Goal: Complete application form: Complete application form

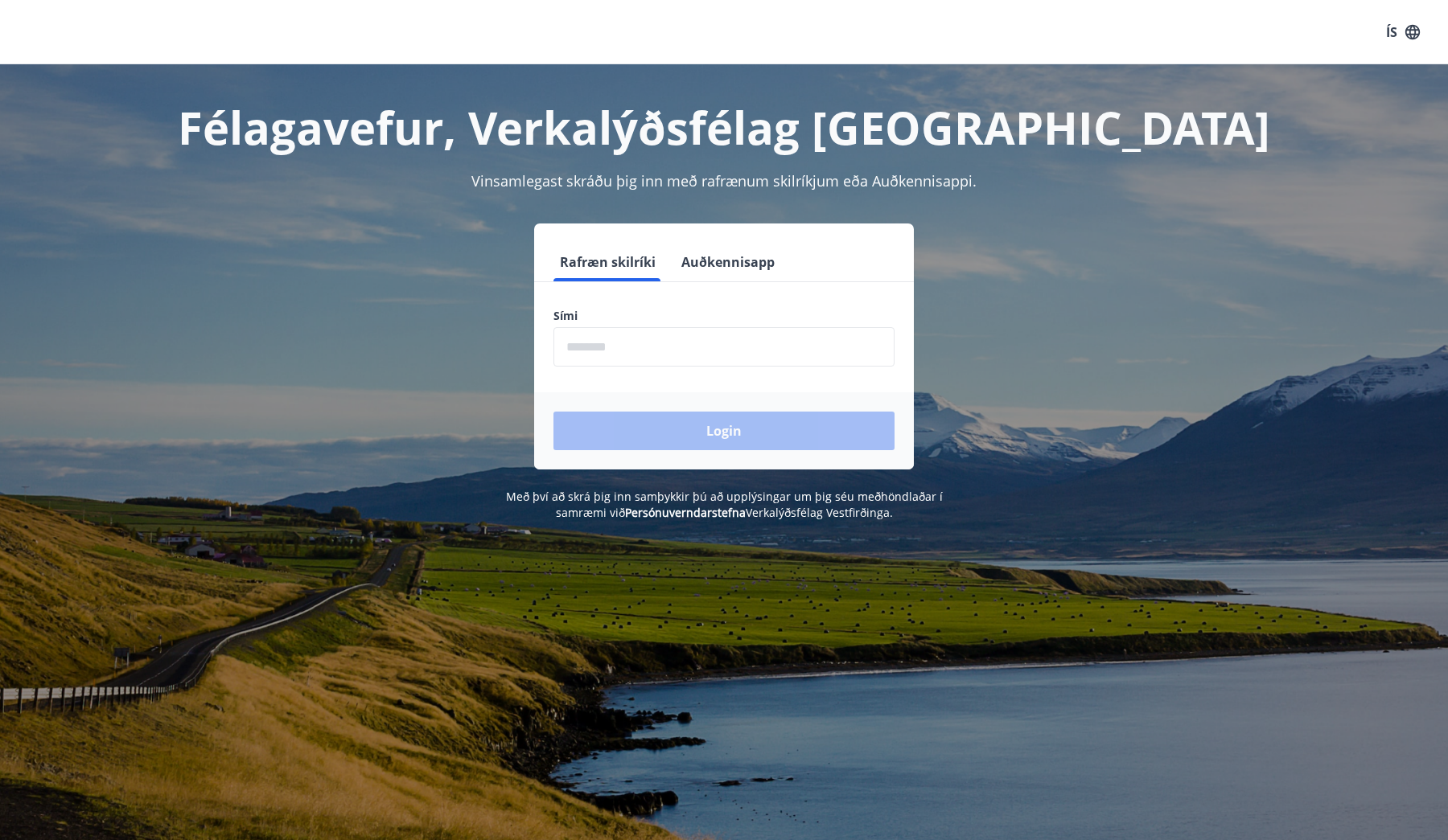
click at [714, 351] on input "phone" at bounding box center [724, 347] width 341 height 39
click at [704, 266] on button "Auðkennisapp" at bounding box center [728, 262] width 106 height 38
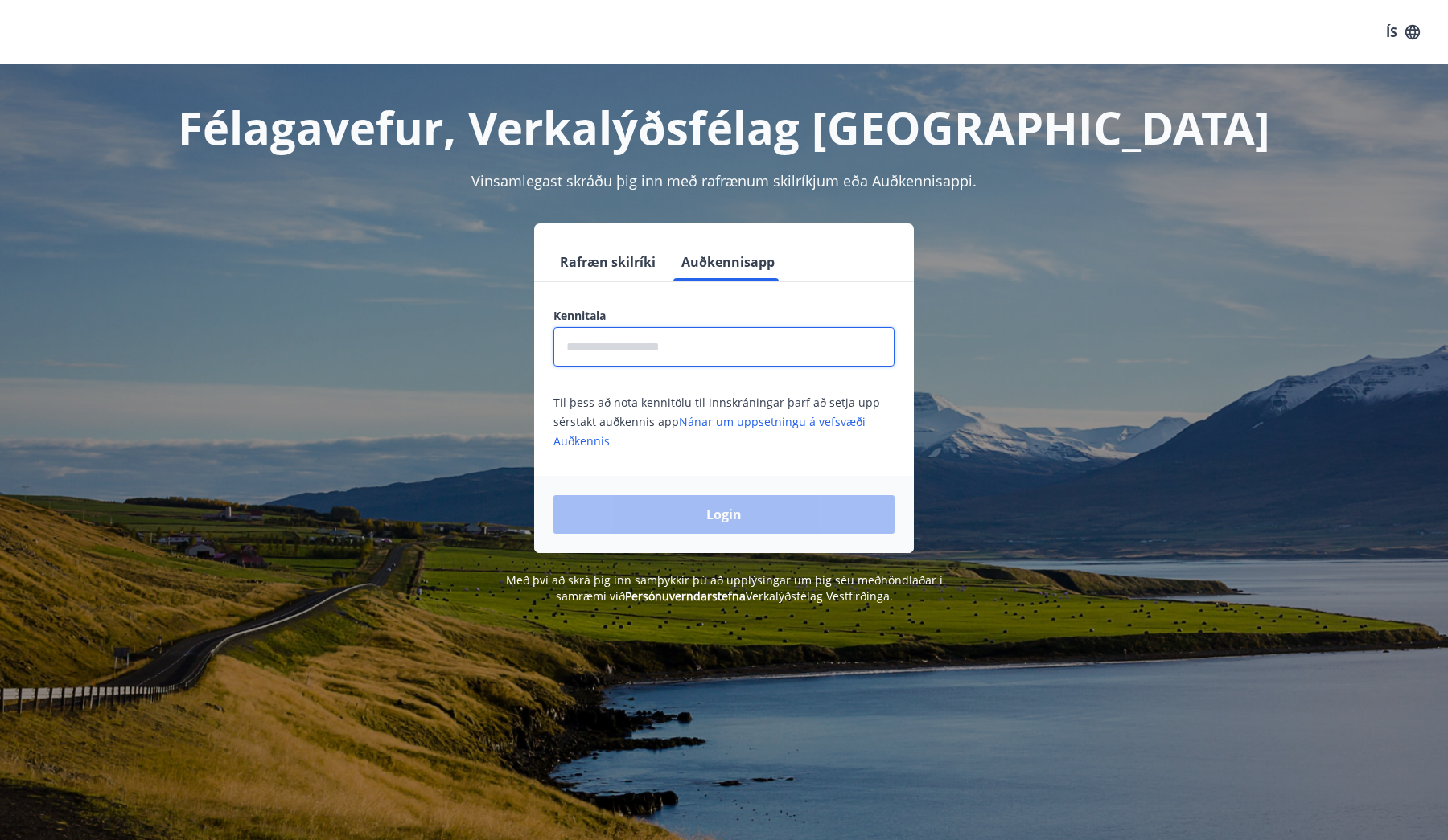
click at [676, 352] on input "text" at bounding box center [724, 347] width 341 height 39
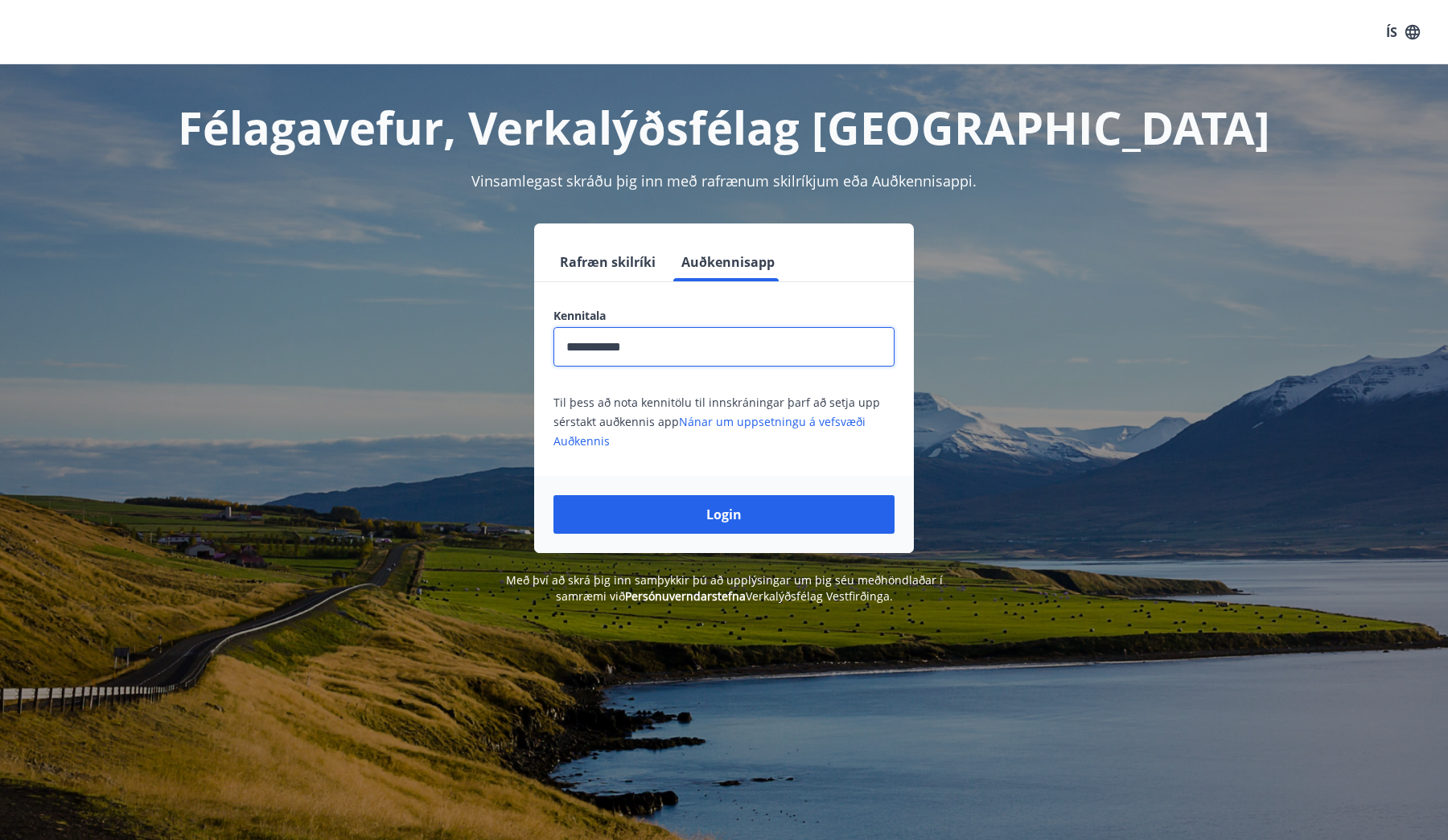
type input "**********"
click at [724, 515] on button "Login" at bounding box center [724, 515] width 341 height 38
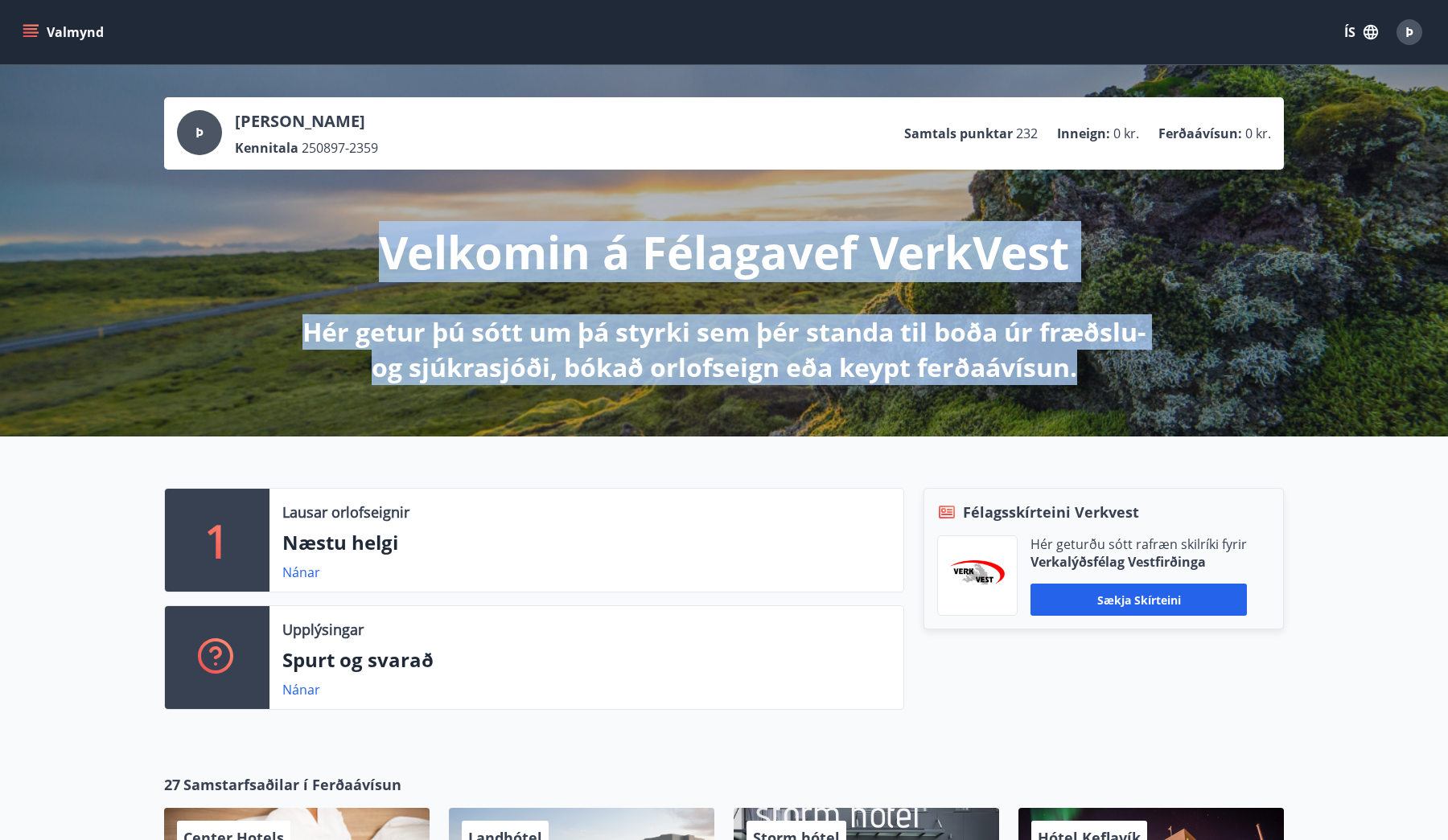
drag, startPoint x: 364, startPoint y: 240, endPoint x: 981, endPoint y: 414, distance: 641.1
click at [981, 414] on div "Þ [PERSON_NAME] Kennitala 250897-2359 Samtals punktar 232 Inneign : 0 kr. Ferða…" at bounding box center [724, 251] width 1448 height 371
drag, startPoint x: 981, startPoint y: 414, endPoint x: 389, endPoint y: 246, distance: 615.4
click at [389, 246] on div "Þ [PERSON_NAME] Kennitala 250897-2359 Samtals punktar 232 Inneign : 0 kr. Ferða…" at bounding box center [724, 251] width 1448 height 371
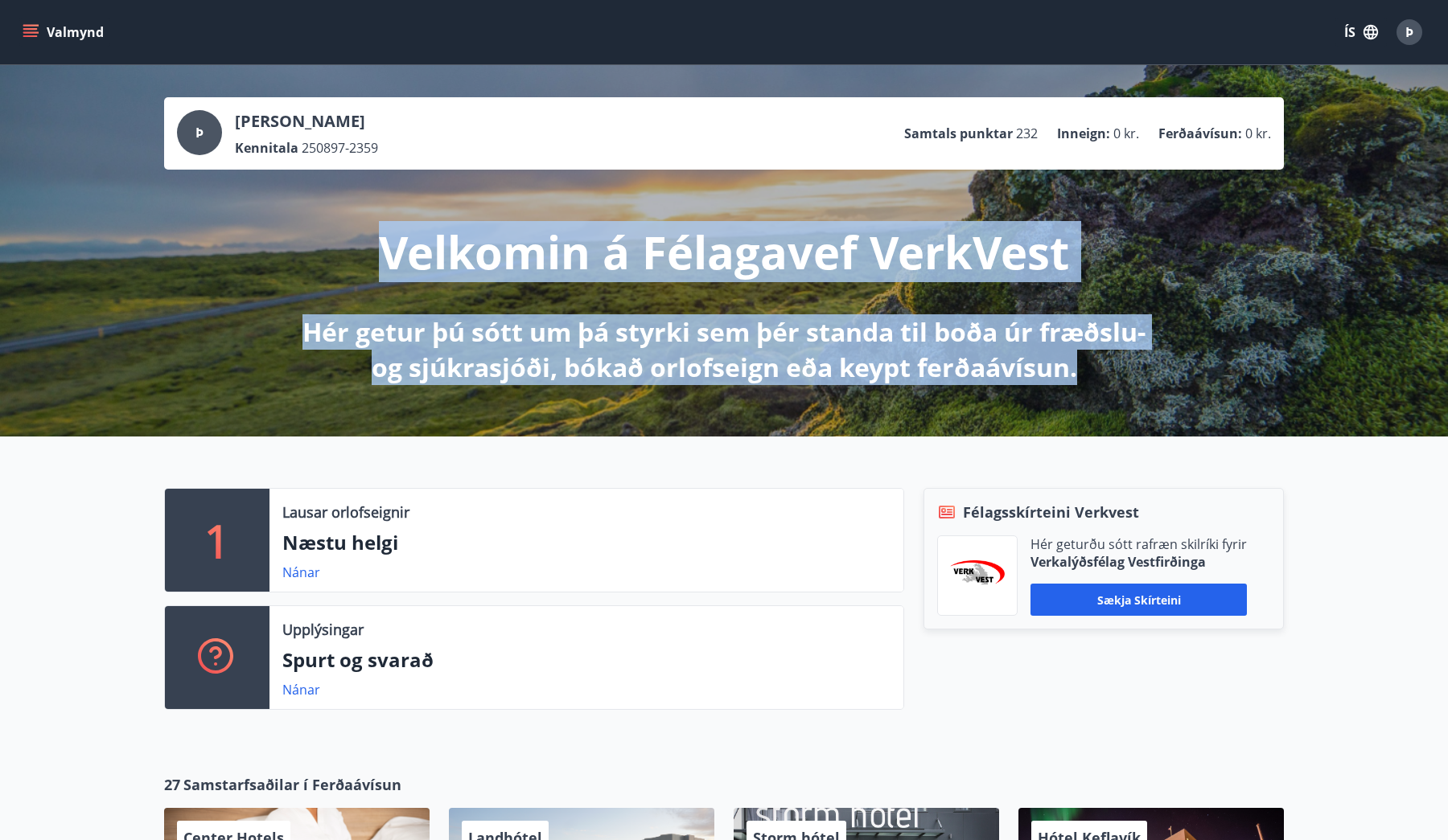
click at [389, 246] on p "Velkomin á Félagavef VerkVest" at bounding box center [724, 252] width 690 height 61
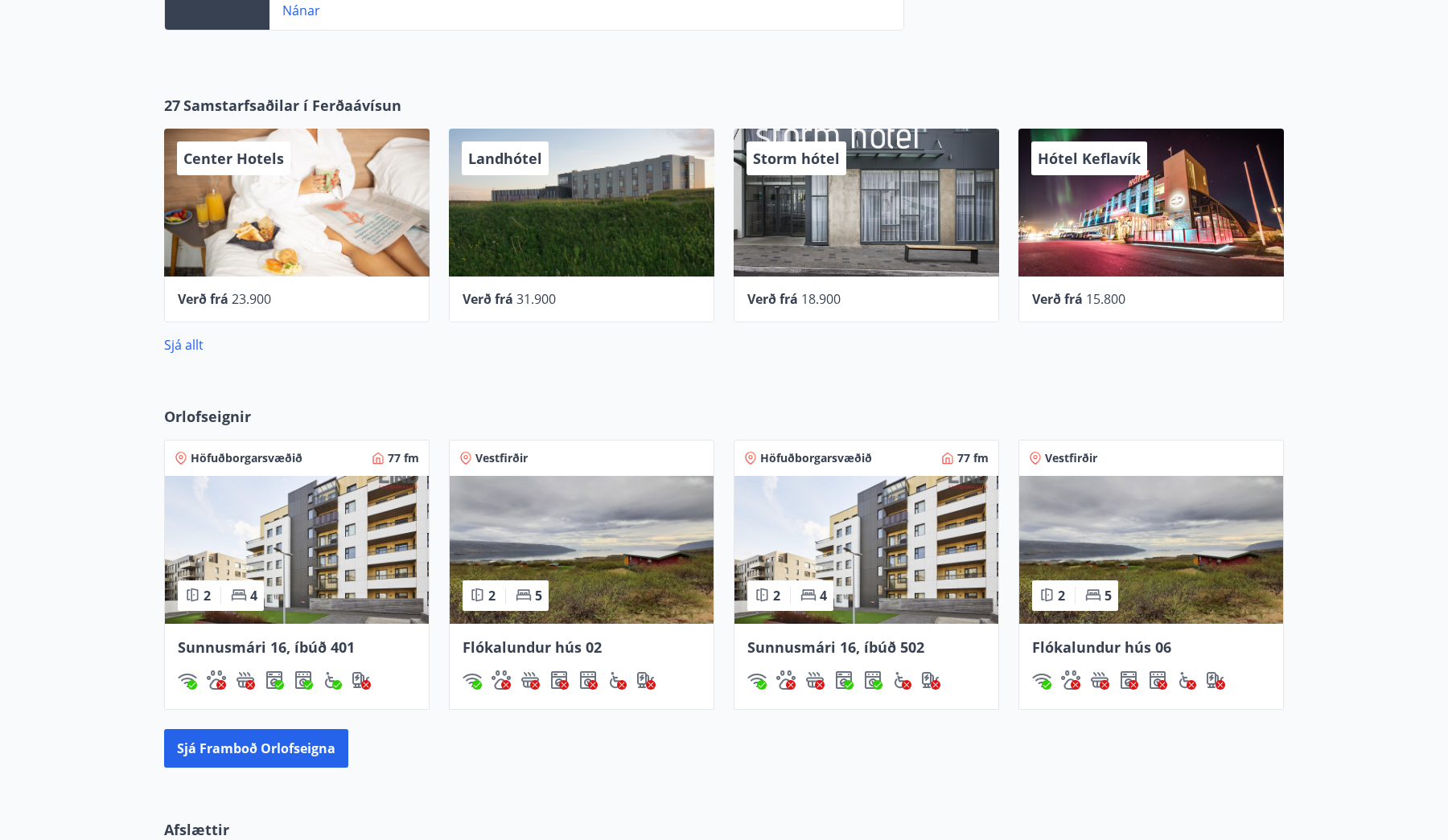
scroll to position [674, 0]
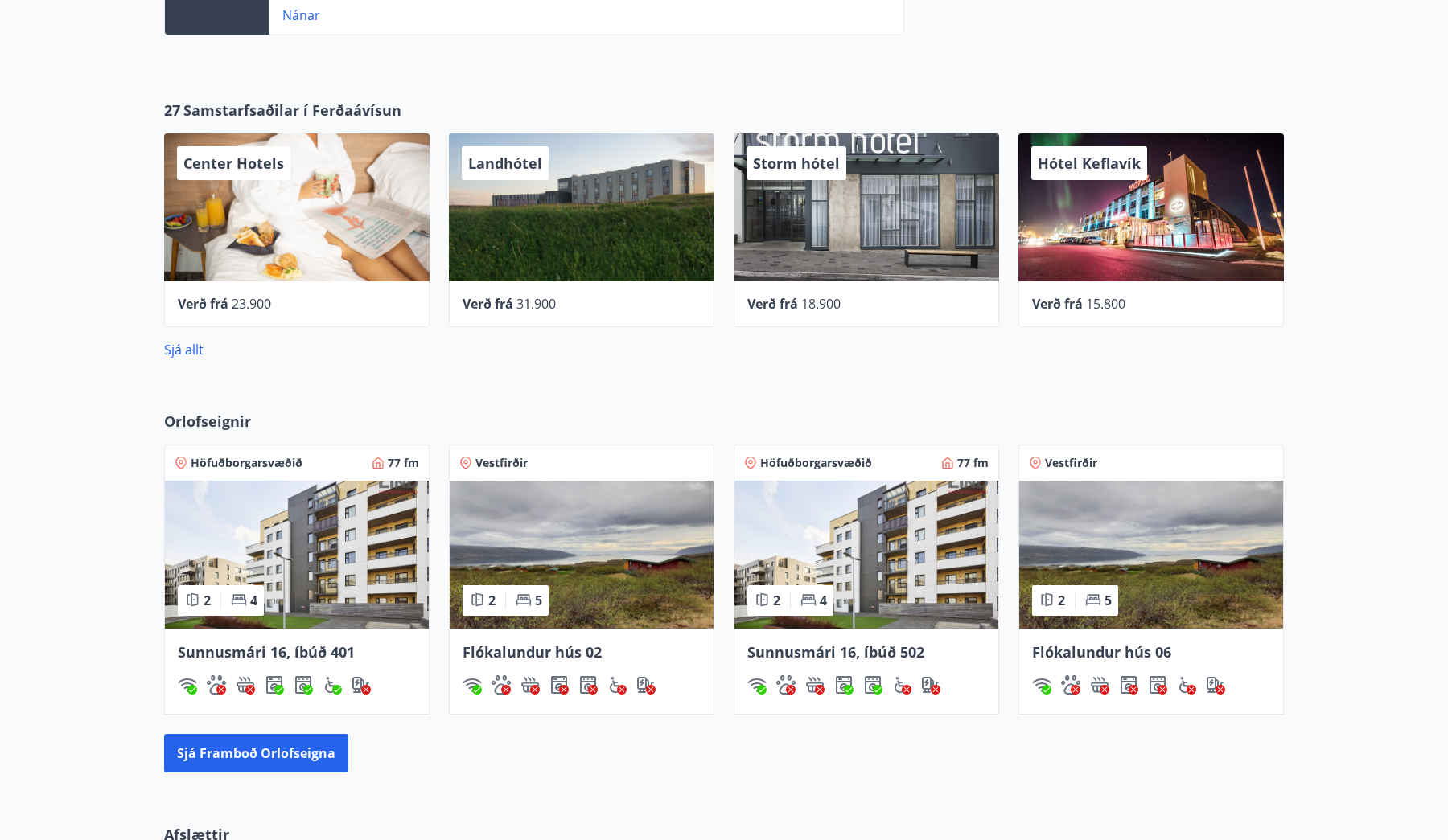
click at [56, 193] on div "27 Samstarfsaðilar í [GEOGRAPHIC_DATA] Hotels Verð frá 23.900 Landhótel Verð fr…" at bounding box center [724, 229] width 1448 height 311
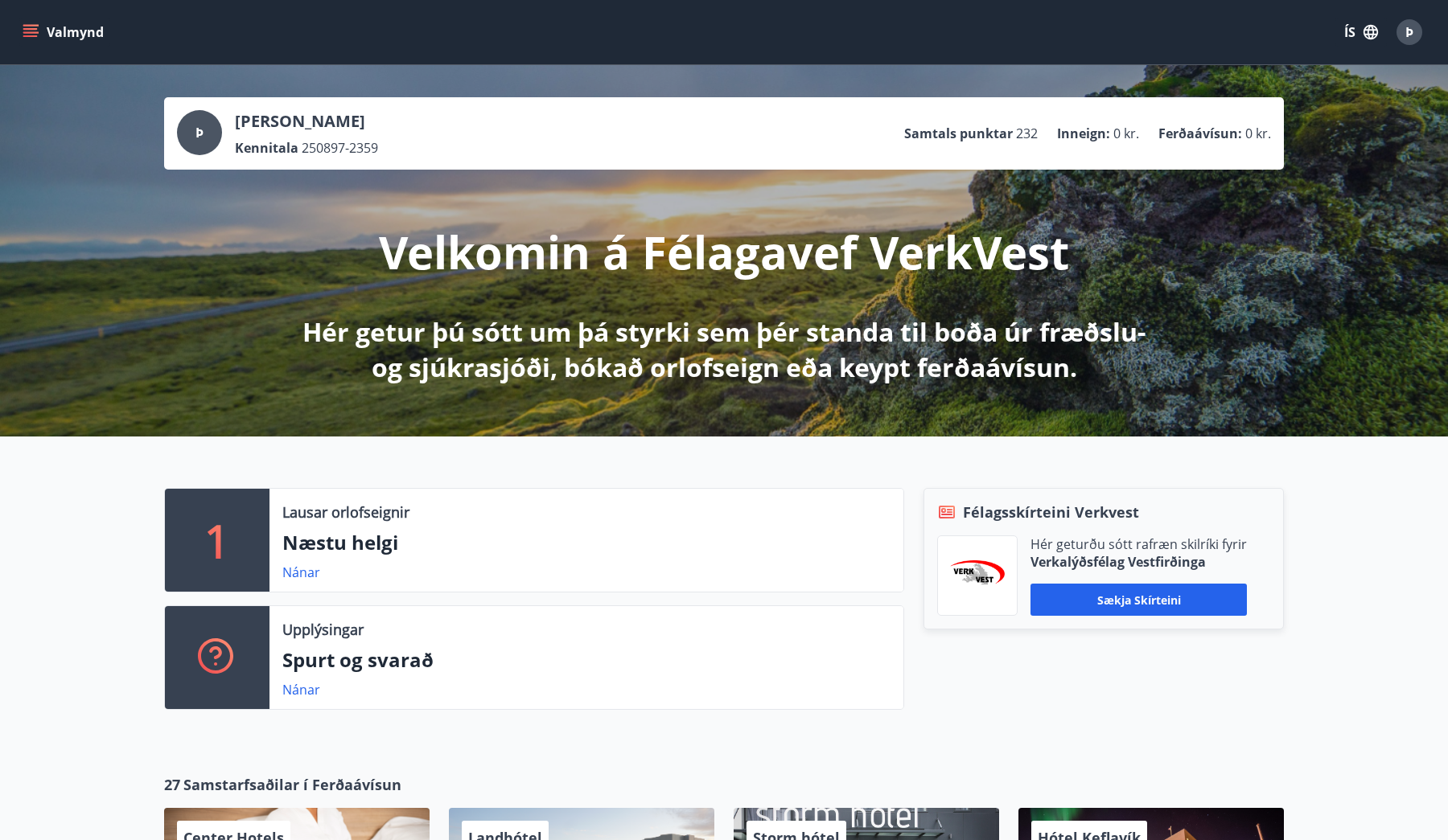
scroll to position [0, 0]
click at [37, 25] on icon "menu" at bounding box center [32, 26] width 17 height 2
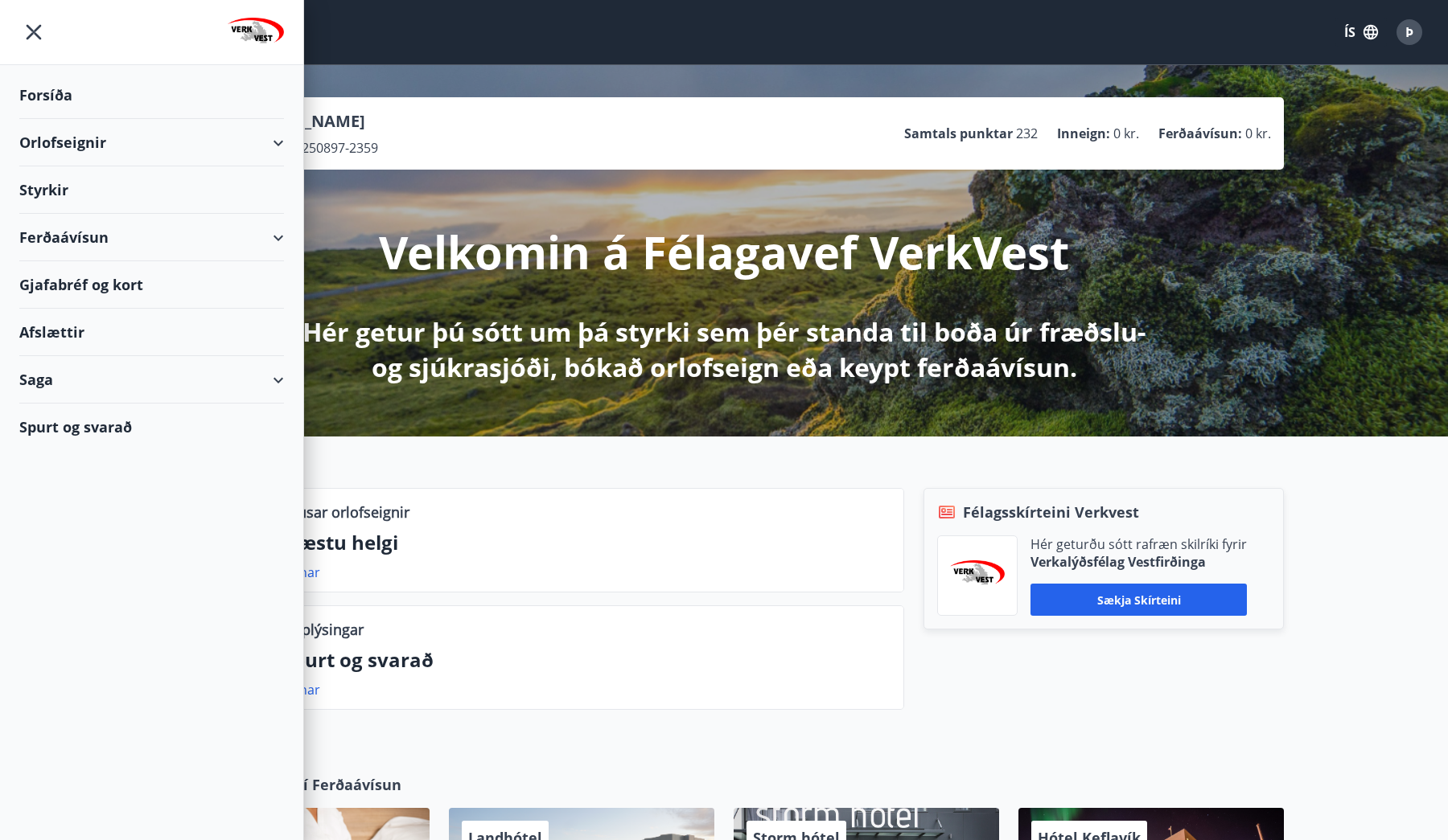
click at [277, 141] on div "Orlofseignir" at bounding box center [152, 143] width 265 height 47
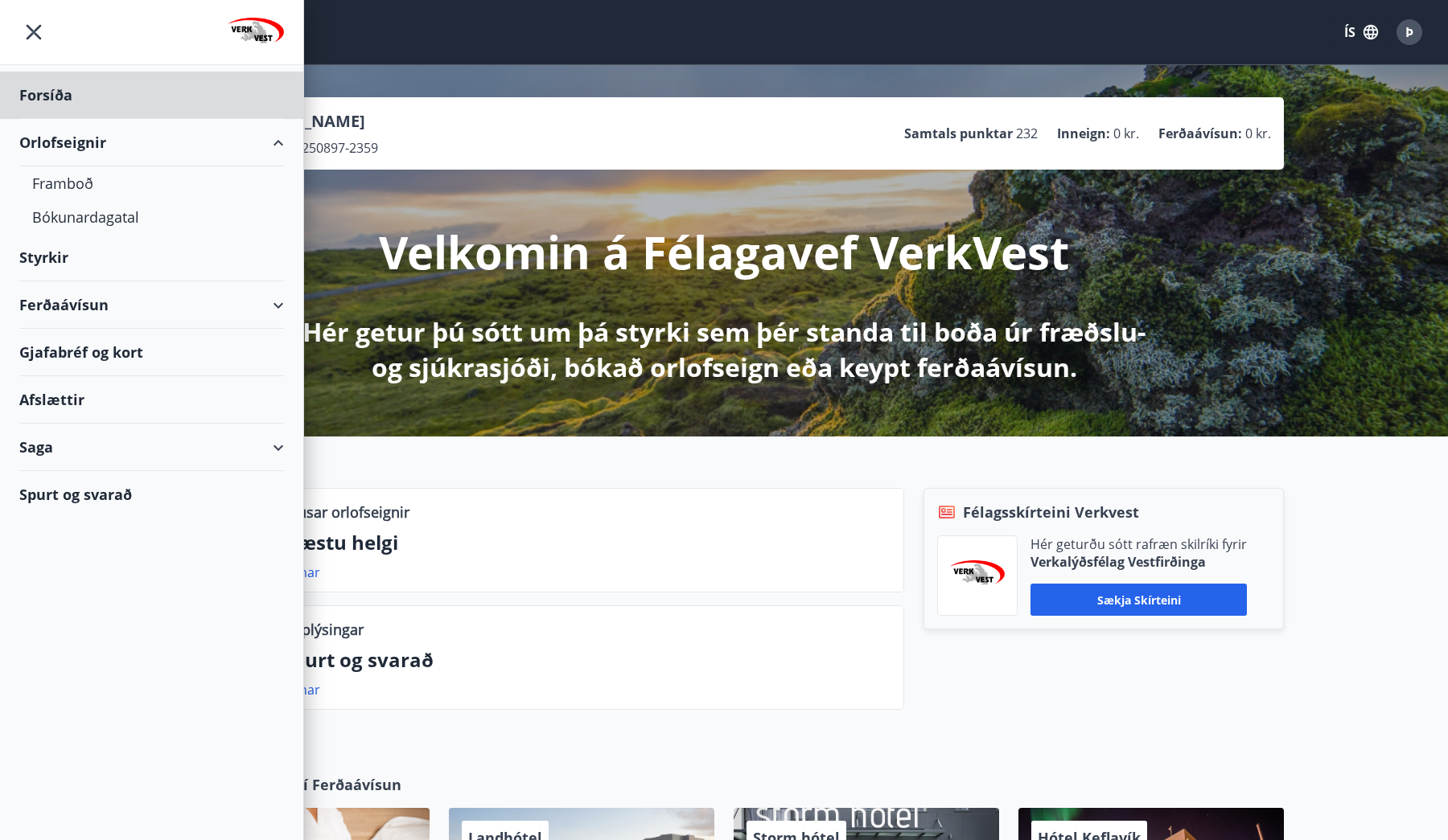
click at [58, 266] on div "Styrkir" at bounding box center [152, 258] width 265 height 47
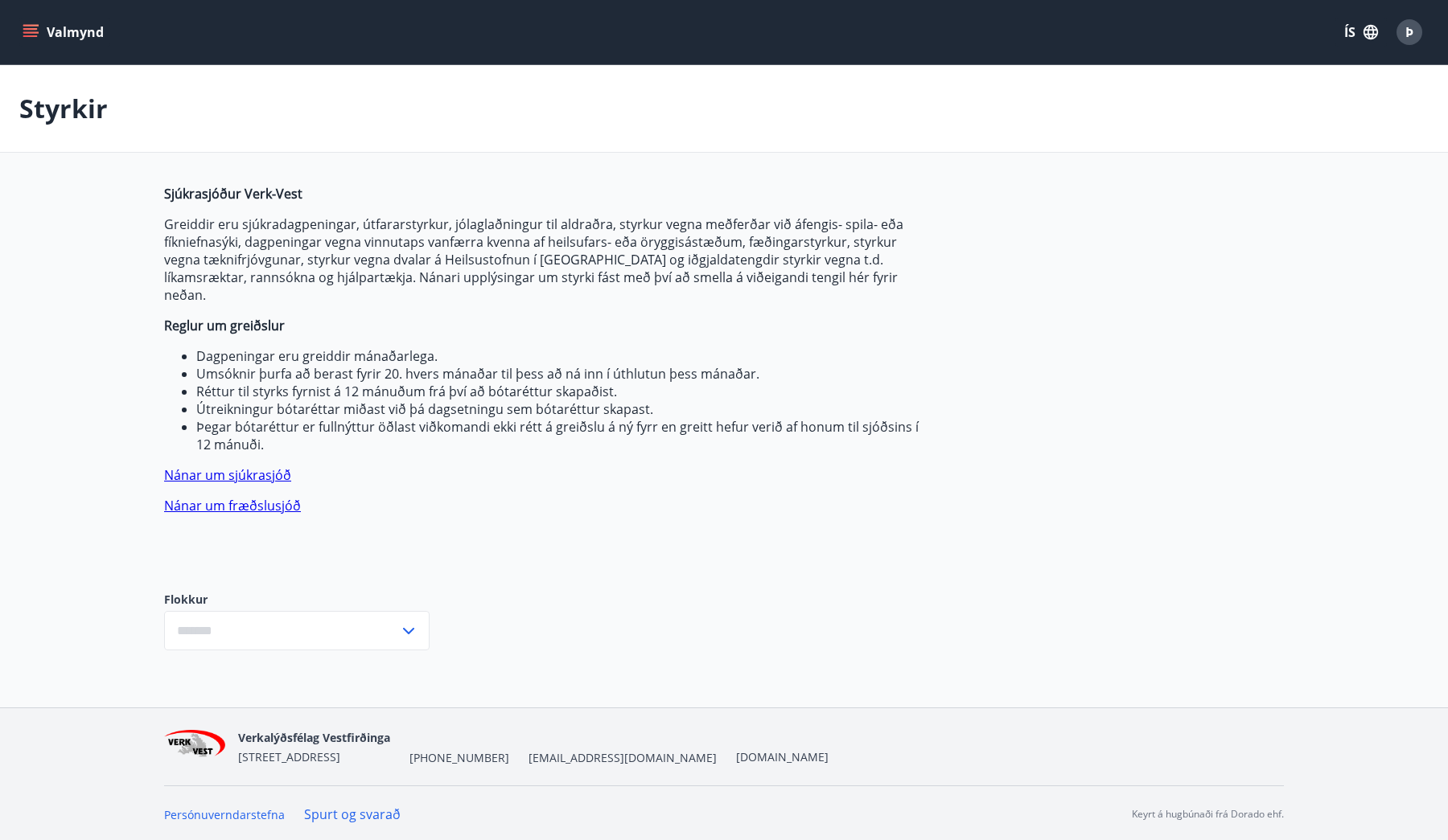
type input "***"
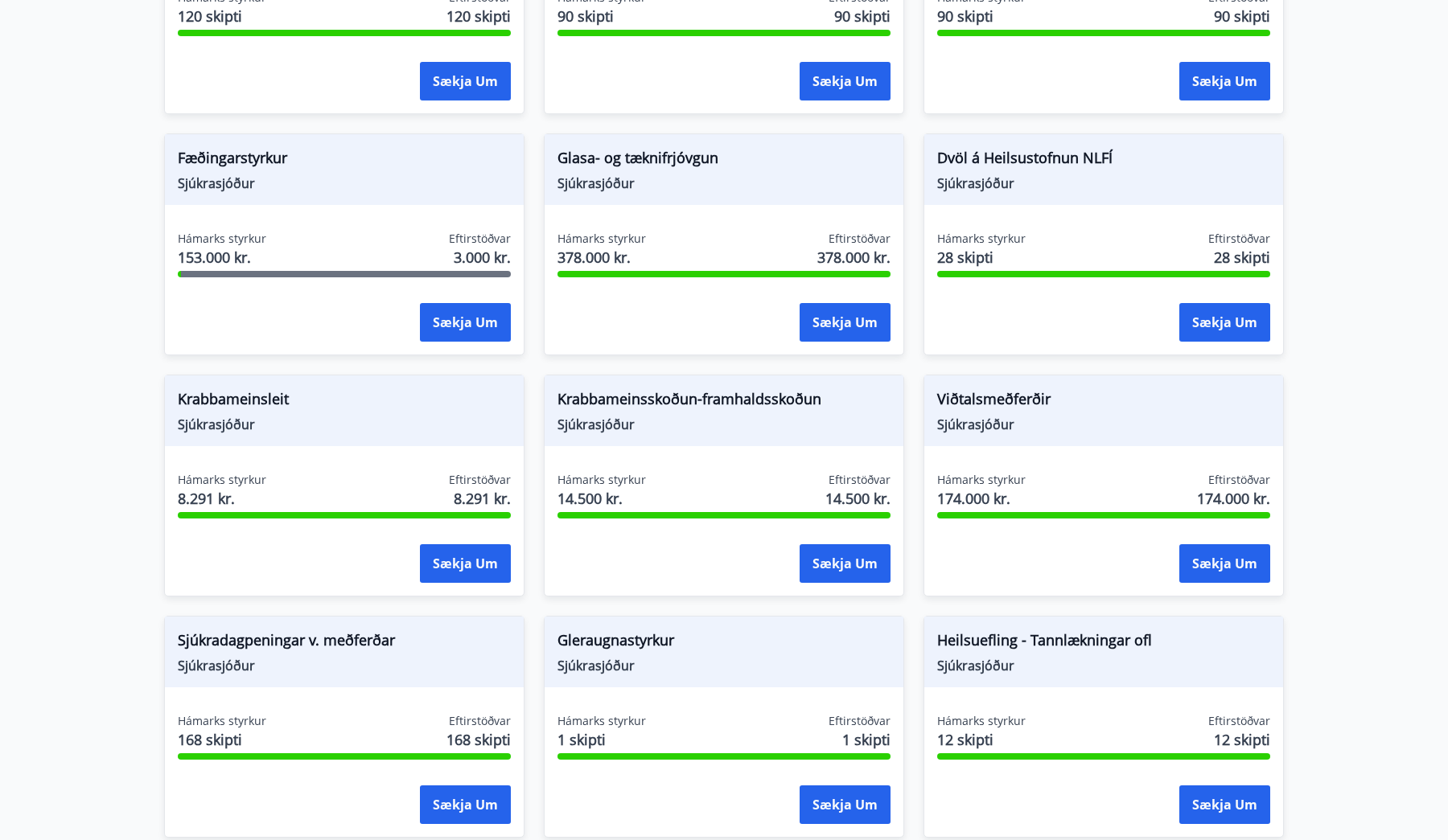
scroll to position [808, 0]
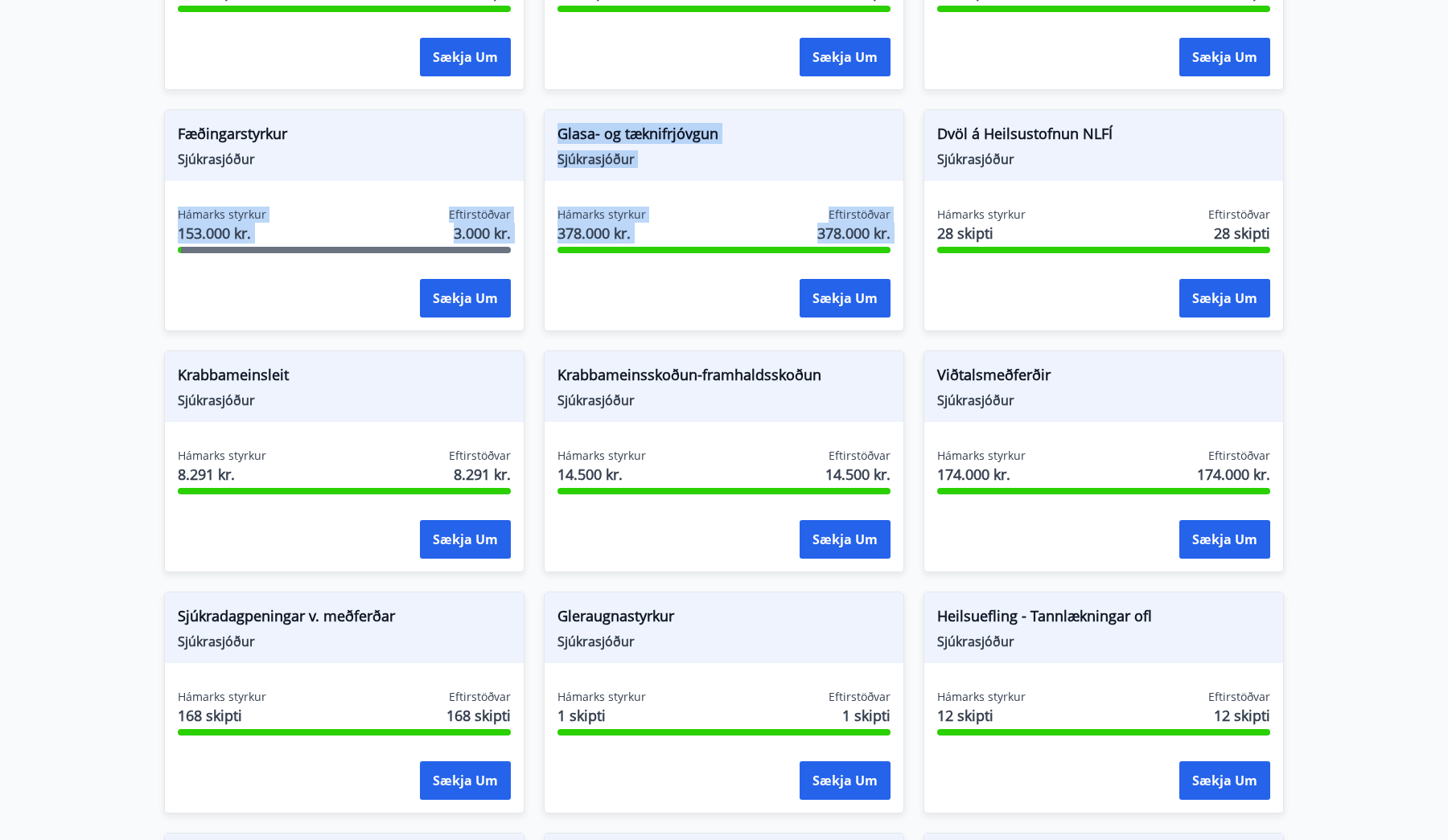
drag, startPoint x: 181, startPoint y: 193, endPoint x: 534, endPoint y: 242, distance: 356.4
click at [534, 242] on div "Sjúkradagpeningar Sjúkrasjóður Hámarks styrkur 120 skipti Eftirstöðvar 120 skip…" at bounding box center [714, 572] width 1139 height 1447
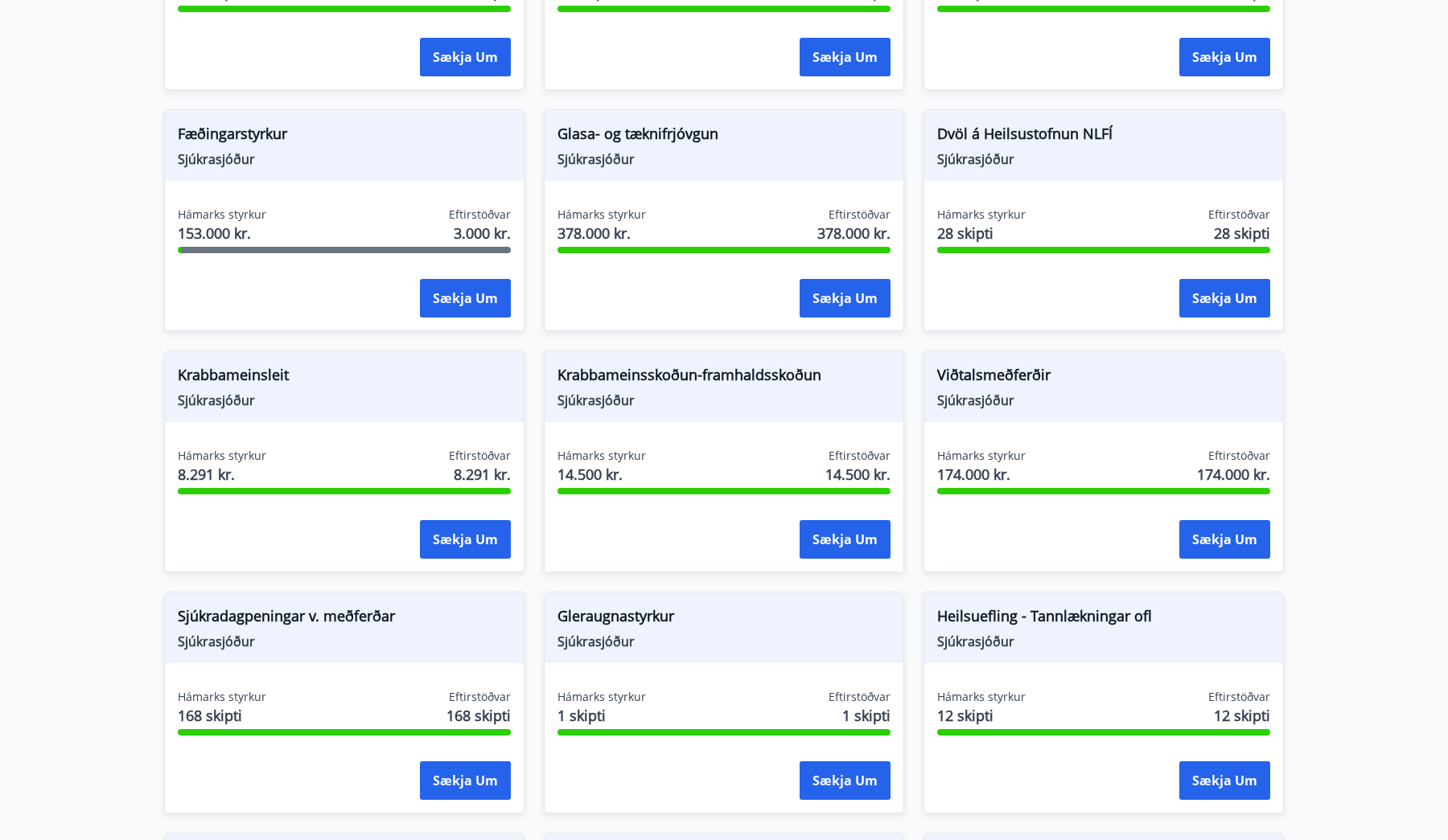
click at [496, 223] on span "3.000 kr." at bounding box center [483, 234] width 58 height 21
drag, startPoint x: 506, startPoint y: 220, endPoint x: 158, endPoint y: 98, distance: 368.8
click at [157, 98] on div "Fæðingarstyrkur Sjúkrasjóður Hámarks styrkur 153.000 kr. Eftirstöðvar 3.000 kr.…" at bounding box center [335, 210] width 380 height 241
click at [158, 98] on div "Fæðingarstyrkur Sjúkrasjóður Hámarks styrkur 153.000 kr. Eftirstöðvar 3.000 kr.…" at bounding box center [335, 210] width 380 height 241
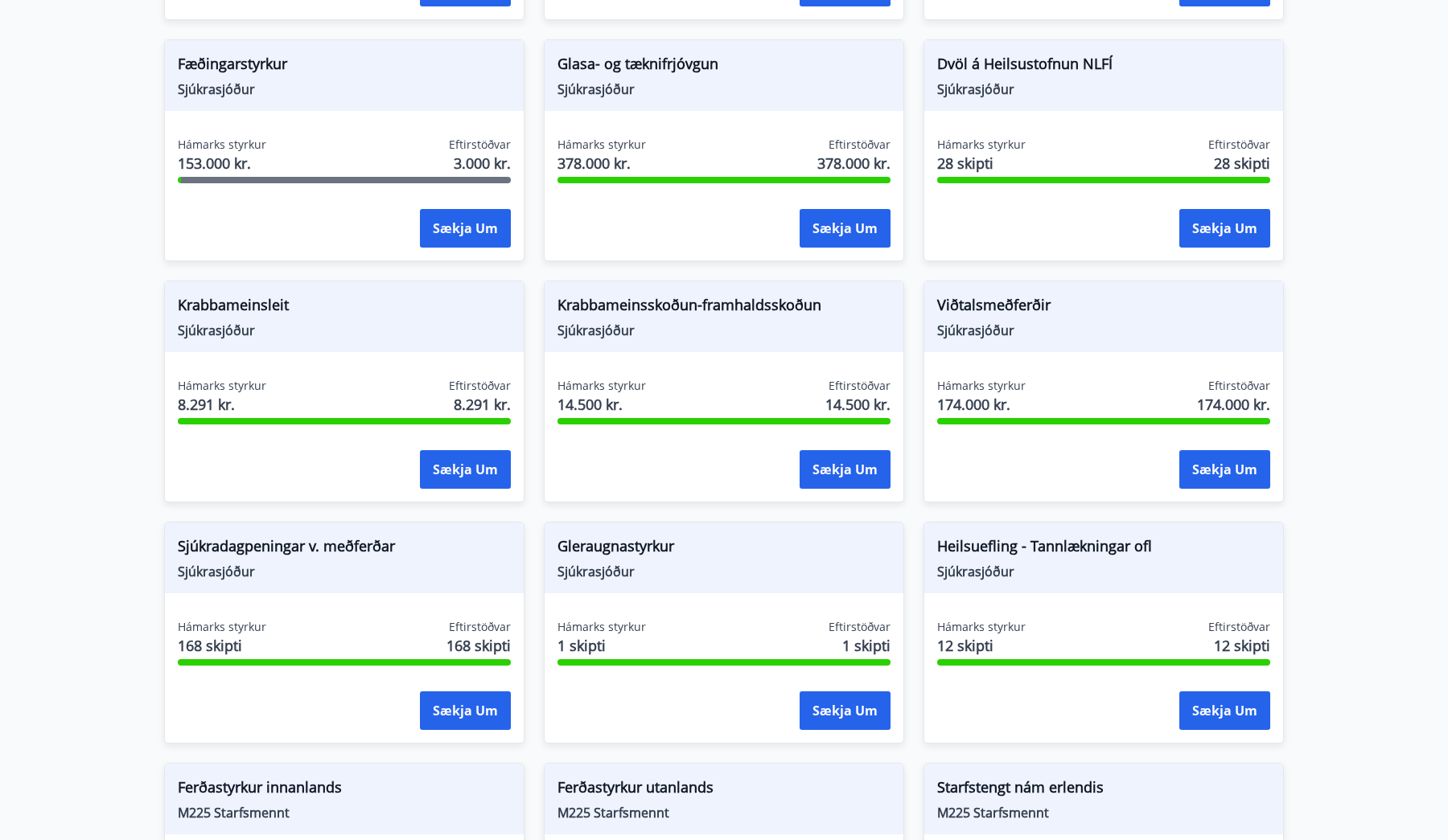
scroll to position [875, 0]
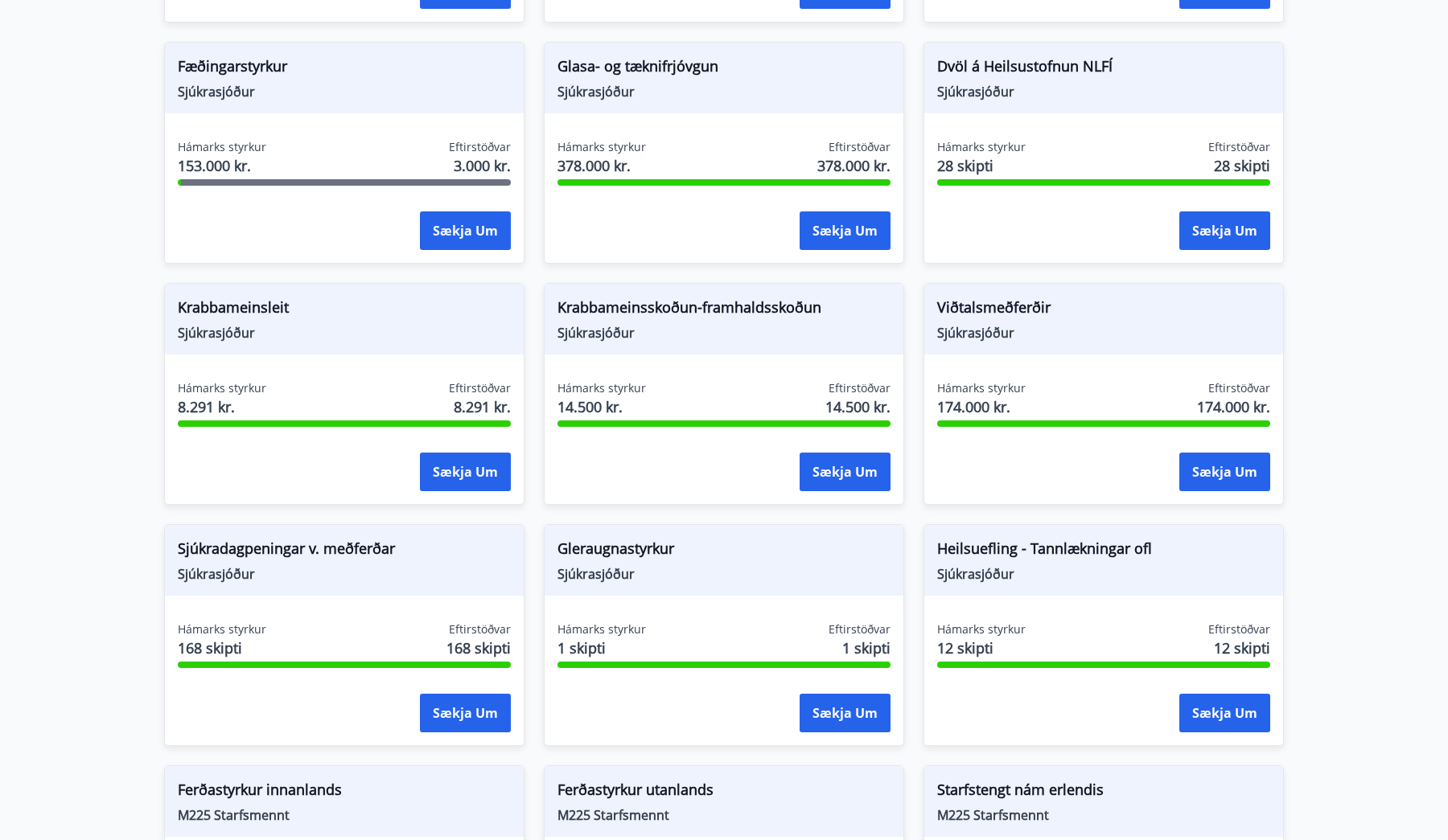
click at [214, 155] on span "153.000 kr." at bounding box center [222, 166] width 89 height 21
click at [221, 63] on span "Fæðingarstyrkur" at bounding box center [344, 69] width 333 height 27
click at [221, 58] on span "Fæðingarstyrkur" at bounding box center [344, 69] width 333 height 27
click at [228, 56] on span "Fæðingarstyrkur" at bounding box center [344, 69] width 333 height 27
click at [438, 212] on button "Sækja um" at bounding box center [466, 231] width 91 height 38
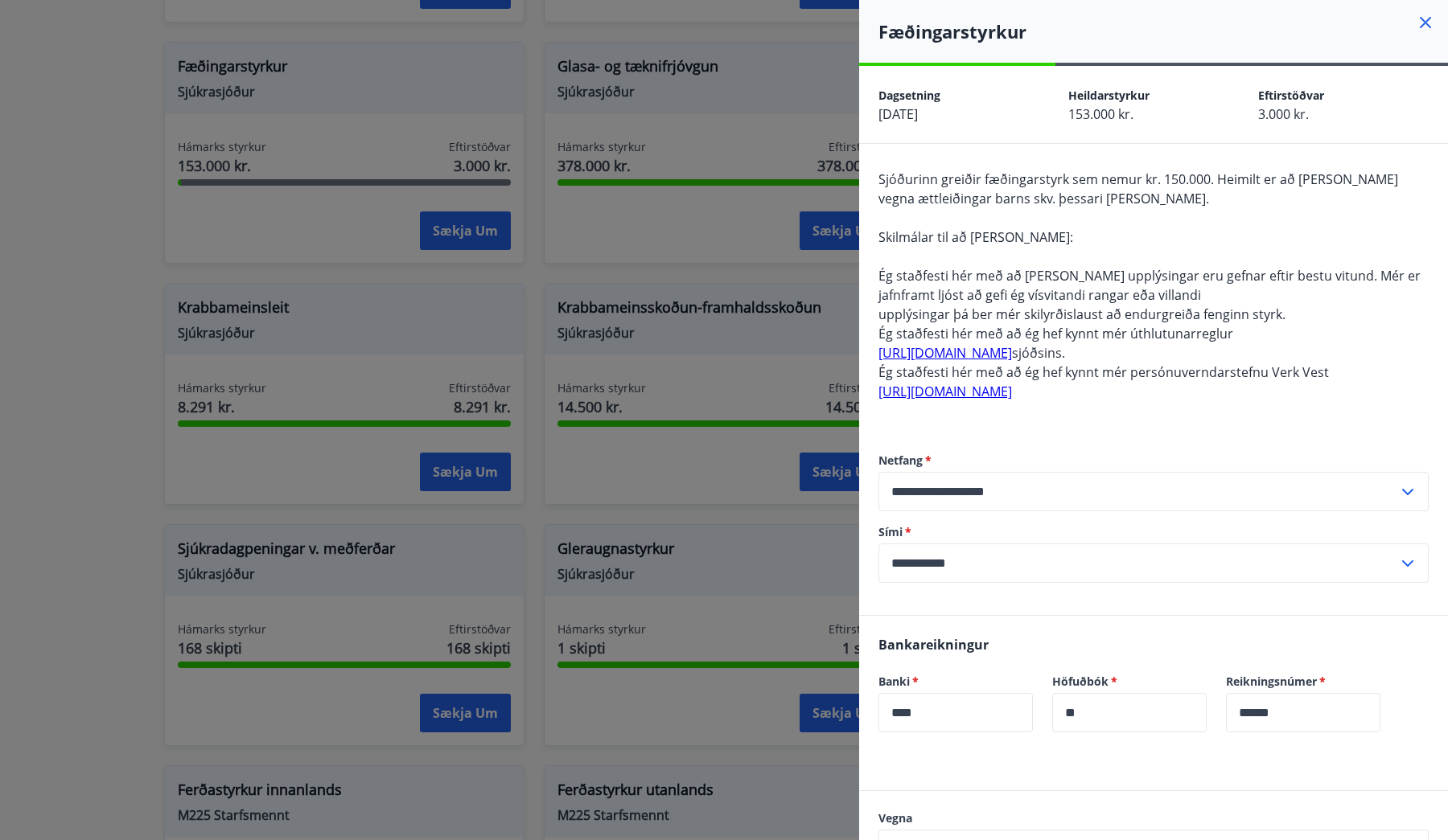
scroll to position [0, 0]
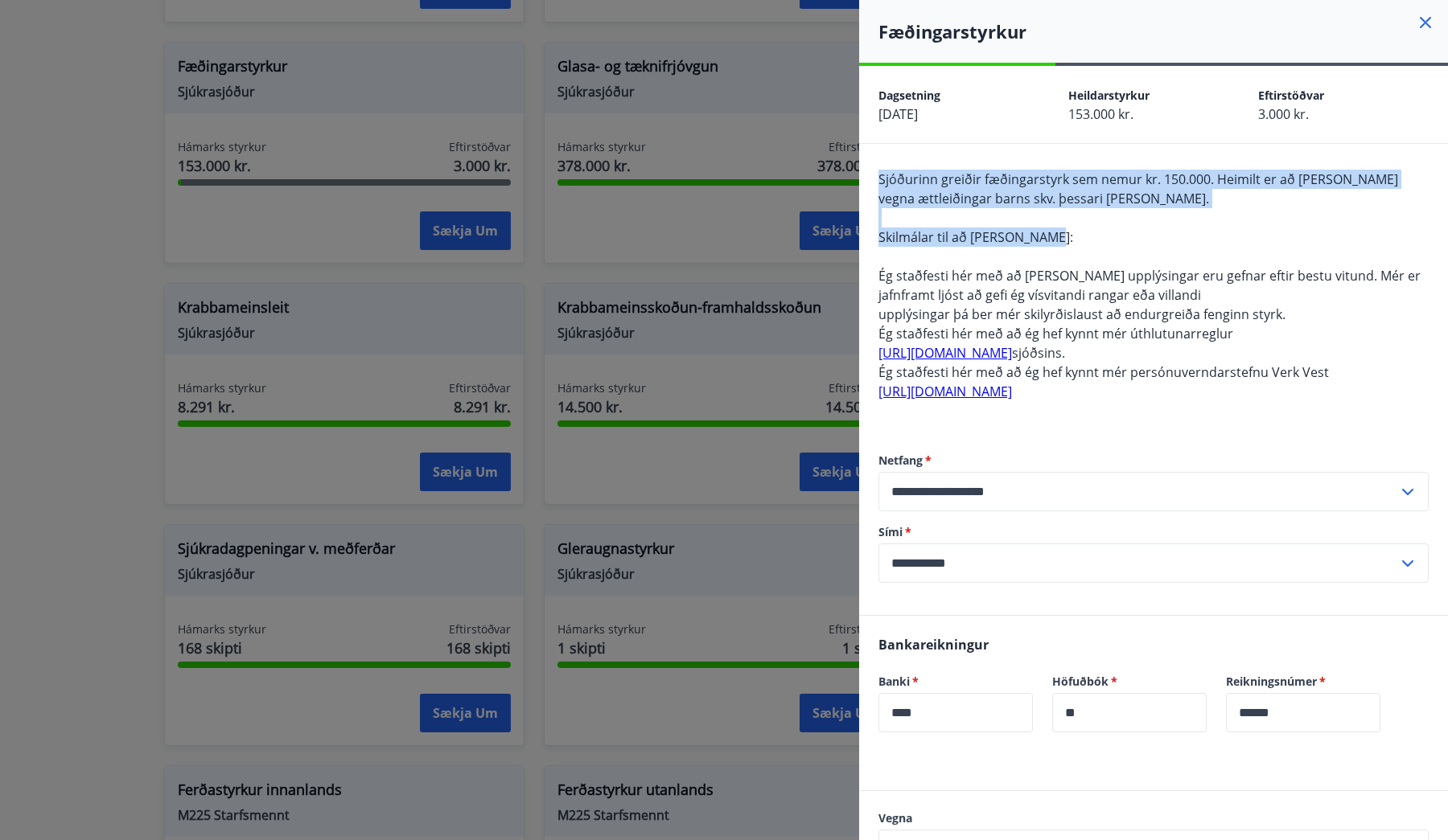
drag, startPoint x: 879, startPoint y: 173, endPoint x: 1162, endPoint y: 234, distance: 289.5
click at [1162, 234] on div "Sjóðurinn greiðir fæðingarstyrk sem nemur kr. 150.000. Heimilt er að [PERSON_NA…" at bounding box center [1153, 295] width 550 height 251
drag, startPoint x: 877, startPoint y: 173, endPoint x: 1096, endPoint y: 193, distance: 219.9
click at [1096, 193] on div "**********" at bounding box center [1154, 379] width 589 height 471
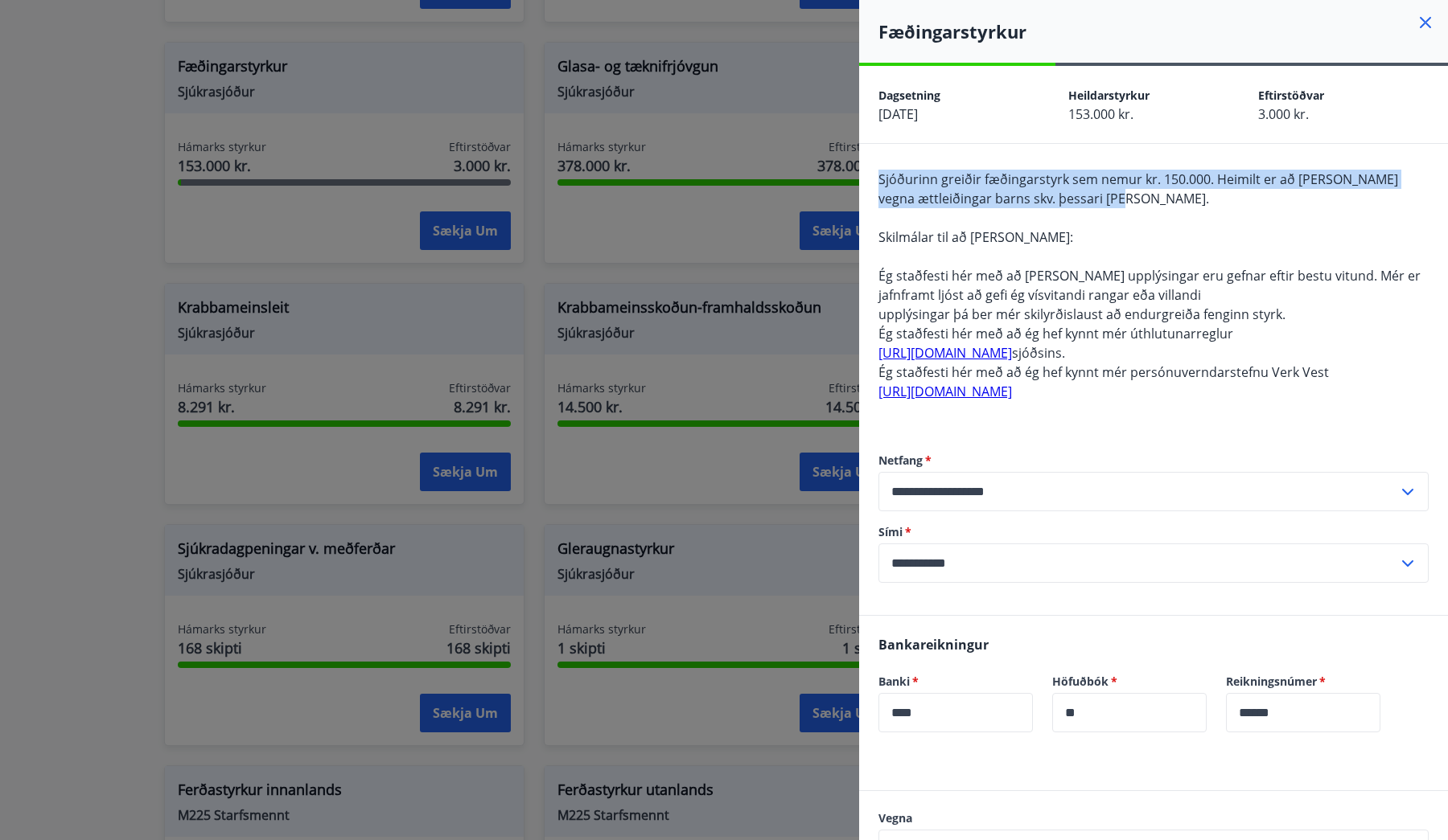
click at [1096, 193] on span "Sjóðurinn greiðir fæðingarstyrk sem nemur kr. 150.000. Heimilt er að [PERSON_NA…" at bounding box center [1139, 189] width 520 height 37
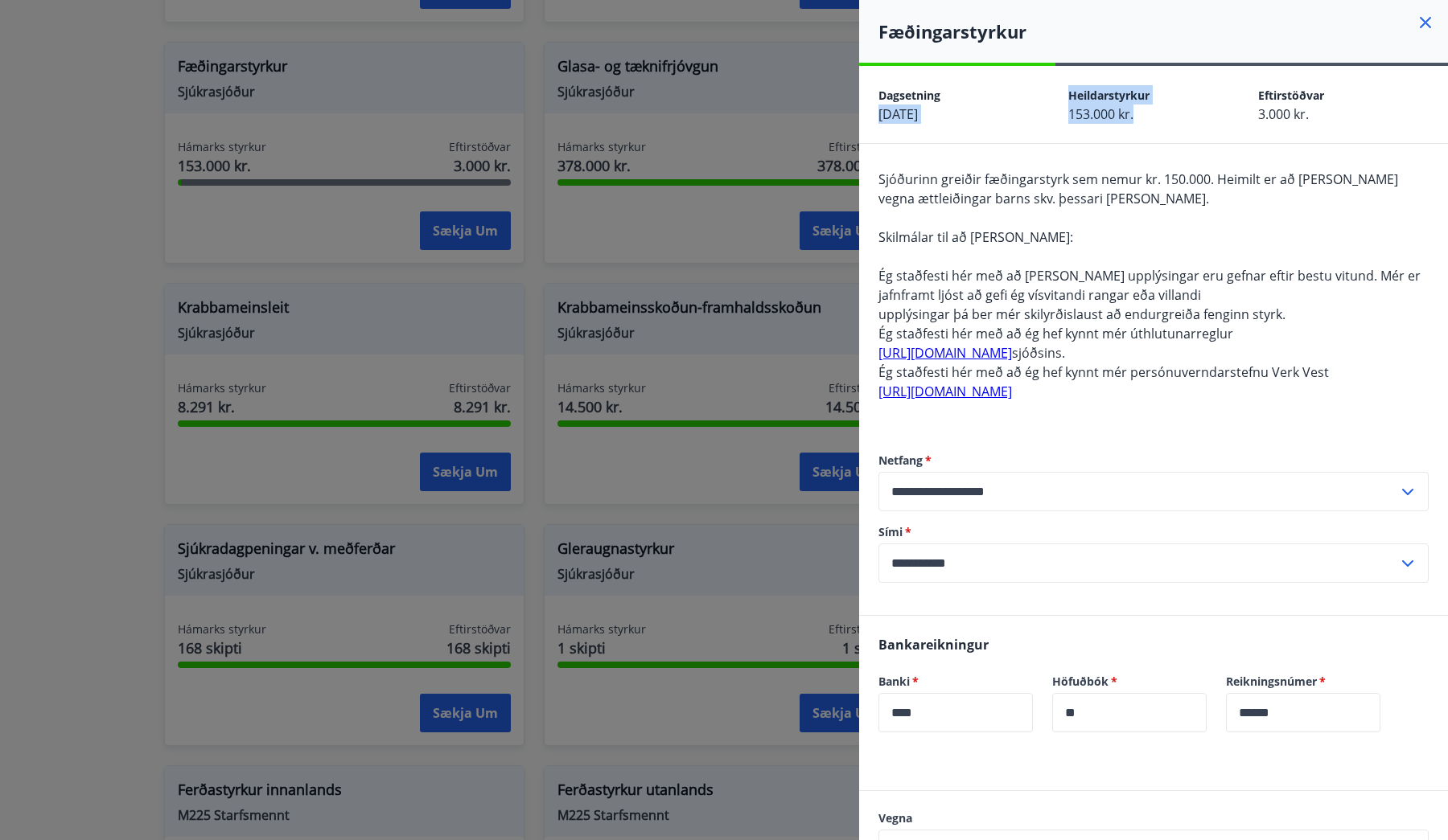
drag, startPoint x: 1066, startPoint y: 96, endPoint x: 1141, endPoint y: 113, distance: 76.9
click at [1141, 113] on div "Dagsetning [DATE] Heildarstyrkur 153.000 kr. Eftirstöðvar 3.000 kr." at bounding box center [1154, 105] width 589 height 78
click at [1141, 113] on div "Heildarstyrkur 153.000 kr." at bounding box center [1164, 105] width 190 height 38
click at [753, 243] on div at bounding box center [724, 420] width 1448 height 840
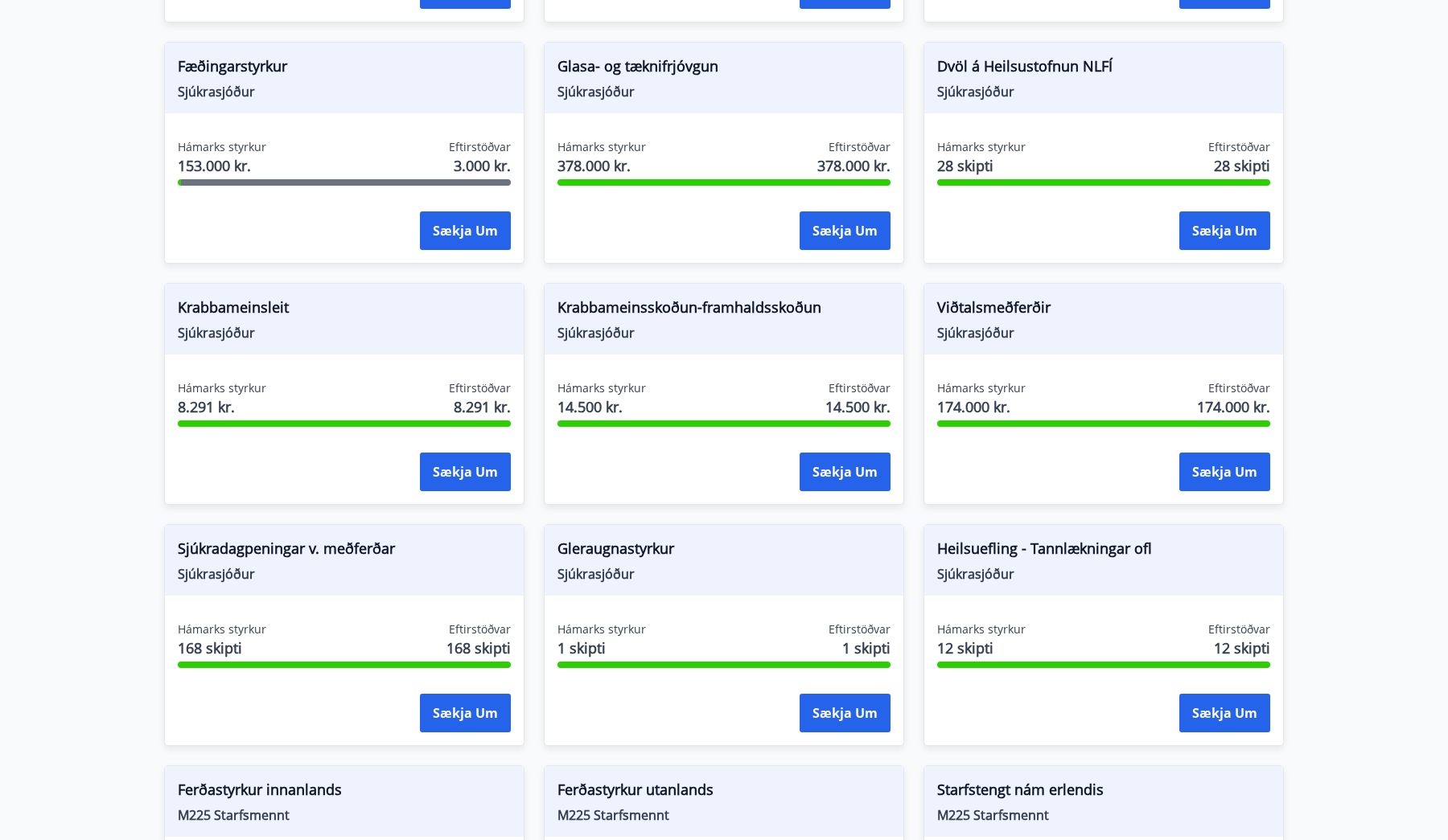
click at [102, 253] on main "Styrkir Sjúkrasjóður Verk-Vest Greiddir eru sjúkradagpeningar, útfararstyrkur, …" at bounding box center [724, 220] width 1448 height 2058
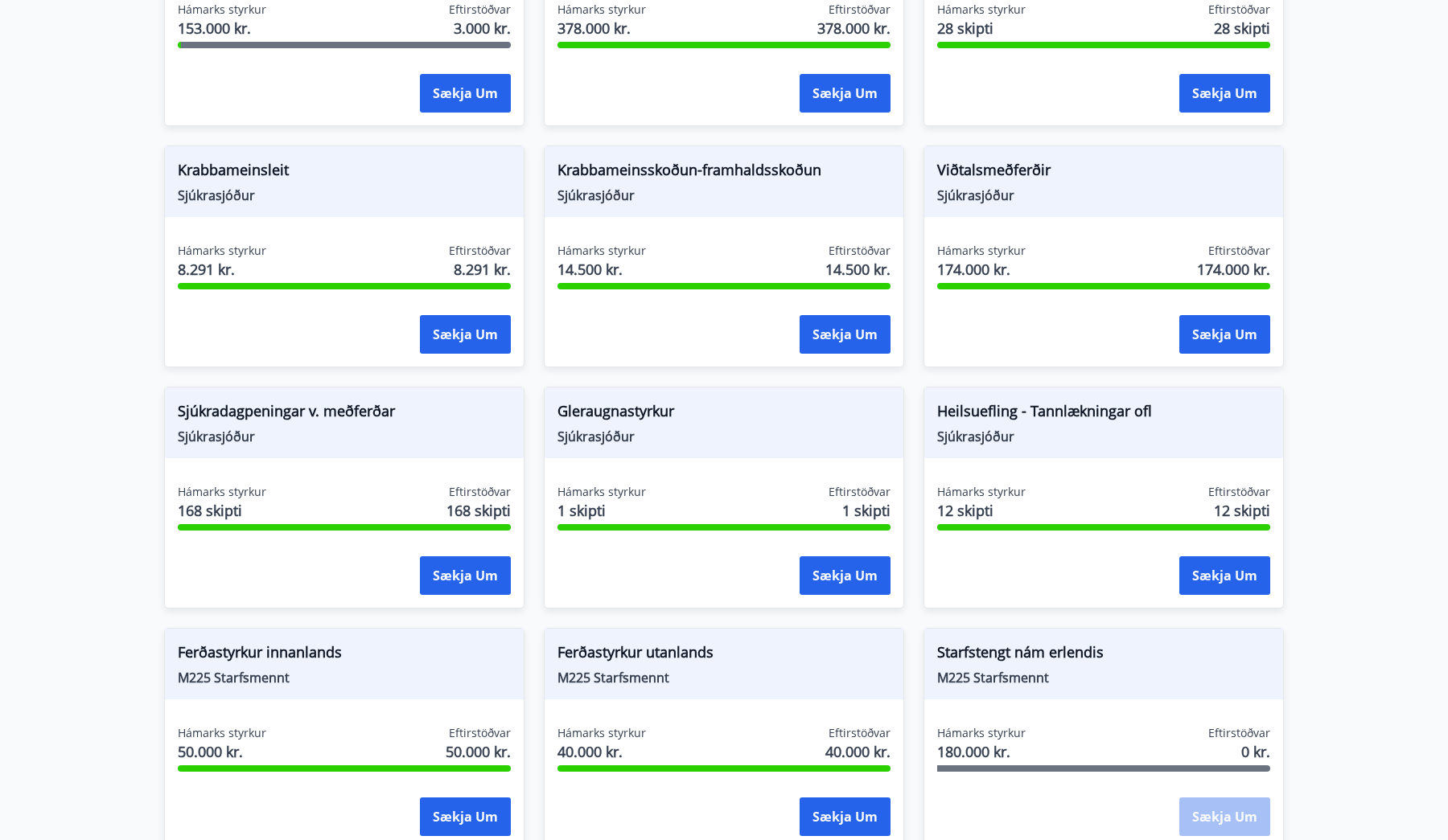
scroll to position [1018, 0]
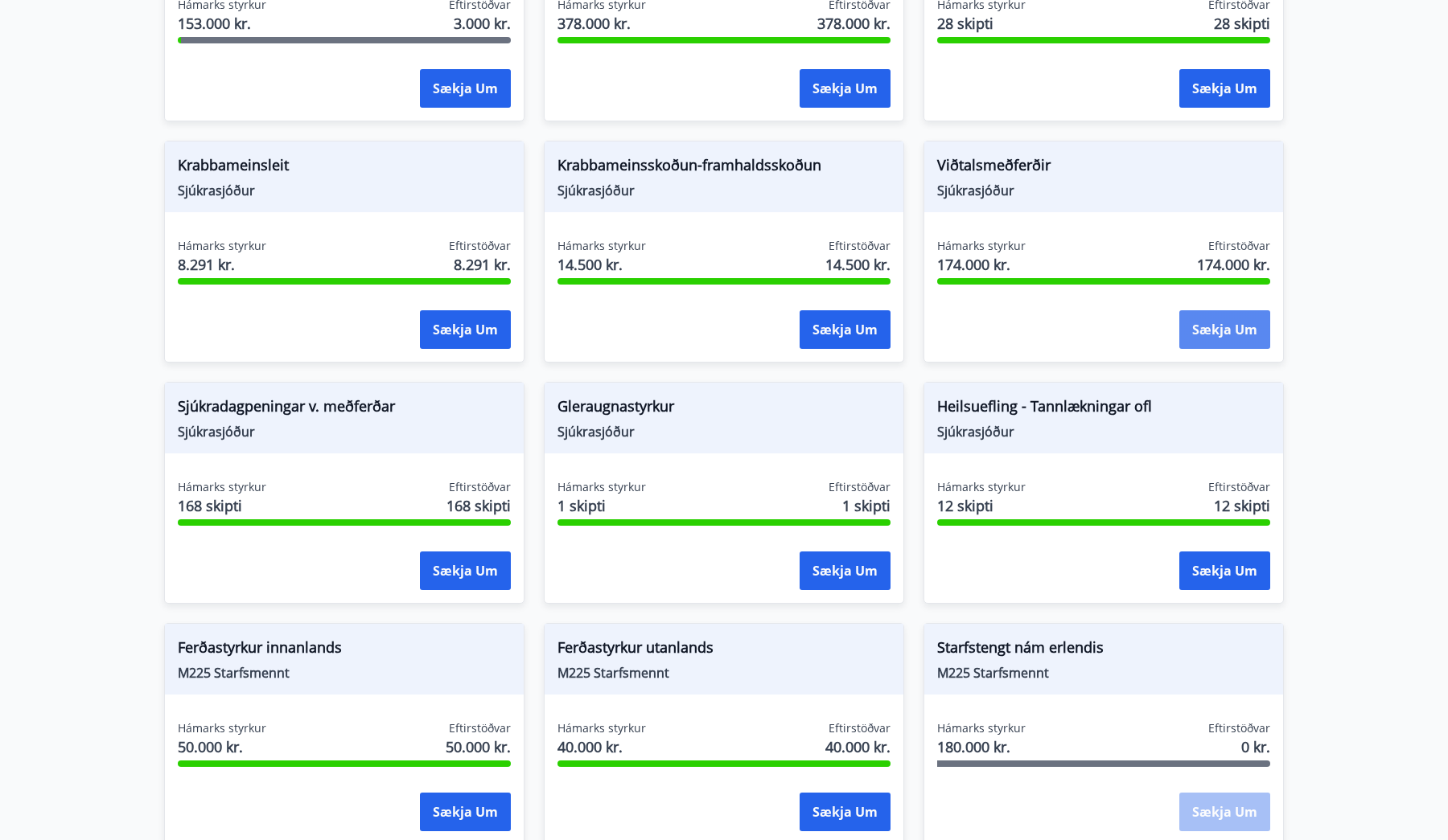
click at [1254, 312] on button "Sækja um" at bounding box center [1225, 329] width 91 height 38
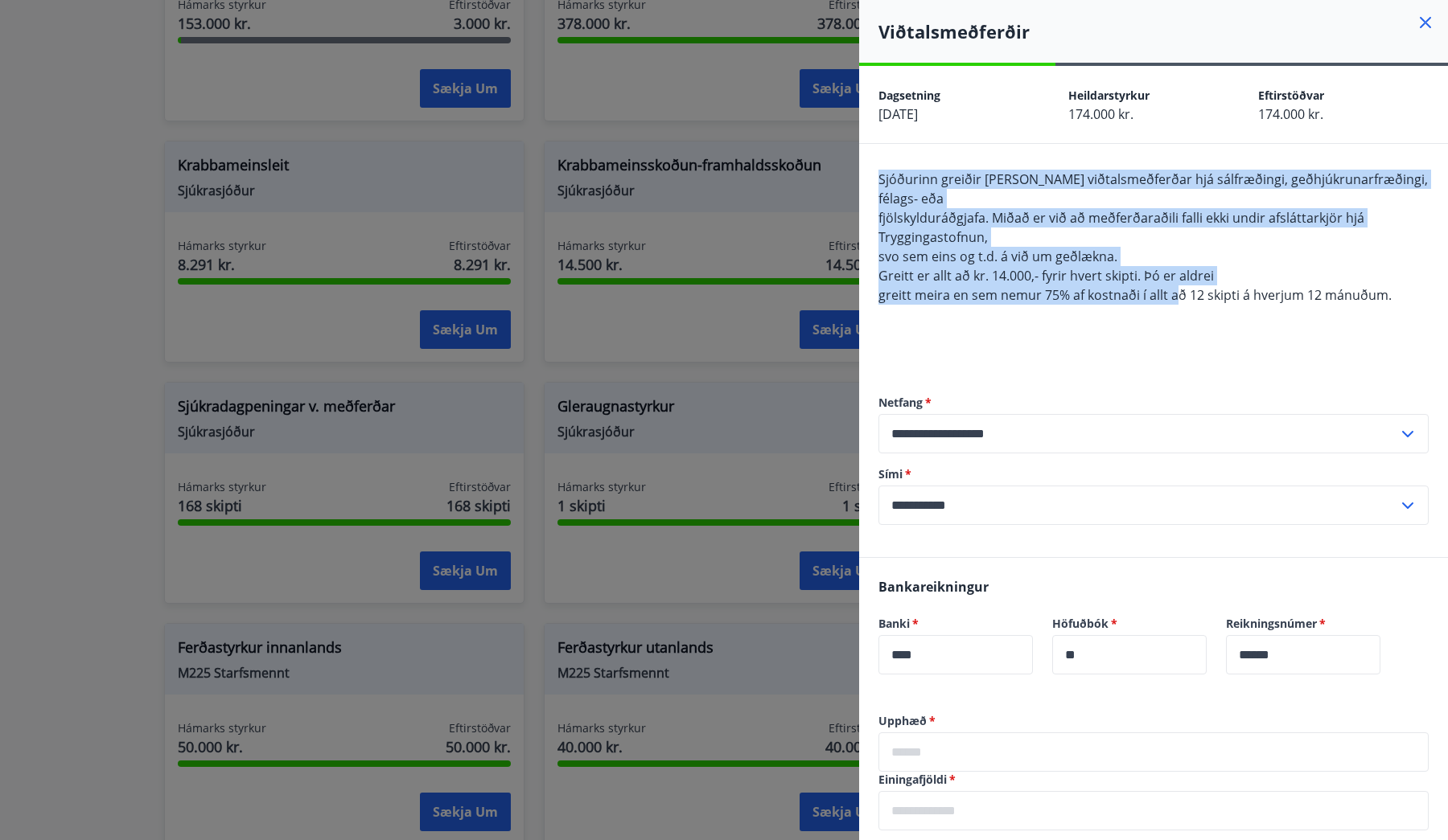
drag, startPoint x: 876, startPoint y: 173, endPoint x: 1174, endPoint y: 300, distance: 323.9
click at [1174, 300] on div "**********" at bounding box center [1154, 350] width 589 height 413
click at [1174, 300] on span "greitt meira en sem nemur 75% af kostnaði í allt að 12 skipti á hverjum 12 mánu…" at bounding box center [1135, 295] width 513 height 17
drag, startPoint x: 1187, startPoint y: 323, endPoint x: 884, endPoint y: 168, distance: 340.3
click at [884, 168] on div "**********" at bounding box center [1154, 350] width 589 height 413
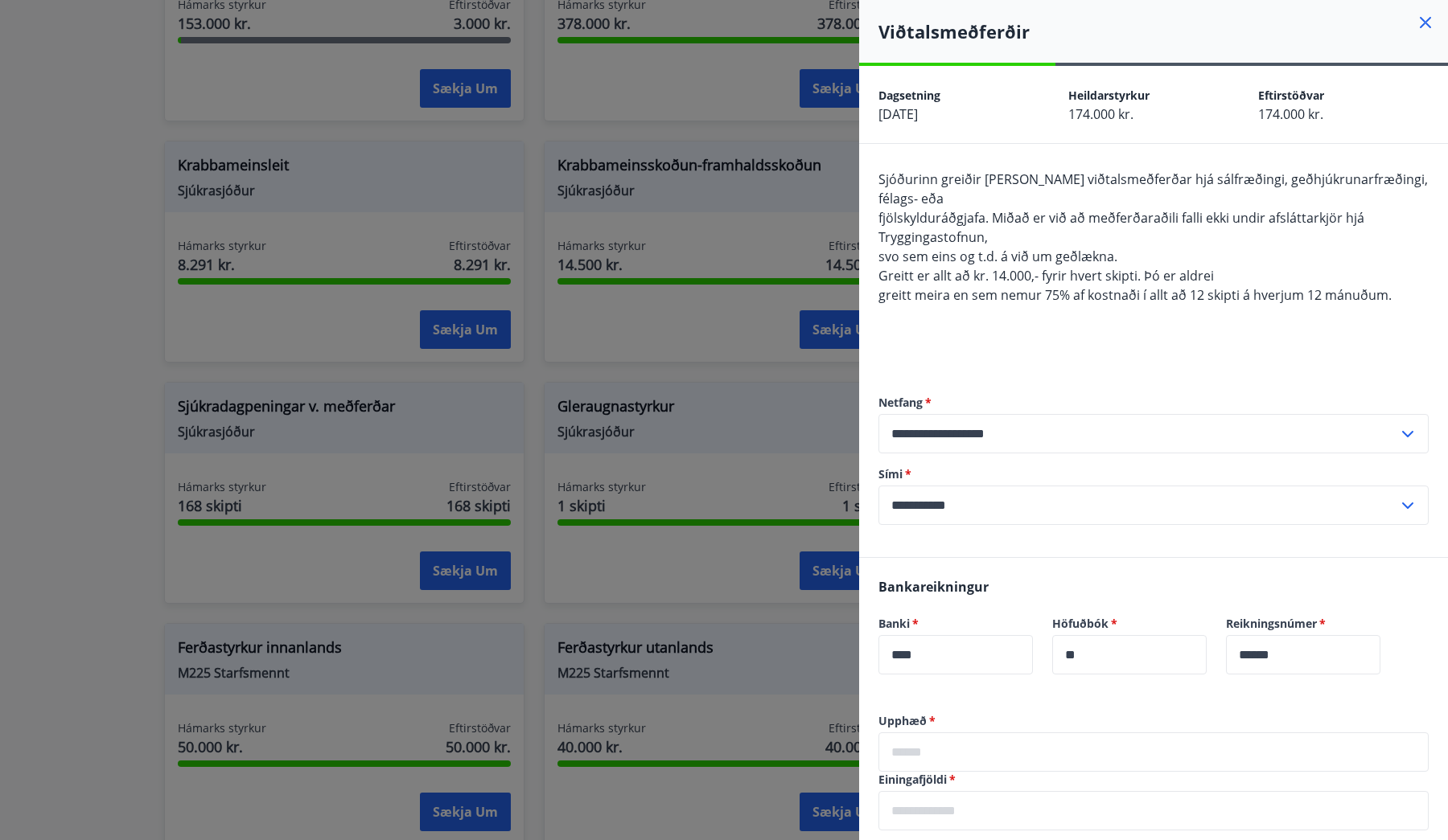
click at [877, 163] on div "**********" at bounding box center [1154, 350] width 589 height 413
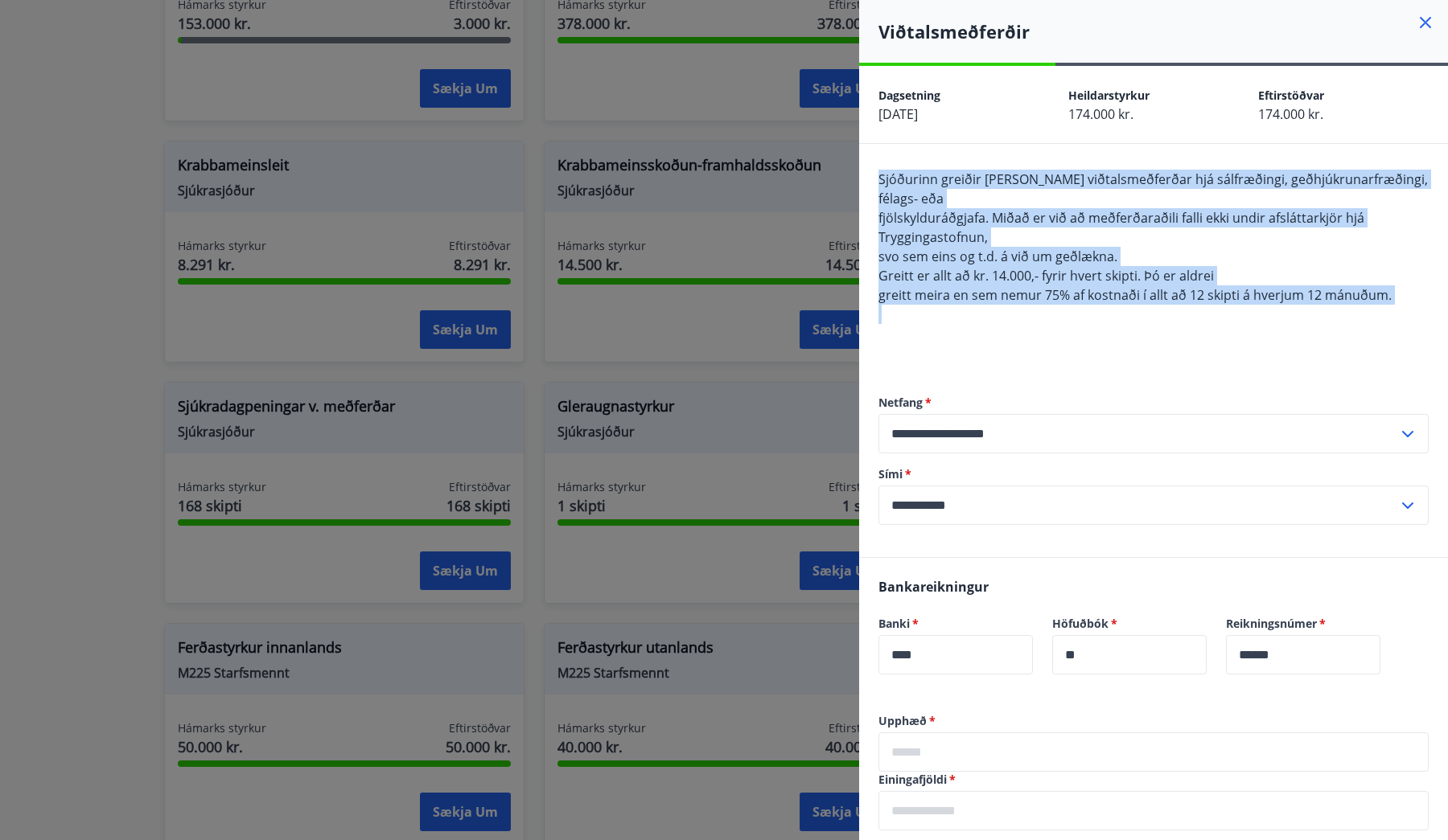
drag, startPoint x: 868, startPoint y: 152, endPoint x: 1106, endPoint y: 329, distance: 296.6
click at [1106, 329] on div "**********" at bounding box center [1154, 350] width 589 height 413
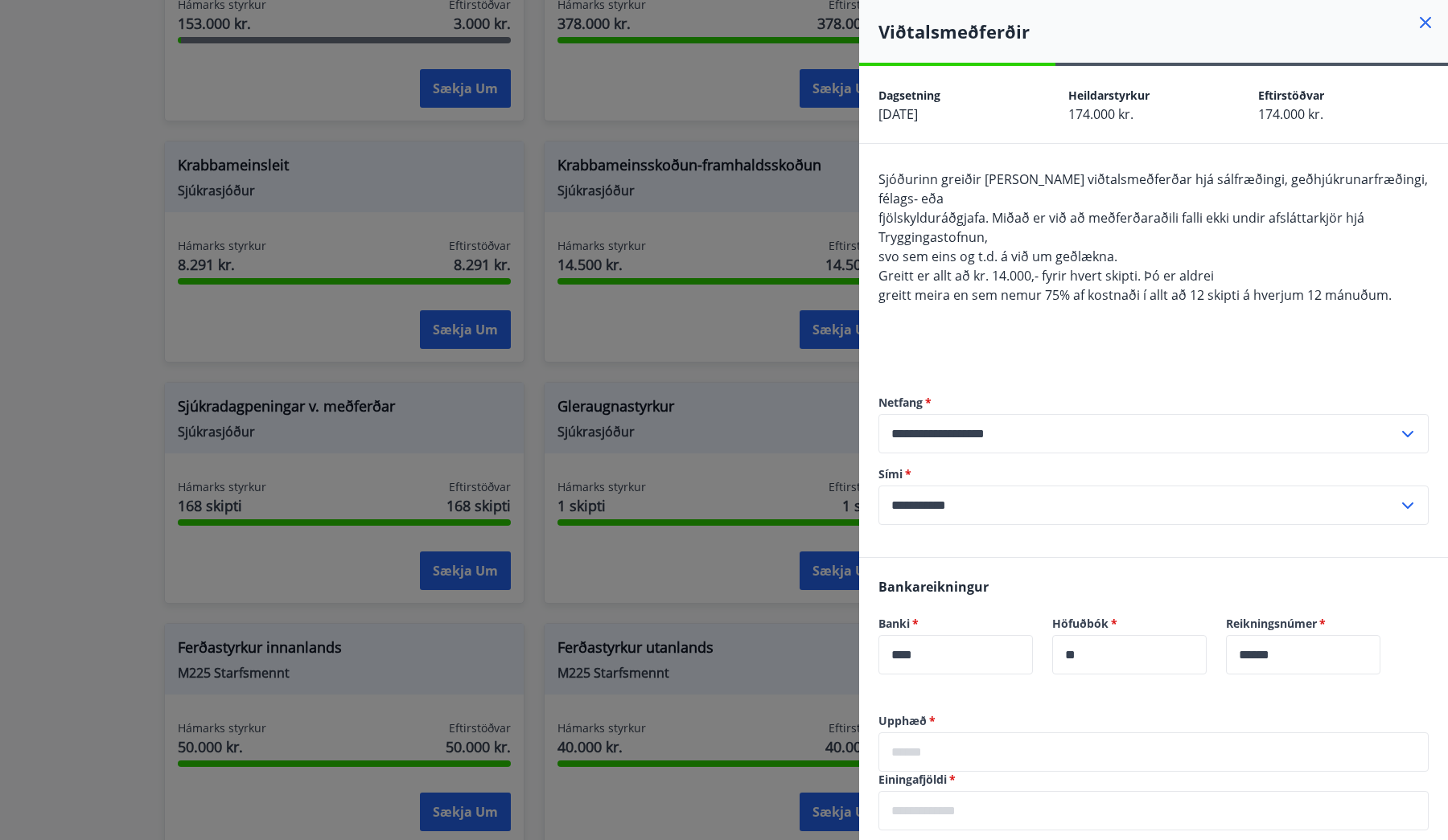
click at [1106, 329] on div "Sjóðurinn greiðir [PERSON_NAME] viðtalsmeðferðar hjá sálfræðingi, geðhjúkrunarf…" at bounding box center [1153, 267] width 550 height 193
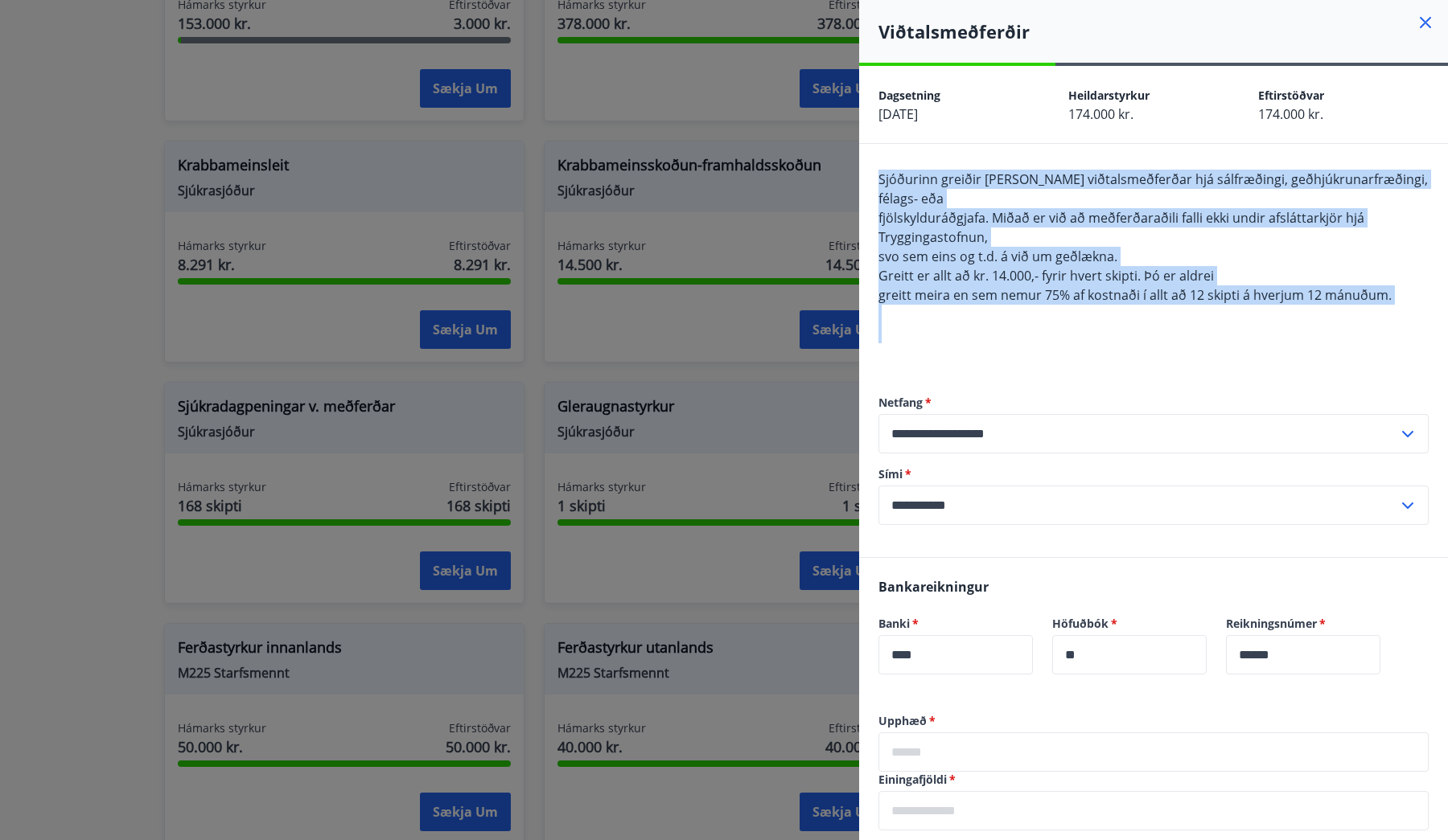
drag, startPoint x: 1106, startPoint y: 329, endPoint x: 883, endPoint y: 166, distance: 276.2
click at [883, 166] on div "**********" at bounding box center [1154, 350] width 589 height 413
drag, startPoint x: 870, startPoint y: 155, endPoint x: 1077, endPoint y: 322, distance: 266.0
click at [1077, 322] on div "**********" at bounding box center [1154, 350] width 589 height 413
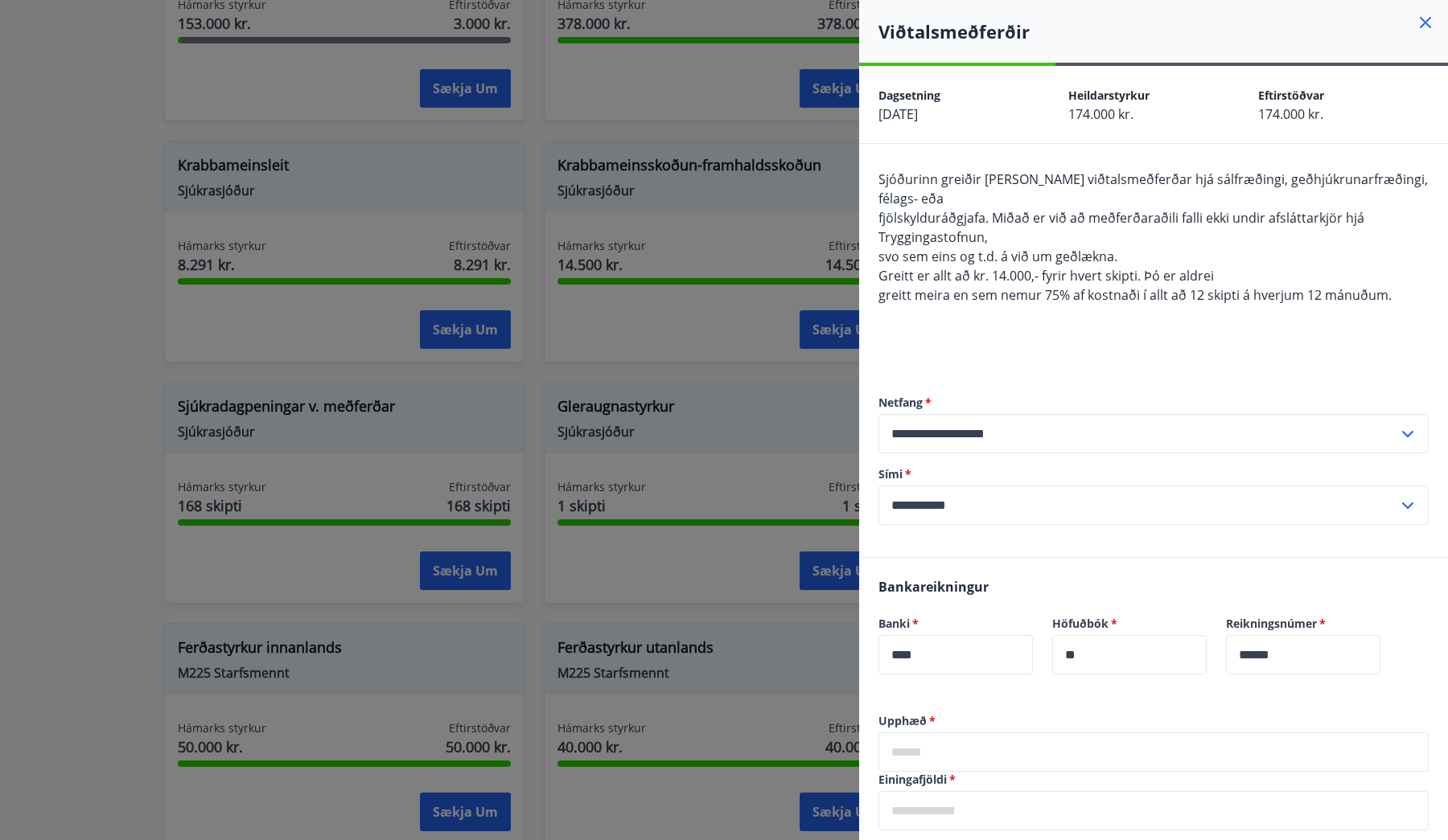
click at [1077, 322] on div "Sjóðurinn greiðir [PERSON_NAME] viðtalsmeðferðar hjá sálfræðingi, geðhjúkrunarf…" at bounding box center [1153, 267] width 550 height 193
drag, startPoint x: 1073, startPoint y: 329, endPoint x: 865, endPoint y: 141, distance: 280.4
click at [865, 141] on div "**********" at bounding box center [1154, 620] width 589 height 1107
click at [880, 171] on span "Sjóðurinn greiðir [PERSON_NAME] viðtalsmeðferðar hjá sálfræðingi, geðhjúkrunarf…" at bounding box center [1153, 189] width 549 height 37
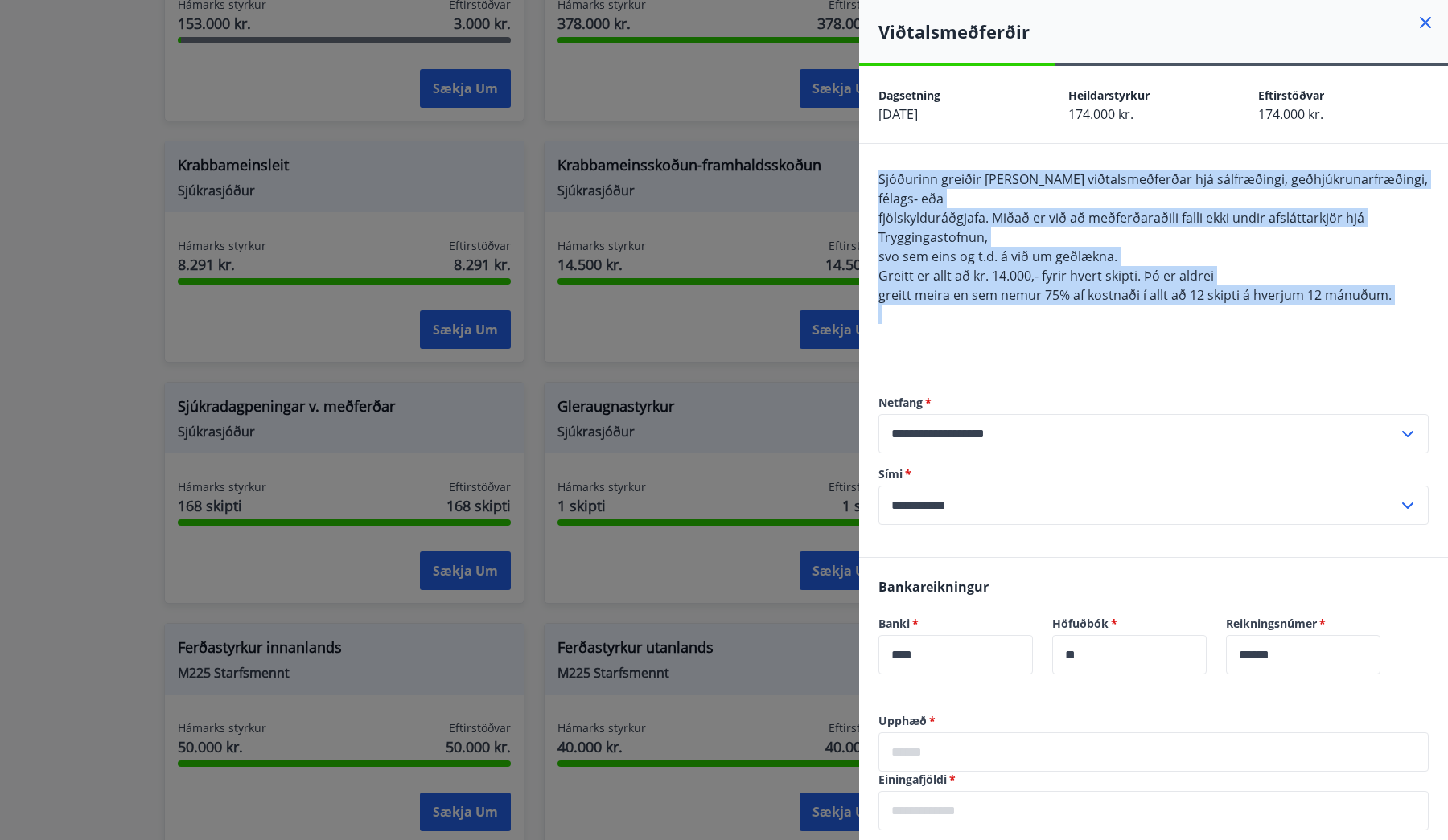
drag, startPoint x: 873, startPoint y: 160, endPoint x: 1087, endPoint y: 336, distance: 277.1
click at [1087, 336] on div "**********" at bounding box center [1154, 350] width 589 height 413
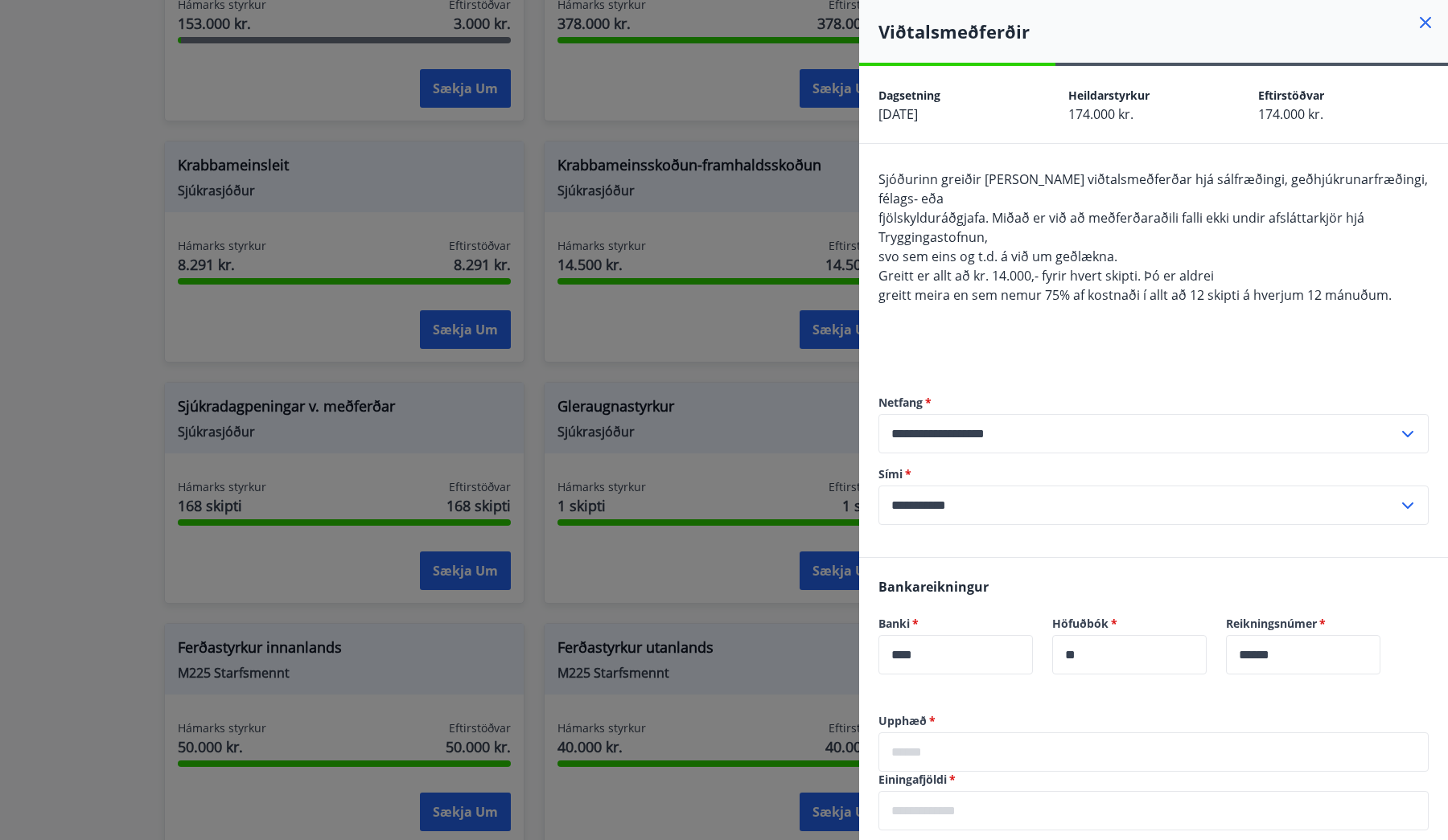
click at [1087, 336] on div "Sjóðurinn greiðir [PERSON_NAME] viðtalsmeðferðar hjá sálfræðingi, geðhjúkrunarf…" at bounding box center [1153, 267] width 550 height 193
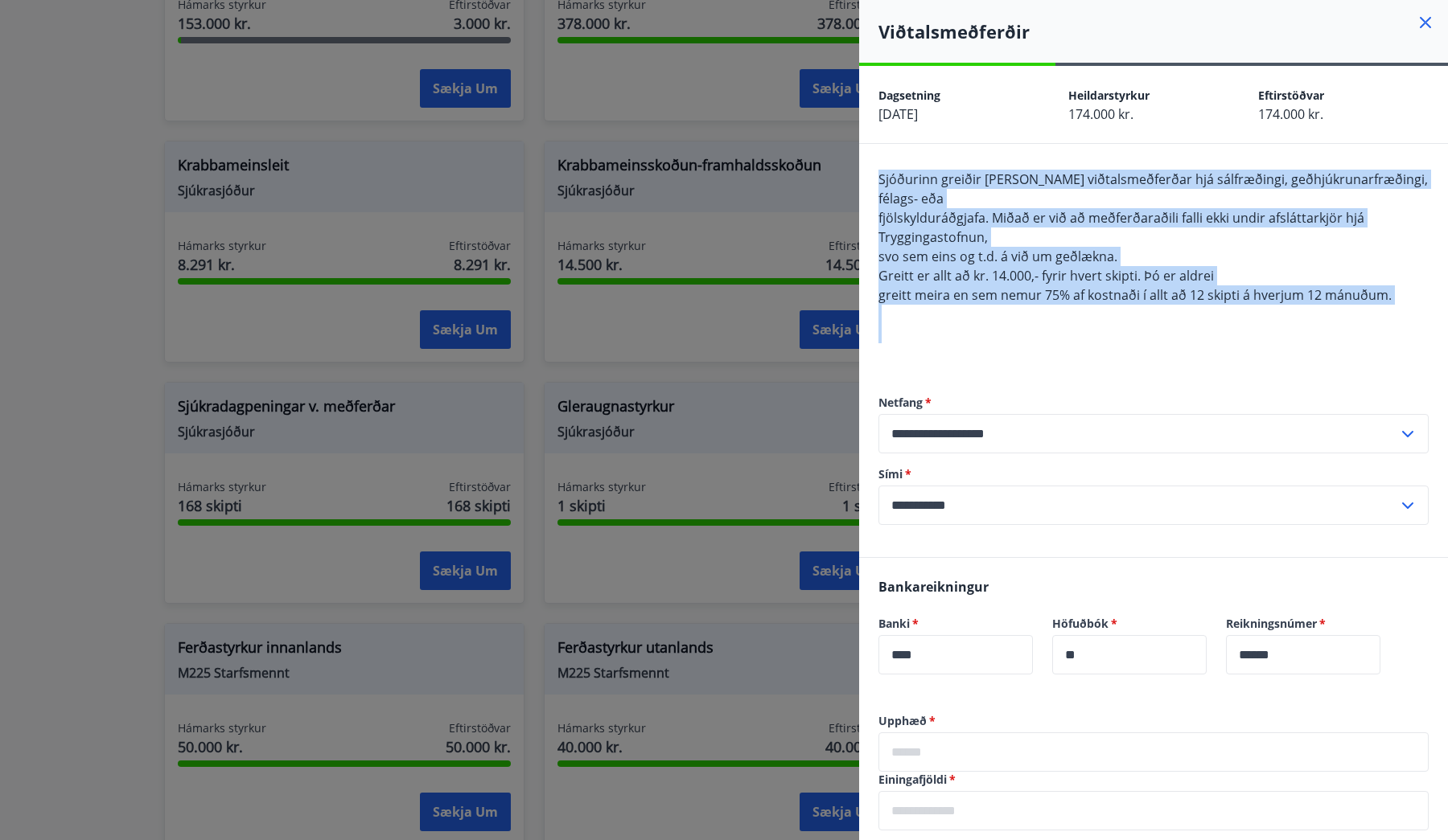
drag, startPoint x: 1087, startPoint y: 336, endPoint x: 877, endPoint y: 163, distance: 272.1
click at [877, 163] on div "**********" at bounding box center [1154, 350] width 589 height 413
drag, startPoint x: 877, startPoint y: 163, endPoint x: 1066, endPoint y: 330, distance: 252.2
click at [1066, 330] on div "**********" at bounding box center [1154, 350] width 589 height 413
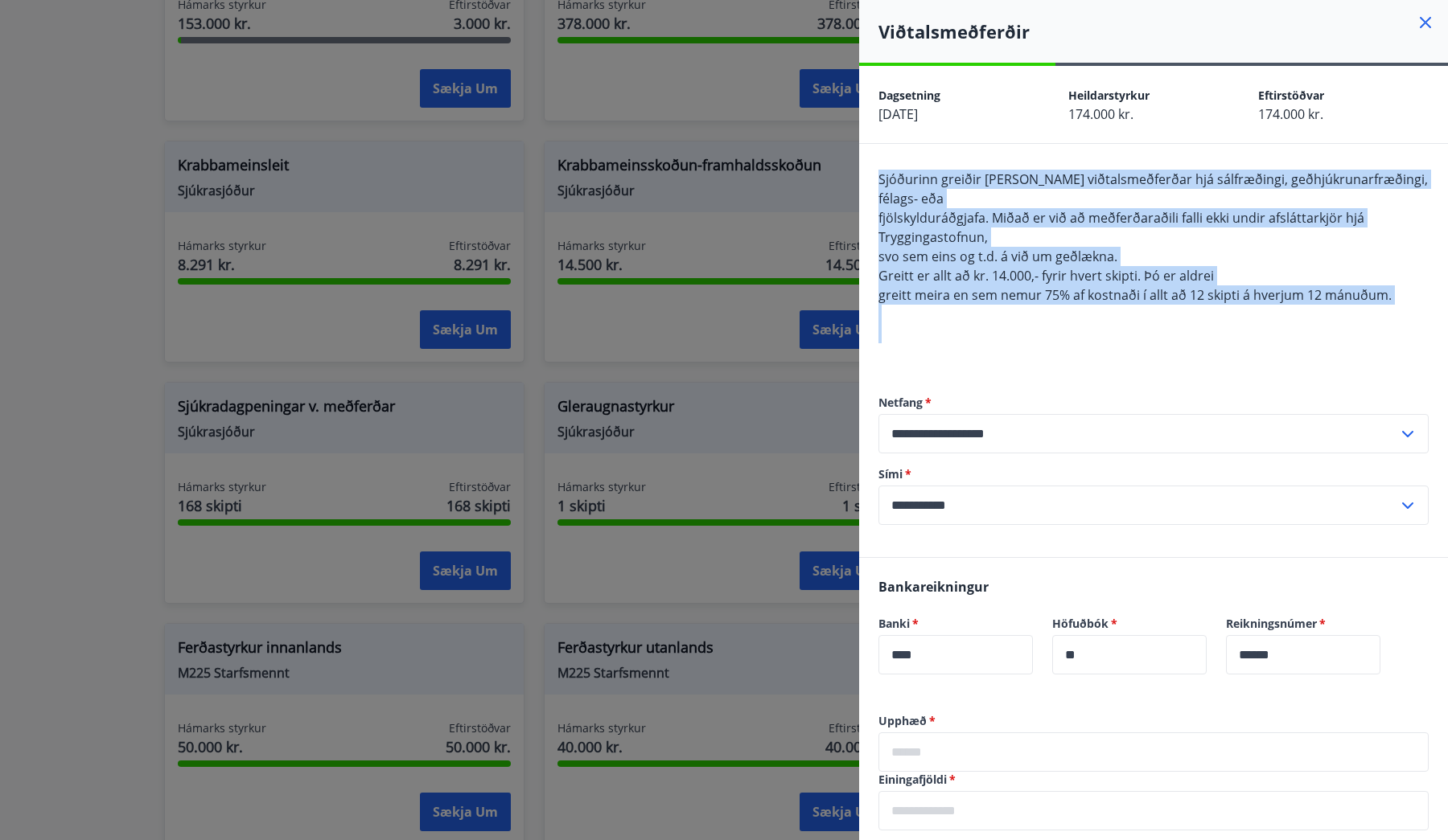
click at [1066, 330] on div "Sjóðurinn greiðir [PERSON_NAME] viðtalsmeðferðar hjá sálfræðingi, geðhjúkrunarf…" at bounding box center [1153, 267] width 550 height 193
drag, startPoint x: 1066, startPoint y: 330, endPoint x: 894, endPoint y: 168, distance: 236.3
click at [894, 168] on div "**********" at bounding box center [1154, 350] width 589 height 413
drag, startPoint x: 894, startPoint y: 168, endPoint x: 1034, endPoint y: 329, distance: 213.4
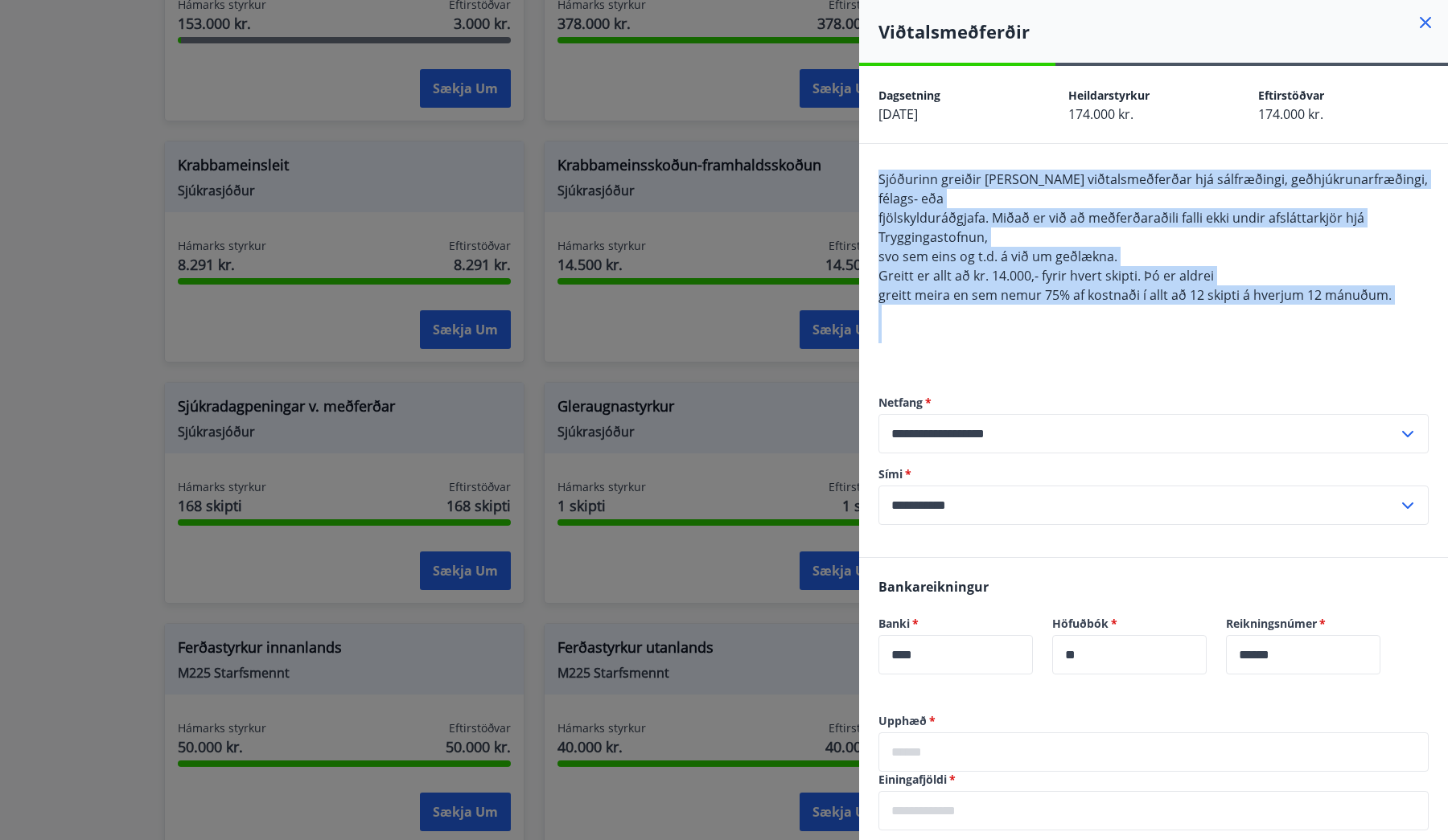
click at [1034, 329] on div "**********" at bounding box center [1154, 350] width 589 height 413
click at [1034, 329] on div "Sjóðurinn greiðir [PERSON_NAME] viðtalsmeðferðar hjá sálfræðingi, geðhjúkrunarf…" at bounding box center [1153, 267] width 550 height 193
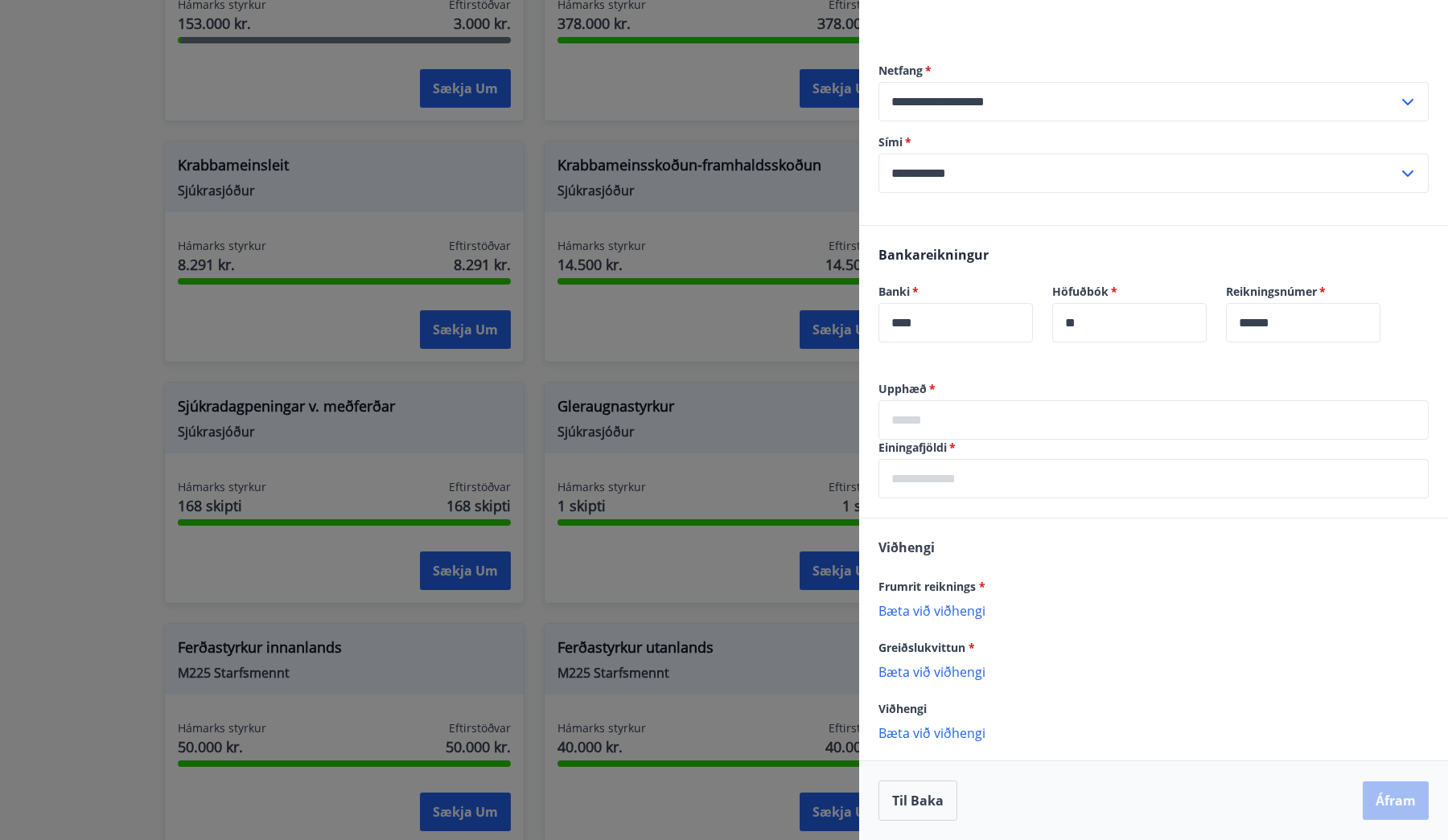
scroll to position [332, 0]
click at [602, 433] on div at bounding box center [724, 420] width 1448 height 840
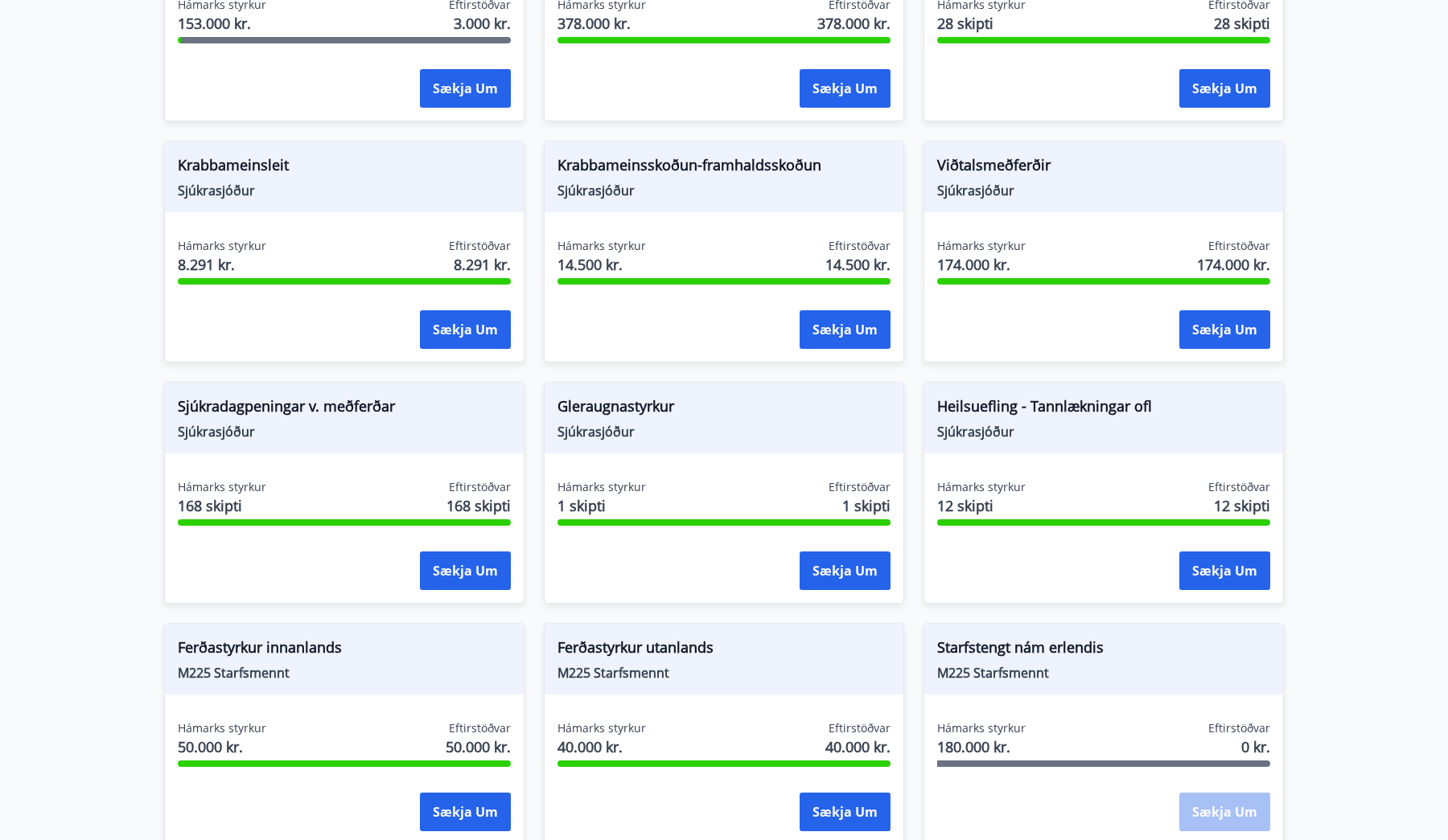
scroll to position [0, 0]
drag, startPoint x: 176, startPoint y: 378, endPoint x: 308, endPoint y: 430, distance: 141.9
click at [308, 430] on div "Sjúkradagpeningar v. meðferðar Sjúkrasjóður" at bounding box center [344, 417] width 359 height 71
drag, startPoint x: 308, startPoint y: 430, endPoint x: 149, endPoint y: 393, distance: 163.2
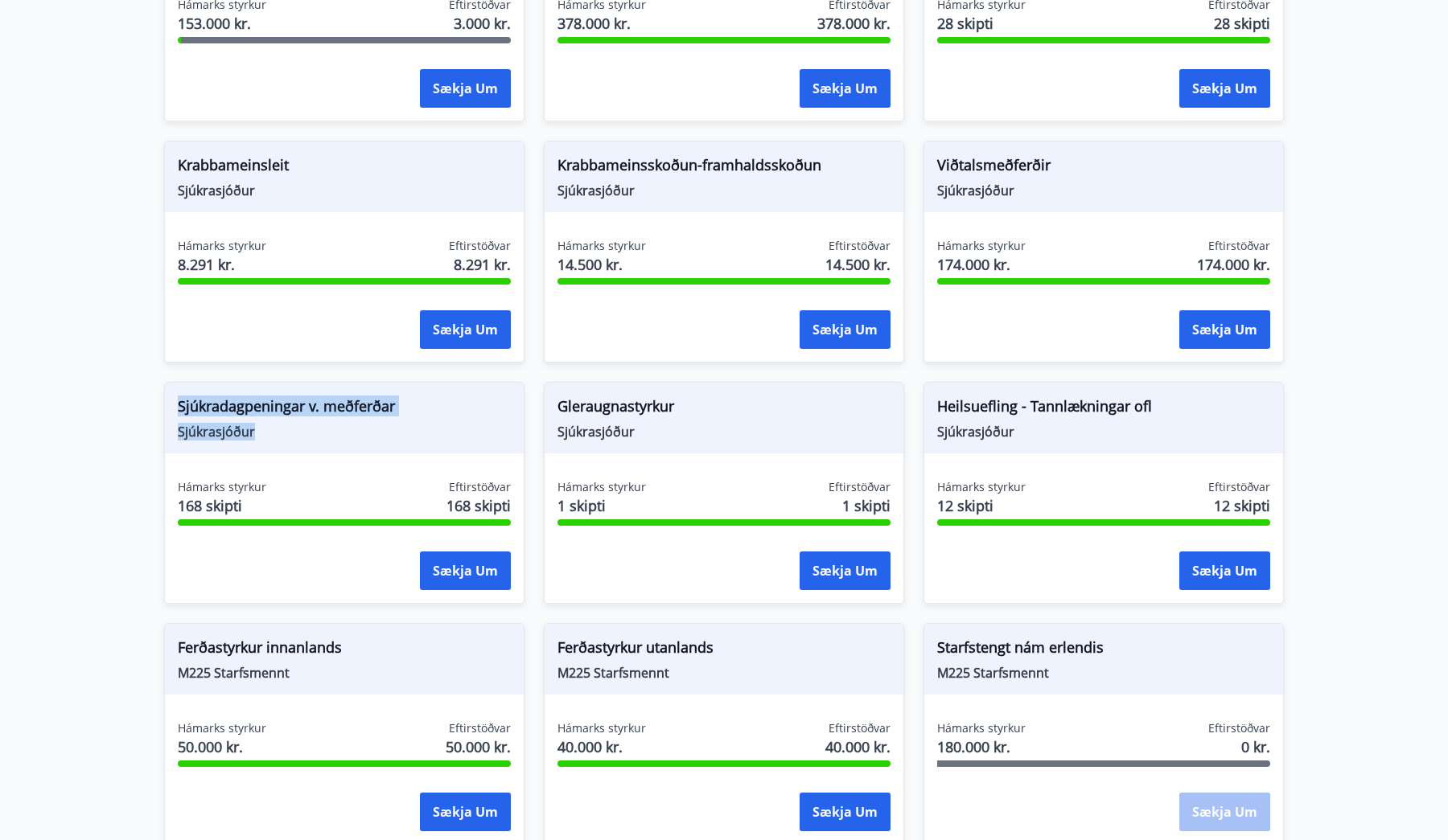
click at [149, 393] on div "Sjúkradagpeningar v. meðferðar Sjúkrasjóður Hámarks styrkur 168 skipti Eftirstö…" at bounding box center [335, 483] width 380 height 241
drag, startPoint x: 149, startPoint y: 393, endPoint x: 309, endPoint y: 437, distance: 165.9
click at [309, 437] on div "Sjúkradagpeningar v. meðferðar Sjúkrasjóður Hámarks styrkur 168 skipti Eftirstö…" at bounding box center [335, 483] width 380 height 241
click at [309, 437] on div "Sjúkradagpeningar v. meðferðar Sjúkrasjóður Hámarks styrkur 168 skipti Eftirstö…" at bounding box center [343, 492] width 360 height 222
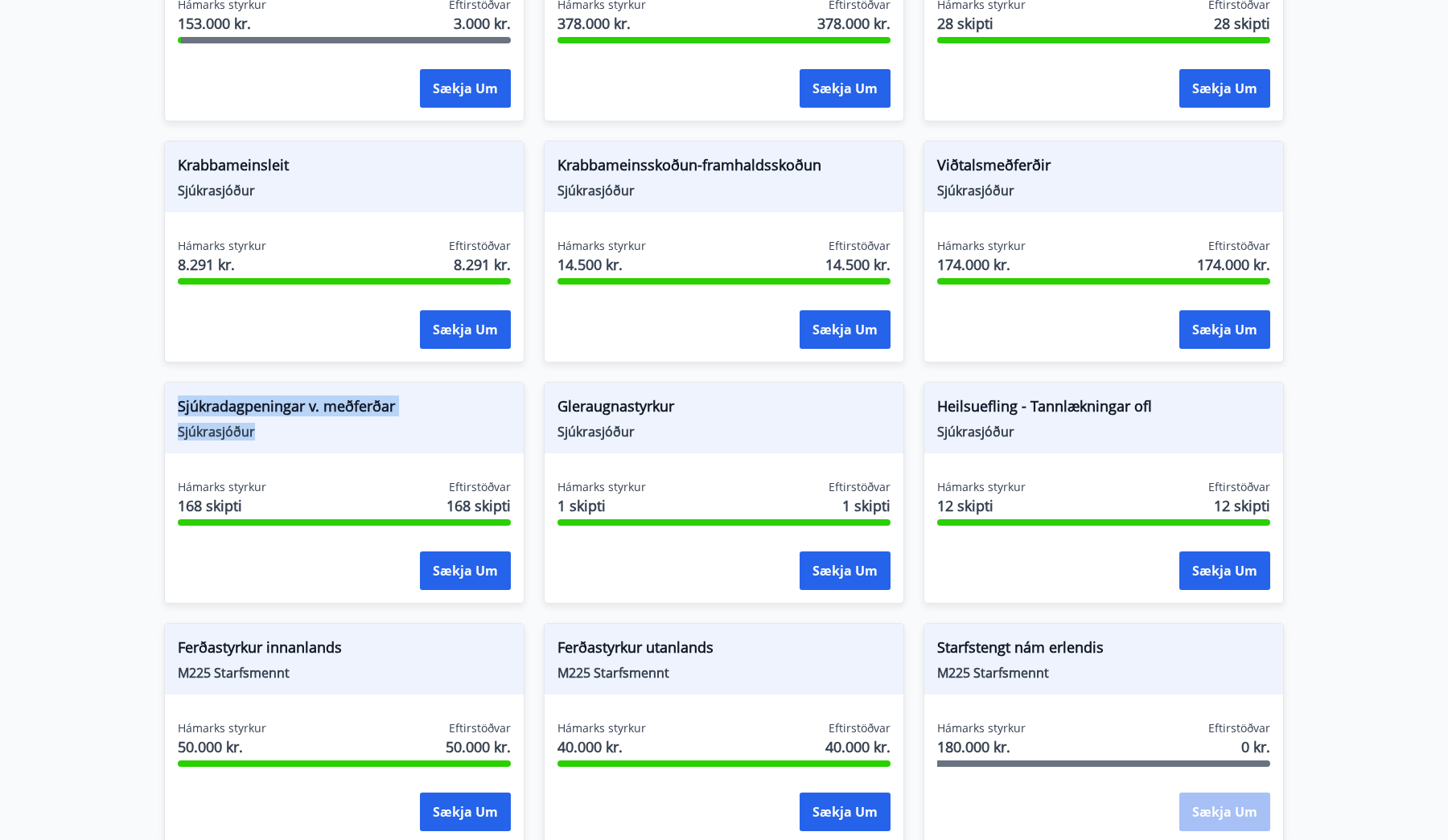
drag, startPoint x: 309, startPoint y: 437, endPoint x: 129, endPoint y: 378, distance: 189.4
click at [129, 378] on main "Styrkir Sjúkrasjóður Verk-Vest Greiddir eru sjúkradagpeningar, útfararstyrkur, …" at bounding box center [724, 77] width 1448 height 2058
drag, startPoint x: 129, startPoint y: 378, endPoint x: 323, endPoint y: 444, distance: 204.9
click at [323, 444] on main "Styrkir Sjúkrasjóður Verk-Vest Greiddir eru sjúkradagpeningar, útfararstyrkur, …" at bounding box center [724, 77] width 1448 height 2058
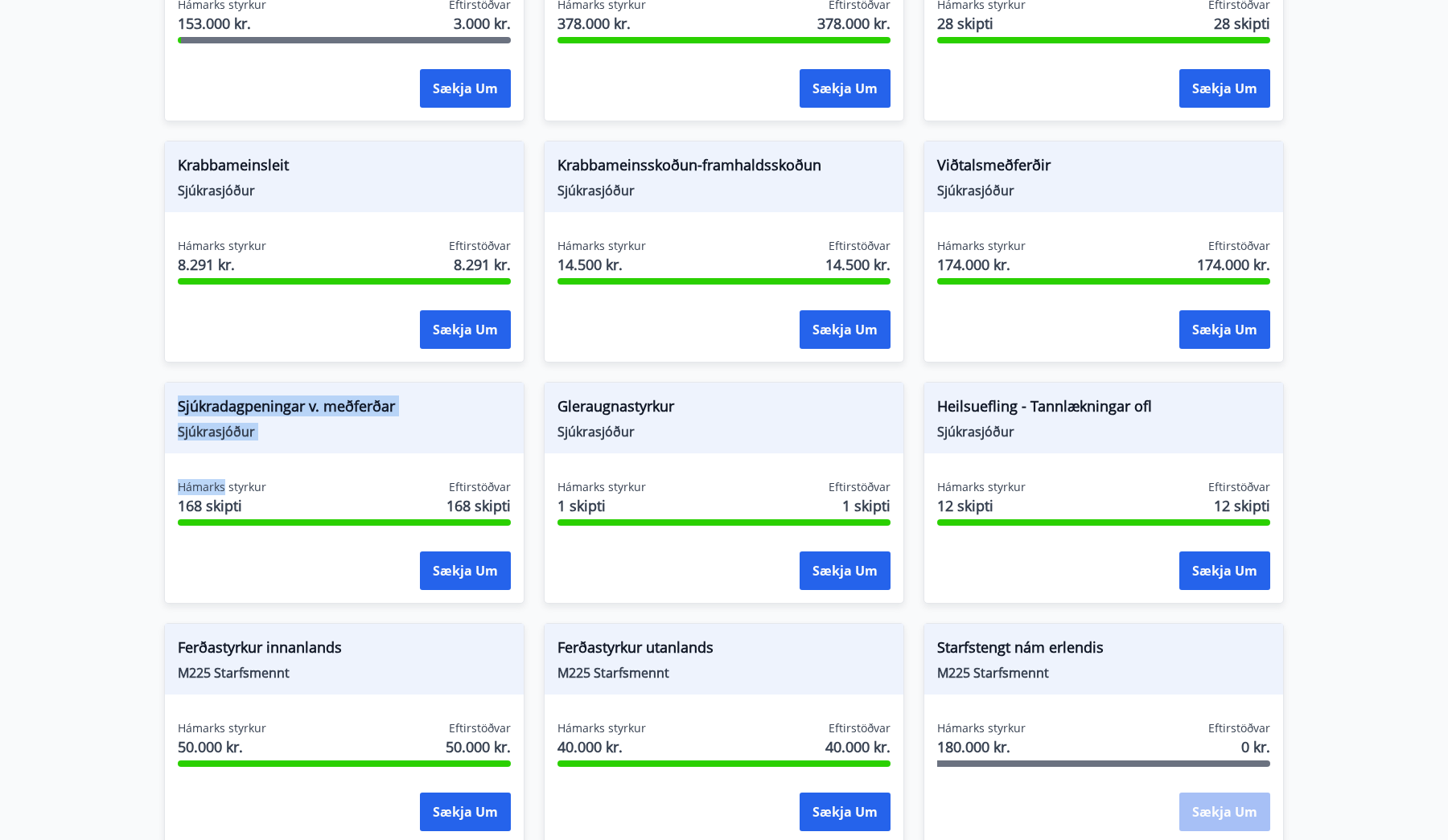
click at [323, 444] on div "Sjúkradagpeningar v. meðferðar Sjúkrasjóður Hámarks styrkur 168 skipti Eftirstö…" at bounding box center [343, 492] width 360 height 222
click at [860, 563] on button "Sækja um" at bounding box center [845, 571] width 91 height 38
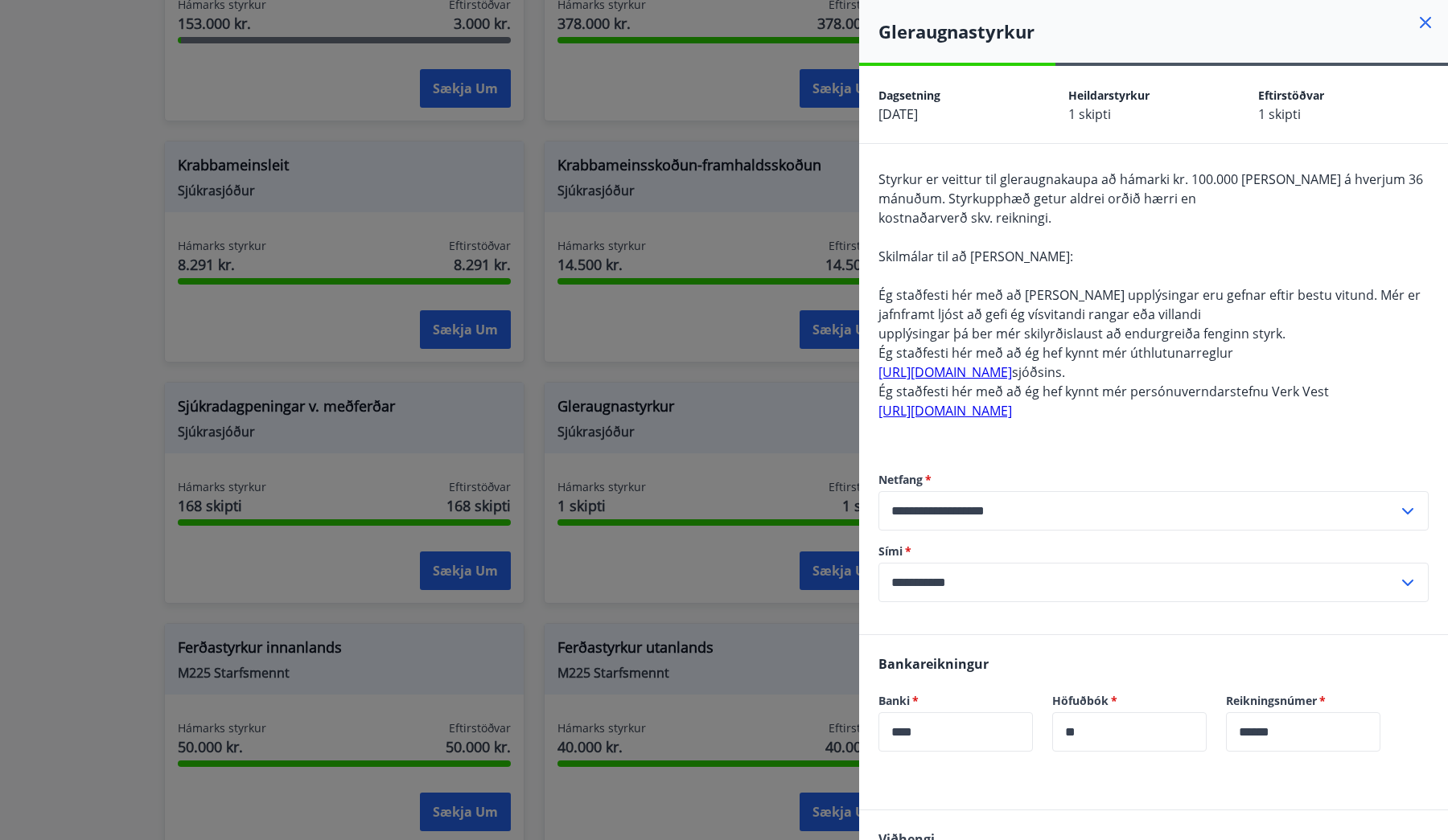
click at [627, 454] on div at bounding box center [724, 420] width 1448 height 840
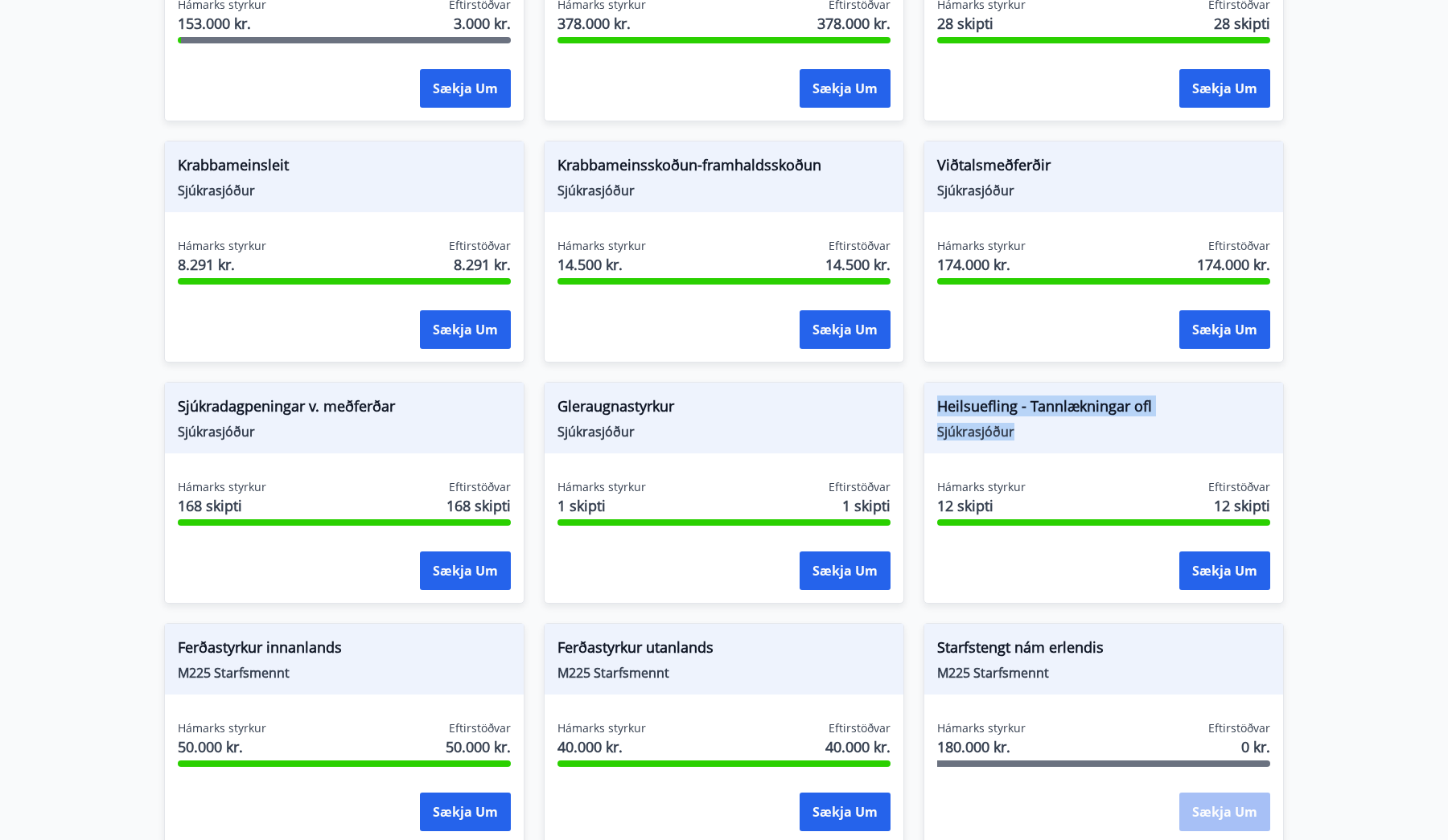
drag, startPoint x: 939, startPoint y: 386, endPoint x: 1080, endPoint y: 435, distance: 149.3
click at [1080, 435] on div "Heilsuefling - Tannlækningar ofl [GEOGRAPHIC_DATA]" at bounding box center [1104, 417] width 359 height 71
drag, startPoint x: 1080, startPoint y: 435, endPoint x: 913, endPoint y: 387, distance: 173.8
click at [913, 387] on div "Heilsuefling - Tannlækningar ofl Sjúkrasjóður Hámarks styrkur 12 skipti Eftirst…" at bounding box center [1094, 483] width 380 height 241
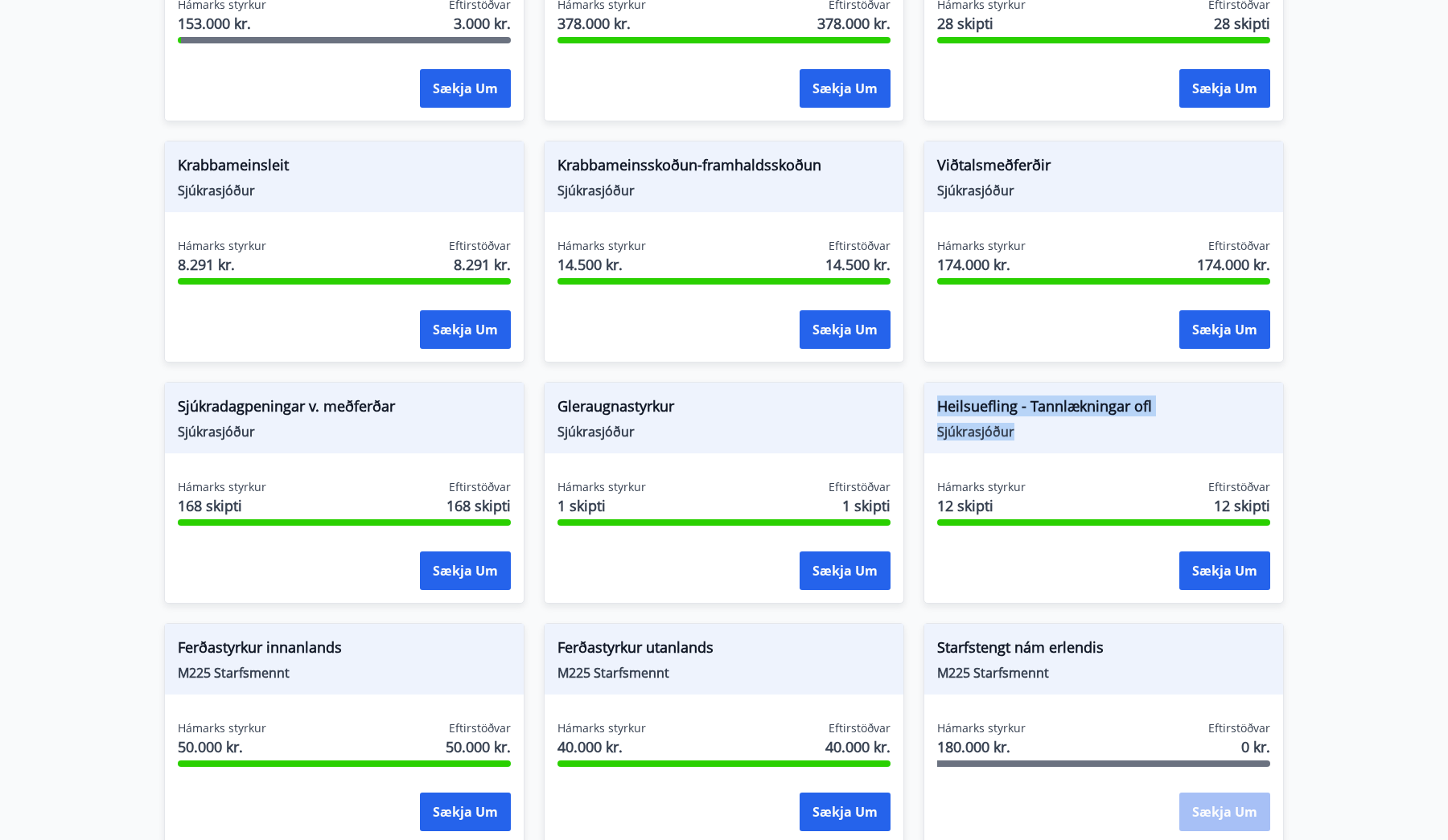
click at [913, 387] on div "Heilsuefling - Tannlækningar ofl Sjúkrasjóður Hámarks styrkur 12 skipti Eftirst…" at bounding box center [1094, 483] width 380 height 241
click at [1212, 555] on button "Sækja um" at bounding box center [1225, 571] width 91 height 38
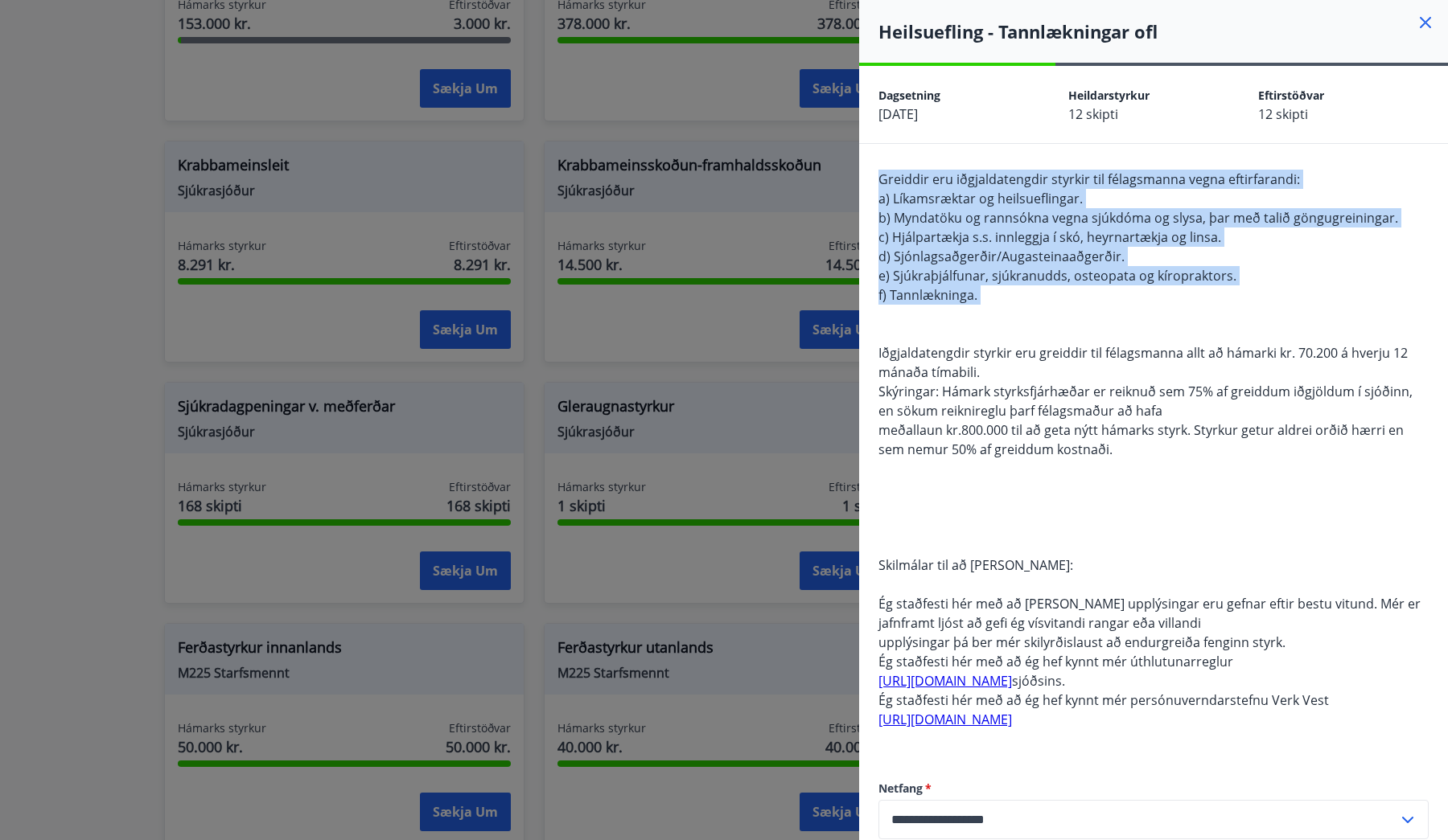
drag, startPoint x: 875, startPoint y: 173, endPoint x: 1017, endPoint y: 309, distance: 196.6
click at [1017, 309] on div "Greiddir eru iðgjaldatengdir styrkir til félagsmanna vegna eftirfarandi: a) Lík…" at bounding box center [1154, 543] width 589 height 799
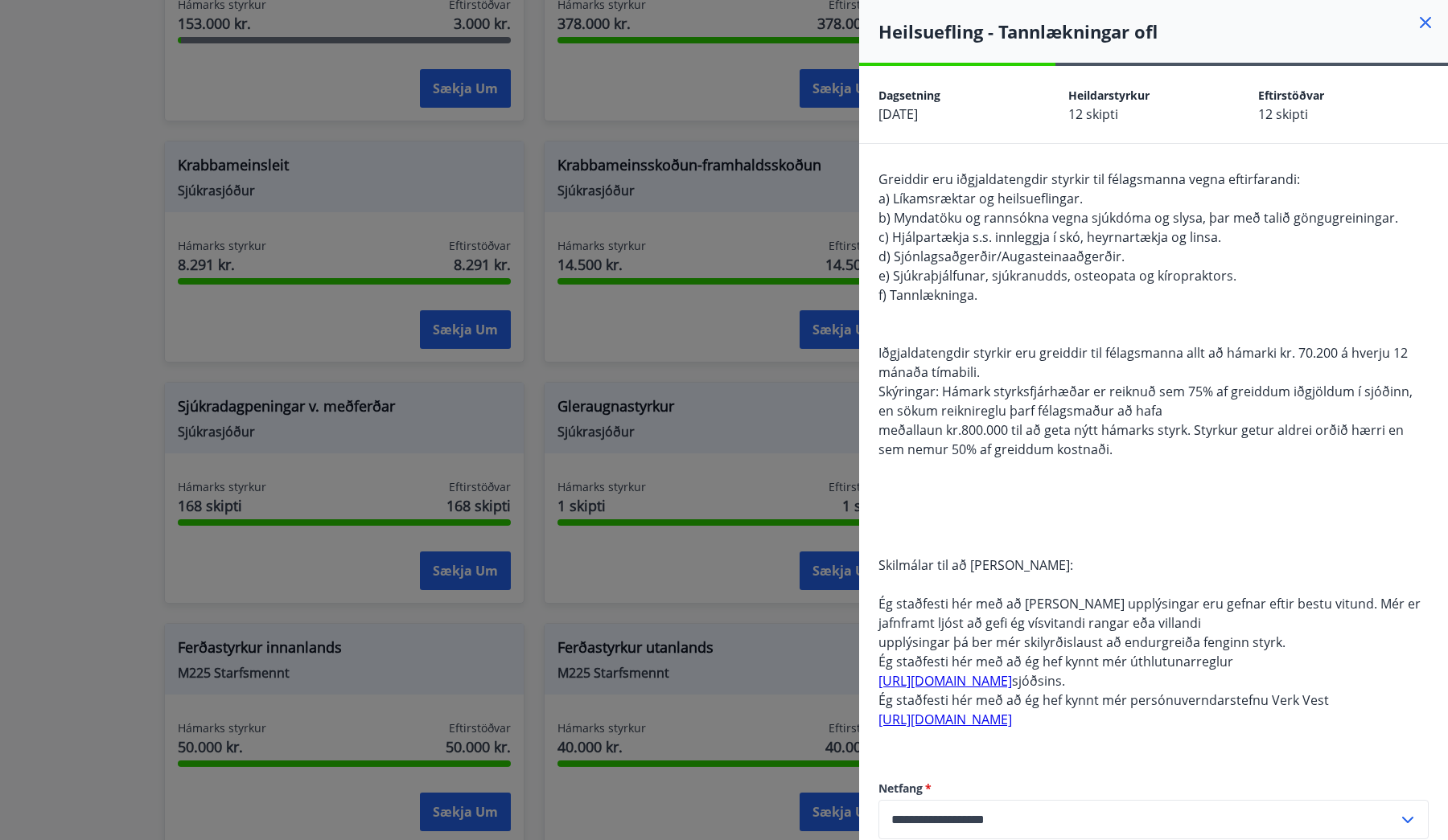
click at [1017, 309] on div "Greiddir eru iðgjaldatengdir styrkir til félagsmanna vegna eftirfarandi: a) Lík…" at bounding box center [1153, 459] width 550 height 579
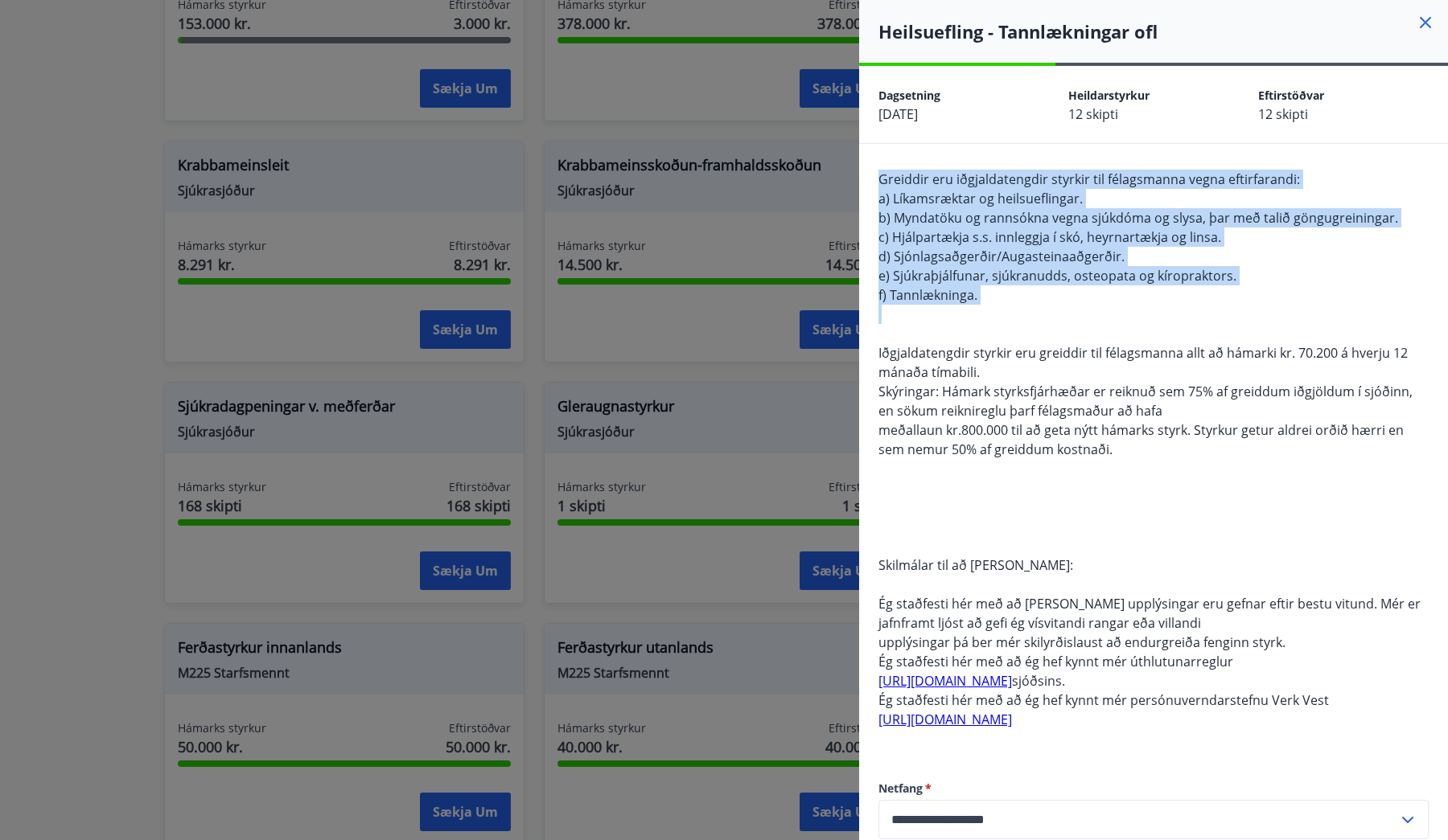
drag, startPoint x: 1017, startPoint y: 309, endPoint x: 878, endPoint y: 166, distance: 199.4
click at [878, 166] on div "Greiddir eru iðgjaldatengdir styrkir til félagsmanna vegna eftirfarandi: a) Lík…" at bounding box center [1154, 543] width 589 height 799
drag, startPoint x: 878, startPoint y: 166, endPoint x: 992, endPoint y: 297, distance: 173.7
click at [992, 297] on div "Greiddir eru iðgjaldatengdir styrkir til félagsmanna vegna eftirfarandi: a) Lík…" at bounding box center [1154, 543] width 589 height 799
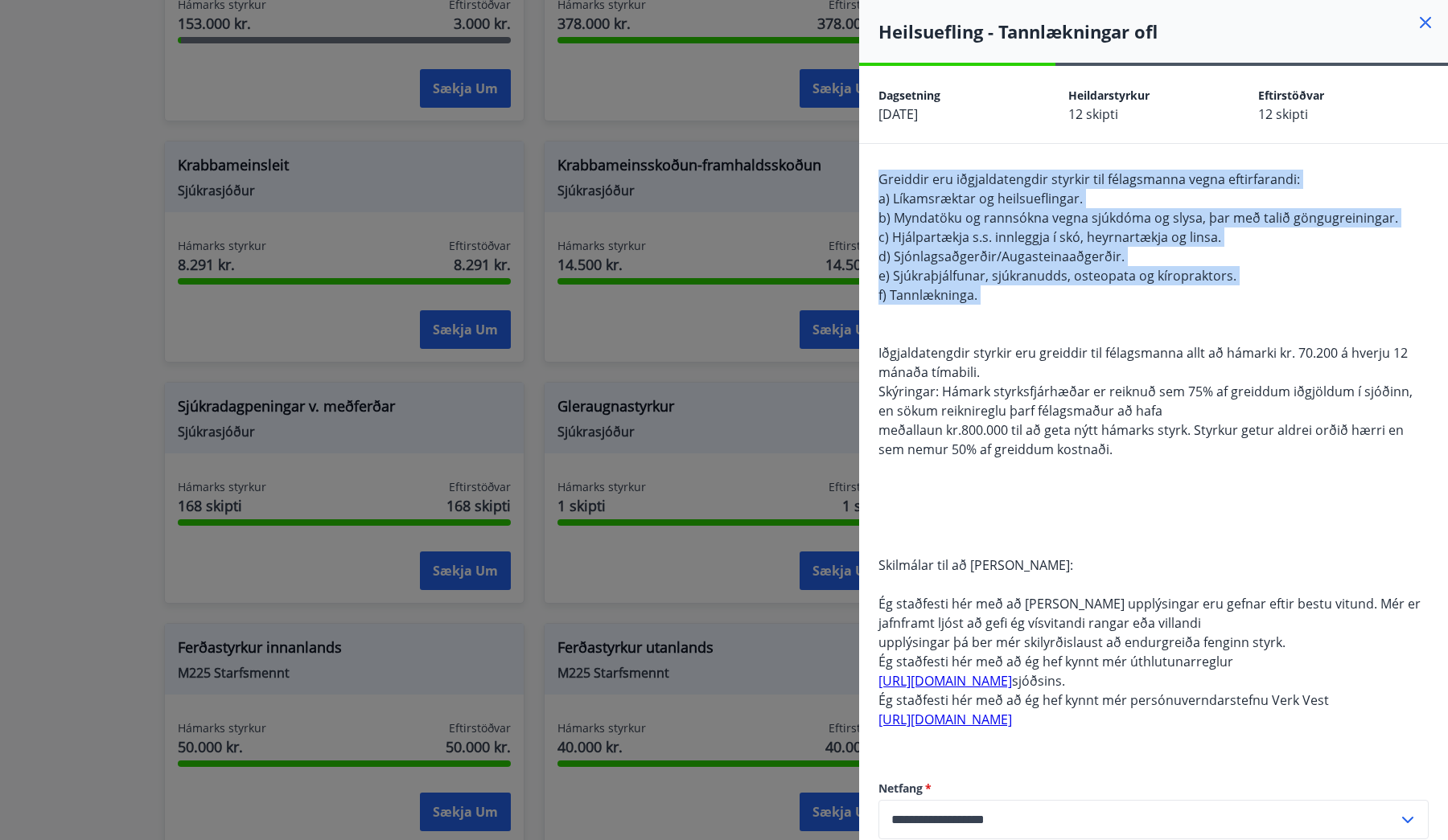
click at [992, 297] on div "Greiddir eru iðgjaldatengdir styrkir til félagsmanna vegna eftirfarandi: a) Lík…" at bounding box center [1153, 459] width 550 height 579
drag, startPoint x: 992, startPoint y: 297, endPoint x: 874, endPoint y: 170, distance: 173.4
click at [874, 170] on div "Greiddir eru iðgjaldatengdir styrkir til félagsmanna vegna eftirfarandi: a) Lík…" at bounding box center [1154, 543] width 589 height 799
drag, startPoint x: 874, startPoint y: 170, endPoint x: 1022, endPoint y: 296, distance: 194.4
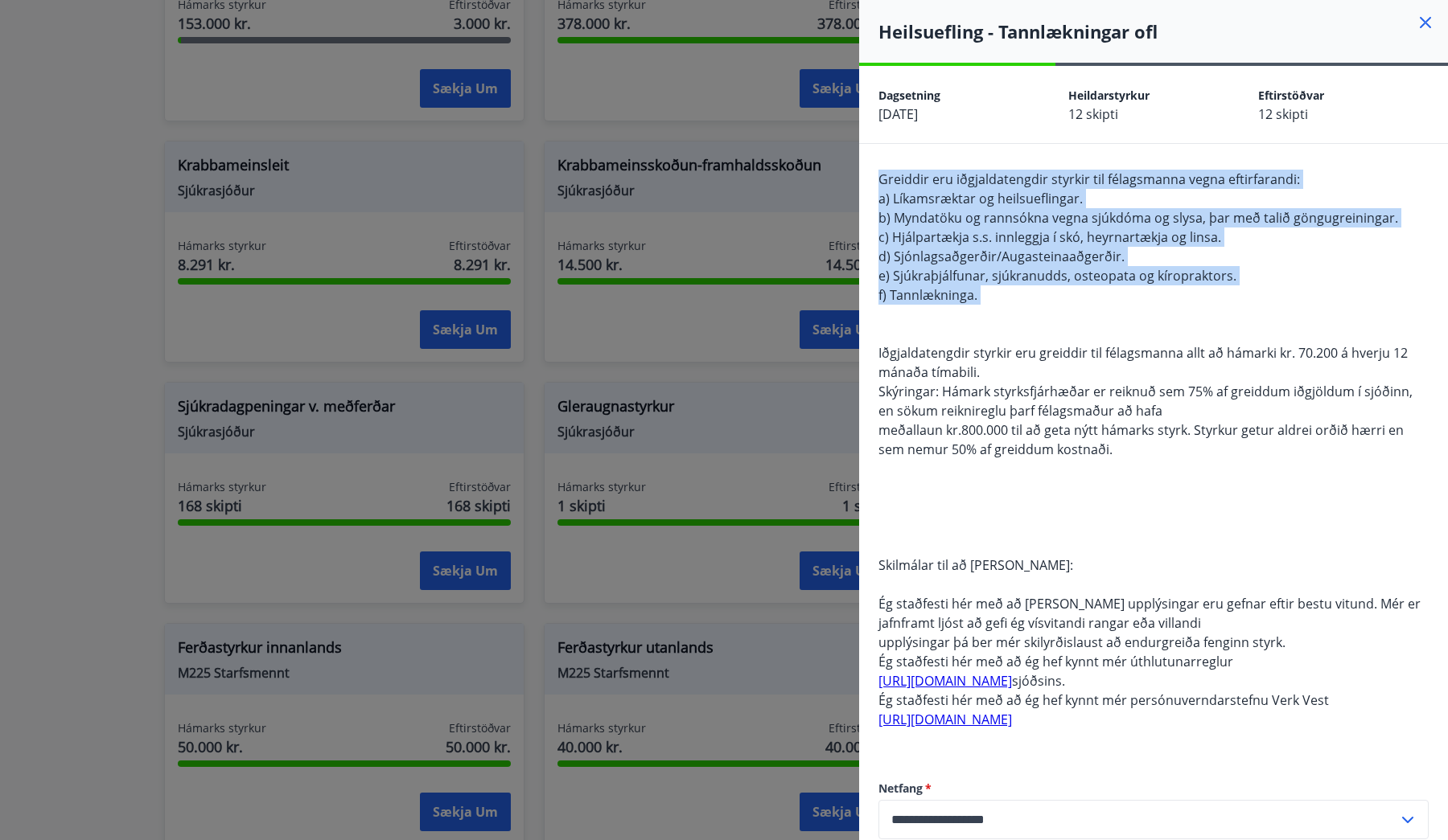
click at [1022, 296] on div "Greiddir eru iðgjaldatengdir styrkir til félagsmanna vegna eftirfarandi: a) Lík…" at bounding box center [1154, 543] width 589 height 799
click at [1022, 296] on div "Greiddir eru iðgjaldatengdir styrkir til félagsmanna vegna eftirfarandi: a) Lík…" at bounding box center [1153, 459] width 550 height 579
drag, startPoint x: 1022, startPoint y: 296, endPoint x: 890, endPoint y: 182, distance: 174.4
click at [890, 182] on div "Greiddir eru iðgjaldatengdir styrkir til félagsmanna vegna eftirfarandi: a) Lík…" at bounding box center [1153, 459] width 550 height 579
click at [890, 182] on span "Greiddir eru iðgjaldatengdir styrkir til félagsmanna vegna eftirfarandi:" at bounding box center [1090, 180] width 422 height 17
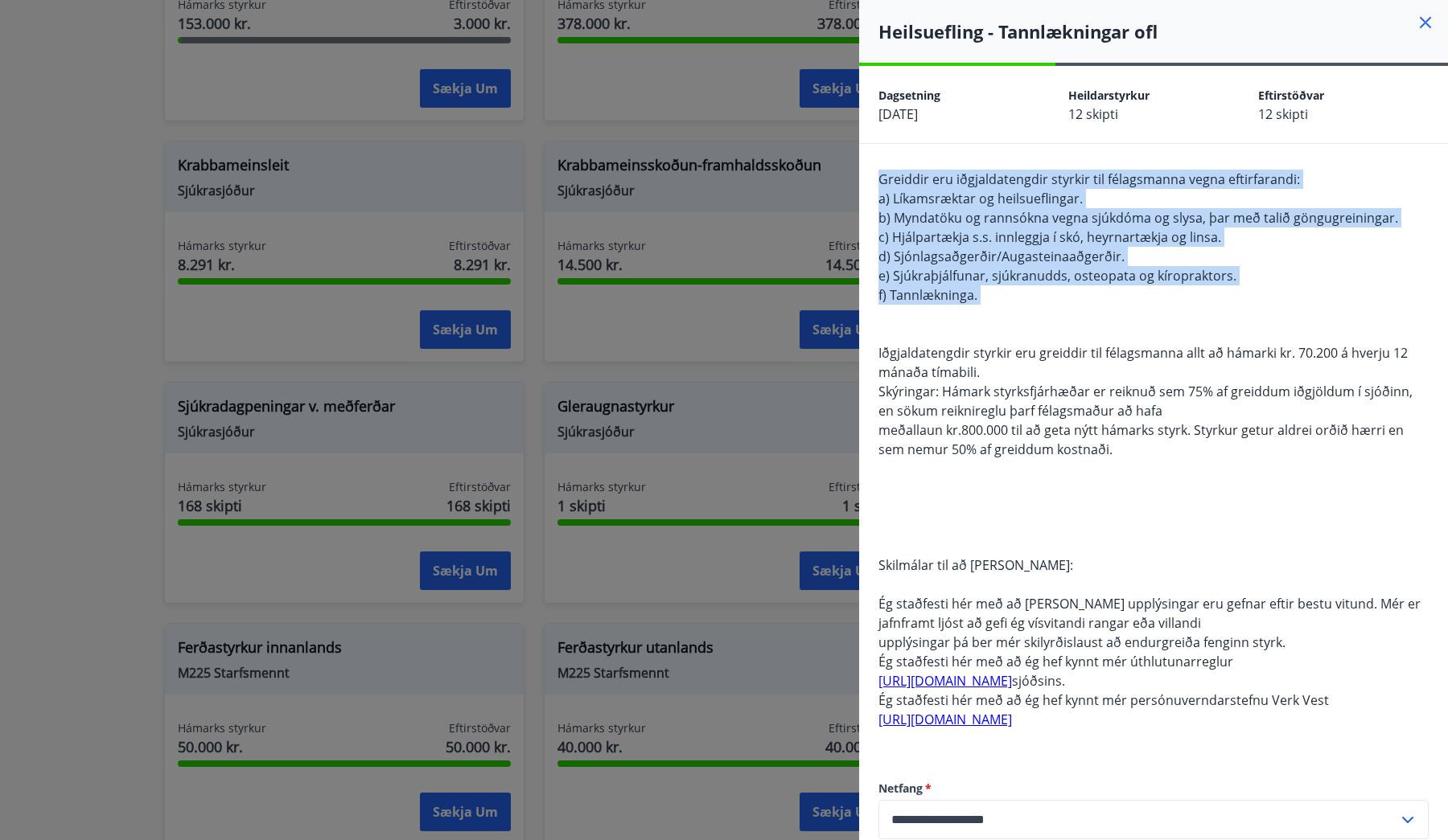
drag, startPoint x: 890, startPoint y: 182, endPoint x: 1082, endPoint y: 291, distance: 220.8
click at [1082, 291] on div "Greiddir eru iðgjaldatengdir styrkir til félagsmanna vegna eftirfarandi: a) Lík…" at bounding box center [1153, 459] width 550 height 579
drag, startPoint x: 1045, startPoint y: 296, endPoint x: 873, endPoint y: 166, distance: 215.6
click at [873, 166] on div "Greiddir eru iðgjaldatengdir styrkir til félagsmanna vegna eftirfarandi: a) Lík…" at bounding box center [1154, 543] width 589 height 799
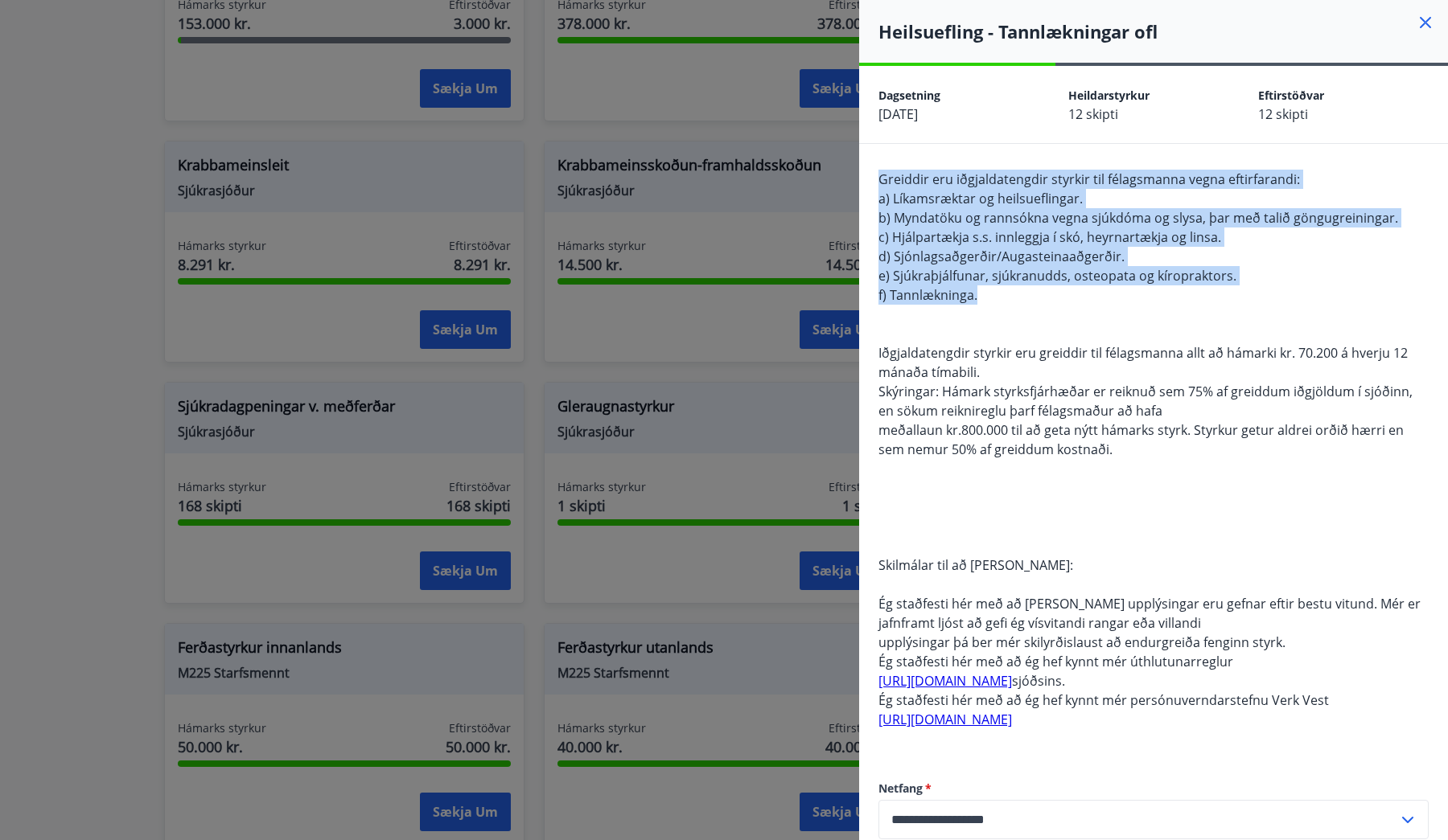
click at [873, 166] on div "Greiddir eru iðgjaldatengdir styrkir til félagsmanna vegna eftirfarandi: a) Lík…" at bounding box center [1154, 543] width 589 height 799
drag, startPoint x: 873, startPoint y: 166, endPoint x: 1007, endPoint y: 314, distance: 199.6
click at [1007, 314] on div "Greiddir eru iðgjaldatengdir styrkir til félagsmanna vegna eftirfarandi: a) Lík…" at bounding box center [1154, 543] width 589 height 799
click at [1007, 314] on div "Greiddir eru iðgjaldatengdir styrkir til félagsmanna vegna eftirfarandi: a) Lík…" at bounding box center [1153, 459] width 550 height 579
drag, startPoint x: 1007, startPoint y: 315, endPoint x: 872, endPoint y: 159, distance: 206.3
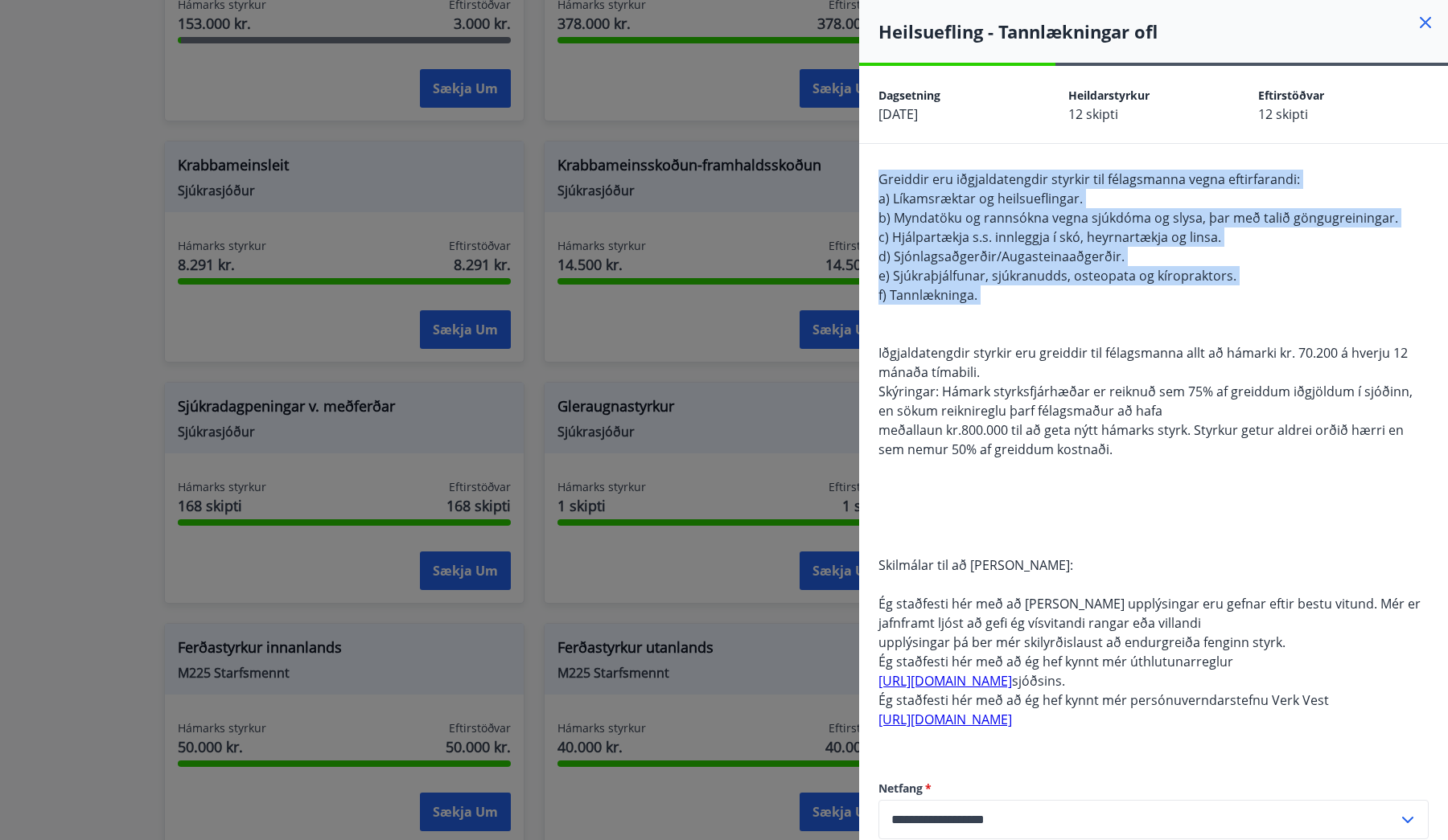
click at [872, 159] on div "Greiddir eru iðgjaldatengdir styrkir til félagsmanna vegna eftirfarandi: a) Lík…" at bounding box center [1154, 543] width 589 height 799
drag, startPoint x: 872, startPoint y: 155, endPoint x: 1024, endPoint y: 333, distance: 234.1
click at [1024, 333] on div "Greiddir eru iðgjaldatengdir styrkir til félagsmanna vegna eftirfarandi: a) Lík…" at bounding box center [1154, 543] width 589 height 799
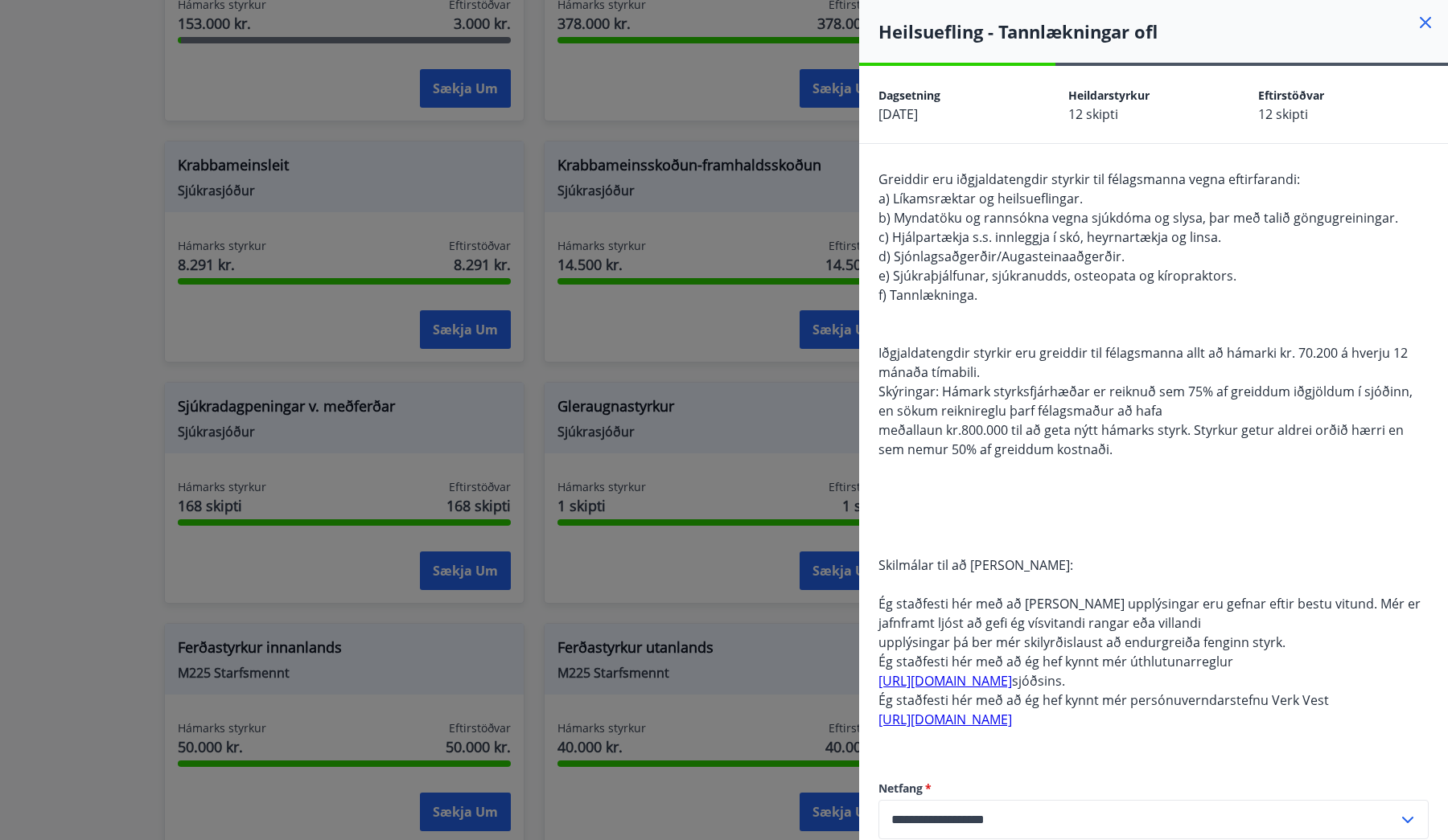
click at [1024, 333] on div "Greiddir eru iðgjaldatengdir styrkir til félagsmanna vegna eftirfarandi: a) Lík…" at bounding box center [1153, 459] width 550 height 579
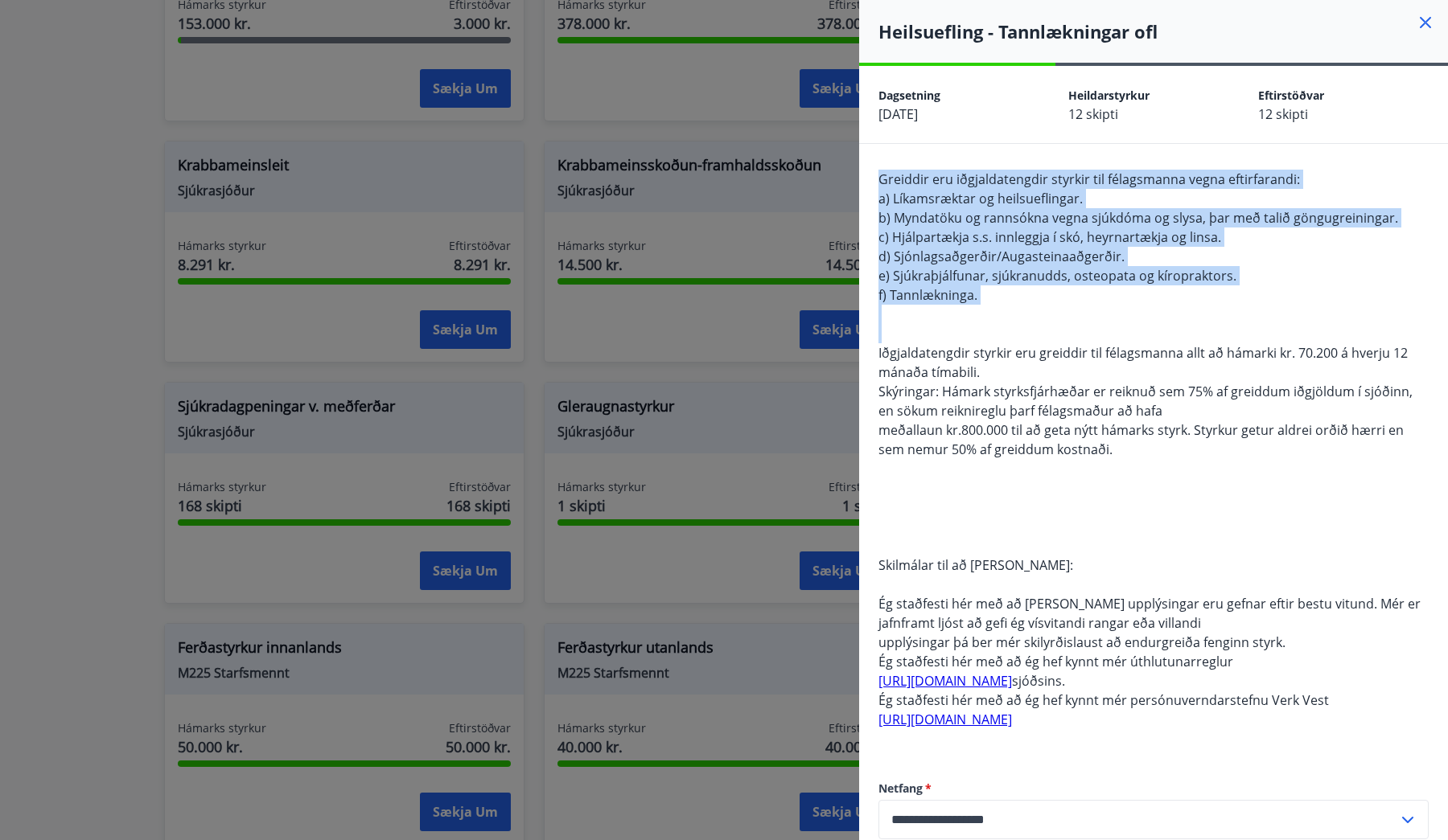
drag, startPoint x: 1024, startPoint y: 333, endPoint x: 893, endPoint y: 168, distance: 210.7
click at [893, 168] on div "Greiddir eru iðgjaldatengdir styrkir til félagsmanna vegna eftirfarandi: a) Lík…" at bounding box center [1154, 543] width 589 height 799
drag
click at [962, 318] on div "Greiddir eru iðgjaldatengdir styrkir til félagsmanna vegna eftirfarandi: a) Lík…" at bounding box center [1154, 543] width 589 height 799
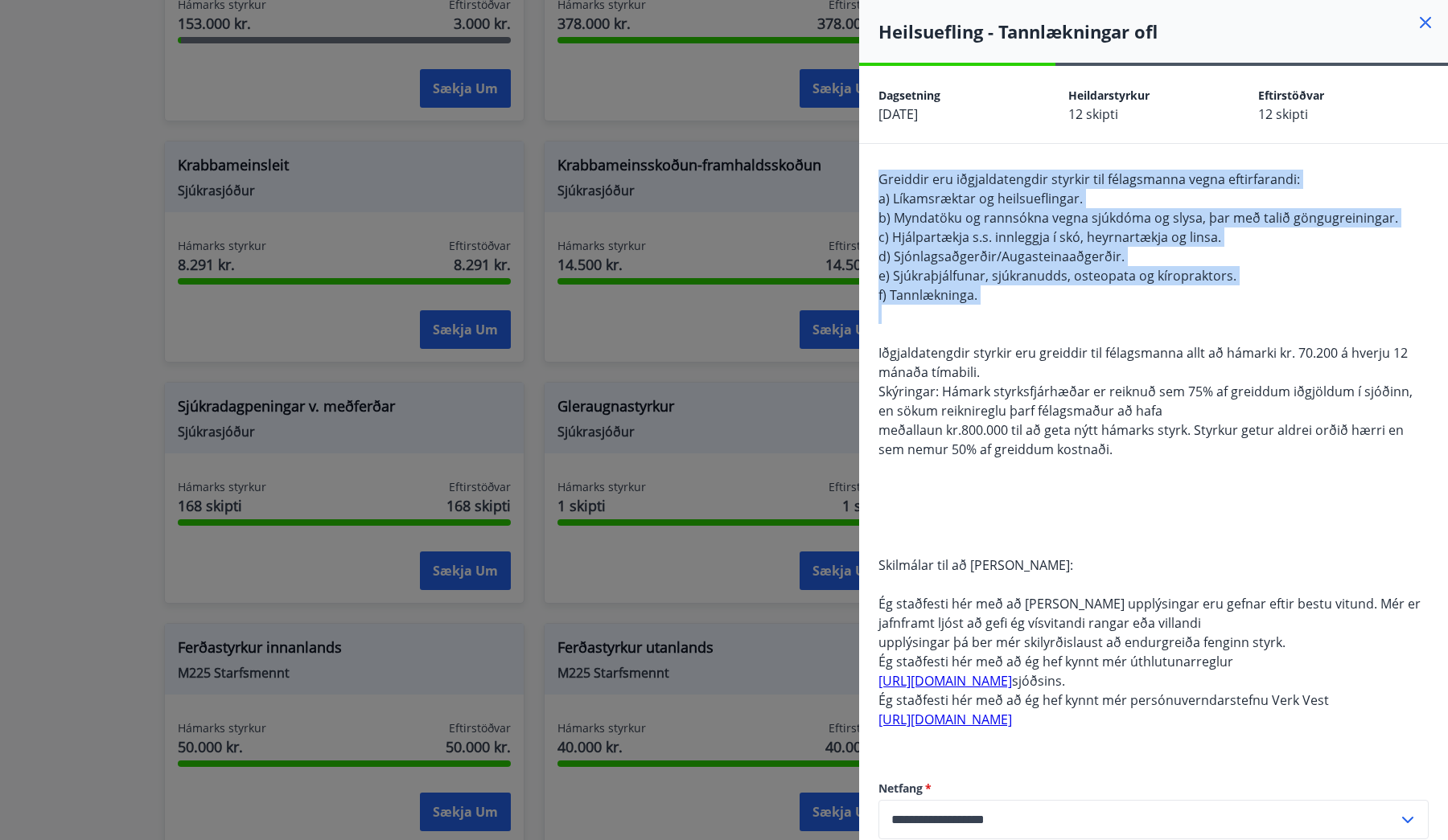
click at [962, 318] on div "Greiddir eru iðgjaldatengdir styrkir til félagsmanna vegna eftirfarandi: a) Lík…" at bounding box center [1153, 459] width 550 height 579
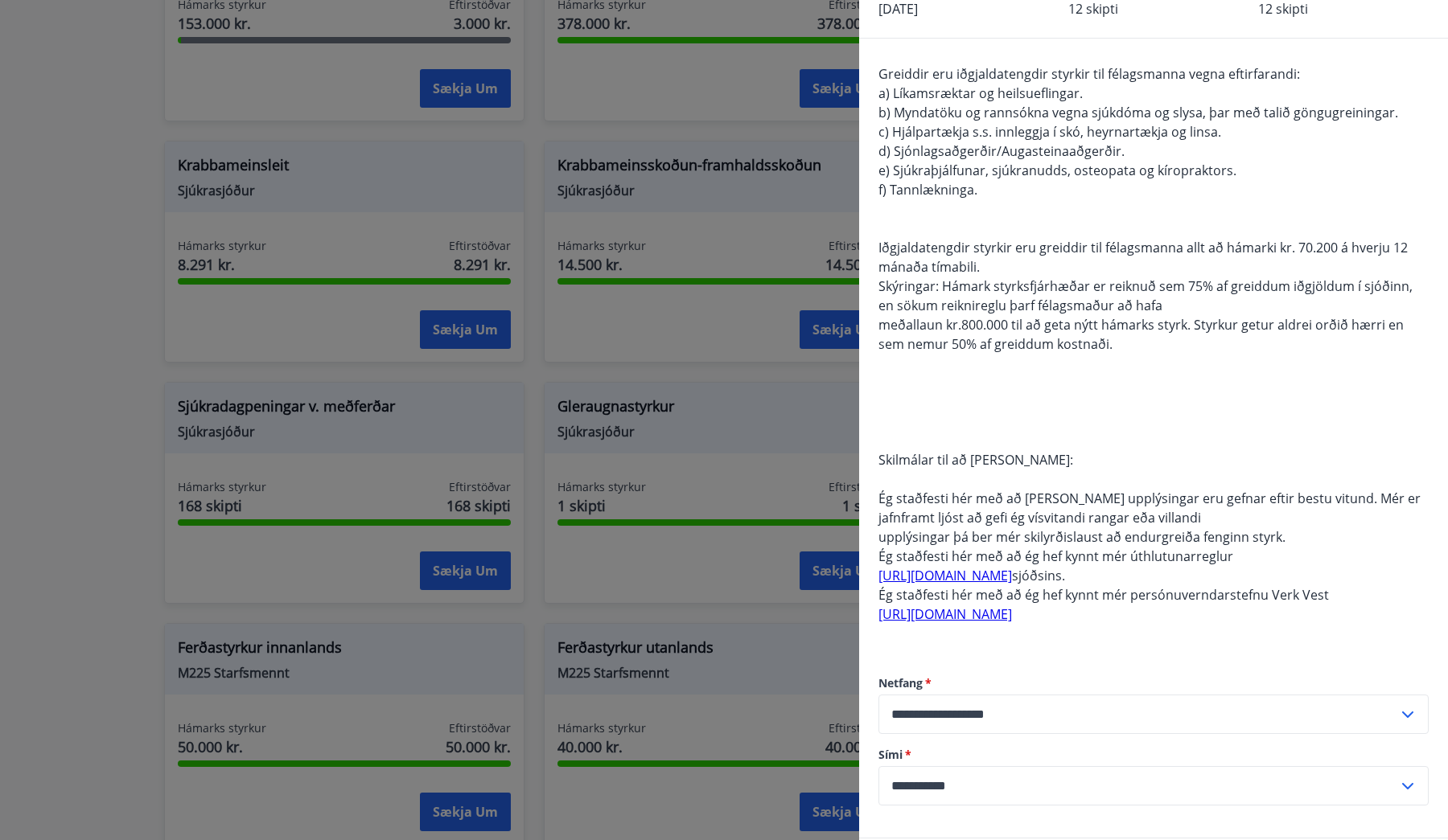
scroll to position [128, 0]
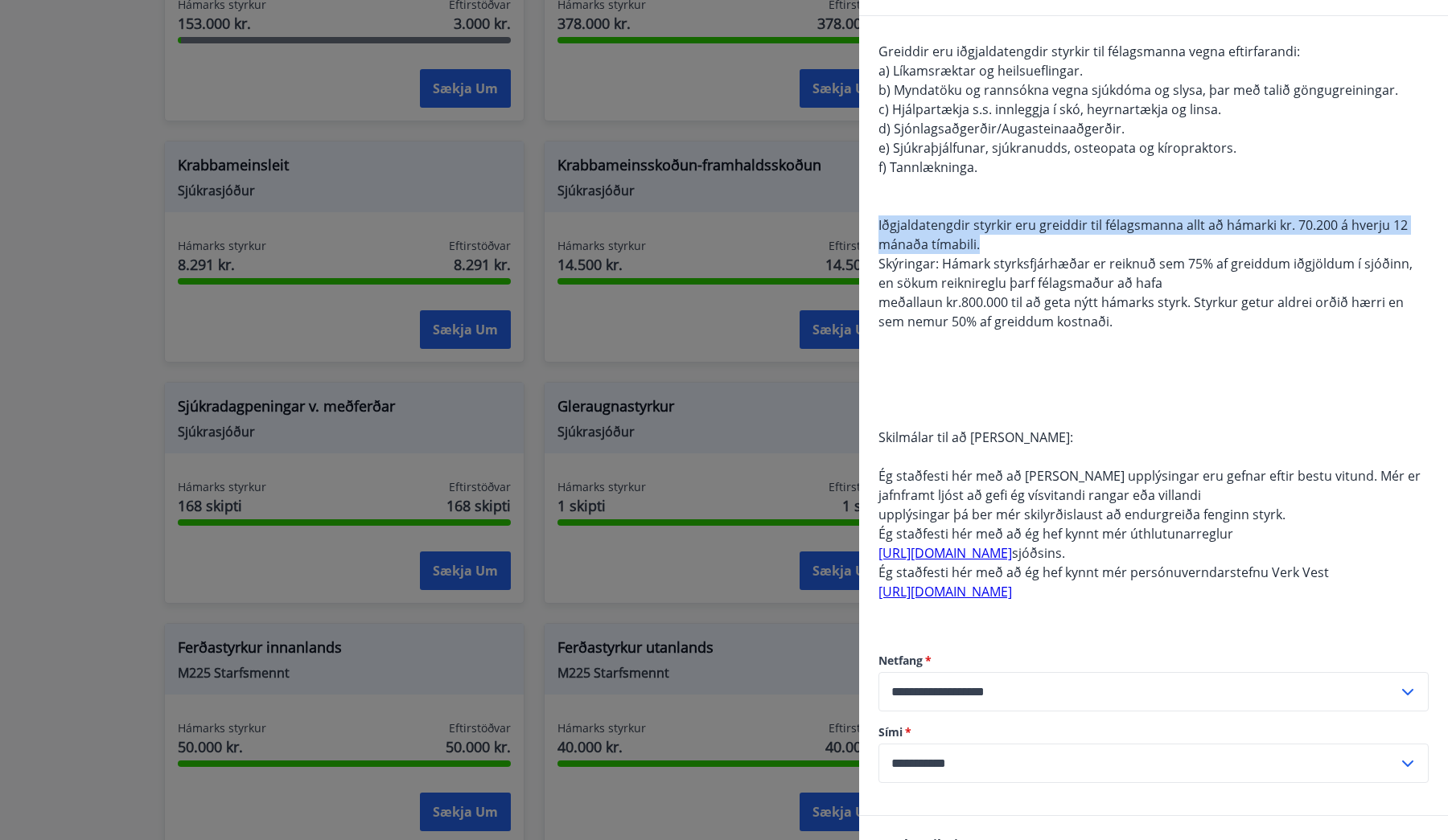
click at [995, 243] on div "Greiddir eru iðgjaldatengdir styrkir til félagsmanna vegna eftirfarandi: a) Lík…" at bounding box center [1154, 415] width 589 height 799
click at [995, 243] on div "Greiddir eru iðgjaldatengdir styrkir til félagsmanna vegna eftirfarandi: a) Lík…" at bounding box center [1153, 331] width 550 height 579
click at [954, 204] on div "Greiddir eru iðgjaldatengdir styrkir til félagsmanna vegna eftirfarandi: a) Lík…" at bounding box center [1153, 331] width 550 height 579
click at [1029, 245] on div "Greiddir eru iðgjaldatengdir styrkir til félagsmanna vegna eftirfarandi: a) Lík…" at bounding box center [1153, 331] width 550 height 579
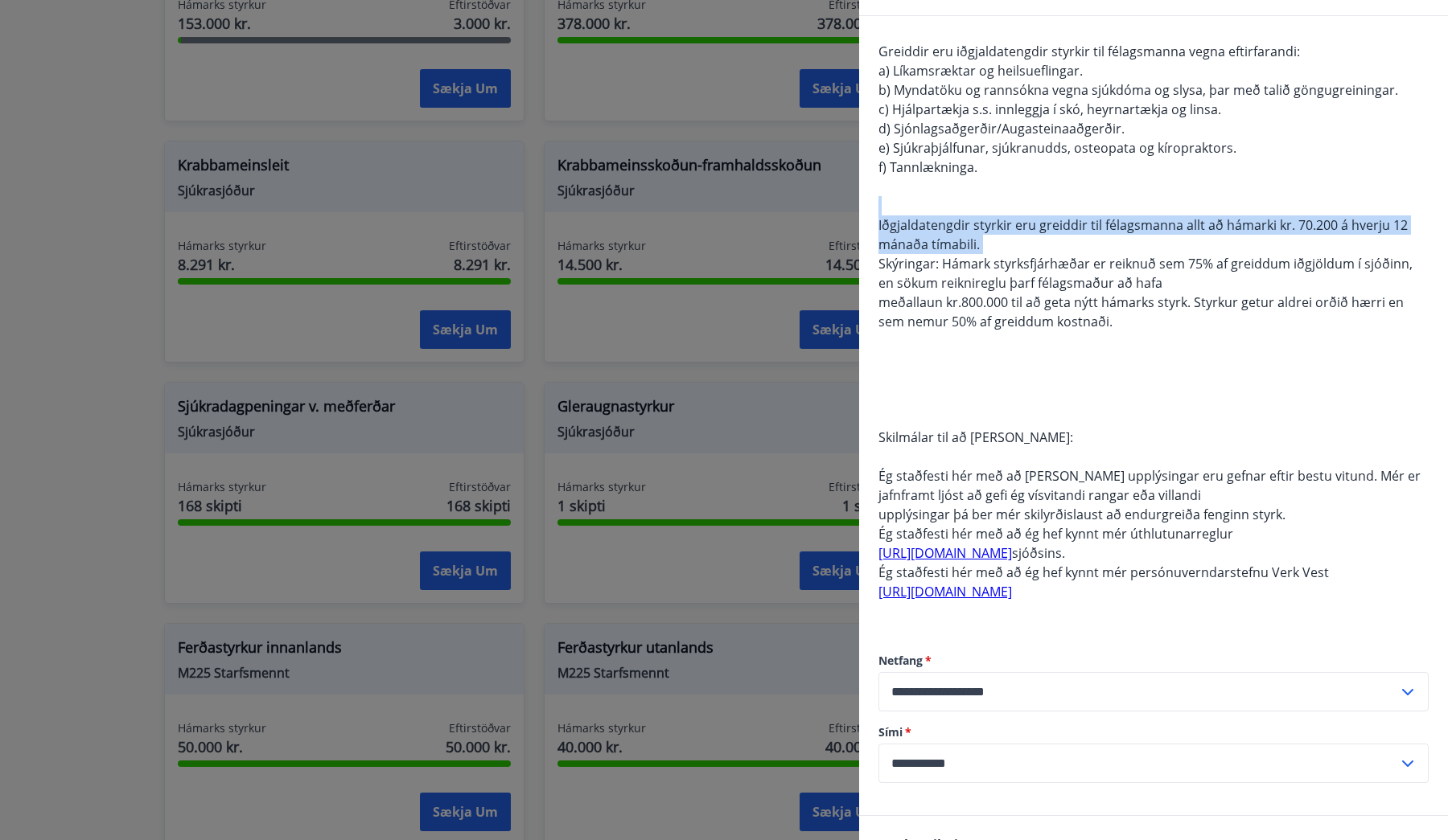
click at [1029, 245] on div "Greiddir eru iðgjaldatengdir styrkir til félagsmanna vegna eftirfarandi: a) Lík…" at bounding box center [1153, 331] width 550 height 579
click at [994, 207] on div "Greiddir eru iðgjaldatengdir styrkir til félagsmanna vegna eftirfarandi: a) Lík…" at bounding box center [1153, 331] width 550 height 579
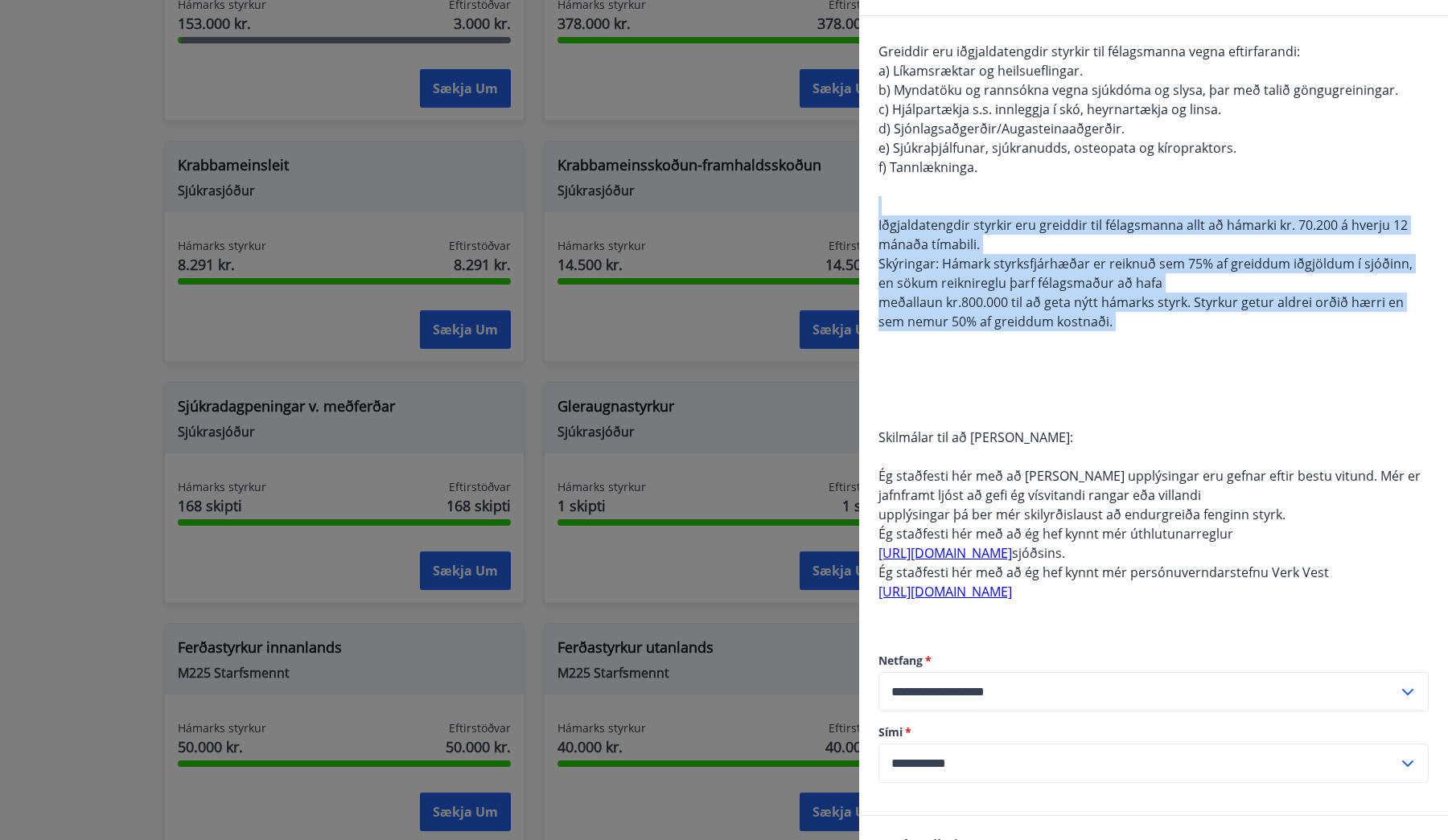
click at [1119, 326] on div "Greiddir eru iðgjaldatengdir styrkir til félagsmanna vegna eftirfarandi: a) Lík…" at bounding box center [1153, 331] width 550 height 579
click at [1018, 190] on div "Greiddir eru iðgjaldatengdir styrkir til félagsmanna vegna eftirfarandi: a) Lík…" at bounding box center [1153, 331] width 550 height 579
click at [1146, 349] on div "Greiddir eru iðgjaldatengdir styrkir til félagsmanna vegna eftirfarandi: a) Lík…" at bounding box center [1153, 331] width 550 height 579
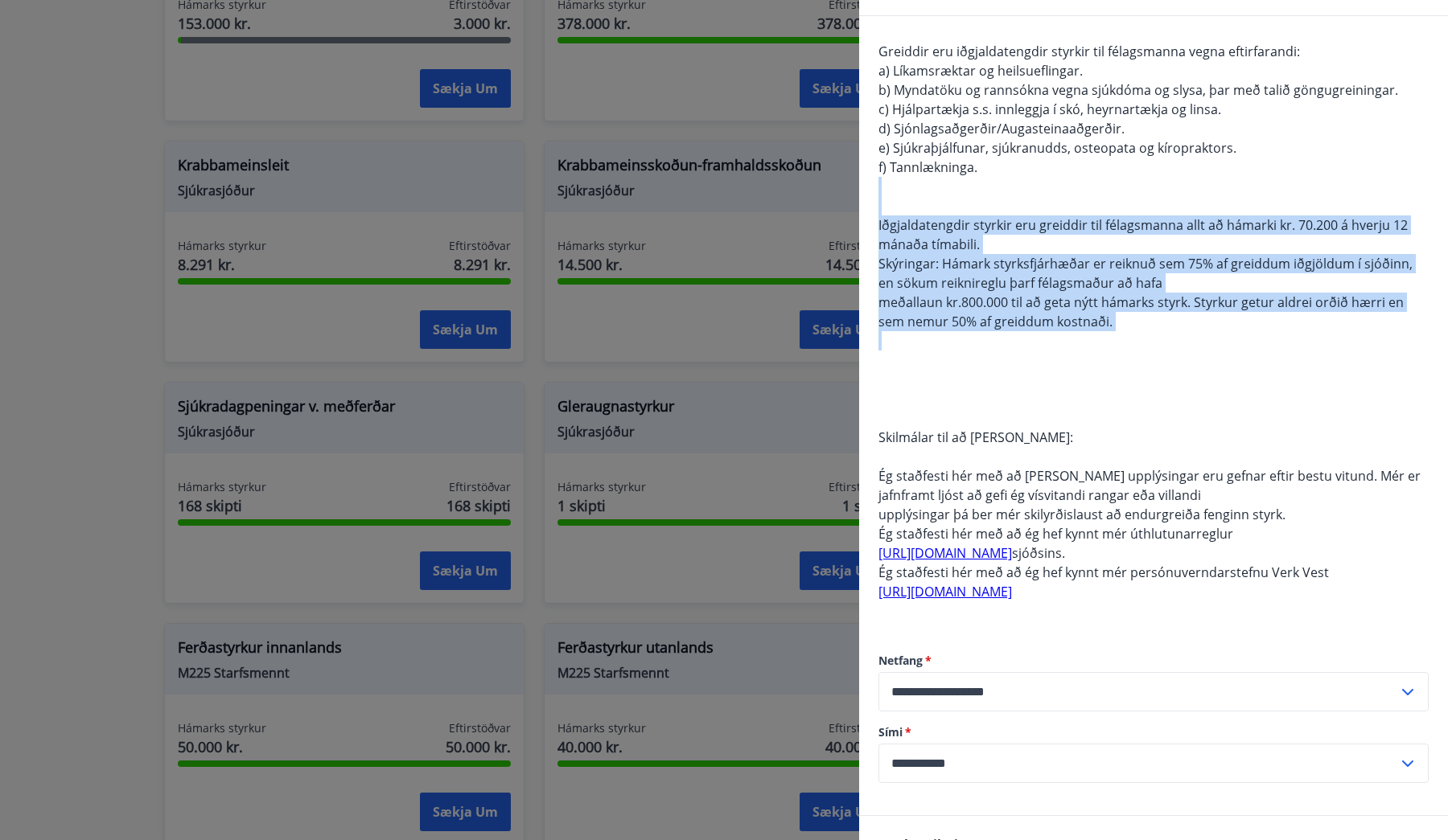
click at [1146, 349] on div "Greiddir eru iðgjaldatengdir styrkir til félagsmanna vegna eftirfarandi: a) Lík…" at bounding box center [1153, 331] width 550 height 579
click at [1047, 211] on div "Greiddir eru iðgjaldatengdir styrkir til félagsmanna vegna eftirfarandi: a) Lík…" at bounding box center [1153, 331] width 550 height 579
click at [1091, 359] on div "Greiddir eru iðgjaldatengdir styrkir til félagsmanna vegna eftirfarandi: a) Lík…" at bounding box center [1153, 331] width 550 height 579
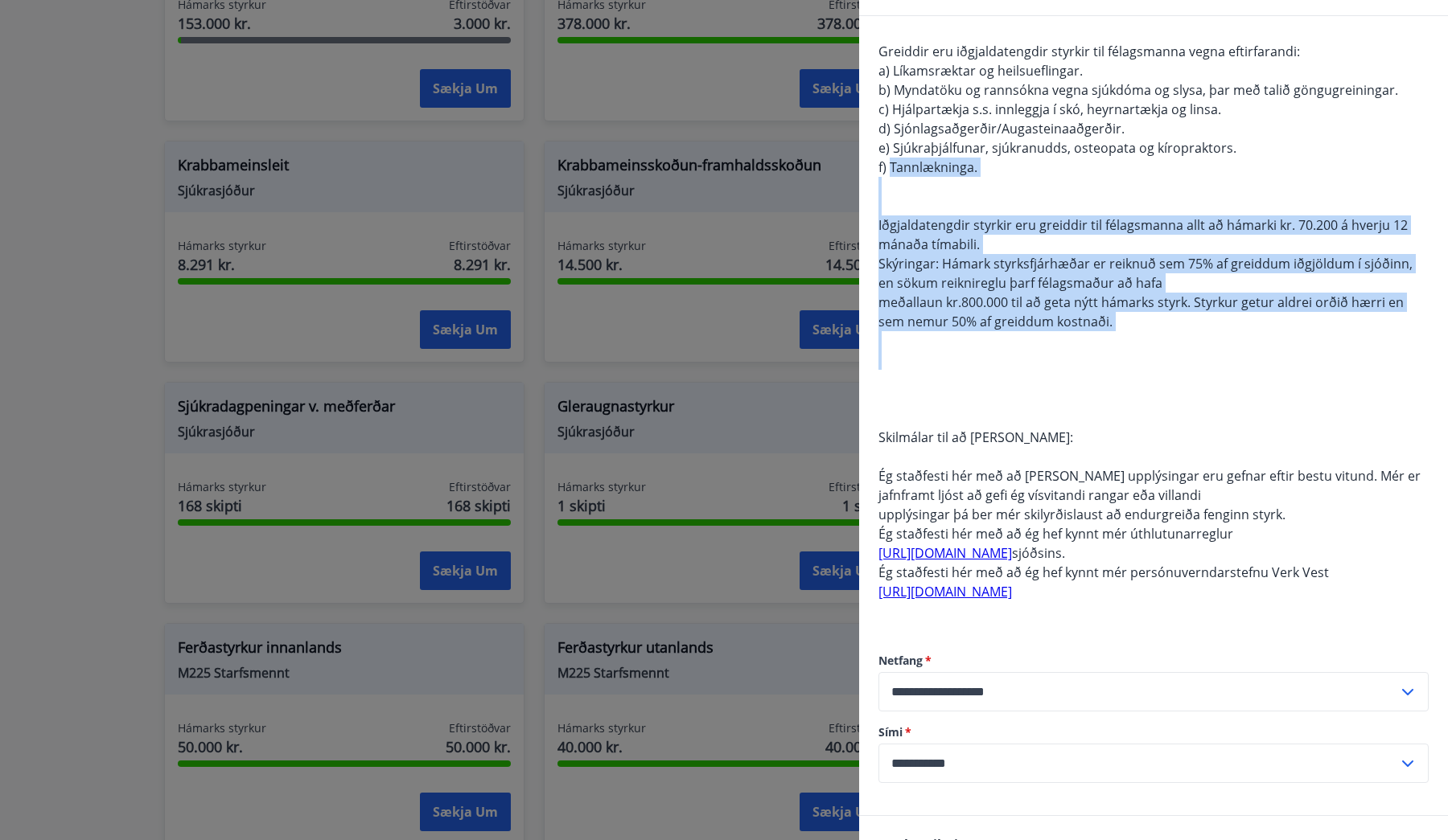
click at [921, 173] on div "Greiddir eru iðgjaldatengdir styrkir til félagsmanna vegna eftirfarandi: a) Lík…" at bounding box center [1153, 331] width 550 height 579
click at [921, 173] on span "f) Tannlækninga." at bounding box center [928, 167] width 99 height 17
click at [1104, 342] on div "Greiddir eru iðgjaldatengdir styrkir til félagsmanna vegna eftirfarandi: a) Lík…" at bounding box center [1153, 331] width 550 height 579
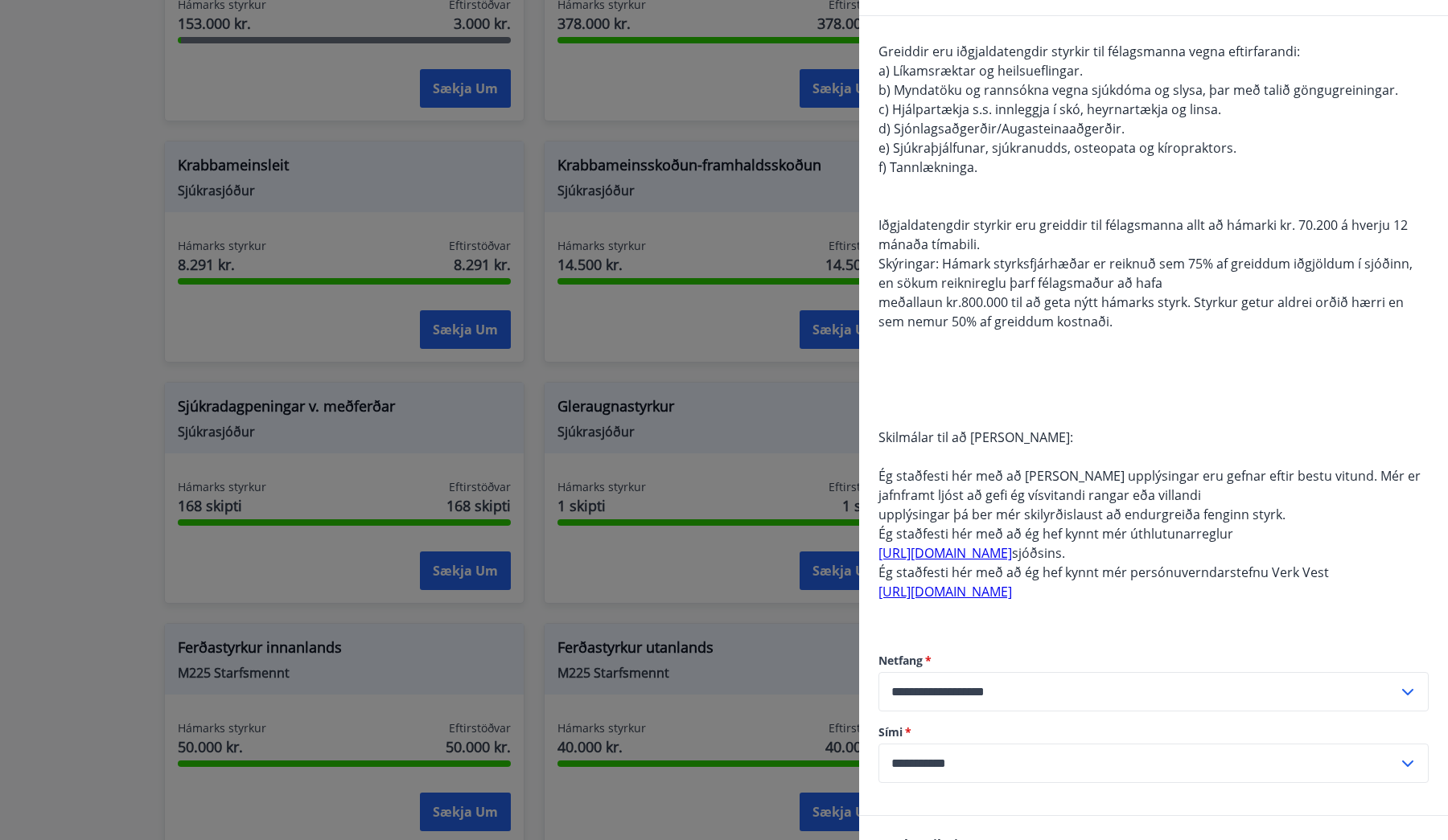
click at [1104, 342] on div "Greiddir eru iðgjaldatengdir styrkir til félagsmanna vegna eftirfarandi: a) Lík…" at bounding box center [1153, 331] width 550 height 579
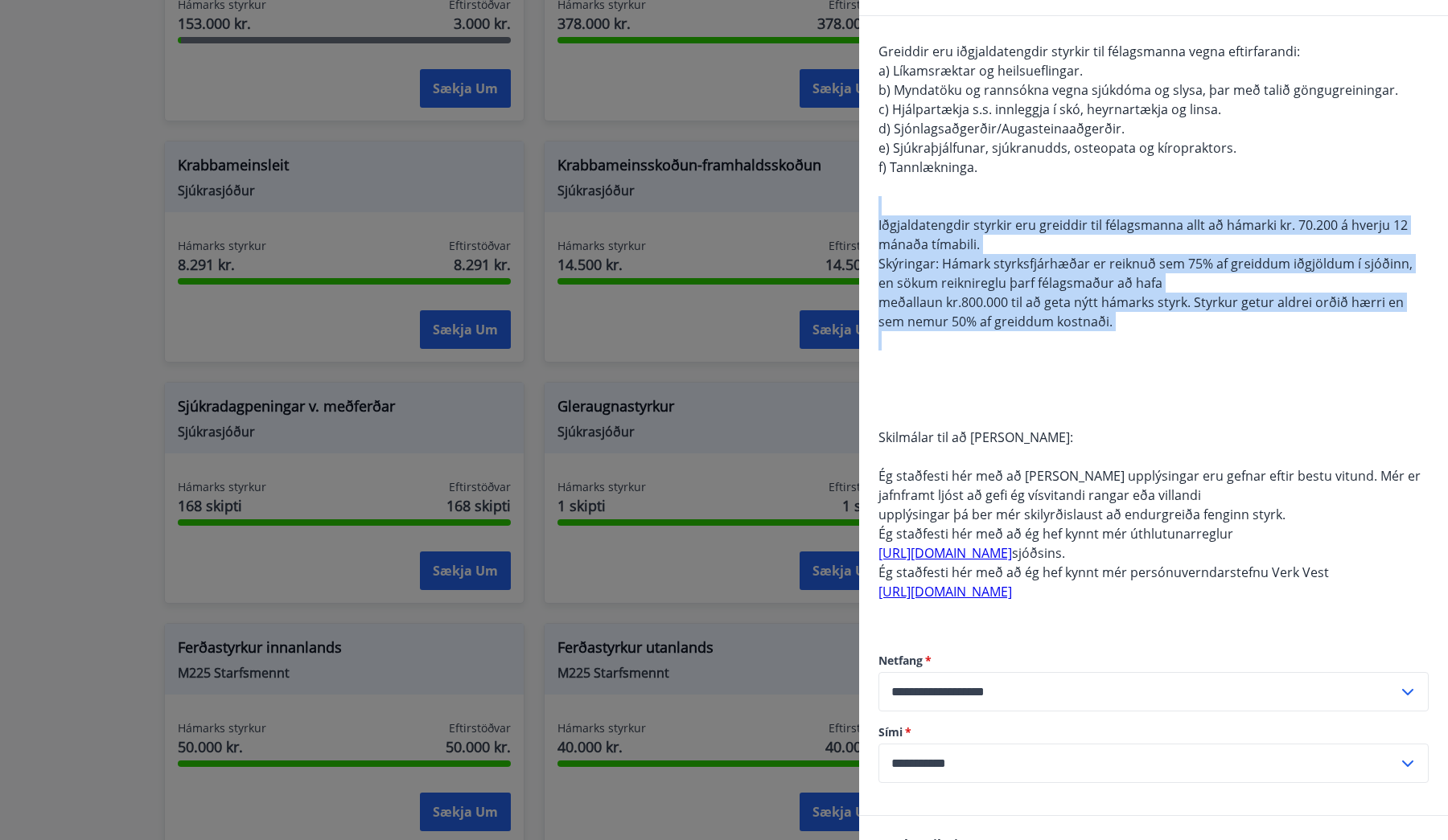
click at [884, 204] on div "Greiddir eru iðgjaldatengdir styrkir til félagsmanna vegna eftirfarandi: a) Lík…" at bounding box center [1153, 331] width 550 height 579
click at [1123, 351] on div "Greiddir eru iðgjaldatengdir styrkir til félagsmanna vegna eftirfarandi: a) Lík…" at bounding box center [1153, 331] width 550 height 579
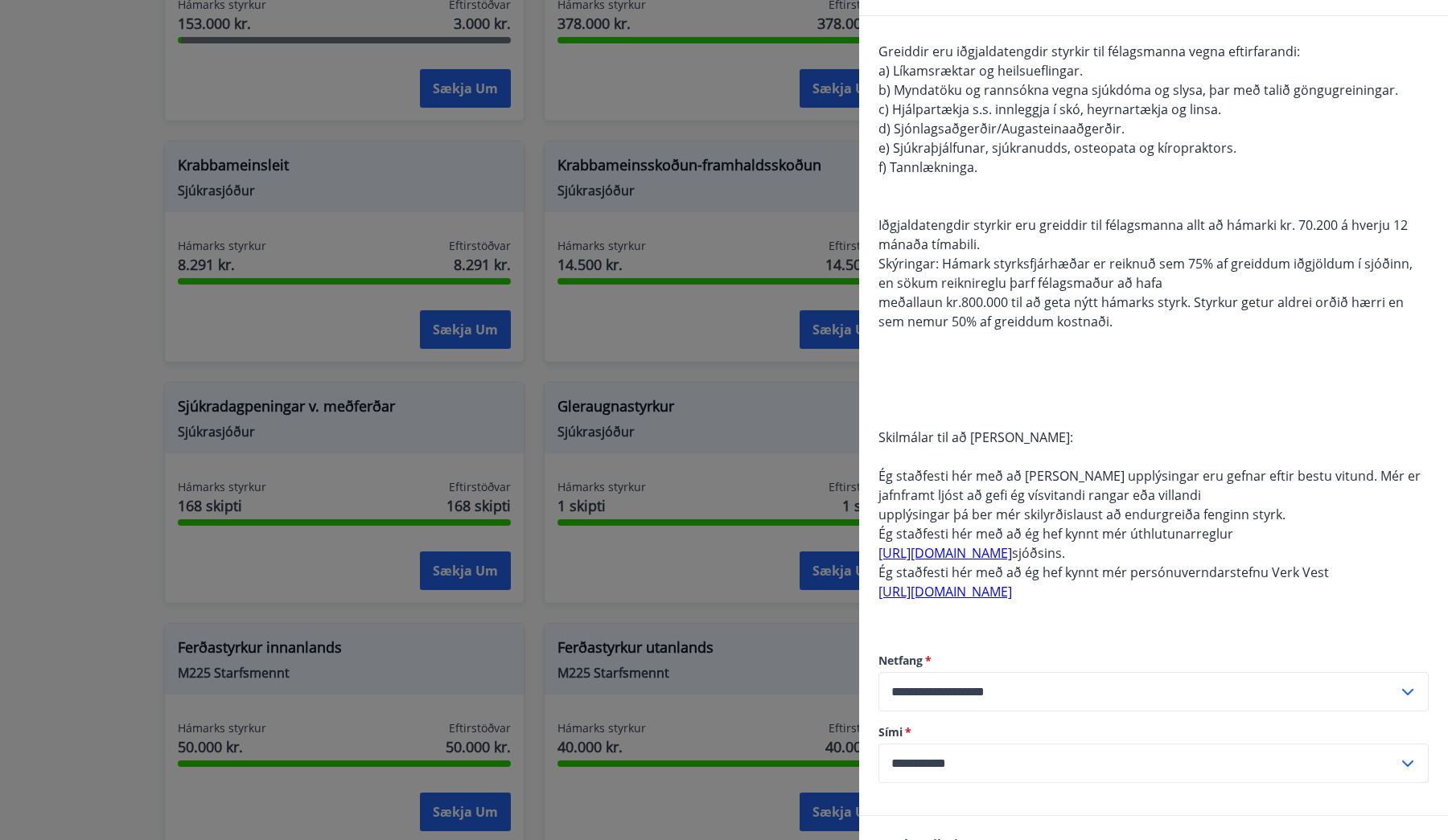
click at [1123, 351] on div "Greiddir eru iðgjaldatengdir styrkir til félagsmanna vegna eftirfarandi: a) Lík…" at bounding box center [1153, 331] width 550 height 579
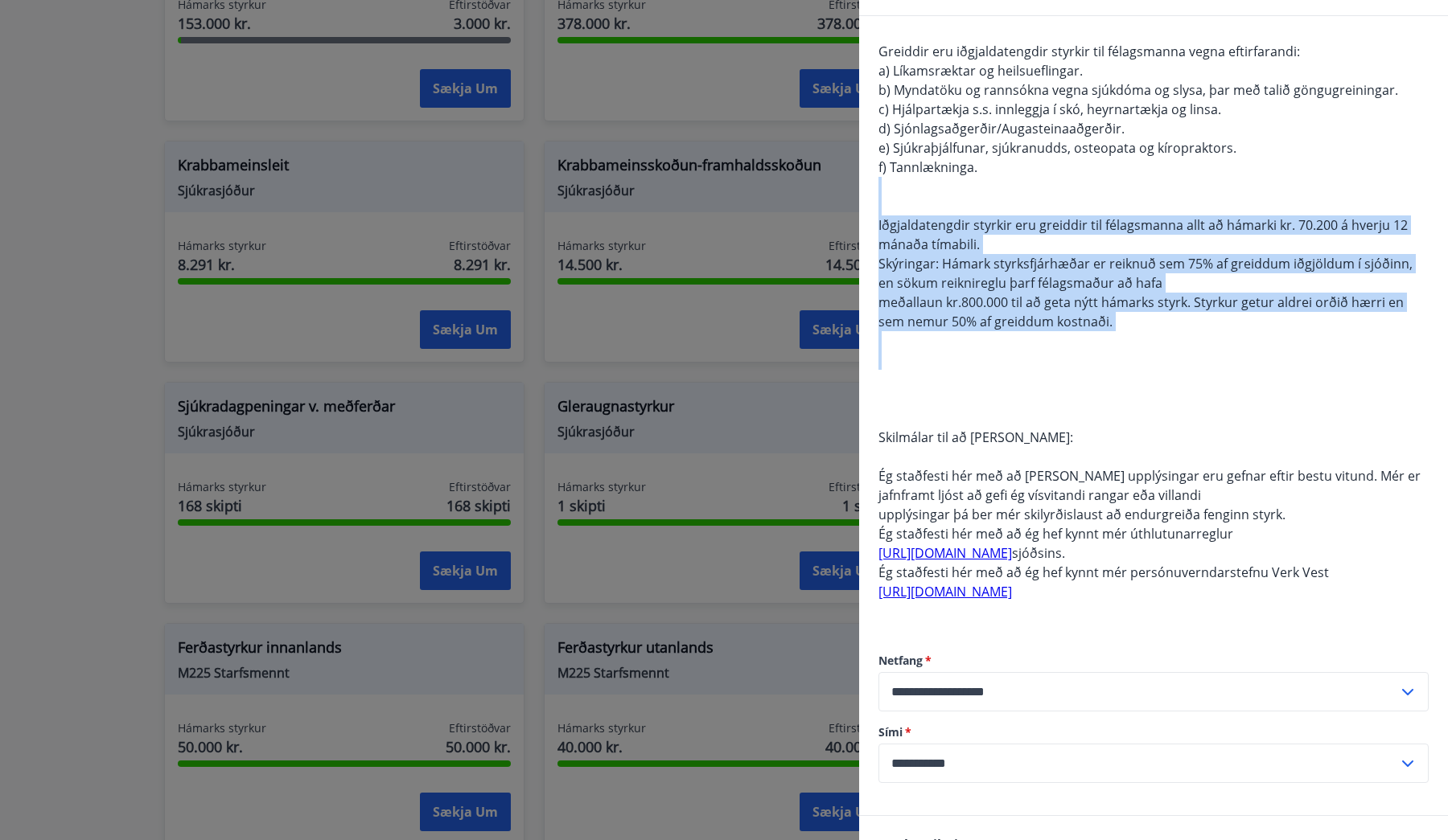
click at [896, 186] on div "Greiddir eru iðgjaldatengdir styrkir til félagsmanna vegna eftirfarandi: a) Lík…" at bounding box center [1153, 331] width 550 height 579
click at [1176, 362] on div "Greiddir eru iðgjaldatengdir styrkir til félagsmanna vegna eftirfarandi: a) Lík…" at bounding box center [1153, 331] width 550 height 579
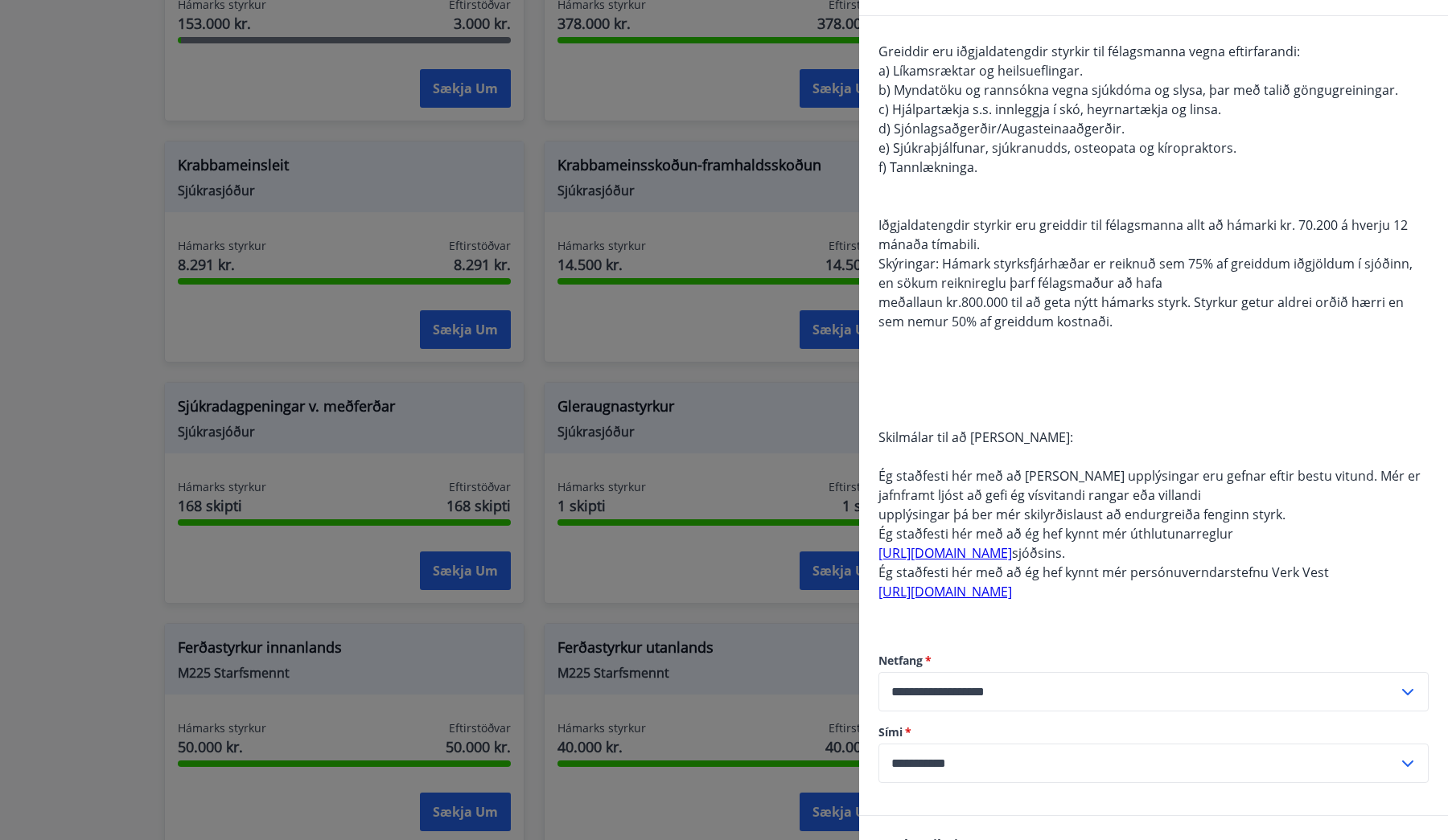
click at [1176, 362] on div "Greiddir eru iðgjaldatengdir styrkir til félagsmanna vegna eftirfarandi: a) Lík…" at bounding box center [1153, 331] width 550 height 579
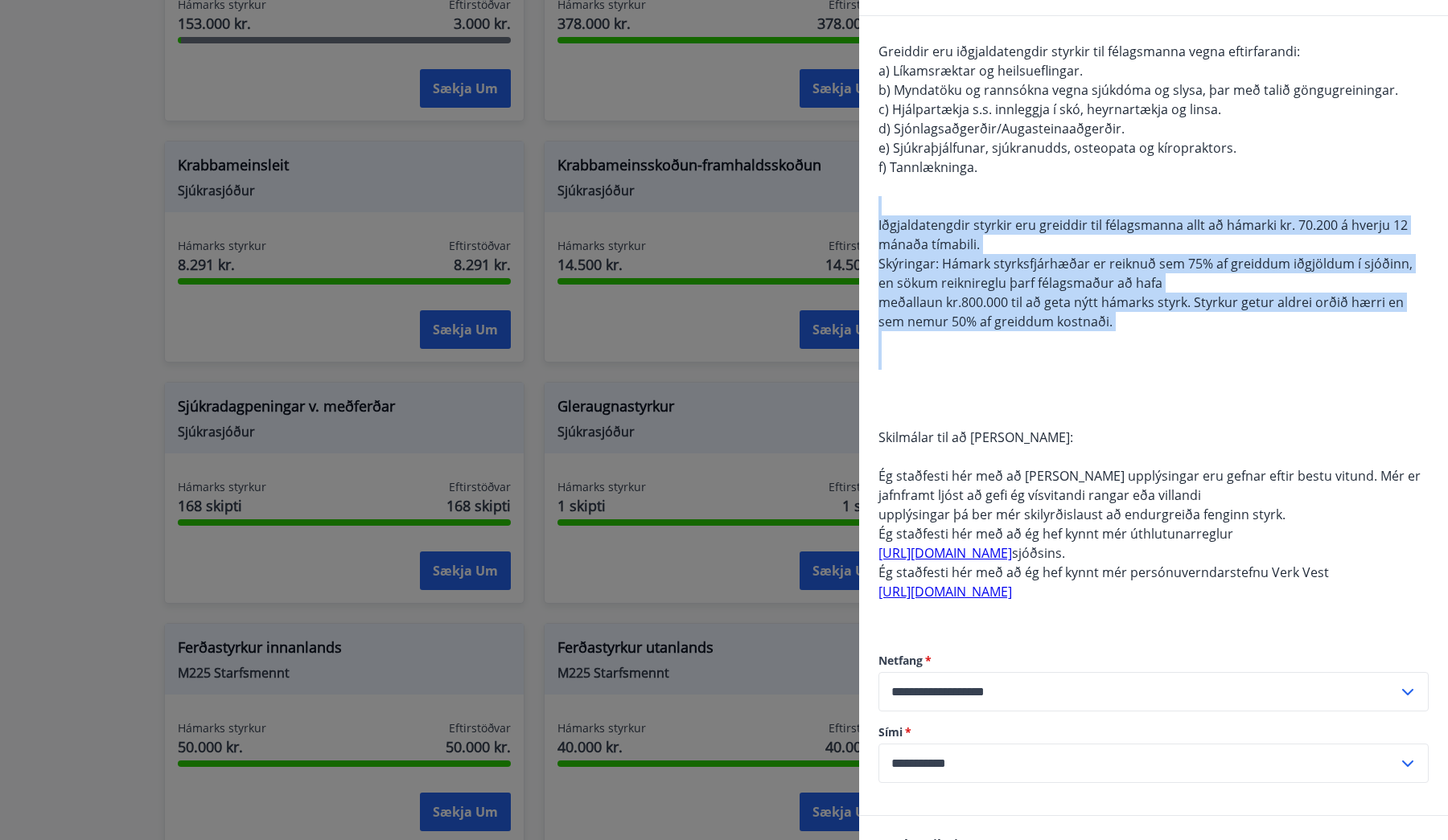
click at [936, 207] on div "Greiddir eru iðgjaldatengdir styrkir til félagsmanna vegna eftirfarandi: a) Lík…" at bounding box center [1153, 331] width 550 height 579
click at [1127, 336] on div "Greiddir eru iðgjaldatengdir styrkir til félagsmanna vegna eftirfarandi: a) Lík…" at bounding box center [1153, 331] width 550 height 579
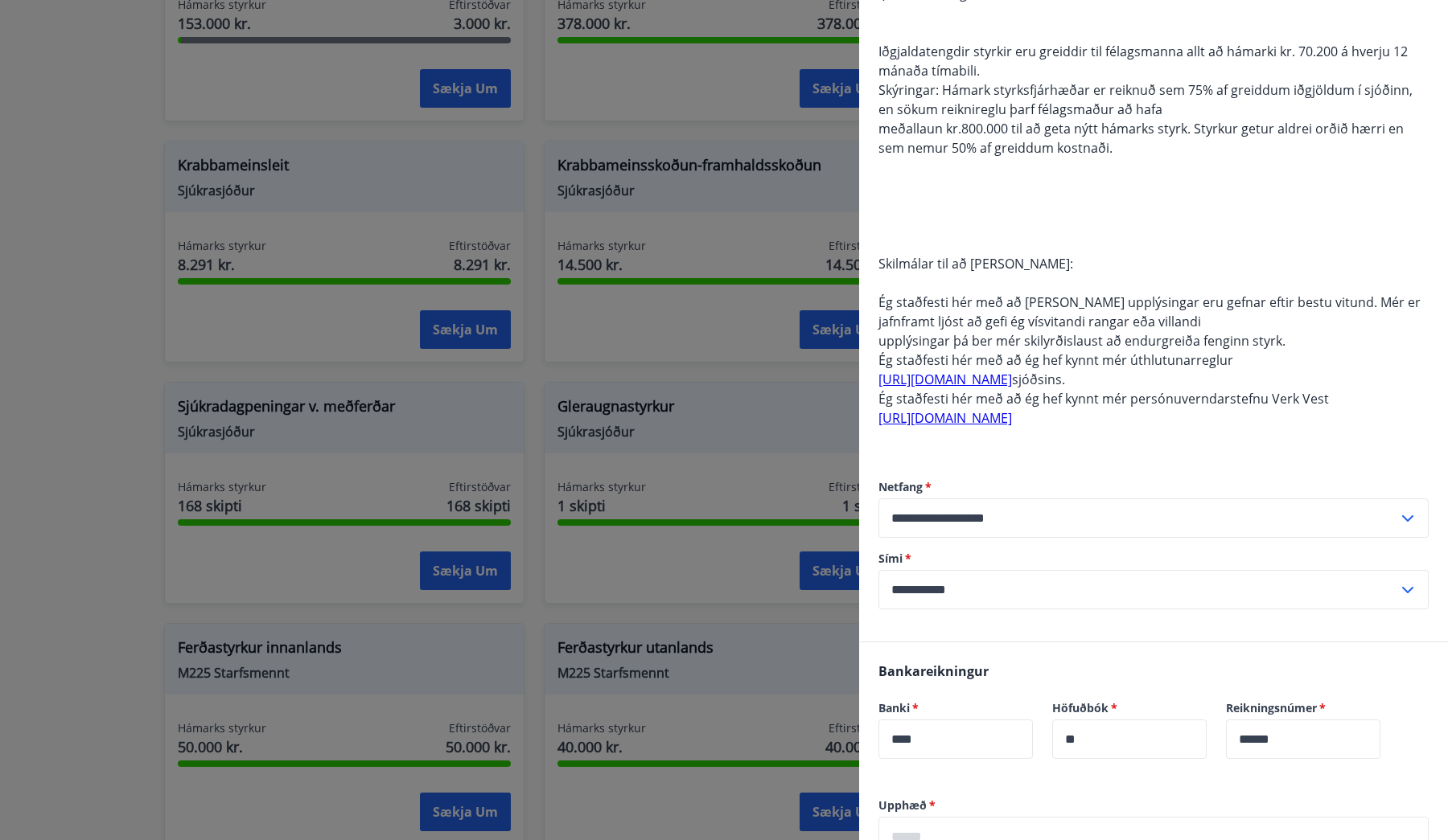
scroll to position [321, 0]
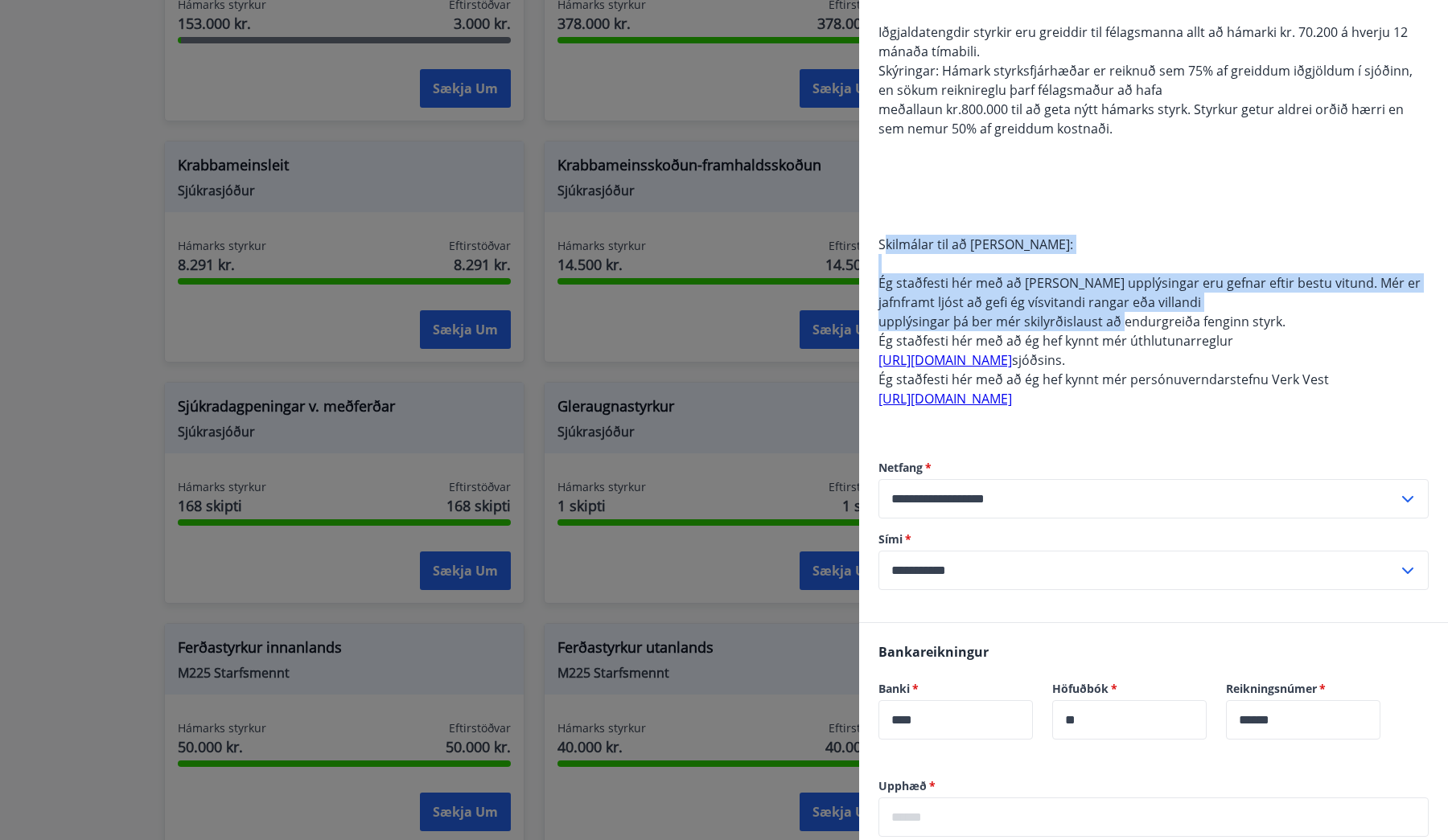
click at [1123, 329] on span "Greiddir eru iðgjaldatengdir styrkir til félagsmanna vegna eftirfarandi: a) Lík…" at bounding box center [1150, 128] width 542 height 559
click at [1111, 322] on span "upplýsingar þá ber mér skilyrðislaust að endurgreiða fenginn styrk." at bounding box center [1082, 322] width 407 height 17
click at [1192, 337] on div "Greiddir eru iðgjaldatengdir styrkir til félagsmanna vegna eftirfarandi: a) Lík…" at bounding box center [1154, 222] width 589 height 799
click at [1192, 337] on span "Ég staðfesti hér með að ég hef kynnt mér úthlutunarreglur" at bounding box center [1056, 341] width 355 height 17
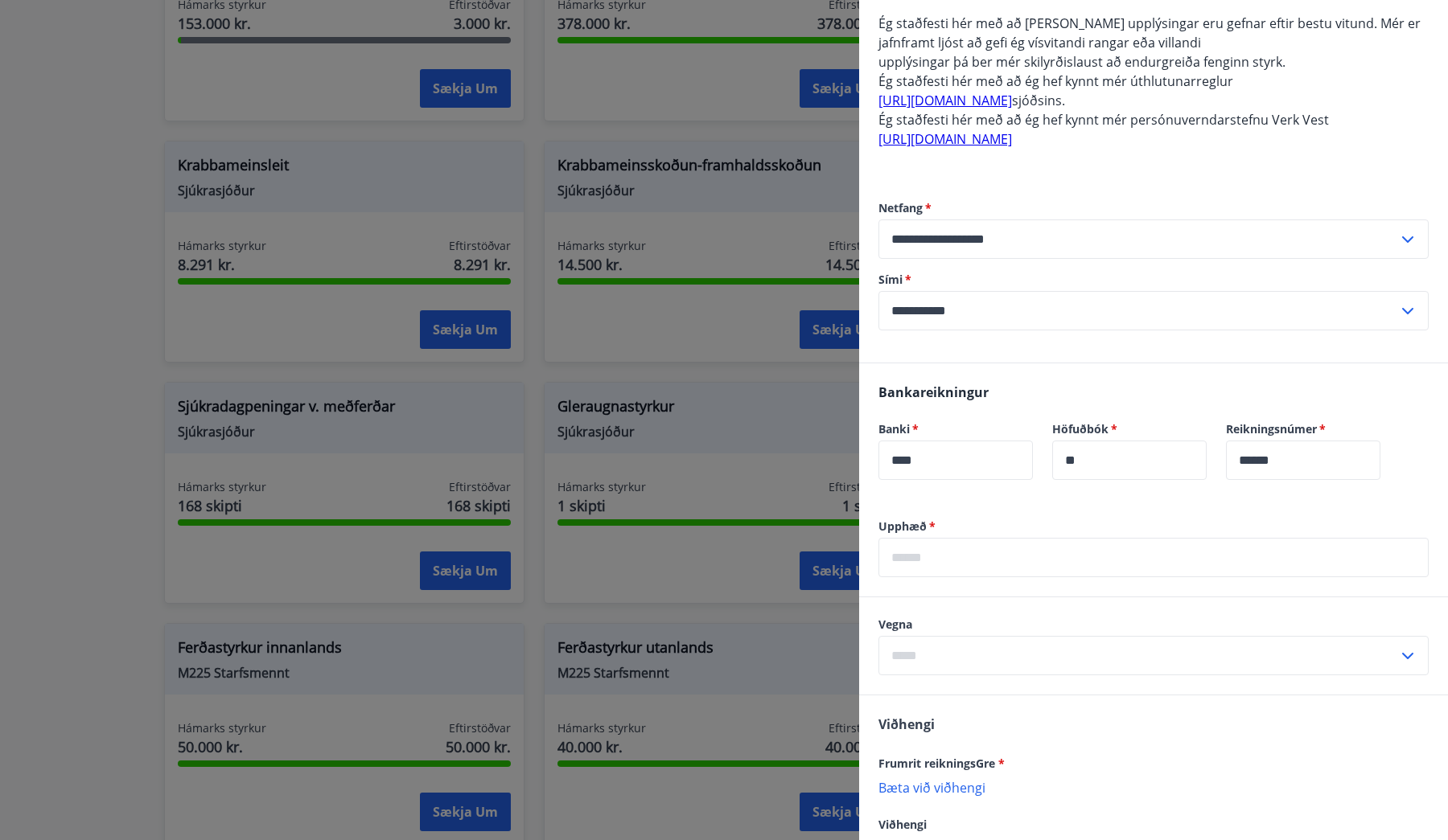
scroll to position [641, 0]
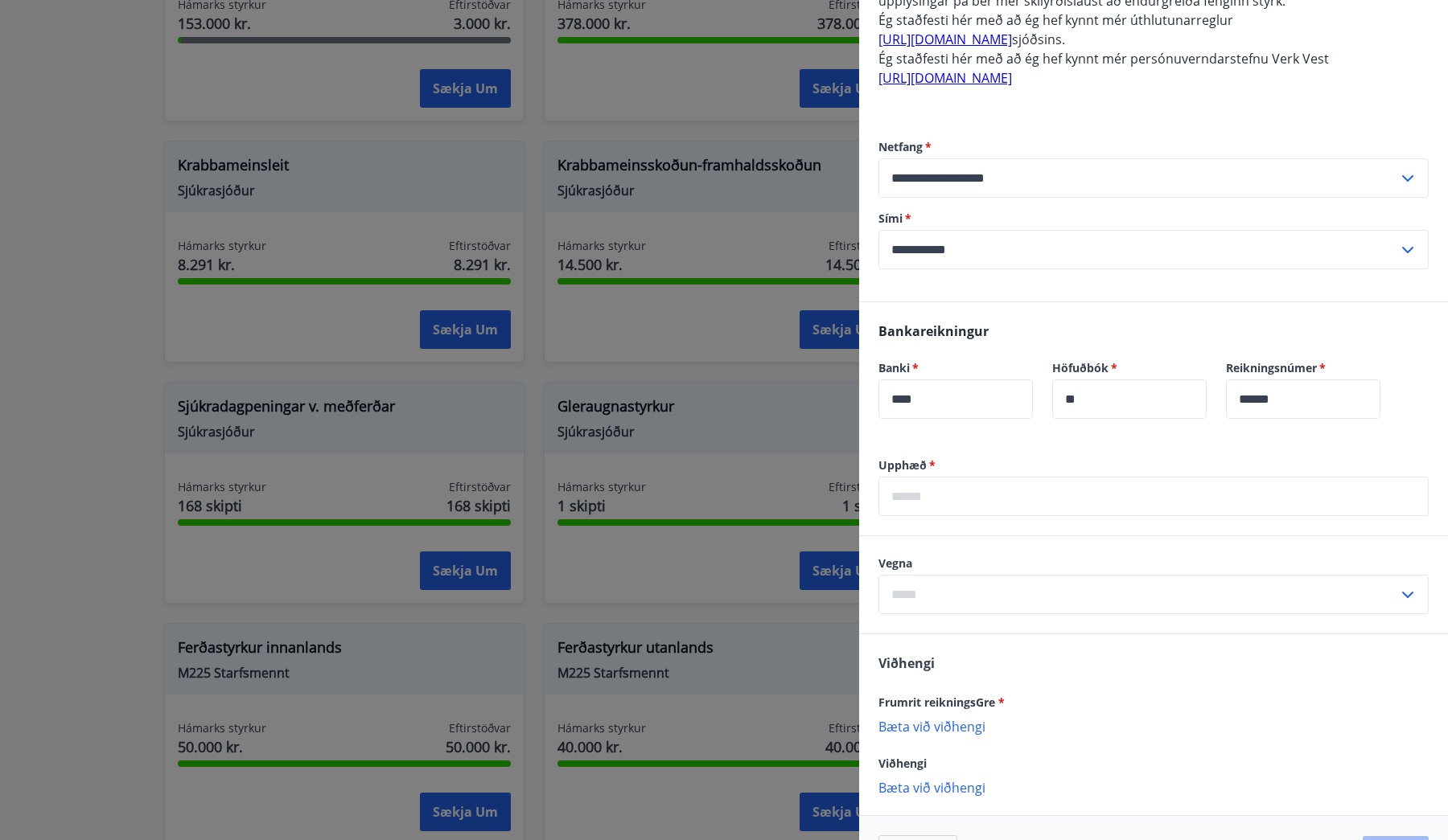
click at [1057, 496] on input "text" at bounding box center [1153, 496] width 550 height 39
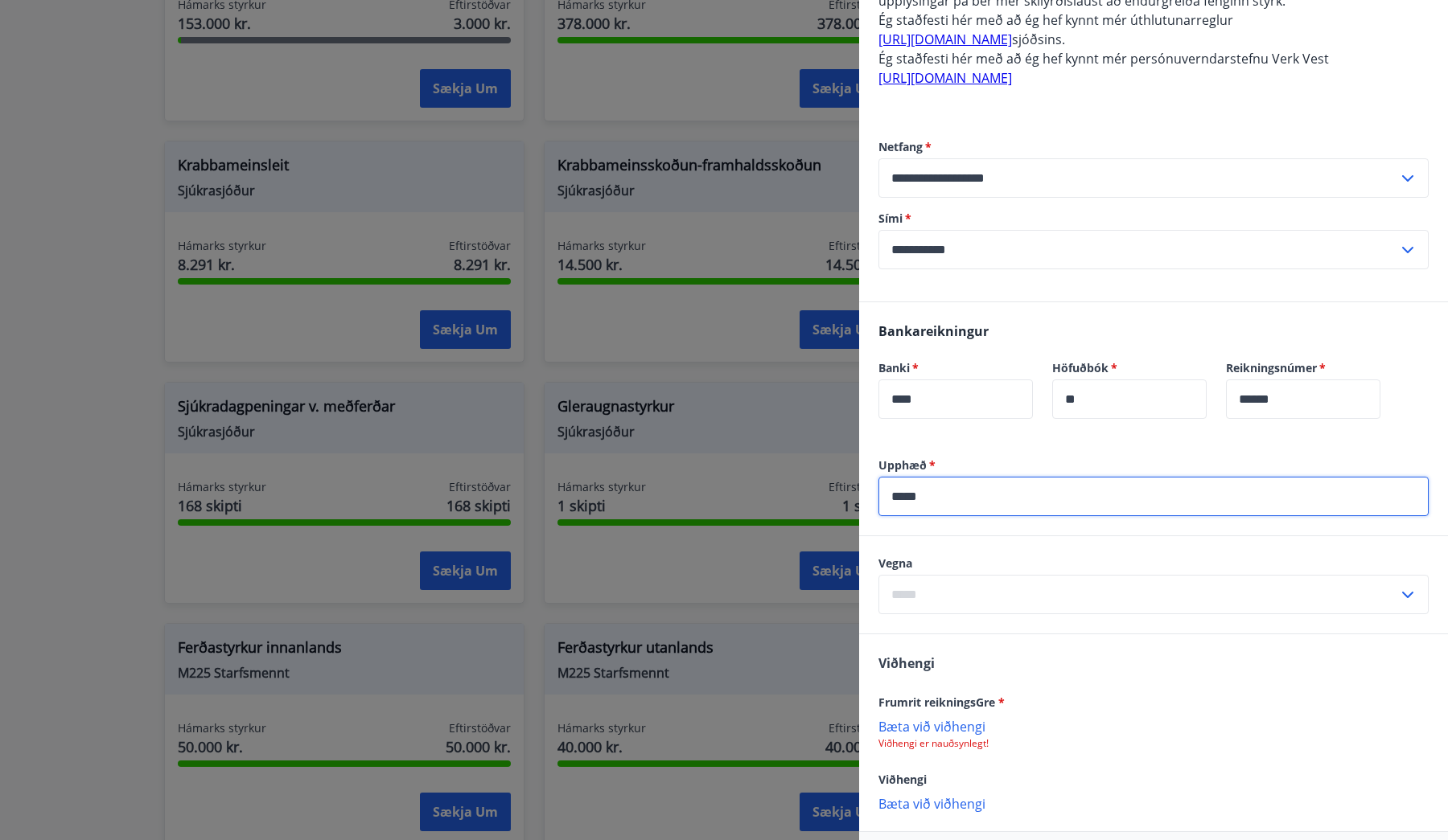
type input "*****"
click at [1044, 595] on input "text" at bounding box center [1139, 594] width 520 height 39
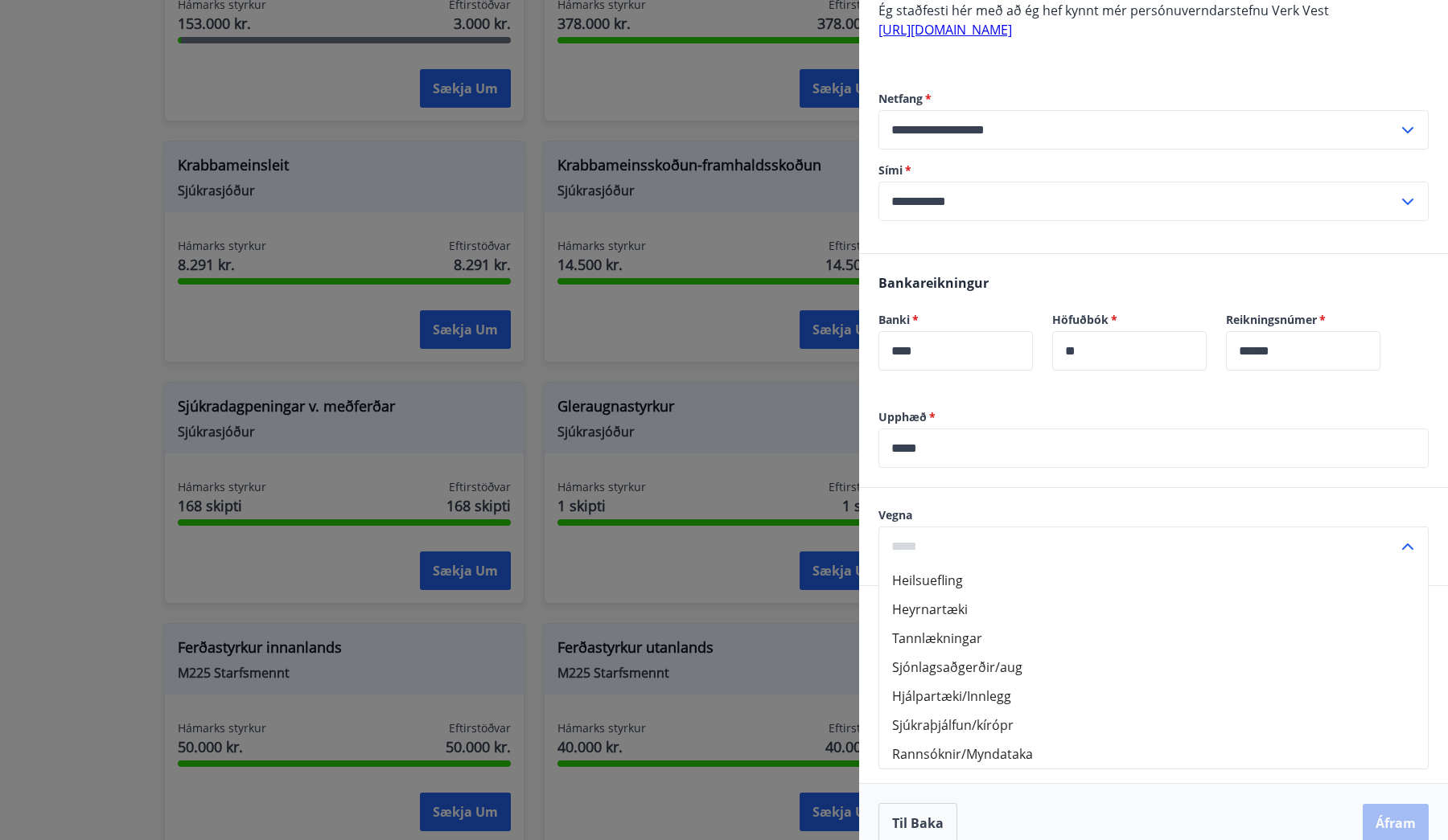
scroll to position [713, 0]
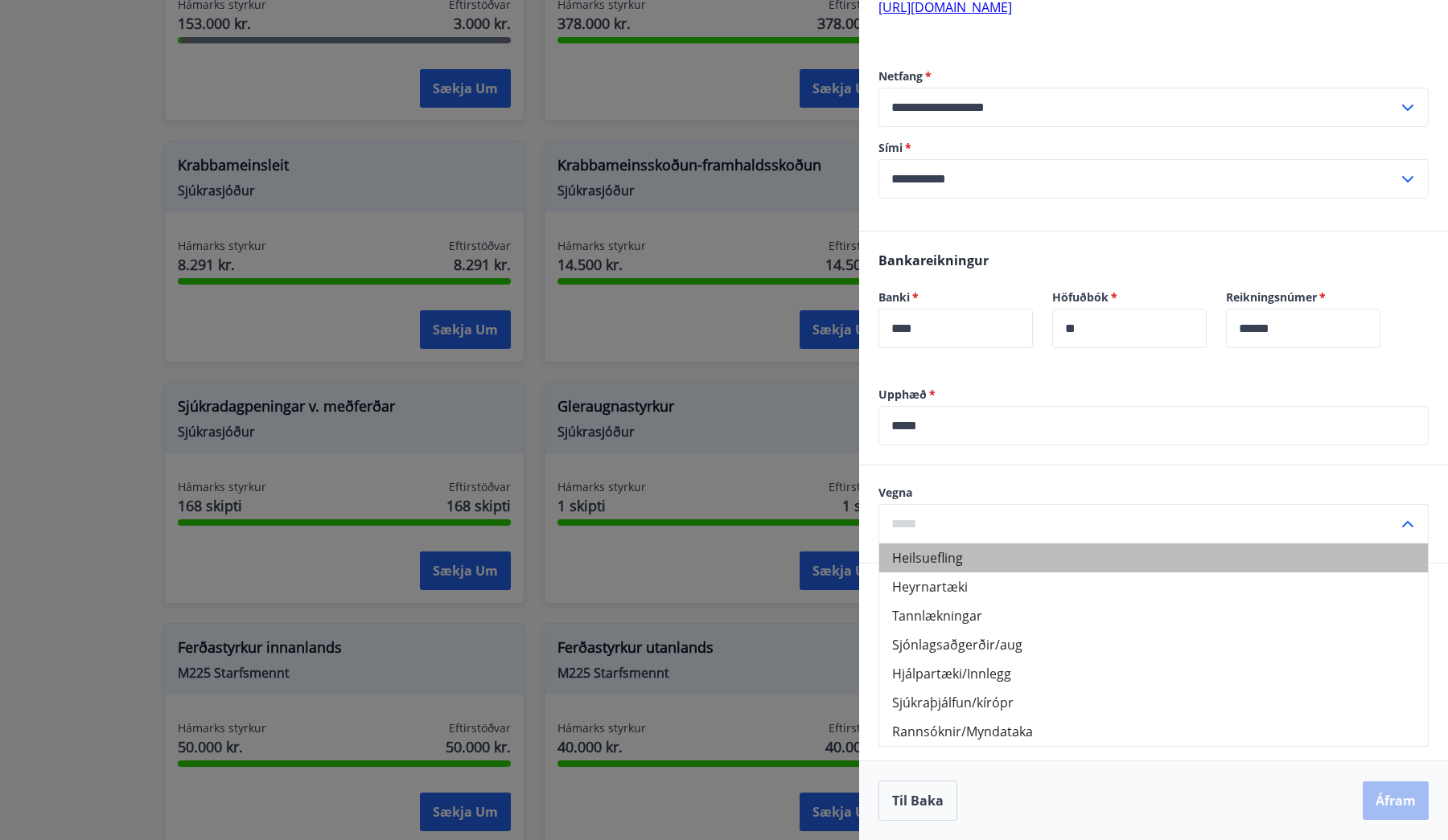
click at [935, 566] on li "Heilsuefling" at bounding box center [1153, 558] width 548 height 29
type input "**********"
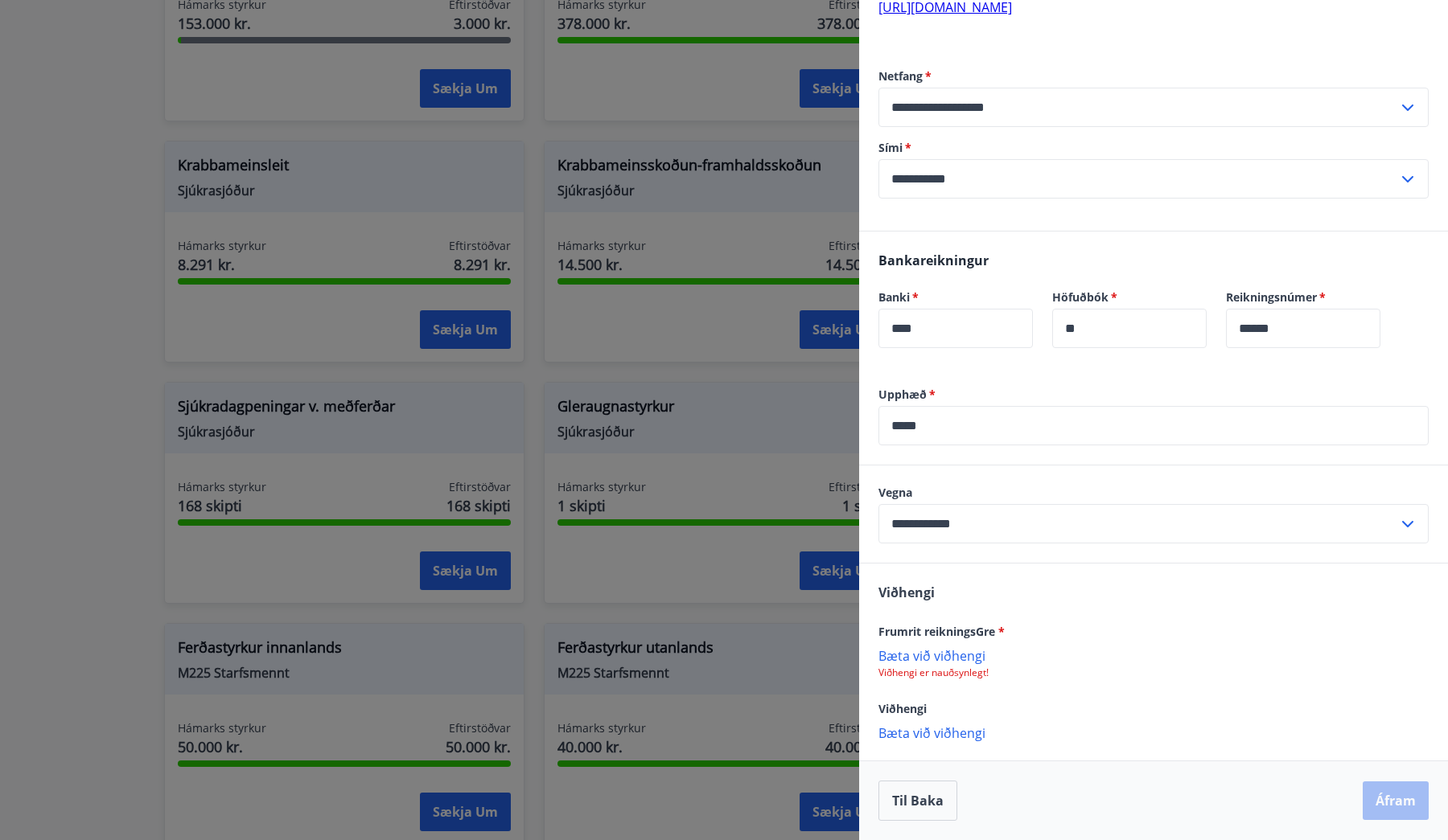
click at [958, 605] on div "Viðhengi Frumrit reikningsGre * [PERSON_NAME] við viðhengi Viðhengi er nauðsynl…" at bounding box center [1154, 661] width 589 height 196
drag, startPoint x: 919, startPoint y: 632, endPoint x: 997, endPoint y: 631, distance: 78.0
click at [997, 631] on span "Frumrit reikningsGre *" at bounding box center [942, 632] width 126 height 16
drag, startPoint x: 987, startPoint y: 633, endPoint x: 905, endPoint y: 633, distance: 82.0
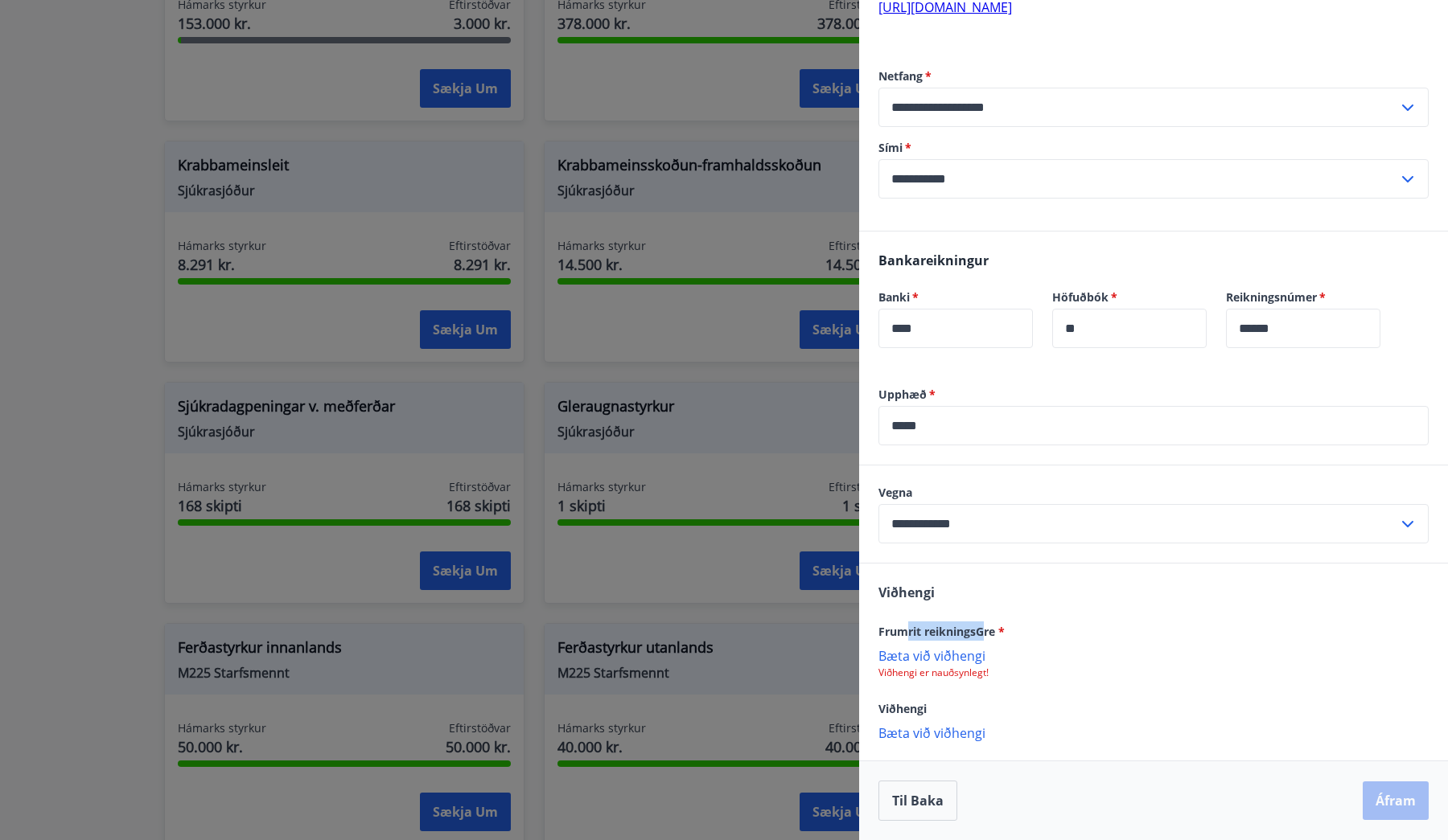
click at [905, 633] on span "Frumrit reikningsGre *" at bounding box center [942, 632] width 126 height 16
drag, startPoint x: 897, startPoint y: 633, endPoint x: 975, endPoint y: 633, distance: 78.0
click at [975, 633] on span "Frumrit reikningsGre *" at bounding box center [942, 632] width 126 height 16
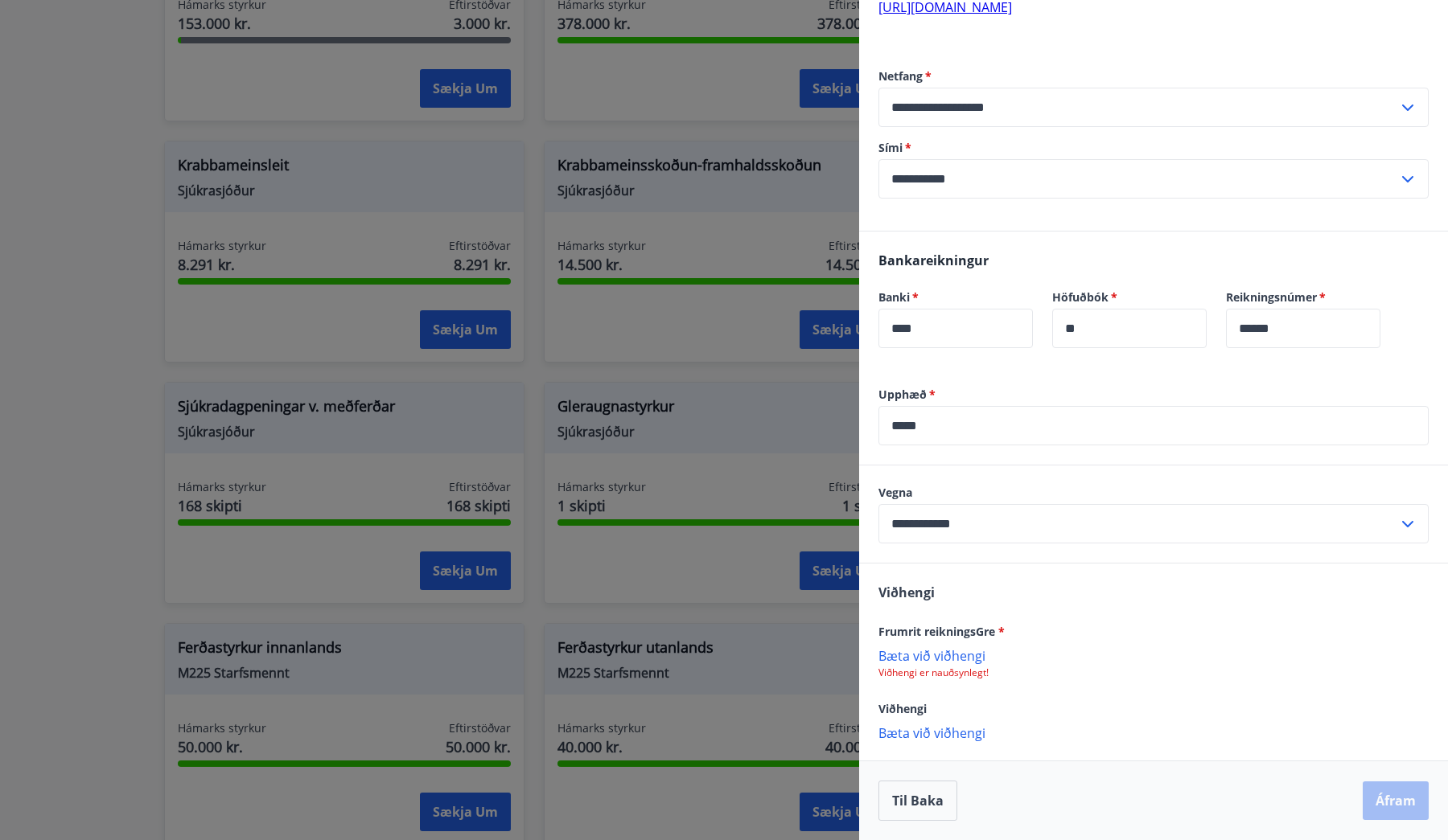
click at [955, 647] on div "Frumrit reikningsGre * [PERSON_NAME] við viðhengi Viðhengi er nauðsynlegt!" at bounding box center [1153, 650] width 550 height 58
click at [949, 656] on p "Bæta við viðhengi" at bounding box center [1153, 655] width 550 height 16
click at [1096, 708] on div "Viðhengi" at bounding box center [1153, 708] width 550 height 19
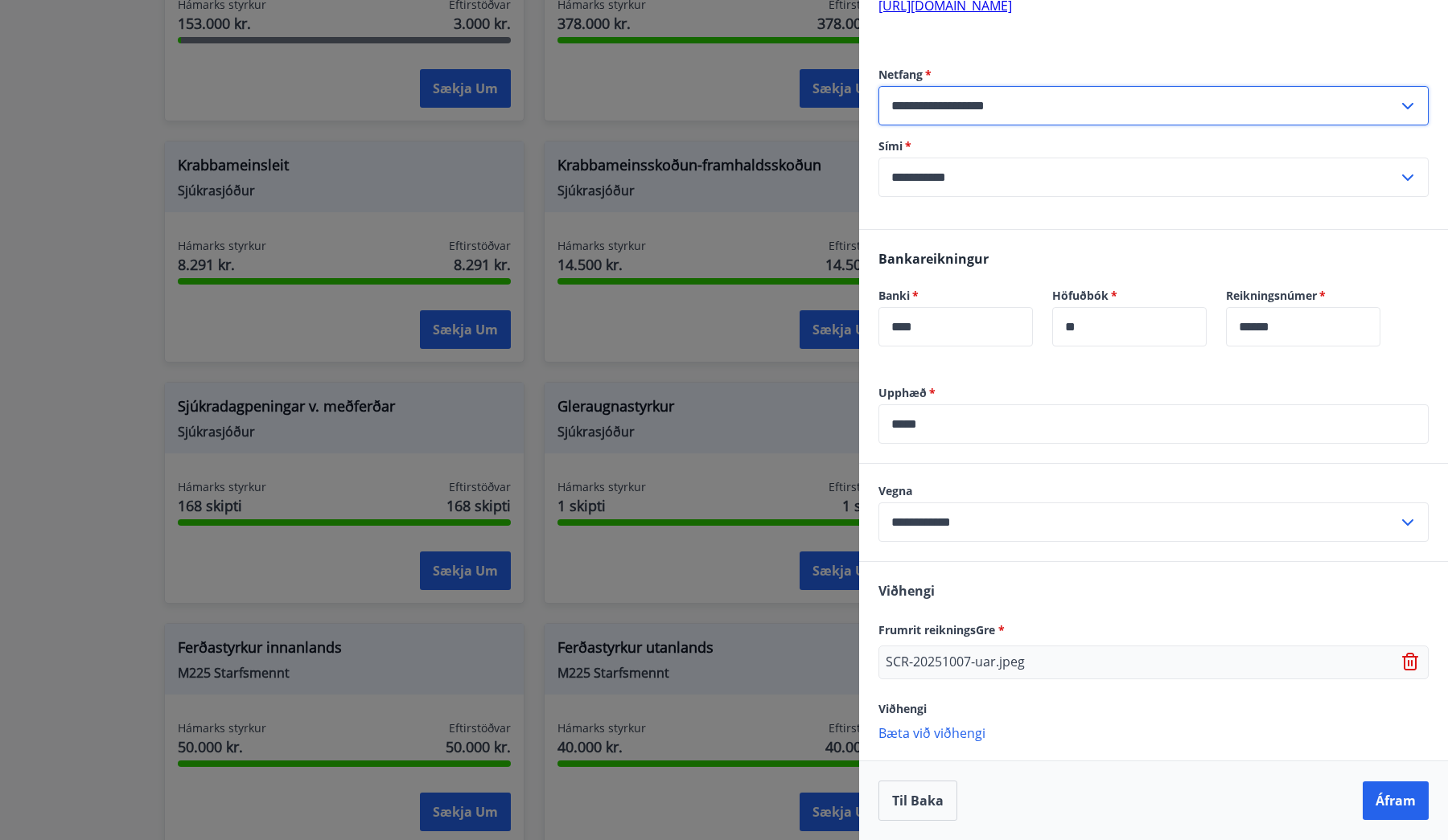
click at [1020, 99] on input "**********" at bounding box center [1139, 105] width 520 height 39
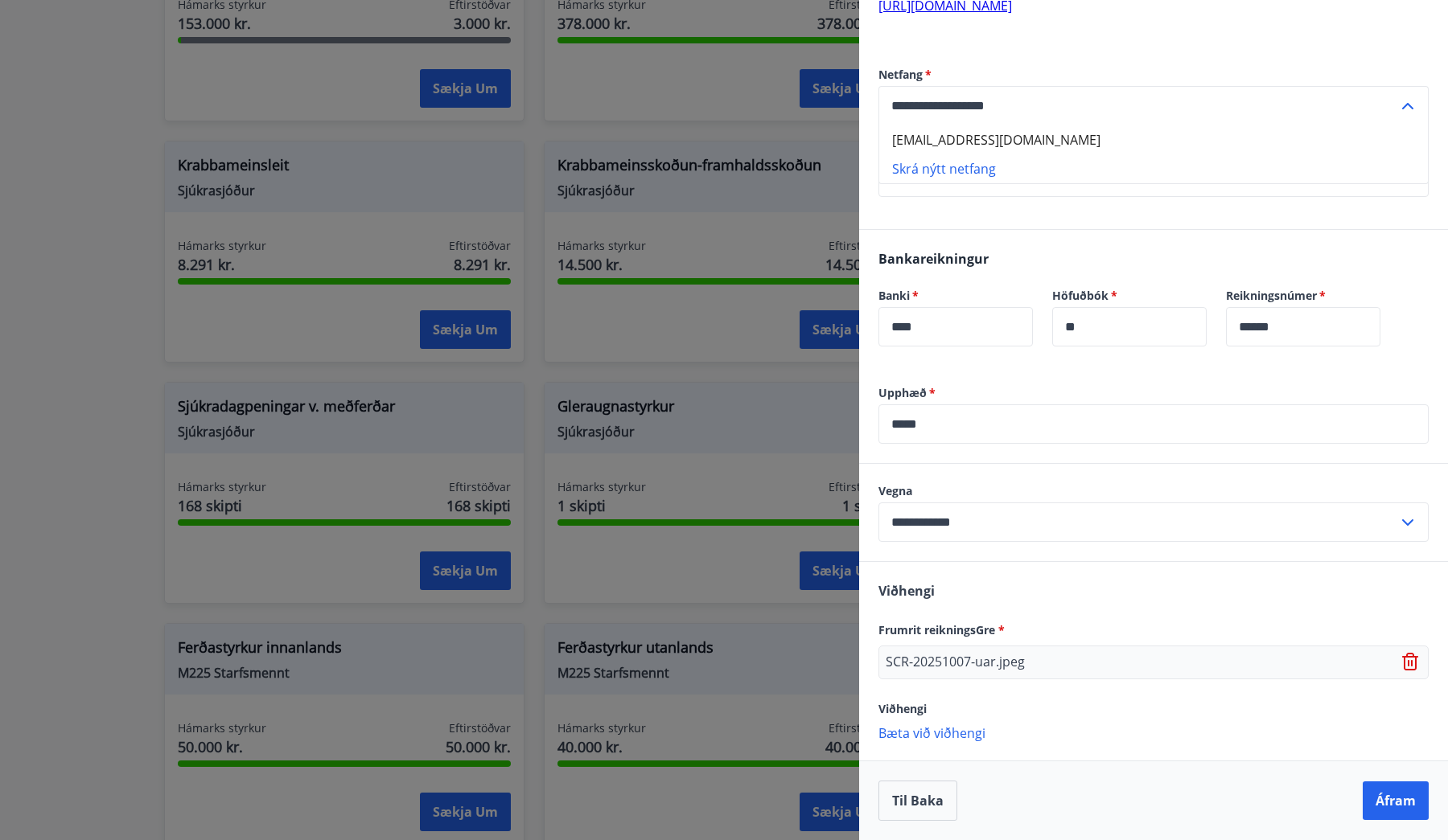
click at [907, 102] on input "**********" at bounding box center [1139, 105] width 520 height 39
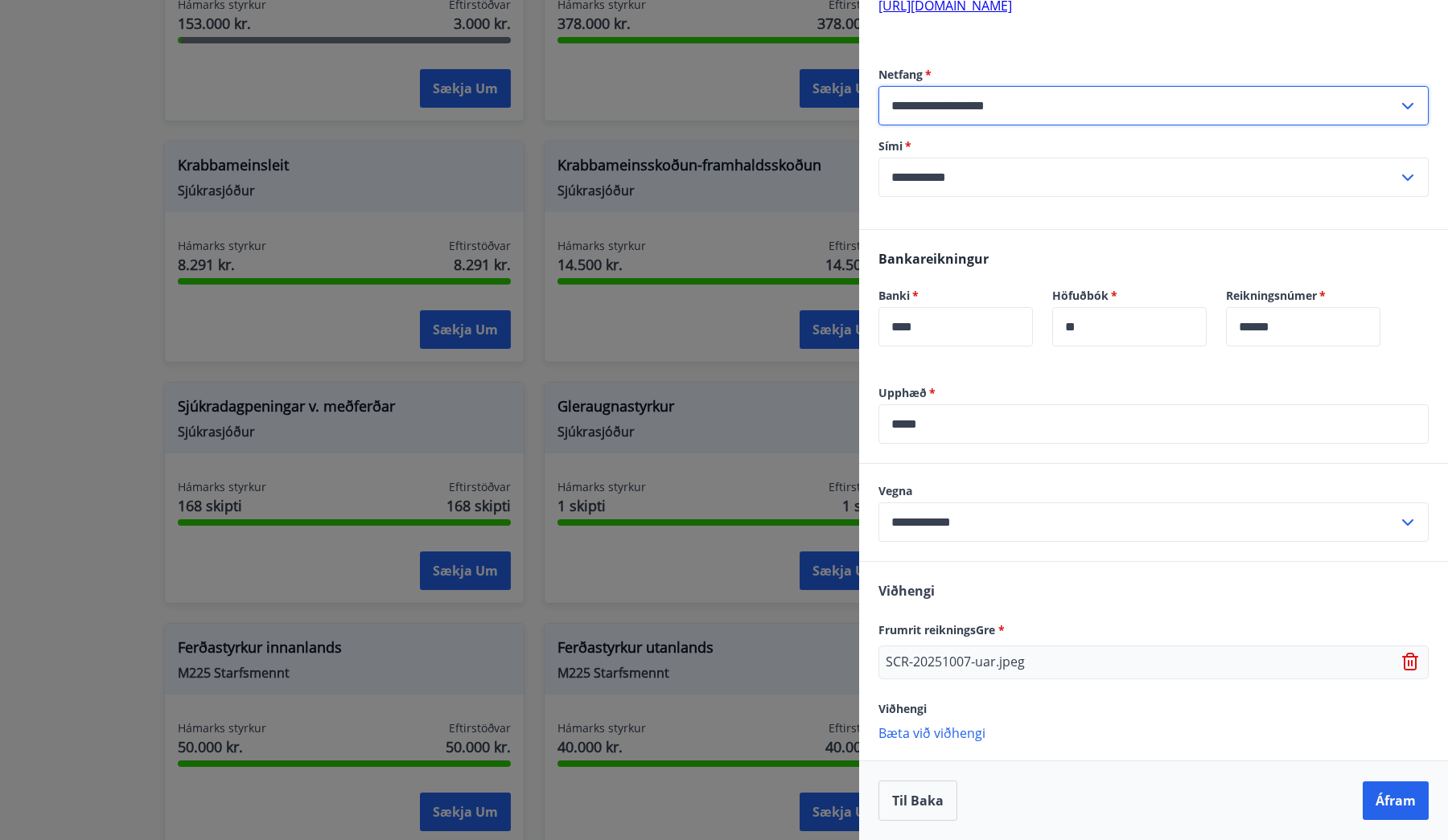
click at [1033, 71] on label "Netfang   *" at bounding box center [1153, 75] width 550 height 16
click at [1192, 816] on div "Til baka Áfram" at bounding box center [1153, 801] width 550 height 40
click at [1118, 536] on input "**********" at bounding box center [1139, 522] width 520 height 39
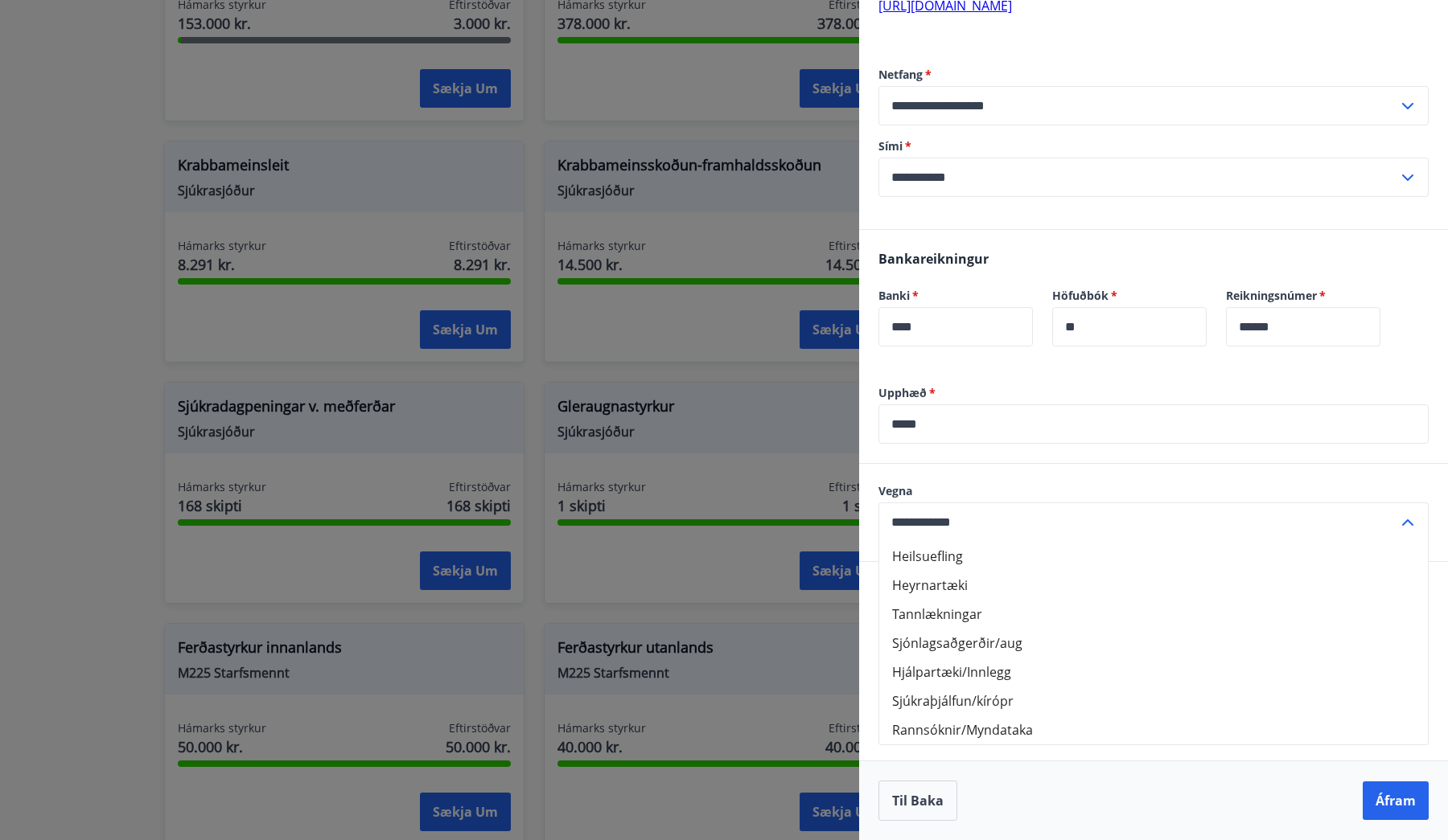
click at [1083, 485] on label "Vegna" at bounding box center [1153, 491] width 550 height 16
click at [1073, 465] on div "**********" at bounding box center [1154, 513] width 589 height 98
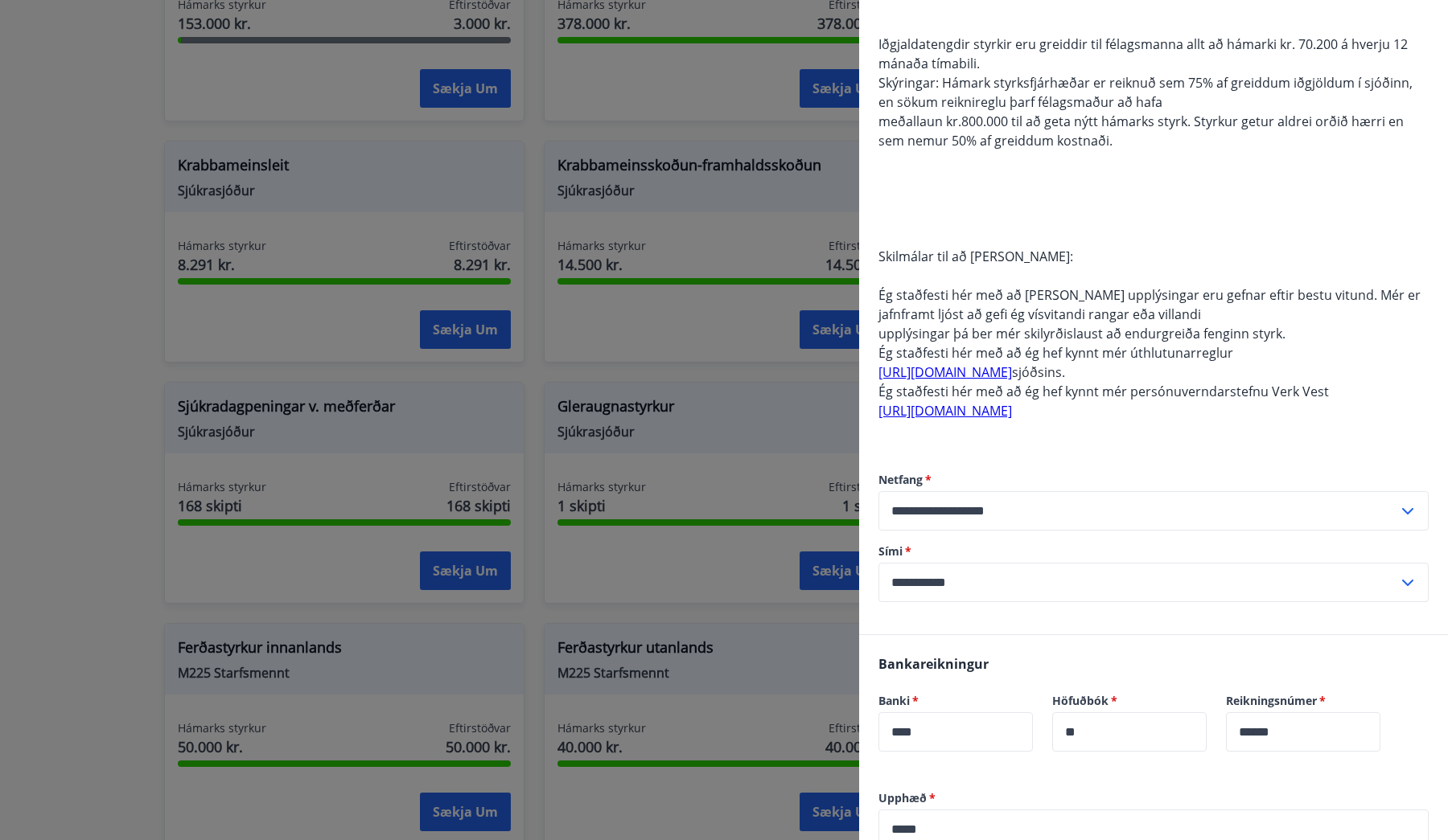
scroll to position [0, 0]
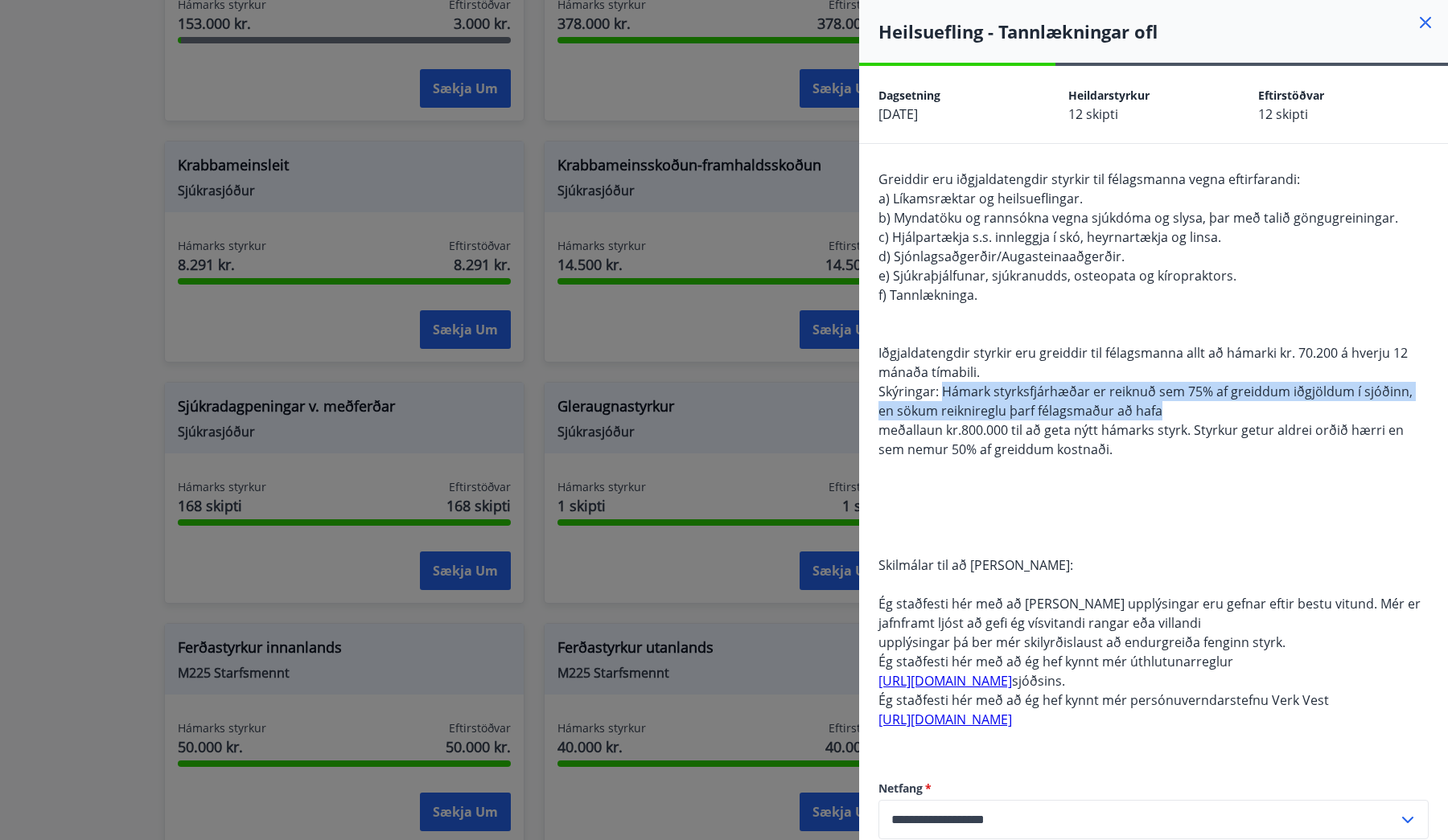
drag, startPoint x: 942, startPoint y: 389, endPoint x: 1151, endPoint y: 417, distance: 210.9
click at [1151, 417] on div "Greiddir eru iðgjaldatengdir styrkir til félagsmanna vegna eftirfarandi: a) Lík…" at bounding box center [1153, 459] width 550 height 579
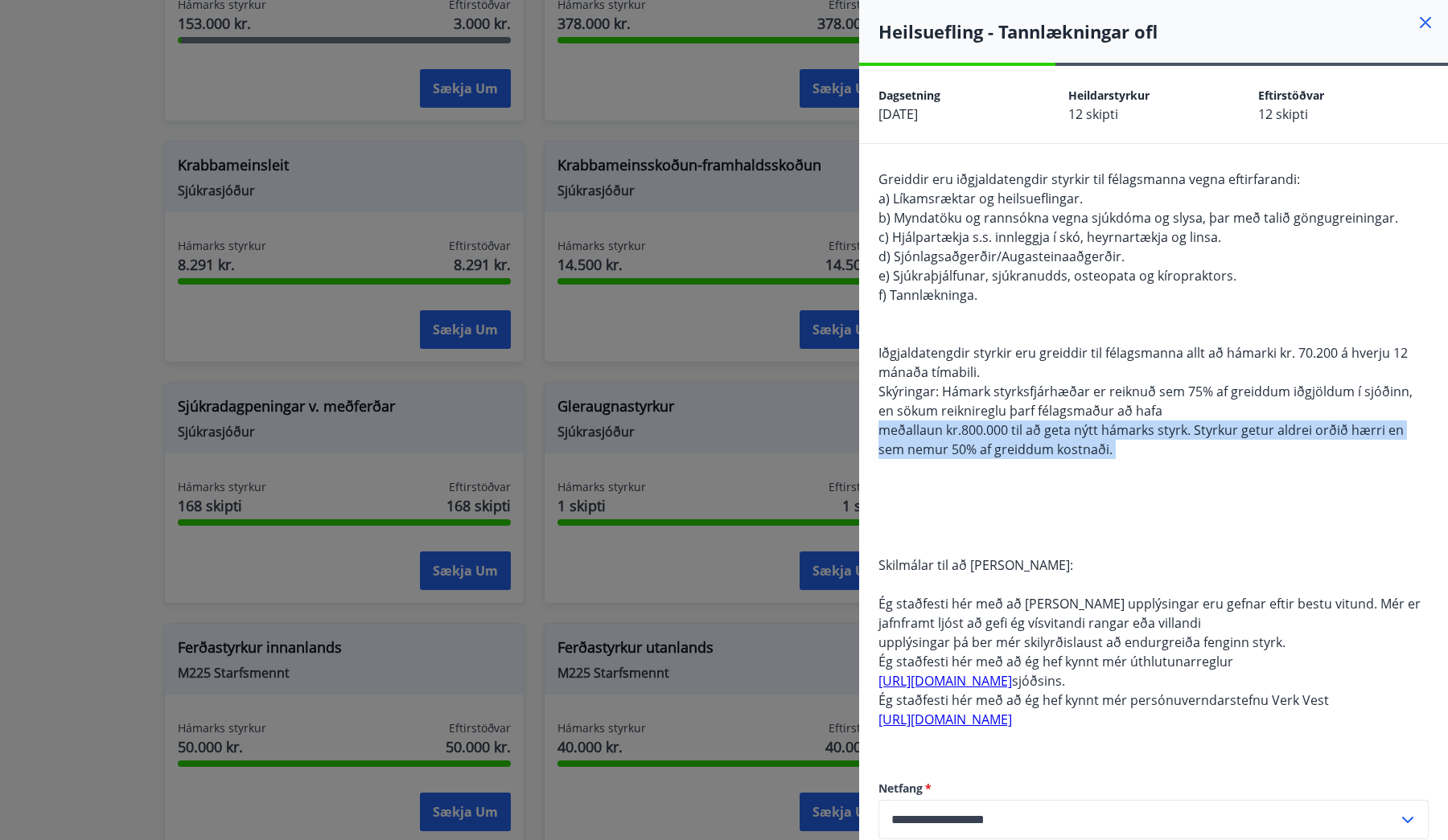
drag, startPoint x: 882, startPoint y: 433, endPoint x: 1115, endPoint y: 477, distance: 237.1
click at [1115, 477] on div "Greiddir eru iðgjaldatengdir styrkir til félagsmanna vegna eftirfarandi: a) Lík…" at bounding box center [1153, 459] width 550 height 579
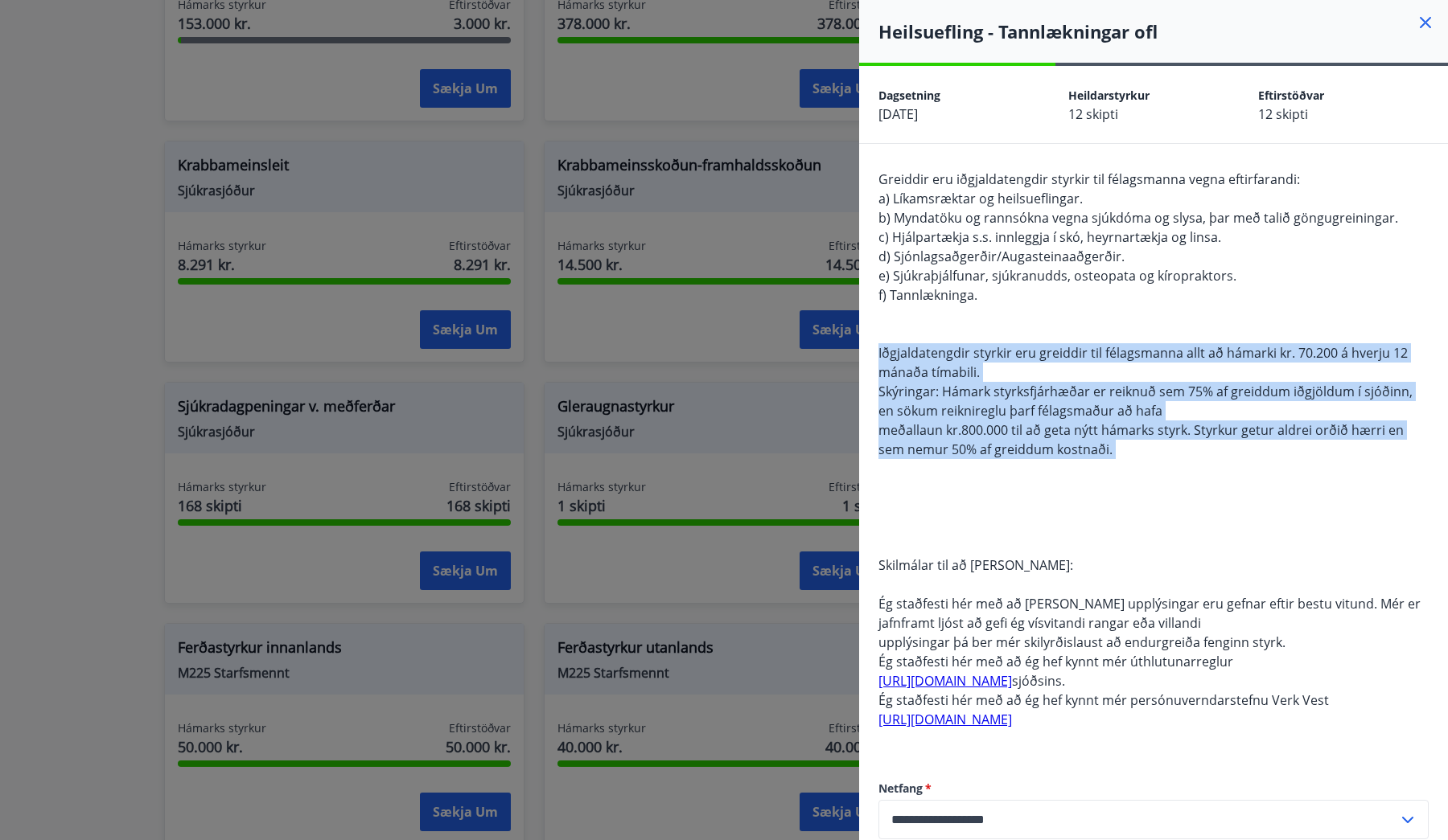
drag, startPoint x: 1115, startPoint y: 477, endPoint x: 873, endPoint y: 352, distance: 272.4
click at [873, 352] on div "Greiddir eru iðgjaldatengdir styrkir til félagsmanna vegna eftirfarandi: a) Lík…" at bounding box center [1154, 543] width 589 height 799
drag, startPoint x: 873, startPoint y: 352, endPoint x: 1132, endPoint y: 485, distance: 291.2
click at [1132, 485] on div "Greiddir eru iðgjaldatengdir styrkir til félagsmanna vegna eftirfarandi: a) Lík…" at bounding box center [1154, 543] width 589 height 799
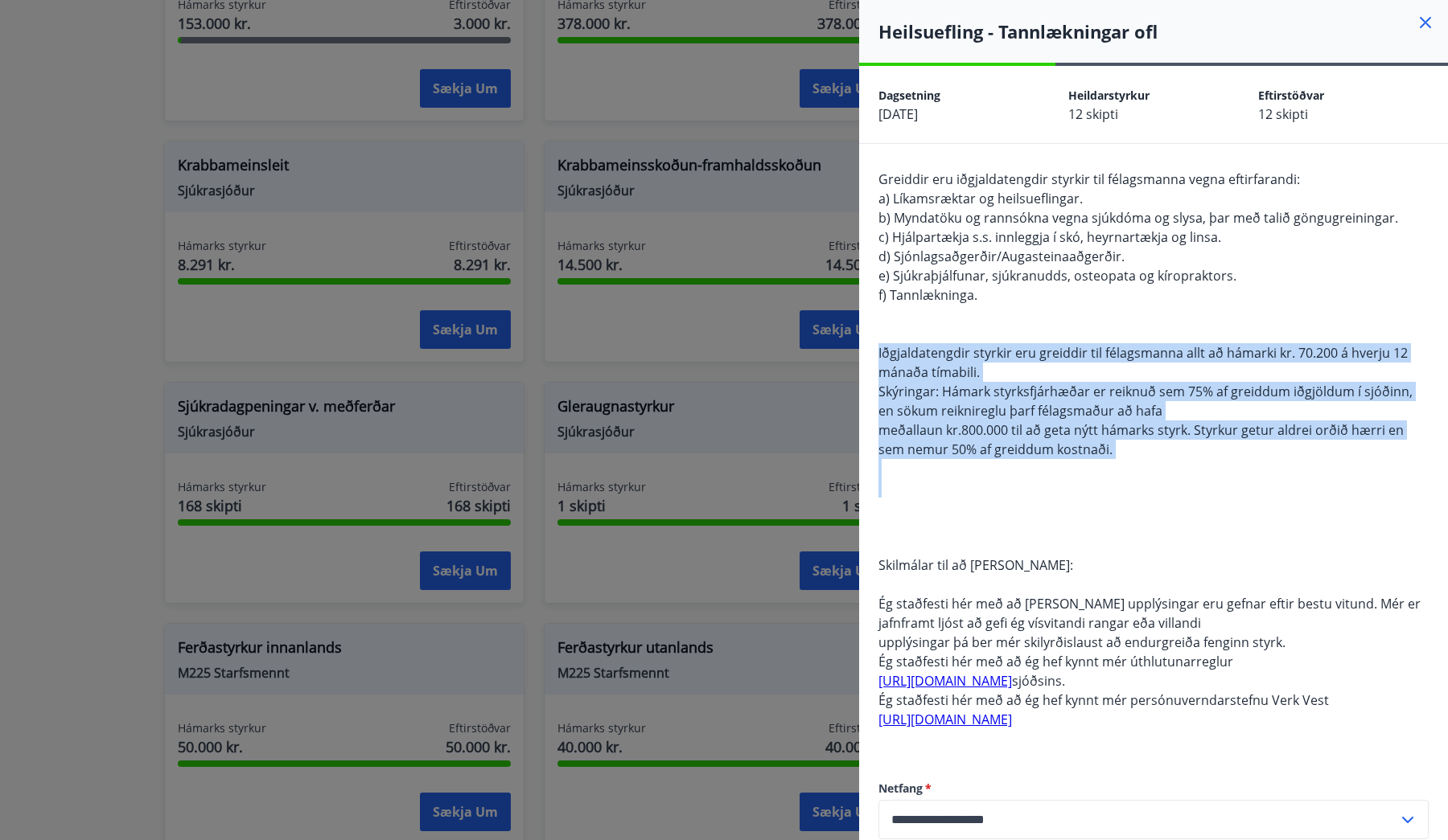
click at [1132, 485] on div "Greiddir eru iðgjaldatengdir styrkir til félagsmanna vegna eftirfarandi: a) Lík…" at bounding box center [1153, 459] width 550 height 579
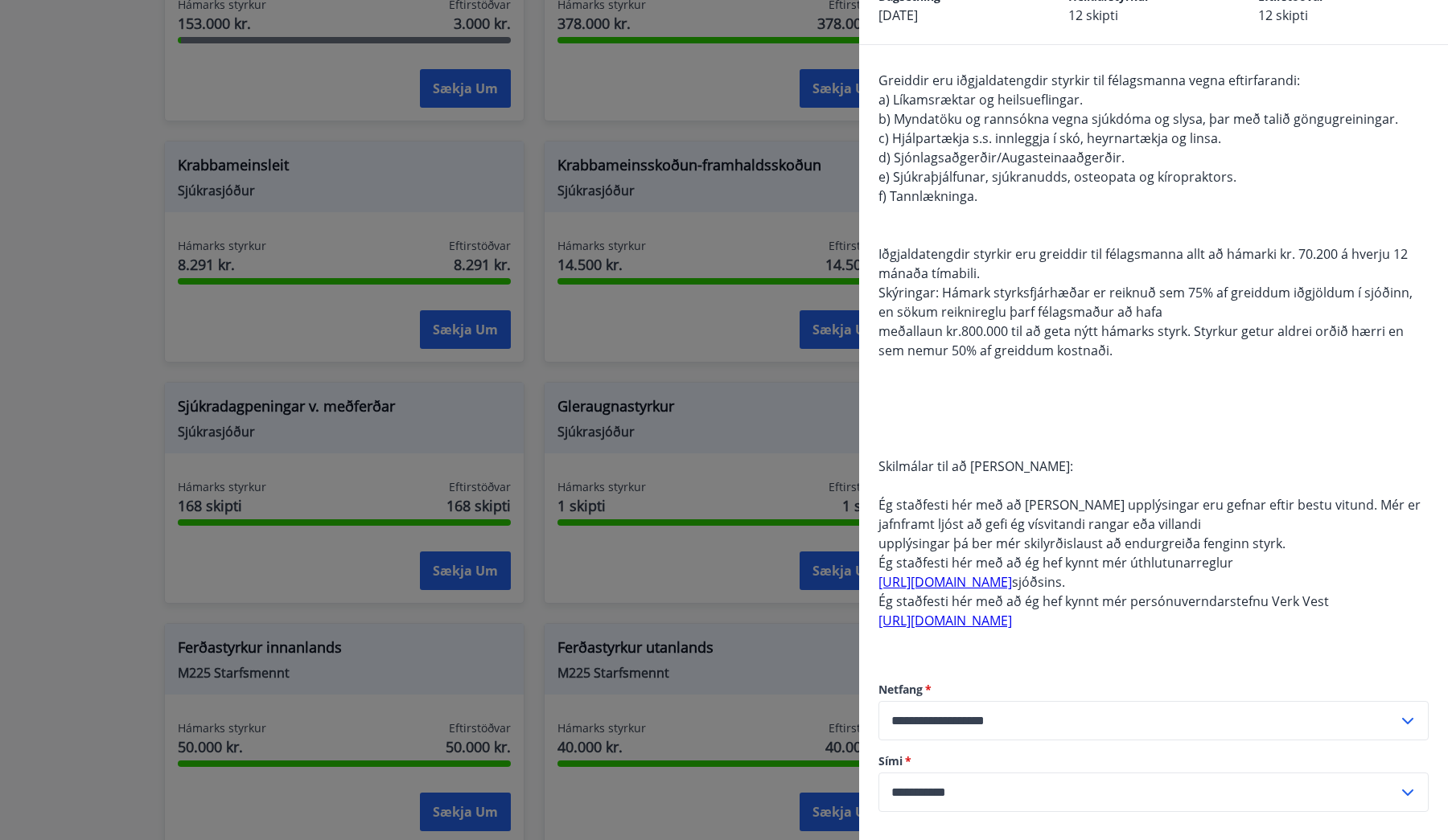
scroll to position [106, 0]
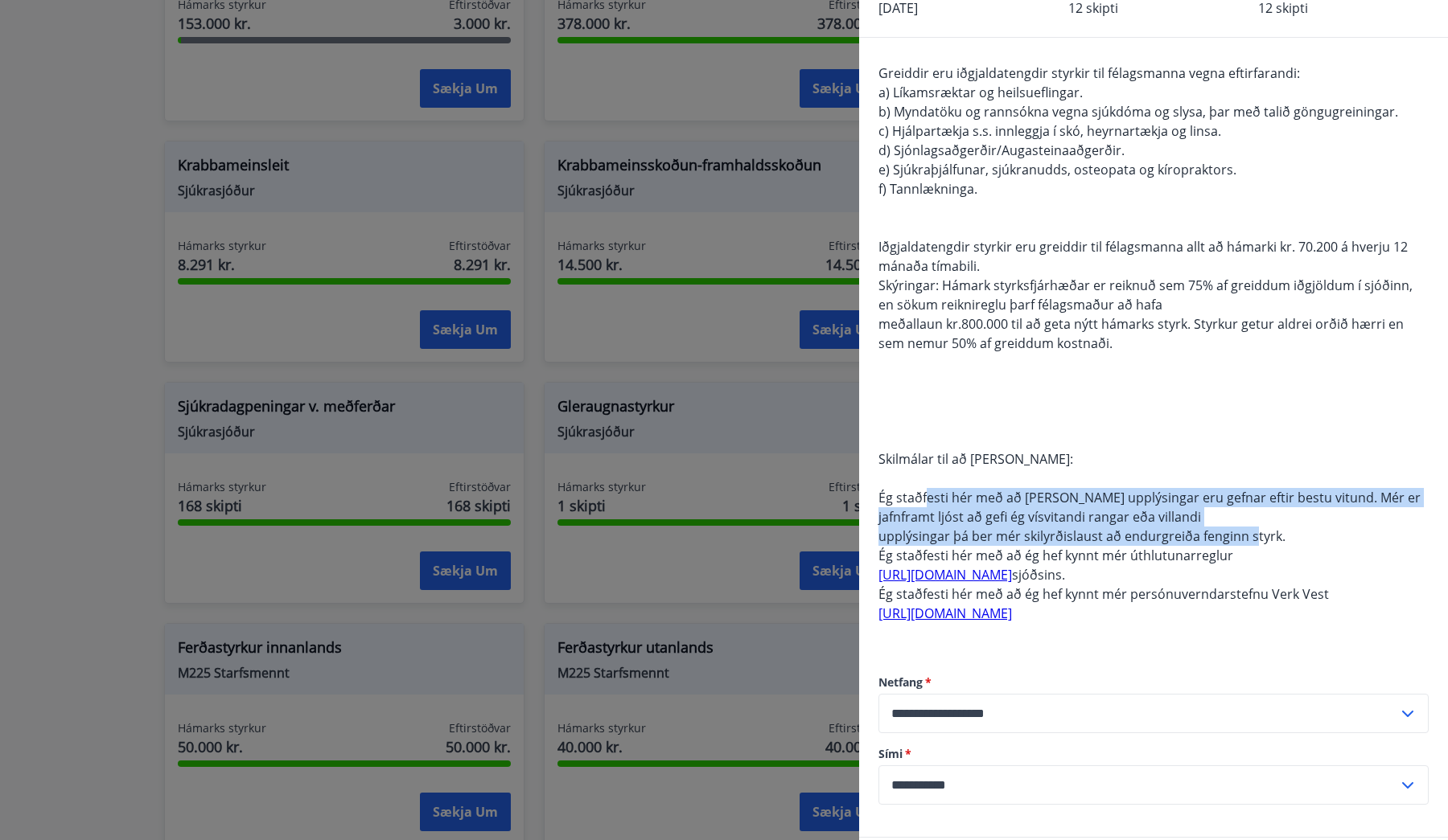
drag, startPoint x: 928, startPoint y: 487, endPoint x: 1254, endPoint y: 530, distance: 328.8
click at [1254, 530] on div "Greiddir eru iðgjaldatengdir styrkir til félagsmanna vegna eftirfarandi: a) Lík…" at bounding box center [1153, 353] width 550 height 579
click at [1254, 530] on span "upplýsingar þá ber mér skilyrðislaust að endurgreiða fenginn styrk." at bounding box center [1082, 536] width 407 height 17
drag, startPoint x: 1275, startPoint y: 558, endPoint x: 1166, endPoint y: 471, distance: 139.5
click at [1166, 471] on div "Greiddir eru iðgjaldatengdir styrkir til félagsmanna vegna eftirfarandi: a) Lík…" at bounding box center [1153, 353] width 550 height 579
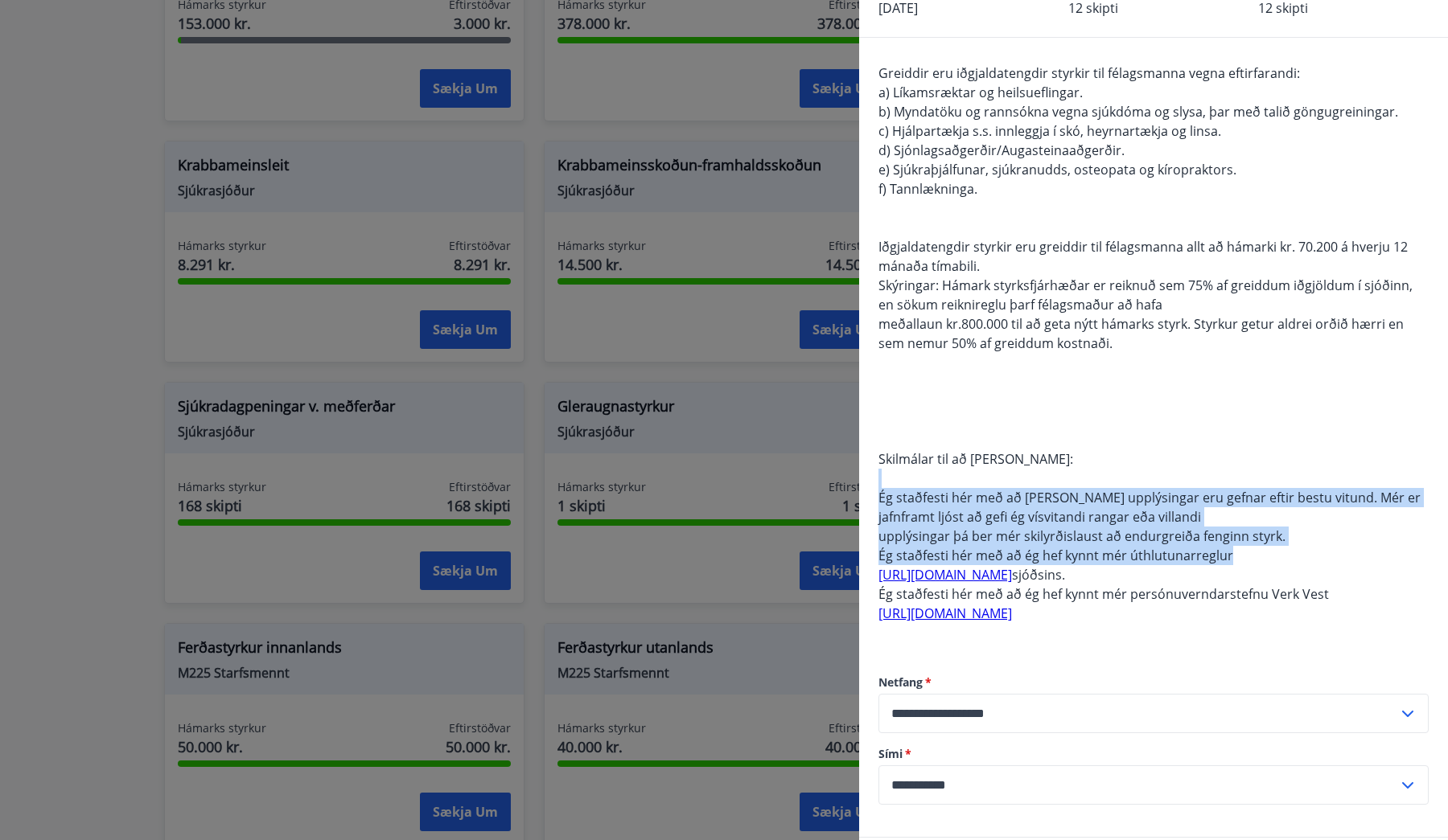
click at [1166, 471] on div "Greiddir eru iðgjaldatengdir styrkir til félagsmanna vegna eftirfarandi: a) Lík…" at bounding box center [1153, 353] width 550 height 579
drag, startPoint x: 1166, startPoint y: 471, endPoint x: 1278, endPoint y: 579, distance: 155.6
click at [1278, 579] on div "Greiddir eru iðgjaldatengdir styrkir til félagsmanna vegna eftirfarandi: a) Lík…" at bounding box center [1153, 353] width 550 height 579
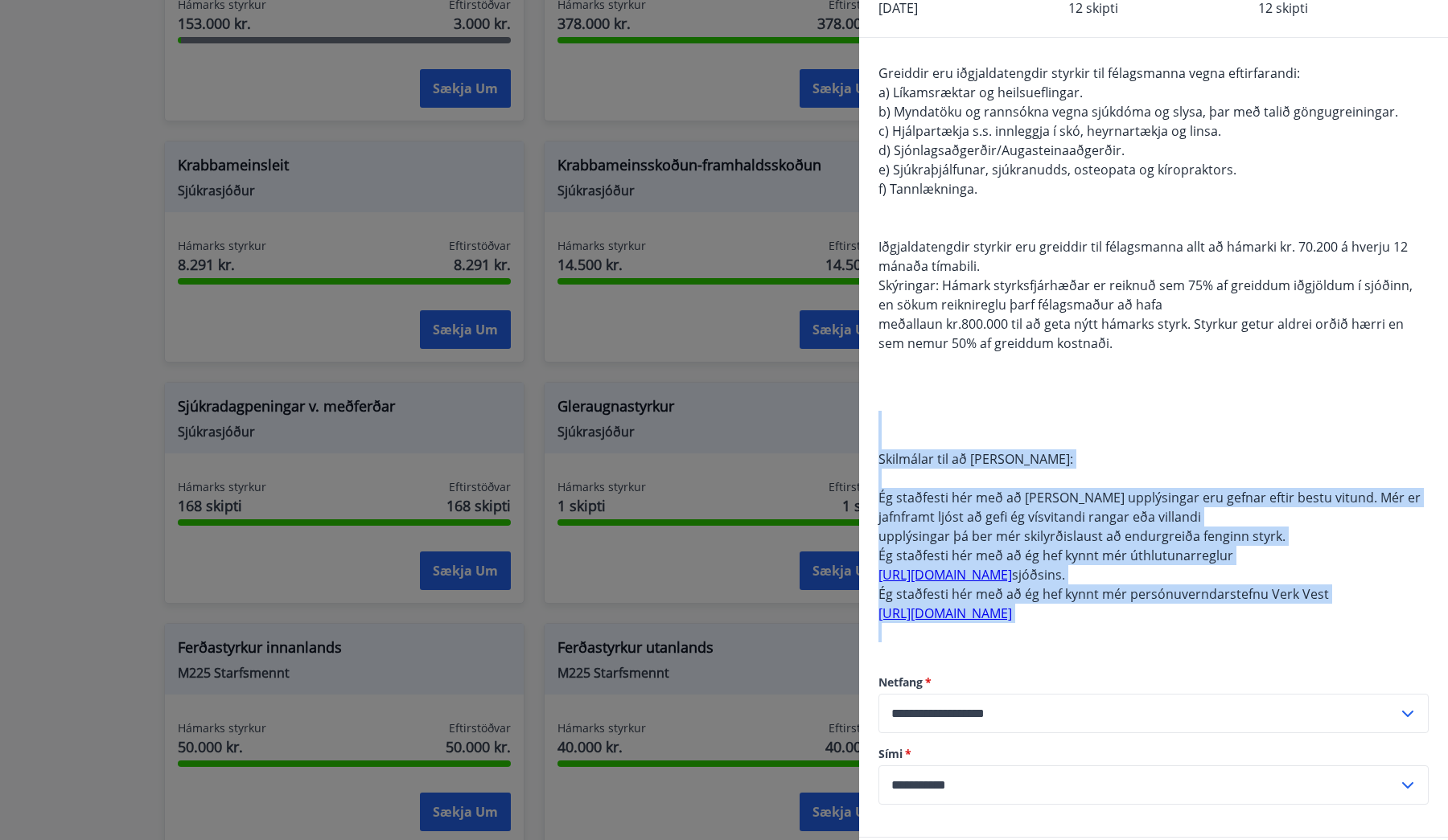
drag, startPoint x: 1263, startPoint y: 633, endPoint x: 1125, endPoint y: 420, distance: 253.8
click at [1125, 420] on div "Greiddir eru iðgjaldatengdir styrkir til félagsmanna vegna eftirfarandi: a) Lík…" at bounding box center [1153, 353] width 550 height 579
drag, startPoint x: 1125, startPoint y: 420, endPoint x: 1168, endPoint y: 620, distance: 204.6
click at [1168, 620] on div "Greiddir eru iðgjaldatengdir styrkir til félagsmanna vegna eftirfarandi: a) Lík…" at bounding box center [1153, 353] width 550 height 579
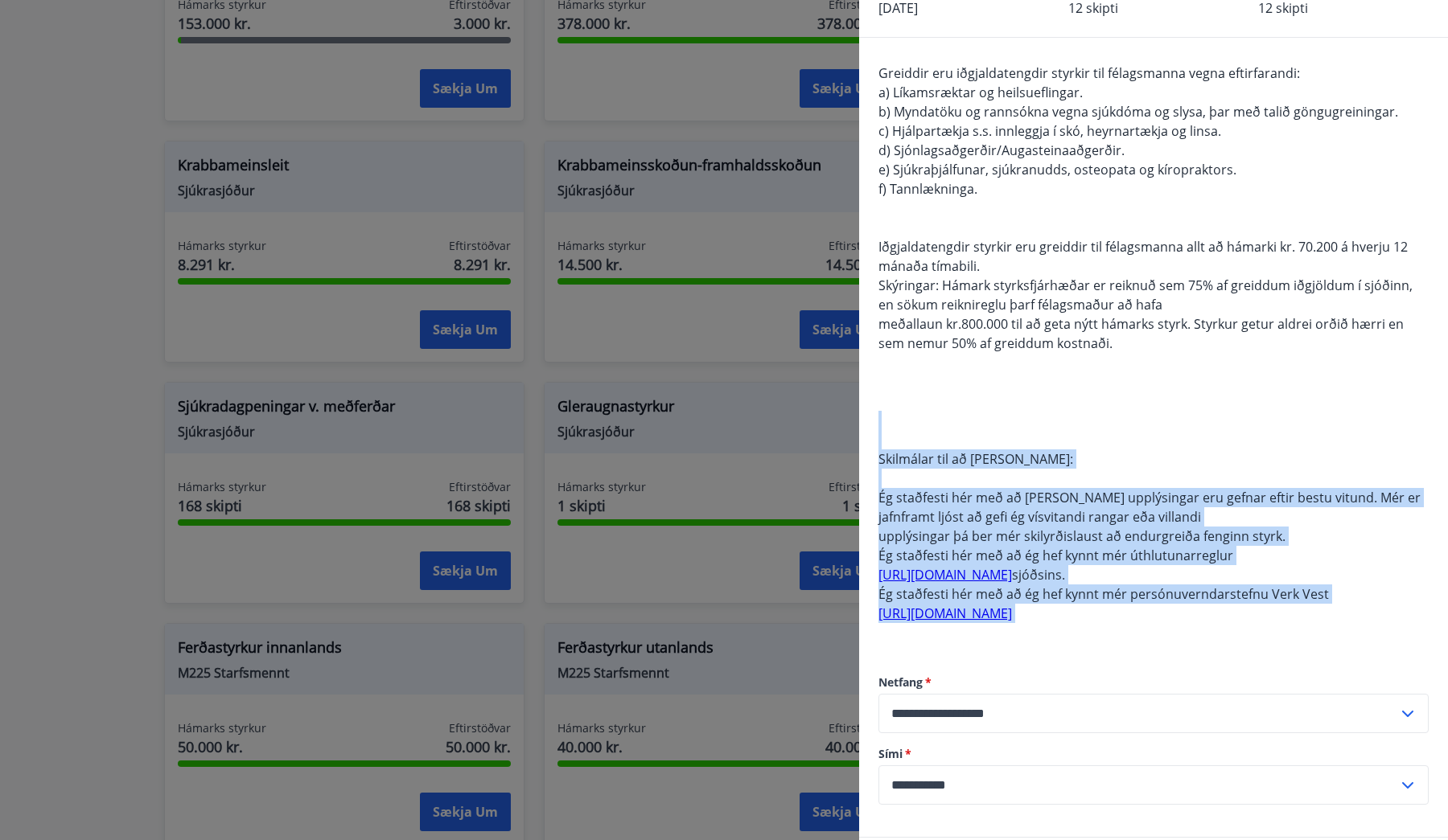
click at [1168, 620] on div "Greiddir eru iðgjaldatengdir styrkir til félagsmanna vegna eftirfarandi: a) Lík…" at bounding box center [1153, 353] width 550 height 579
drag, startPoint x: 1167, startPoint y: 641, endPoint x: 1108, endPoint y: 421, distance: 227.8
click at [1108, 421] on div "Greiddir eru iðgjaldatengdir styrkir til félagsmanna vegna eftirfarandi: a) Lík…" at bounding box center [1153, 353] width 550 height 579
drag, startPoint x: 1108, startPoint y: 421, endPoint x: 1136, endPoint y: 655, distance: 235.7
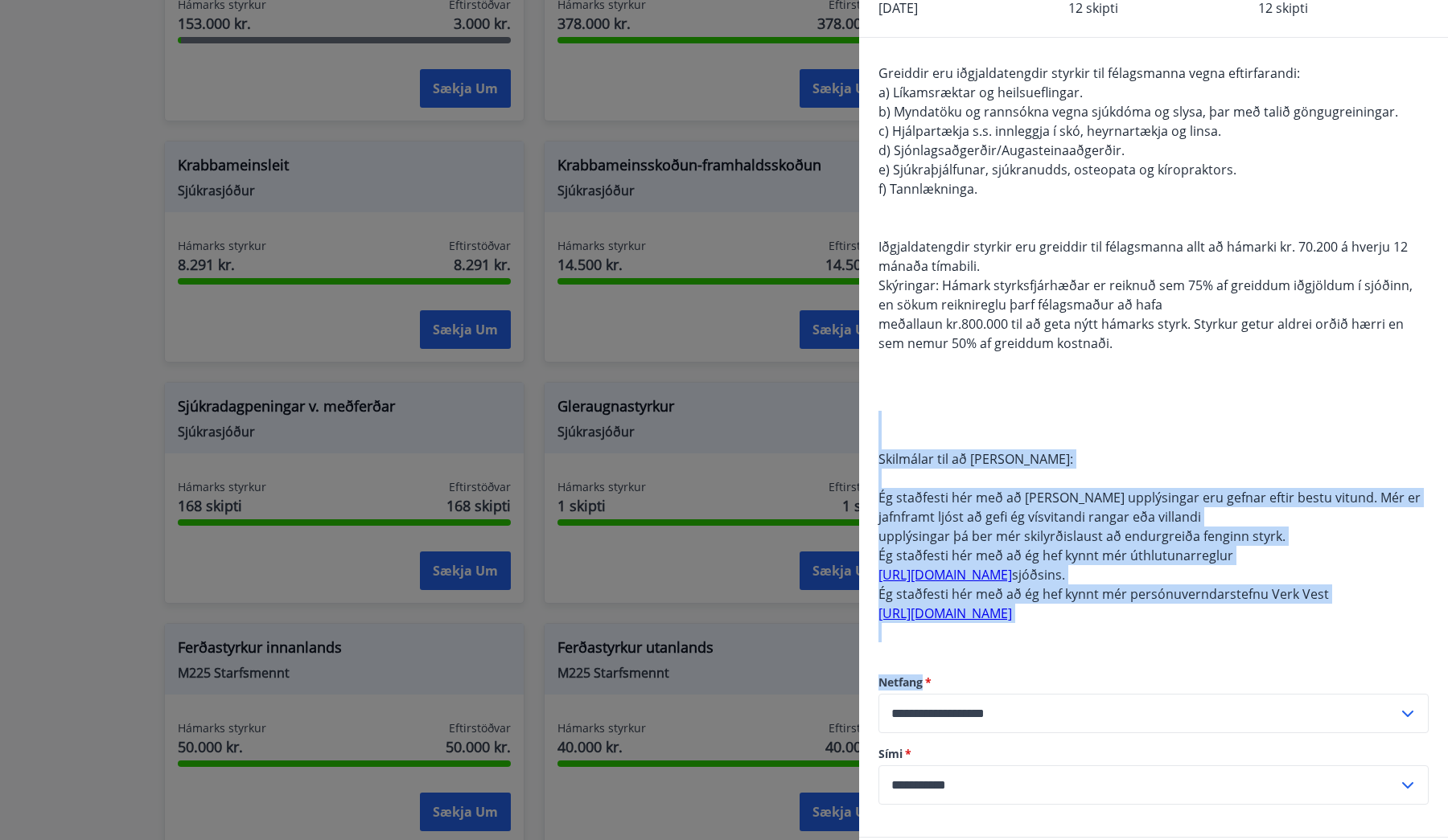
click at [1136, 655] on div "Greiddir eru iðgjaldatengdir styrkir til félagsmanna vegna eftirfarandi: a) Lík…" at bounding box center [1154, 437] width 589 height 799
click at [1139, 631] on div "Greiddir eru iðgjaldatengdir styrkir til félagsmanna vegna eftirfarandi: a) Lík…" at bounding box center [1153, 353] width 550 height 579
drag, startPoint x: 1139, startPoint y: 631, endPoint x: 1098, endPoint y: 427, distance: 208.1
click at [1098, 427] on div "Greiddir eru iðgjaldatengdir styrkir til félagsmanna vegna eftirfarandi: a) Lík…" at bounding box center [1153, 353] width 550 height 579
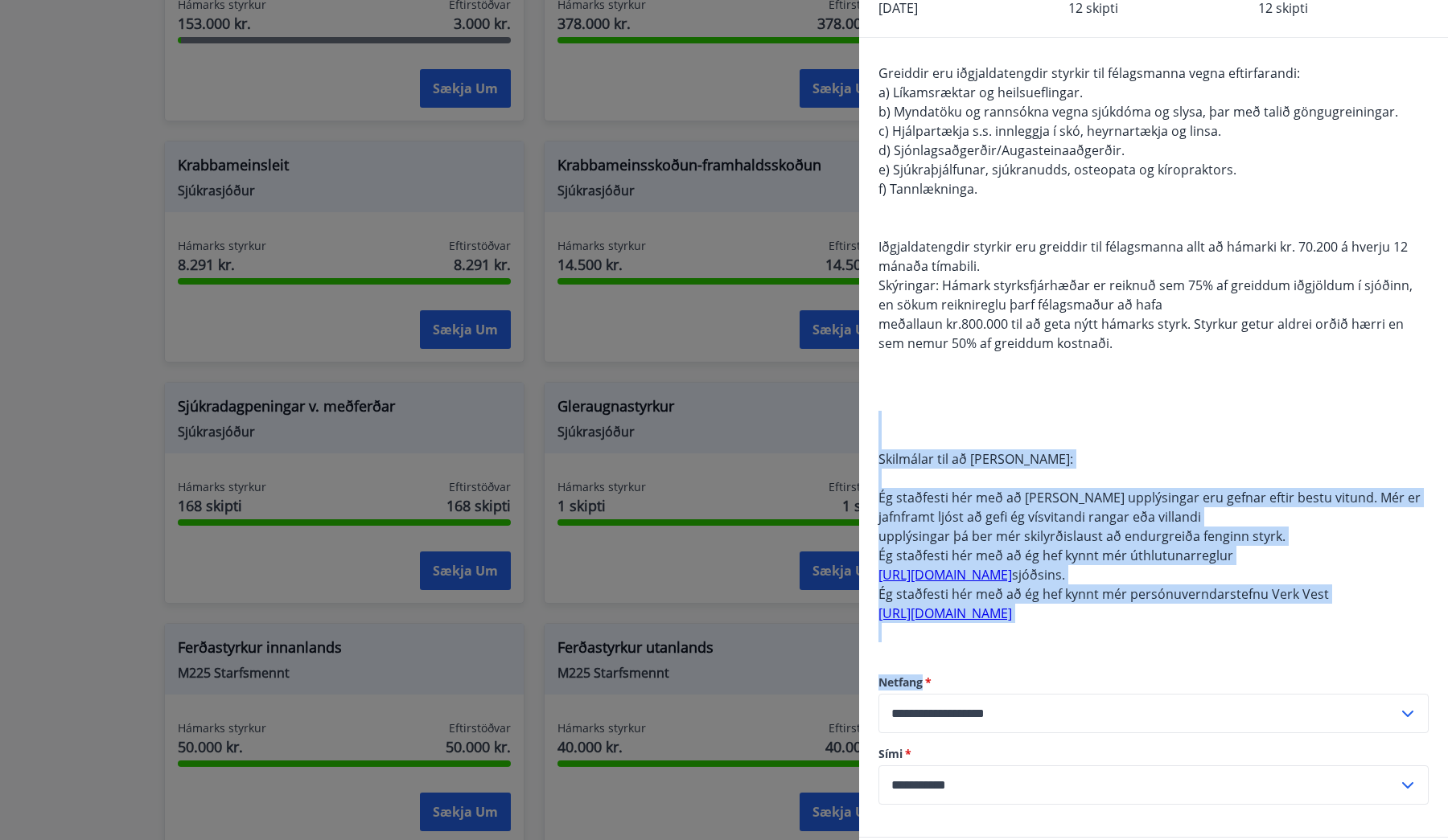
drag, startPoint x: 1098, startPoint y: 427, endPoint x: 1156, endPoint y: 652, distance: 232.4
click at [1156, 652] on div "Greiddir eru iðgjaldatengdir styrkir til félagsmanna vegna eftirfarandi: a) Lík…" at bounding box center [1154, 437] width 589 height 799
click at [1154, 649] on div "**********" at bounding box center [1153, 739] width 550 height 194
drag, startPoint x: 1154, startPoint y: 637, endPoint x: 1092, endPoint y: 430, distance: 216.1
click at [1092, 430] on div "Greiddir eru iðgjaldatengdir styrkir til félagsmanna vegna eftirfarandi: a) Lík…" at bounding box center [1153, 353] width 550 height 579
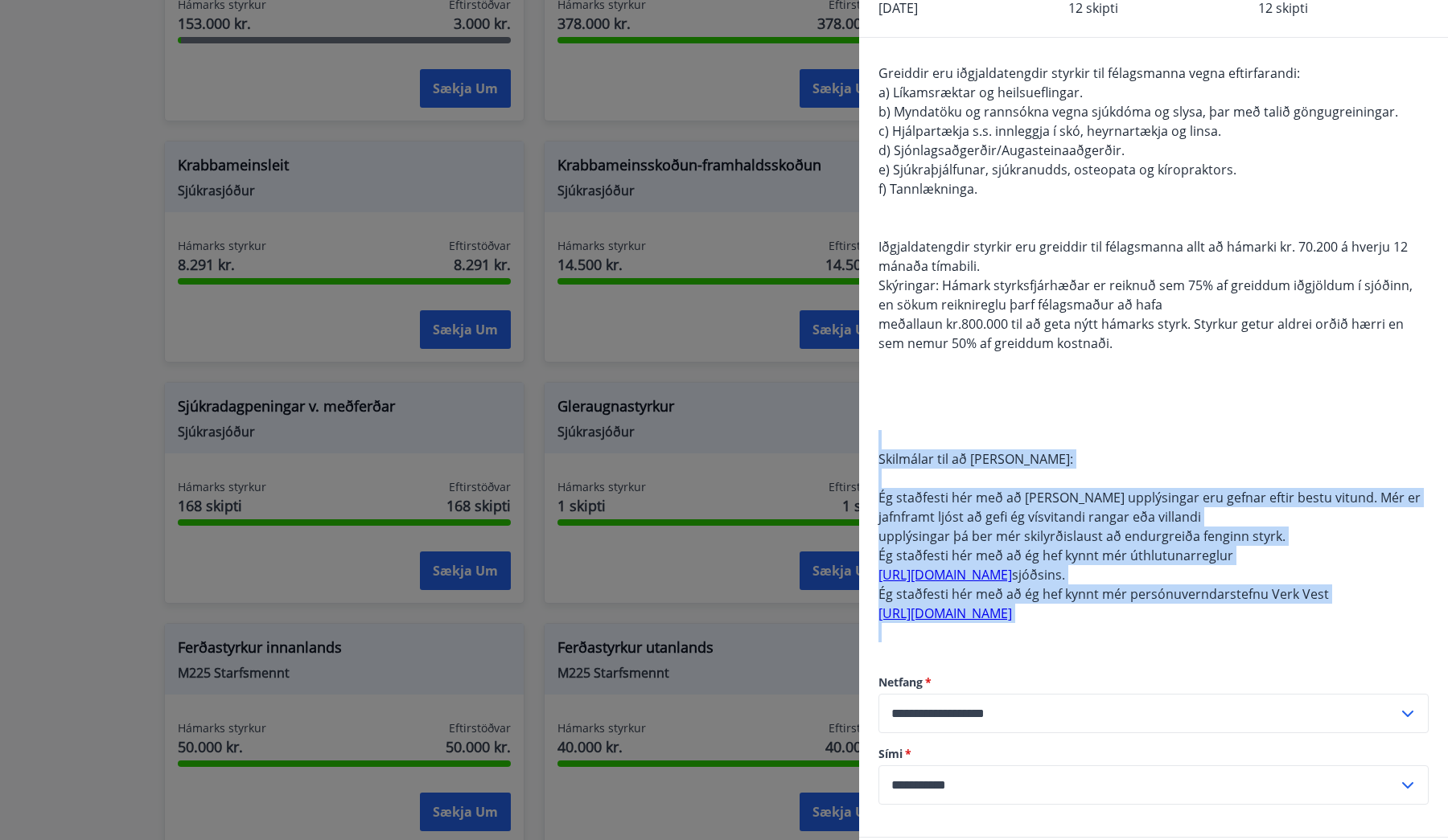
click at [1092, 430] on div "Greiddir eru iðgjaldatengdir styrkir til félagsmanna vegna eftirfarandi: a) Lík…" at bounding box center [1153, 353] width 550 height 579
drag, startPoint x: 1092, startPoint y: 430, endPoint x: 1166, endPoint y: 658, distance: 239.7
click at [1166, 658] on div "Greiddir eru iðgjaldatengdir styrkir til félagsmanna vegna eftirfarandi: a) Lík…" at bounding box center [1154, 437] width 589 height 799
click at [1166, 658] on div "**********" at bounding box center [1153, 739] width 550 height 194
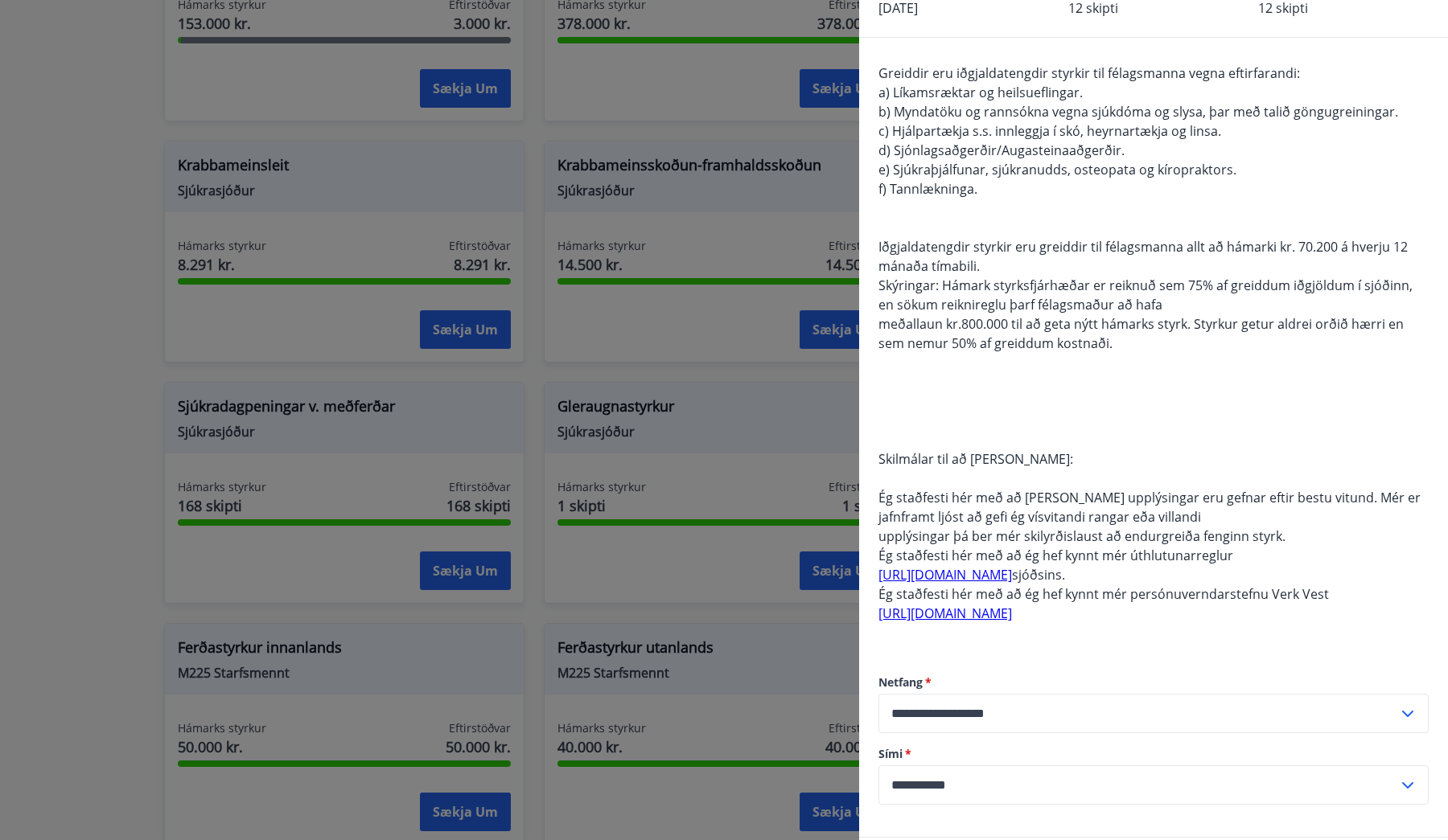
click at [1012, 579] on link "[URL][DOMAIN_NAME]" at bounding box center [945, 575] width 133 height 17
click at [996, 613] on link "[URL][DOMAIN_NAME]" at bounding box center [945, 613] width 133 height 17
click at [1173, 605] on div "Greiddir eru iðgjaldatengdir styrkir til félagsmanna vegna eftirfarandi: a) Lík…" at bounding box center [1153, 353] width 550 height 579
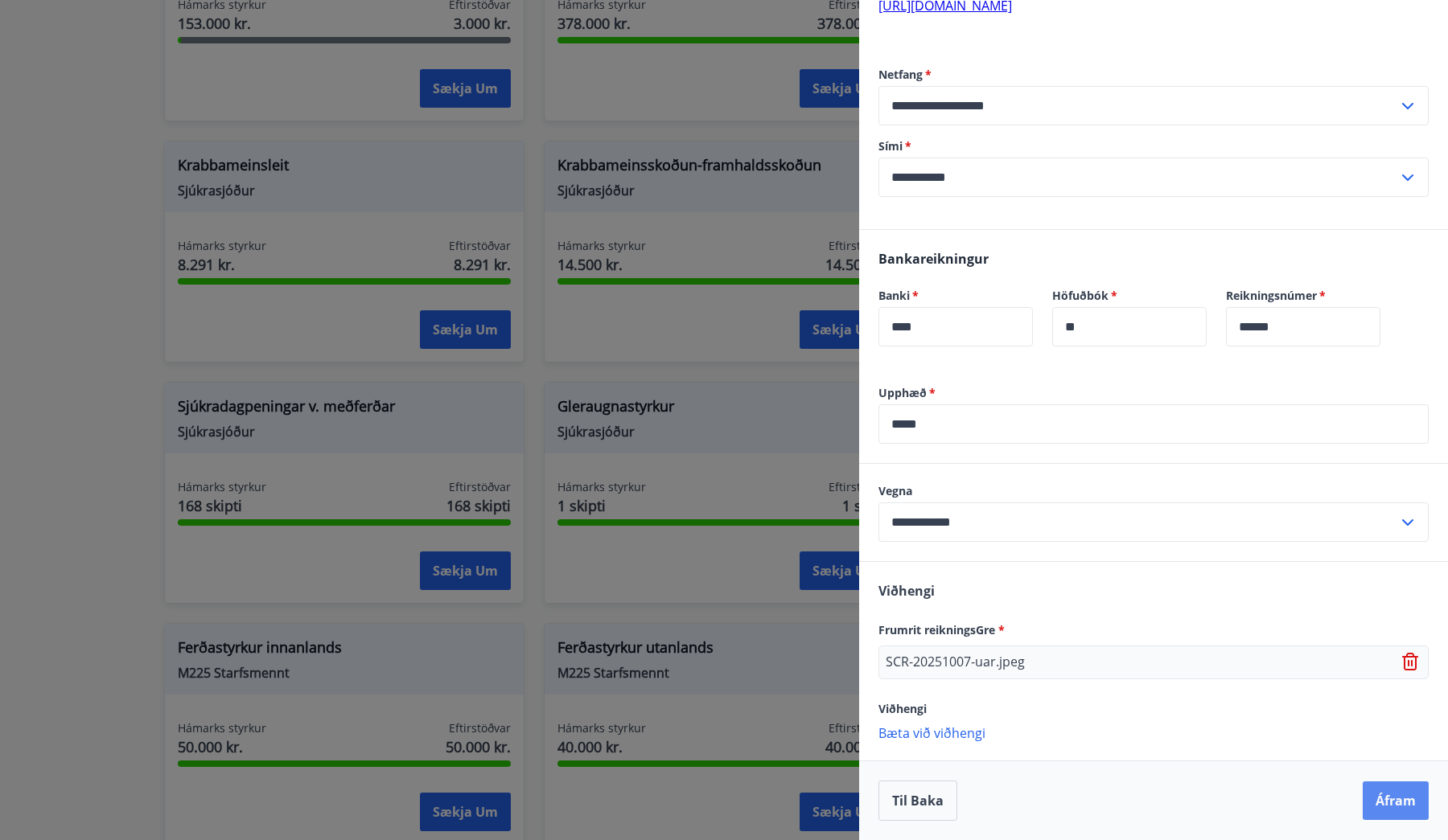
scroll to position [715, 0]
click at [1404, 792] on button "Áfram" at bounding box center [1396, 801] width 66 height 38
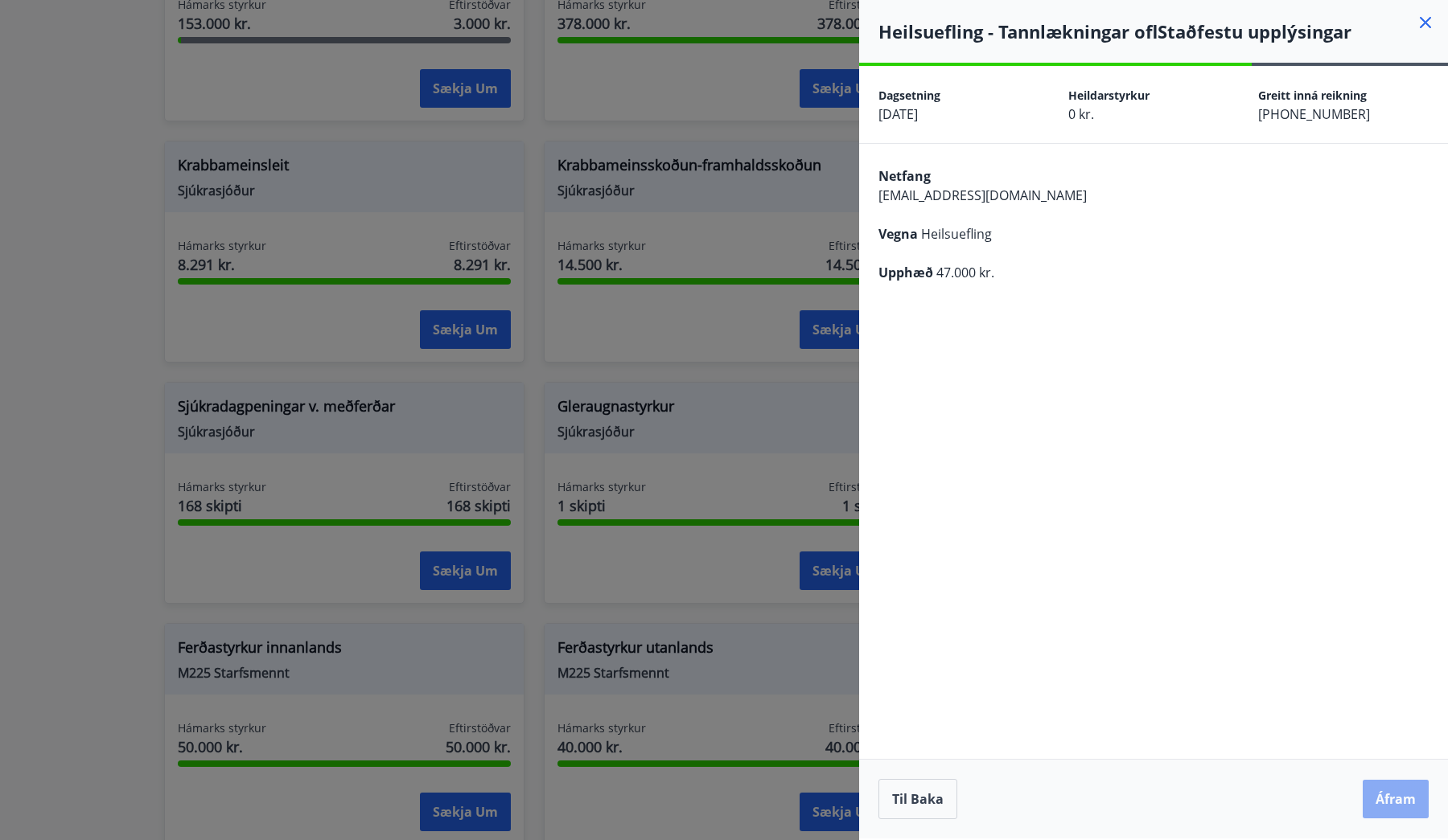
click at [1406, 810] on button "Áfram" at bounding box center [1396, 799] width 66 height 38
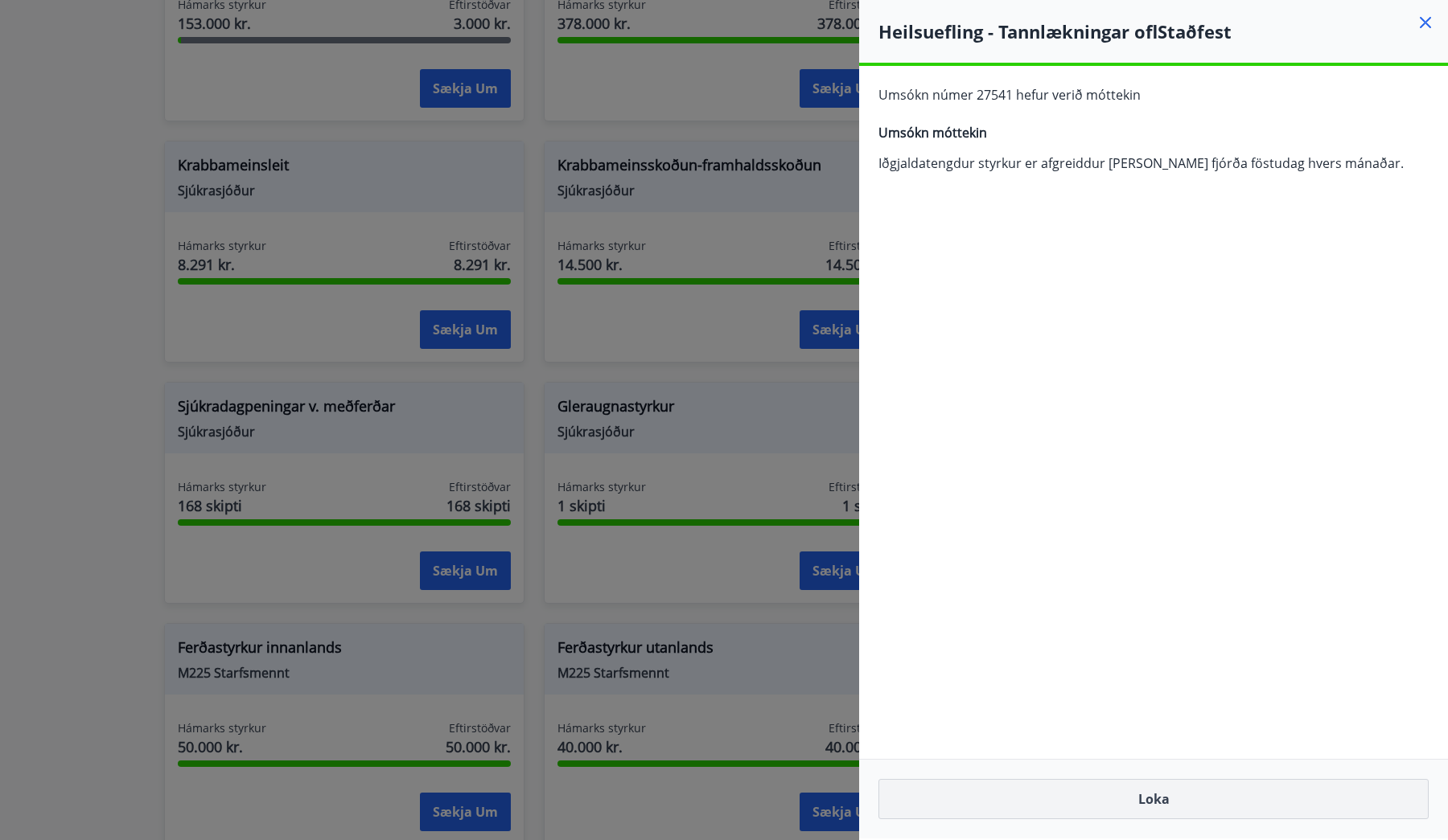
click at [1158, 796] on button "Loka" at bounding box center [1153, 799] width 550 height 40
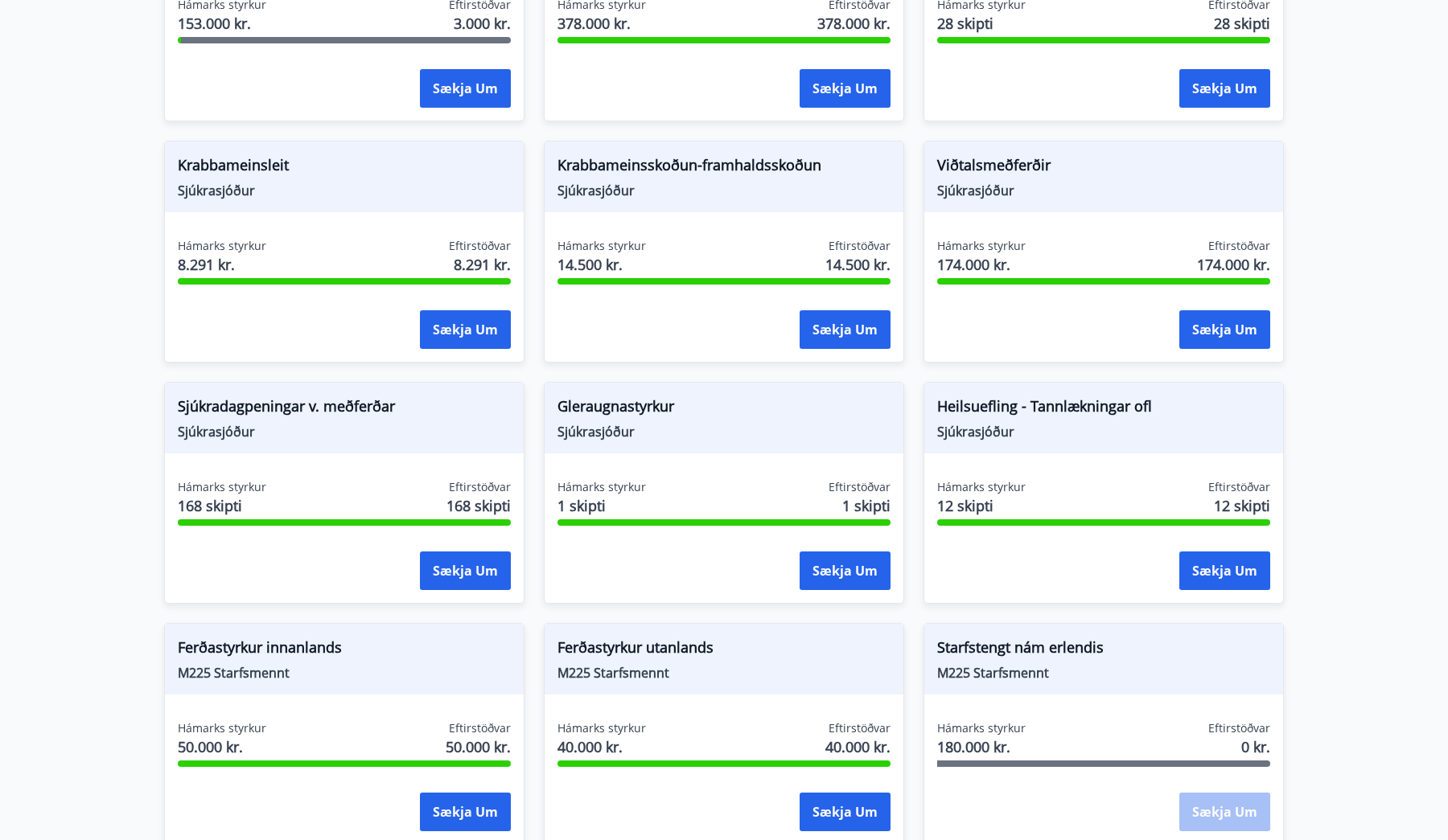
click at [1353, 468] on main "Styrkir Sjúkrasjóður Verk-Vest Greiddir eru sjúkradagpeningar, útfararstyrkur, …" at bounding box center [724, 77] width 1448 height 2058
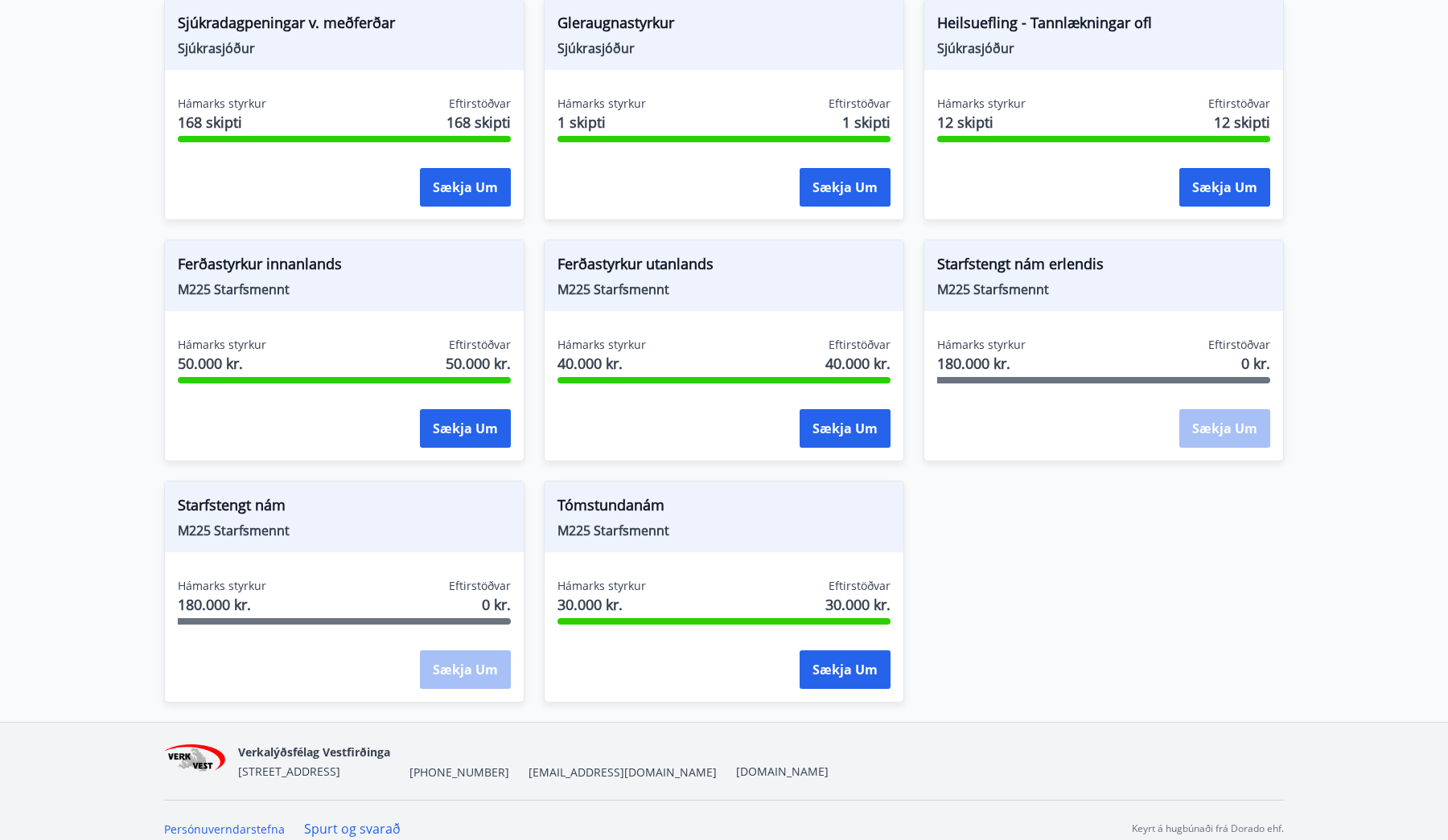
scroll to position [1400, 0]
click at [843, 667] on button "Sækja um" at bounding box center [845, 671] width 91 height 38
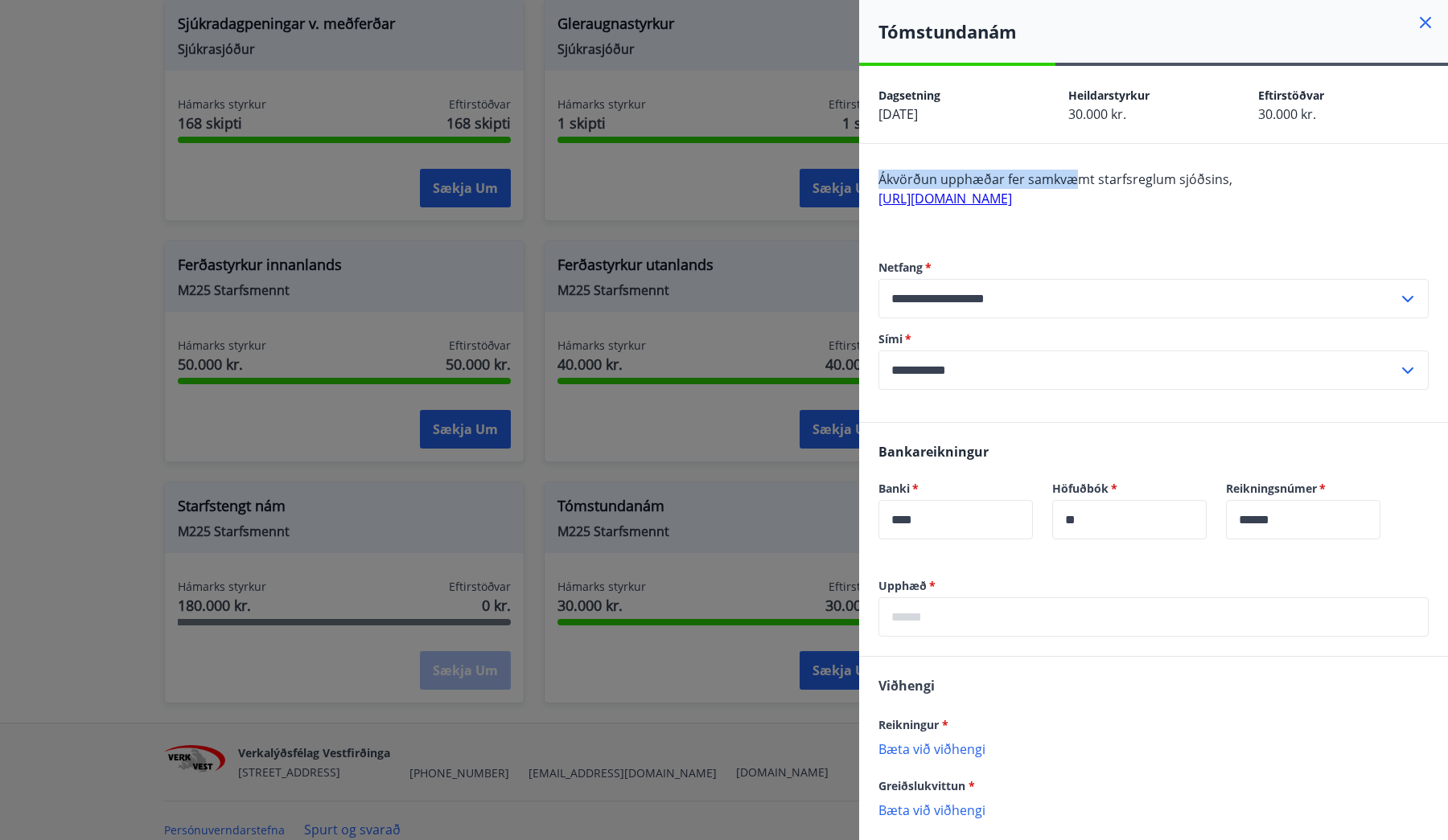
drag, startPoint x: 877, startPoint y: 175, endPoint x: 1071, endPoint y: 174, distance: 194.0
click at [1071, 174] on div "**********" at bounding box center [1154, 282] width 589 height 278
click at [1071, 174] on span "Ákvörðun upphæðar fer samkvæmt starfsreglum sjóðsins," at bounding box center [1056, 180] width 354 height 17
drag, startPoint x: 980, startPoint y: 176, endPoint x: 1132, endPoint y: 176, distance: 152.0
click at [1132, 176] on span "Ákvörðun upphæðar fer samkvæmt starfsreglum sjóðsins," at bounding box center [1056, 180] width 354 height 17
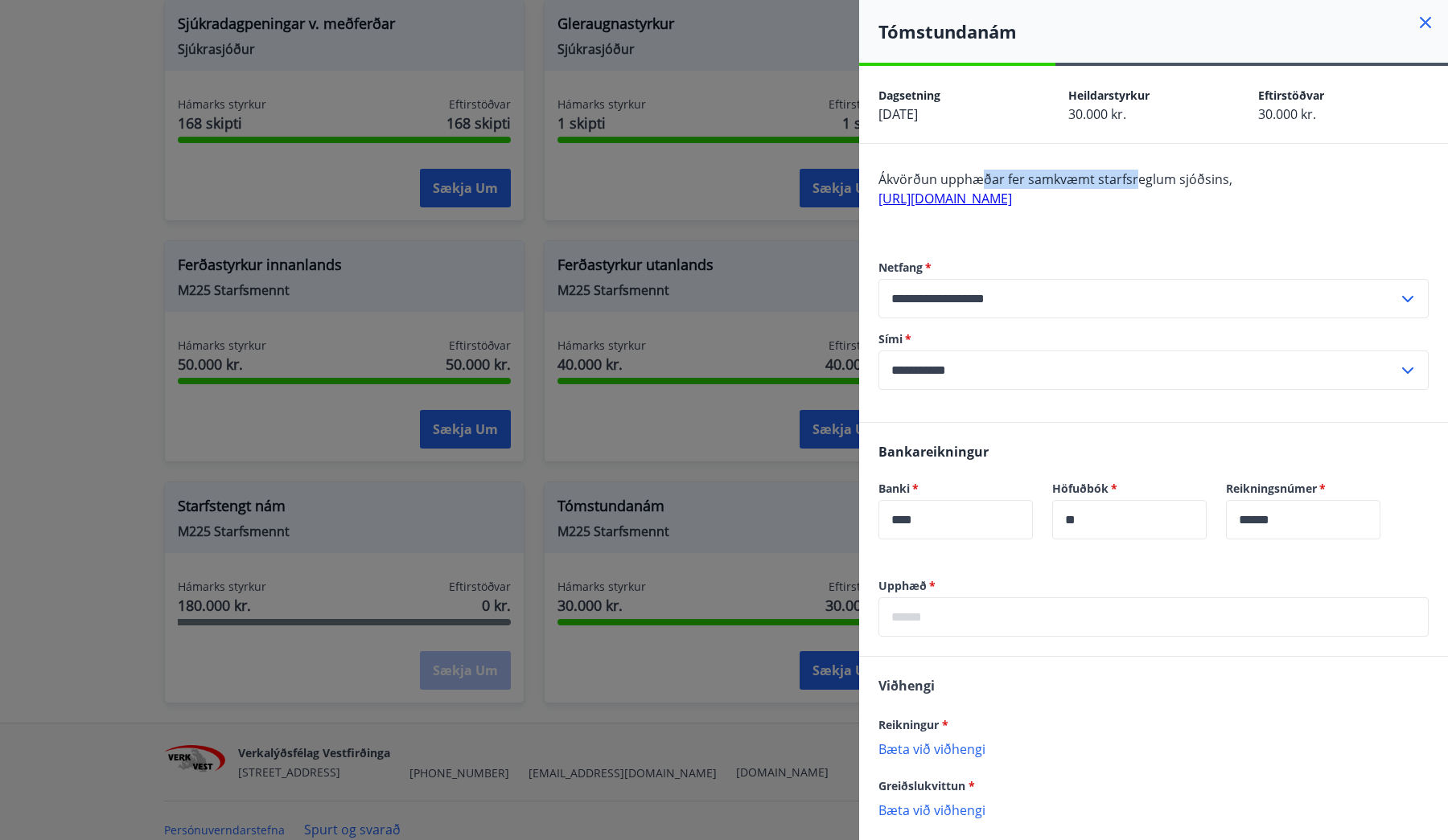
click at [1132, 176] on span "Ákvörðun upphæðar fer samkvæmt starfsreglum sjóðsins," at bounding box center [1056, 180] width 354 height 17
click at [1012, 200] on link "[URL][DOMAIN_NAME]" at bounding box center [945, 199] width 133 height 17
click at [1067, 261] on div "**********" at bounding box center [1153, 324] width 550 height 194
click at [1059, 227] on div "Ákvörðun upphæðar fer samkvæmt starfsreglum sjóðsins, [URL][DOMAIN_NAME]" at bounding box center [1153, 199] width 550 height 58
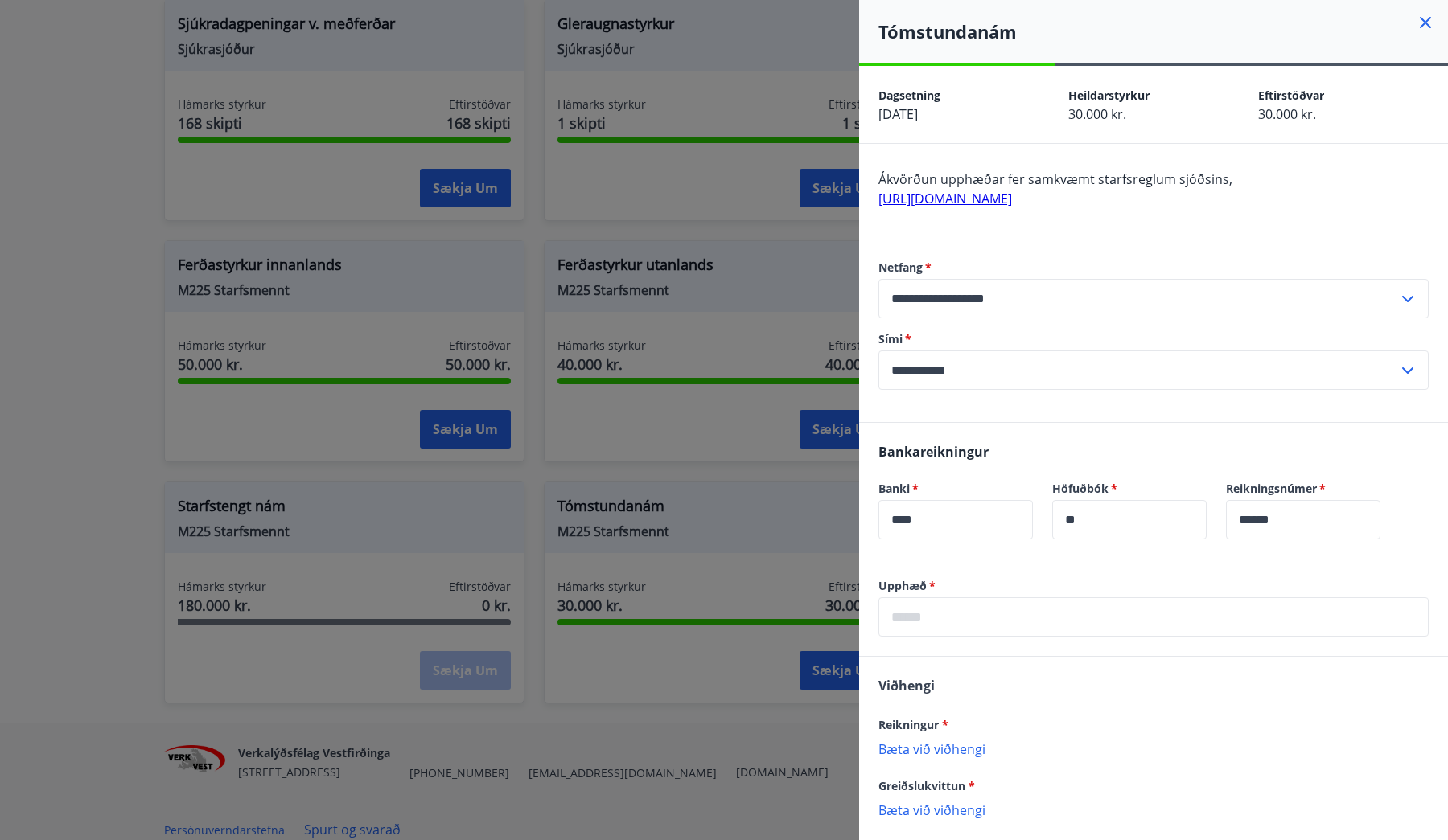
click at [649, 494] on div at bounding box center [724, 420] width 1448 height 840
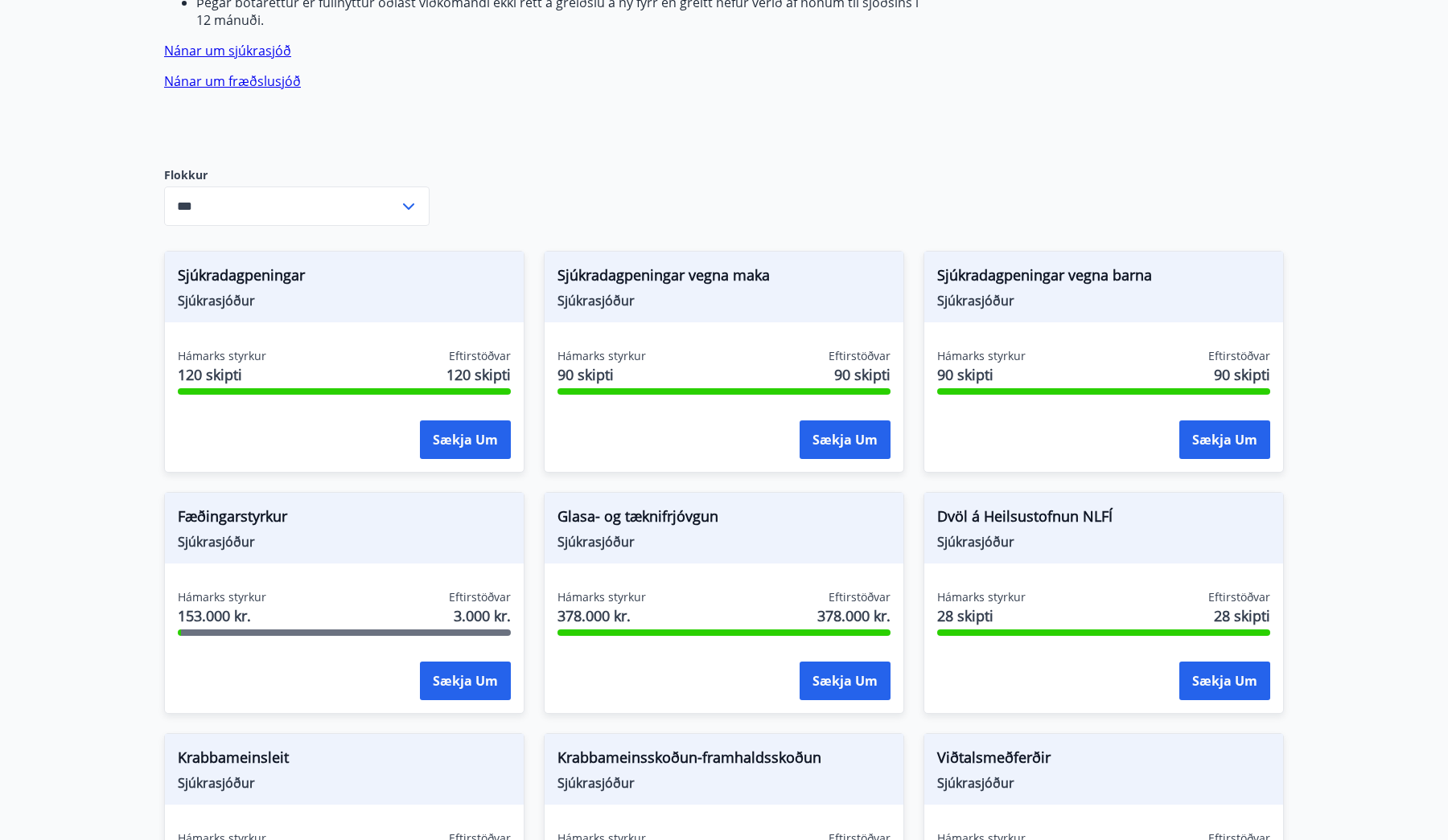
scroll to position [421, 0]
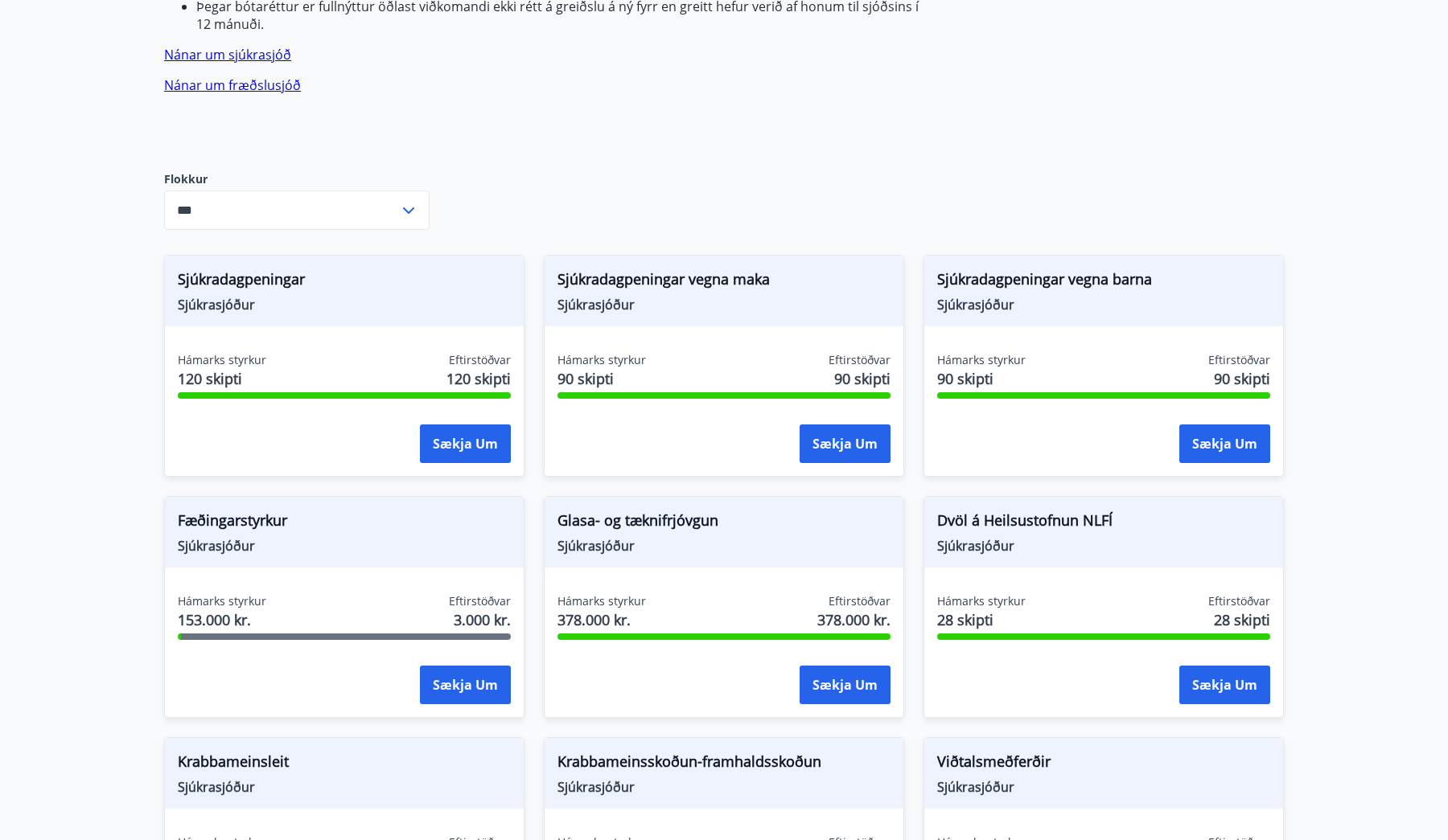
click at [962, 186] on div "Sjúkrasjóður Verk-Vest Greiddir eru sjúkradagpeningar, útfararstyrkur, jólaglað…" at bounding box center [724, 734] width 1120 height 1938
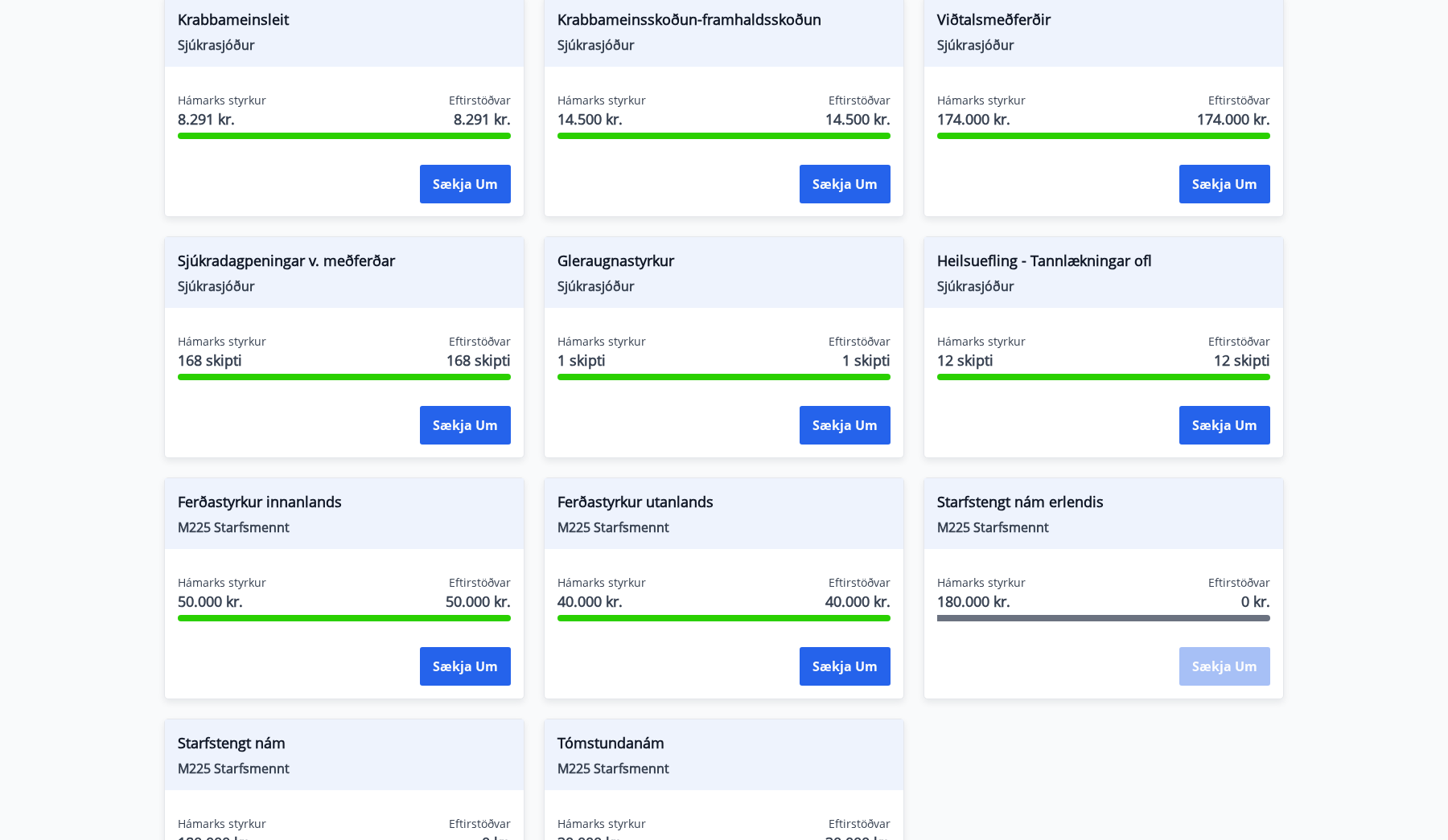
scroll to position [1174, 0]
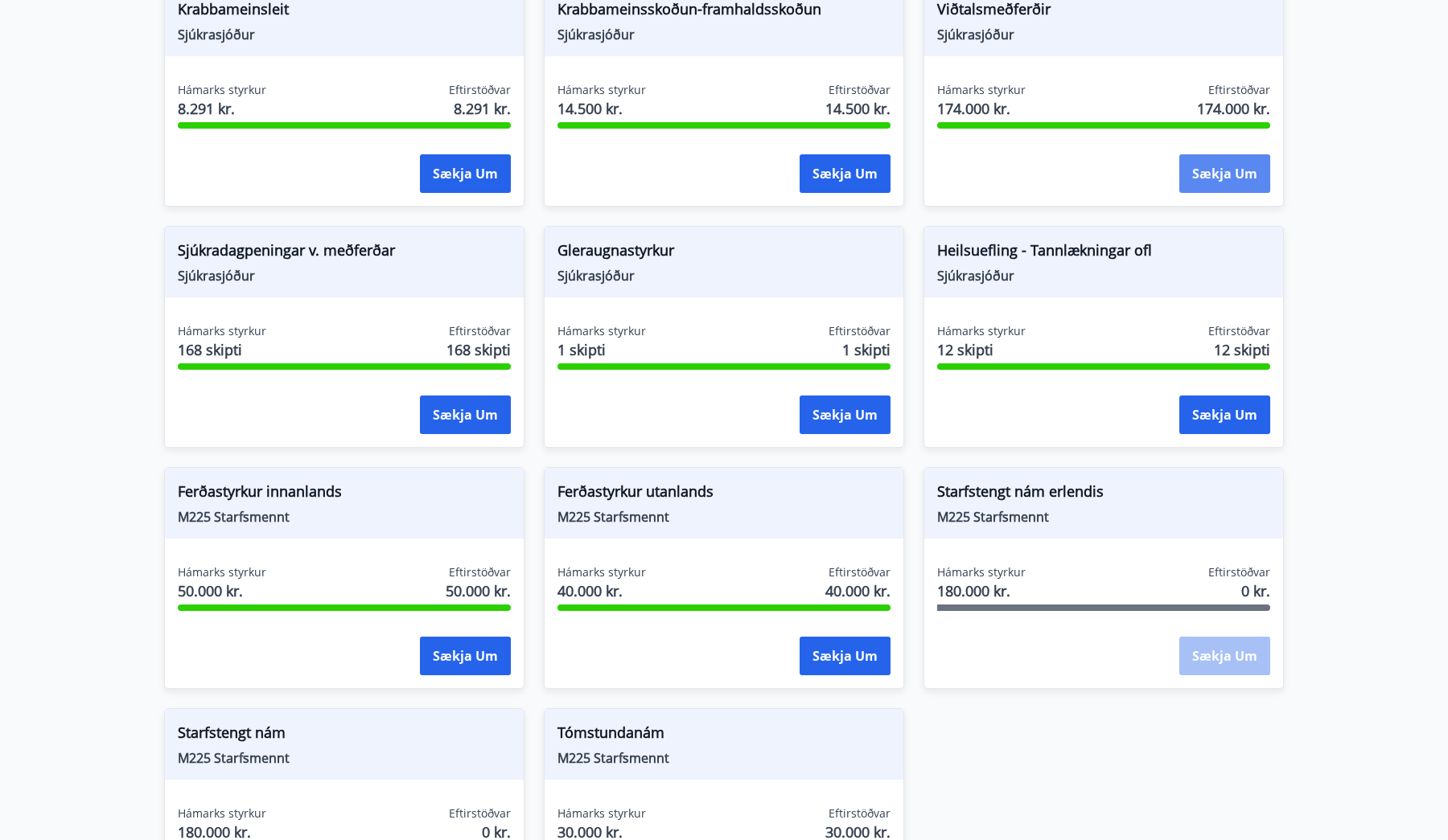
click at [1266, 155] on button "Sækja um" at bounding box center [1225, 173] width 91 height 38
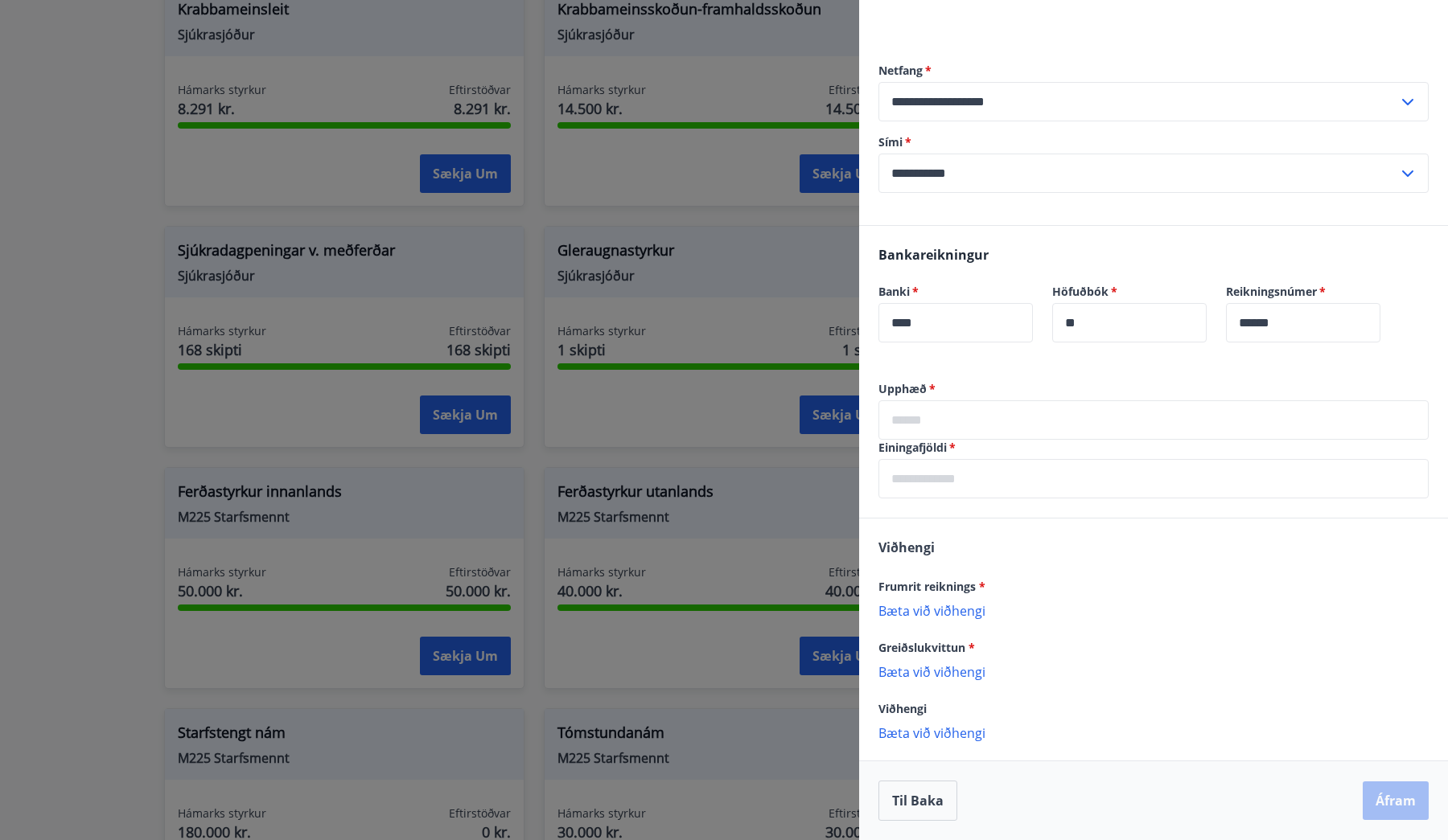
scroll to position [332, 0]
click at [969, 428] on input "text" at bounding box center [1153, 420] width 550 height 39
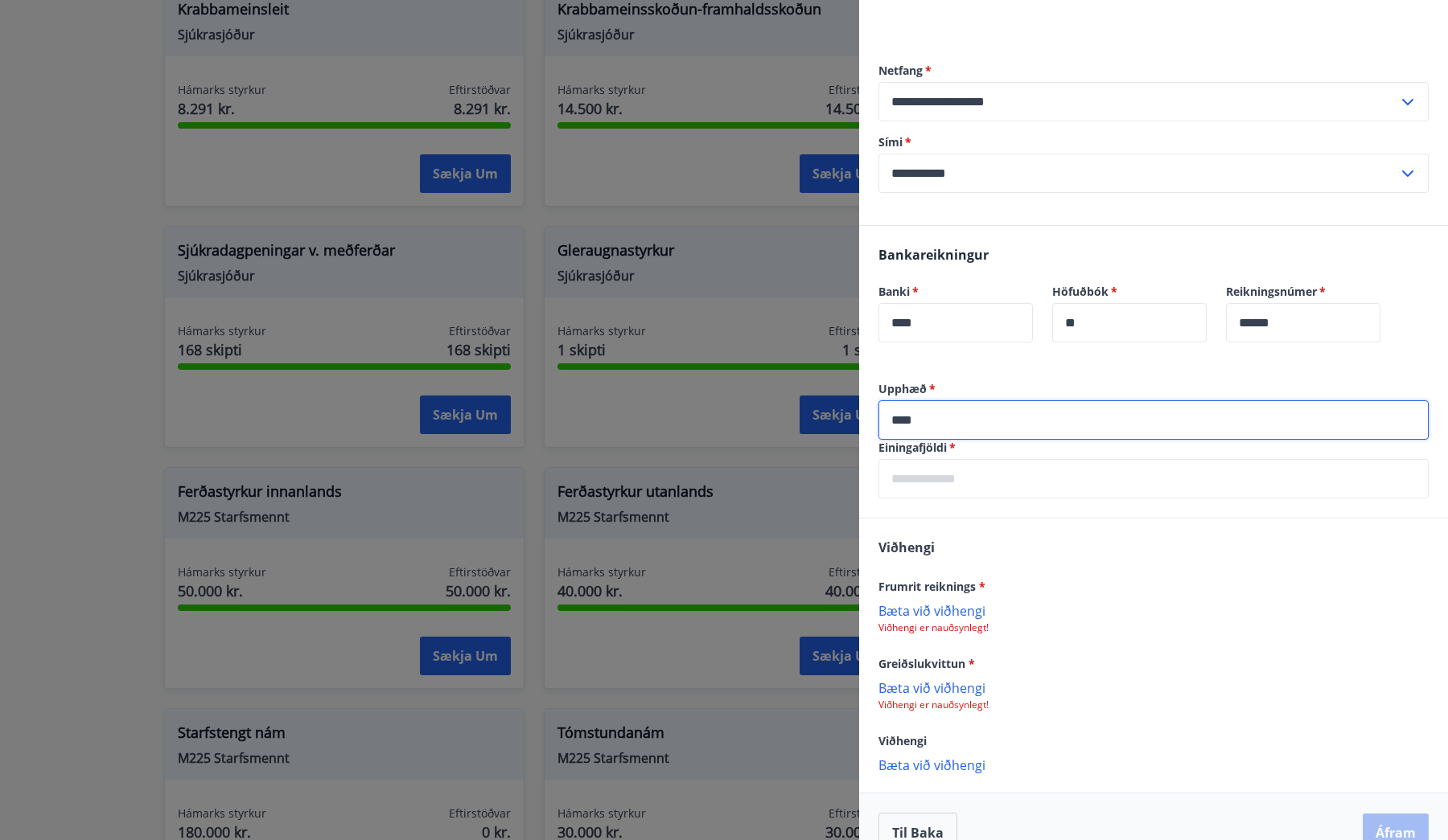
type input "****"
click at [973, 379] on div "Bankareikningur Banki   * **** ​ Höfuðbók   * ** ​ Reikningsnúmer   * ****** ​" at bounding box center [1154, 303] width 589 height 155
click at [968, 434] on input "****" at bounding box center [1153, 420] width 550 height 39
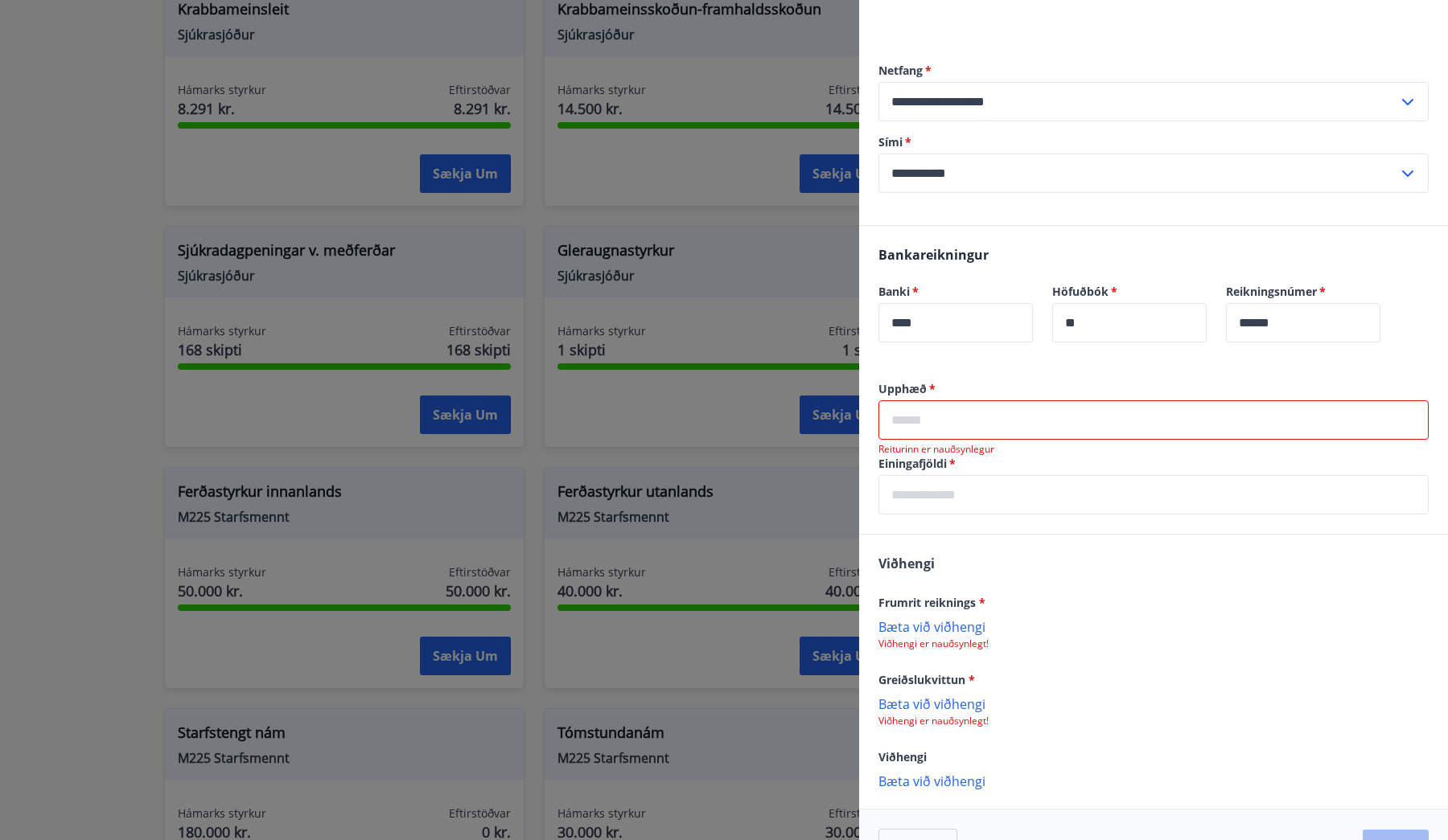
click at [978, 390] on label "Upphæð   *" at bounding box center [1153, 389] width 550 height 16
click at [1021, 428] on input "text" at bounding box center [1153, 420] width 550 height 39
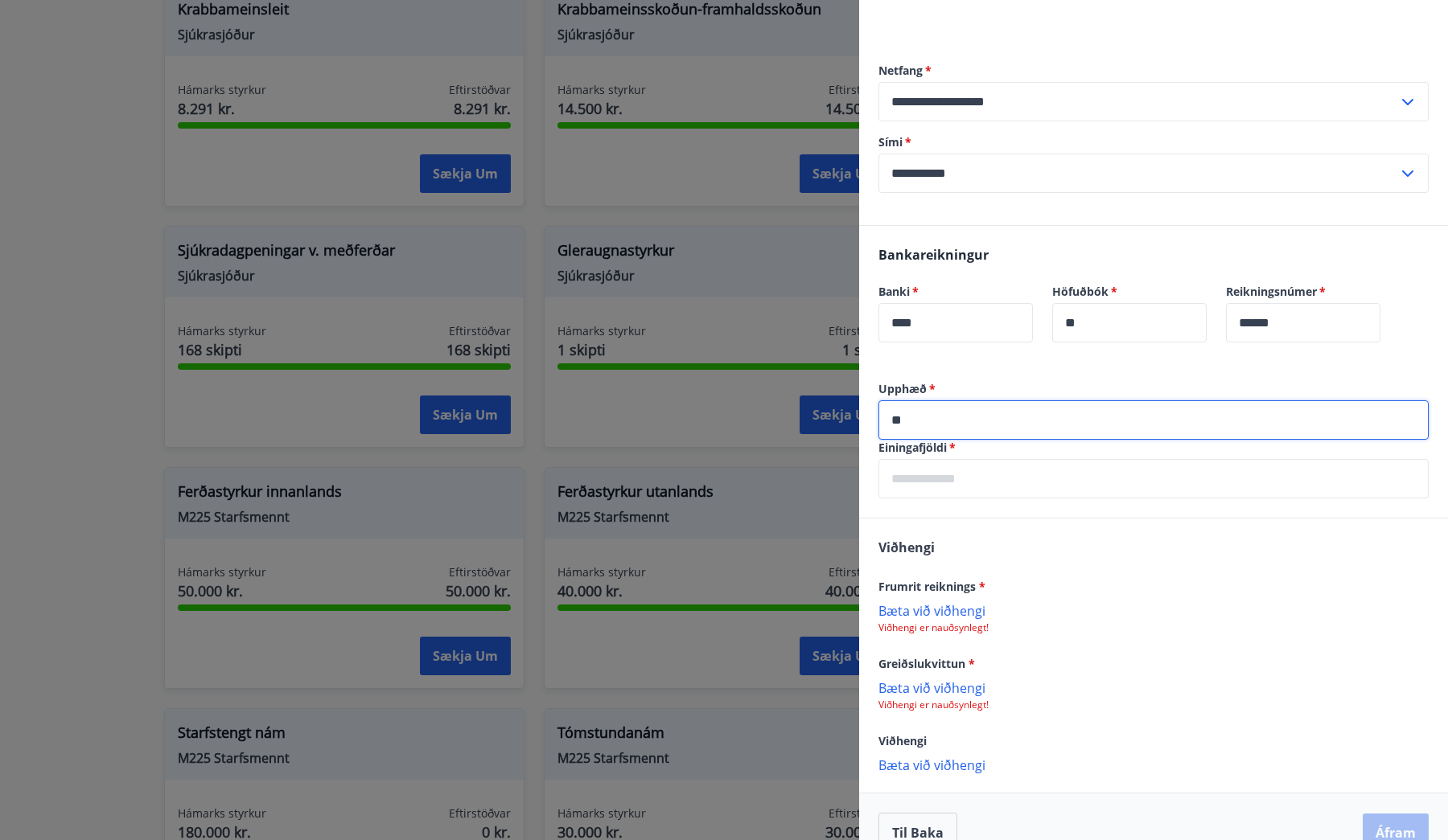
type input "*"
type input "****"
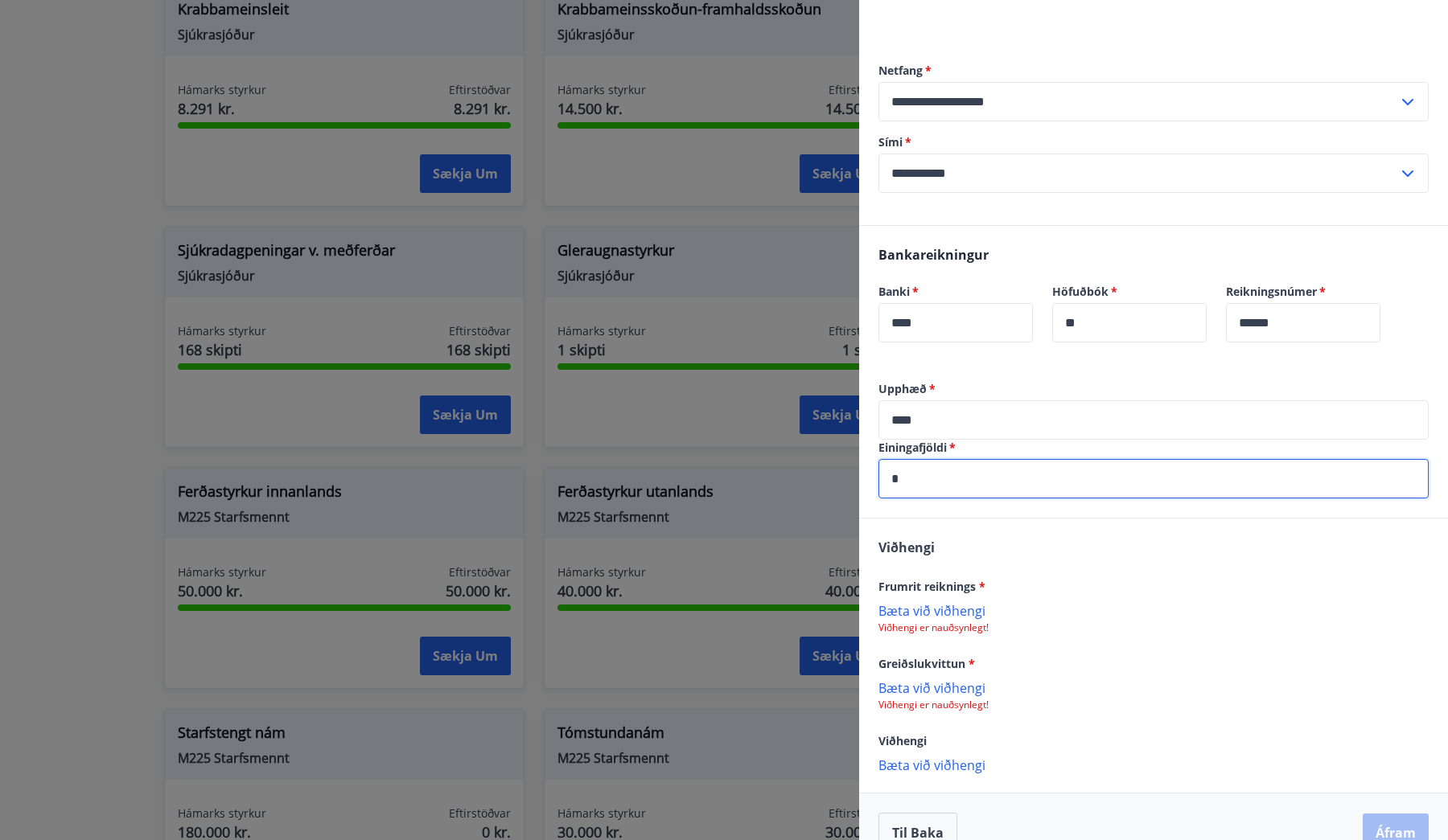
type input "*"
click at [1062, 546] on div "[PERSON_NAME] reiknings * [PERSON_NAME] við viðhengi Viðhengi er nauðsynlegt! G…" at bounding box center [1154, 655] width 589 height 274
click at [945, 605] on p "Bæta við viðhengi" at bounding box center [1153, 610] width 550 height 16
click at [1090, 561] on div "[PERSON_NAME] reiknings * Reikningur nr 20005926.pdf Greiðslukvittun * [PERSON_…" at bounding box center [1154, 656] width 589 height 275
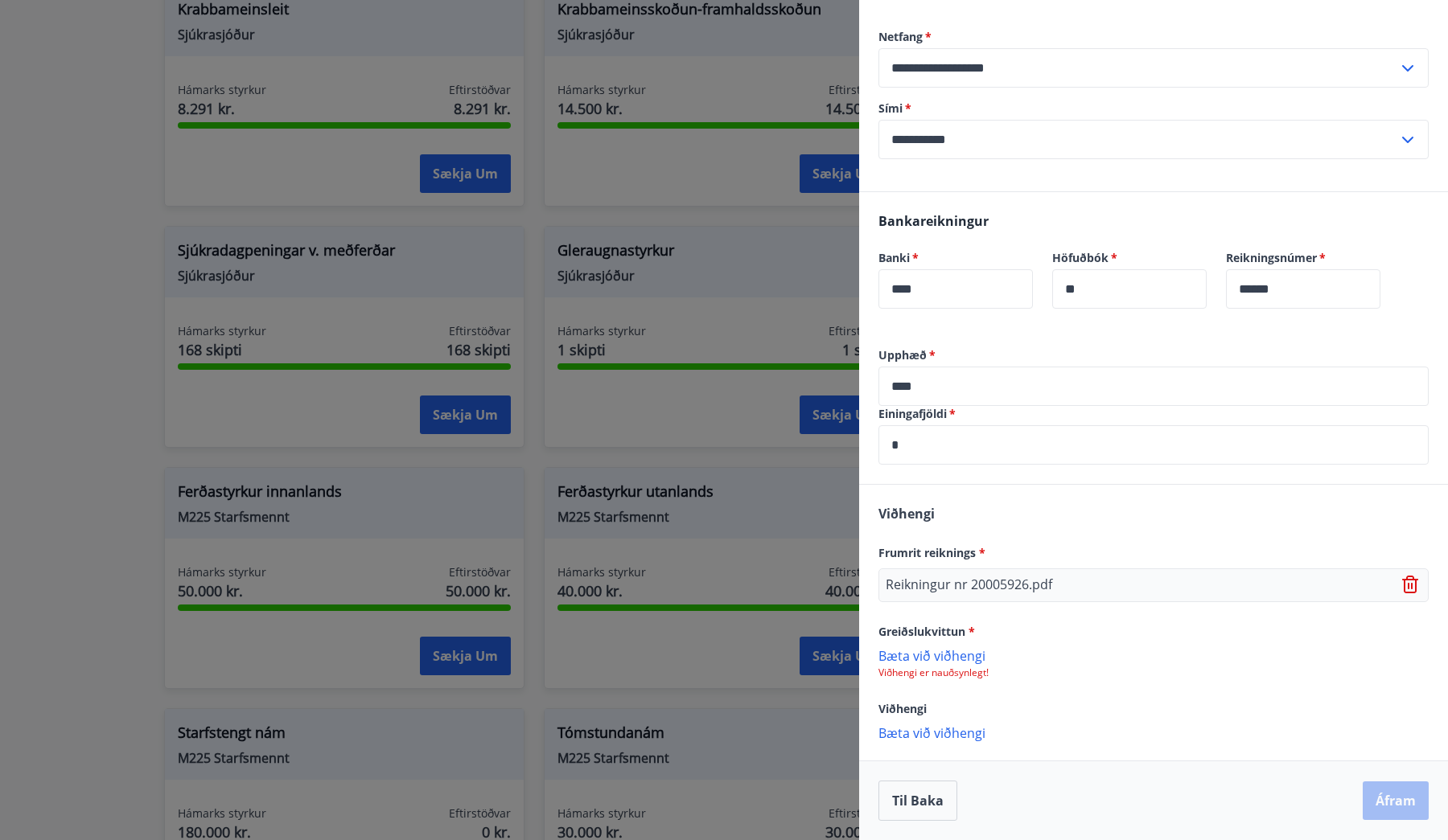
click at [1412, 584] on icon at bounding box center [1412, 586] width 2 height 6
click at [945, 576] on p "Bæta við viðhengi" at bounding box center [1153, 578] width 550 height 16
click at [959, 735] on p "Bæta við viðhengi" at bounding box center [1153, 734] width 550 height 16
click at [1389, 1] on div "**********" at bounding box center [1153, 95] width 550 height 194
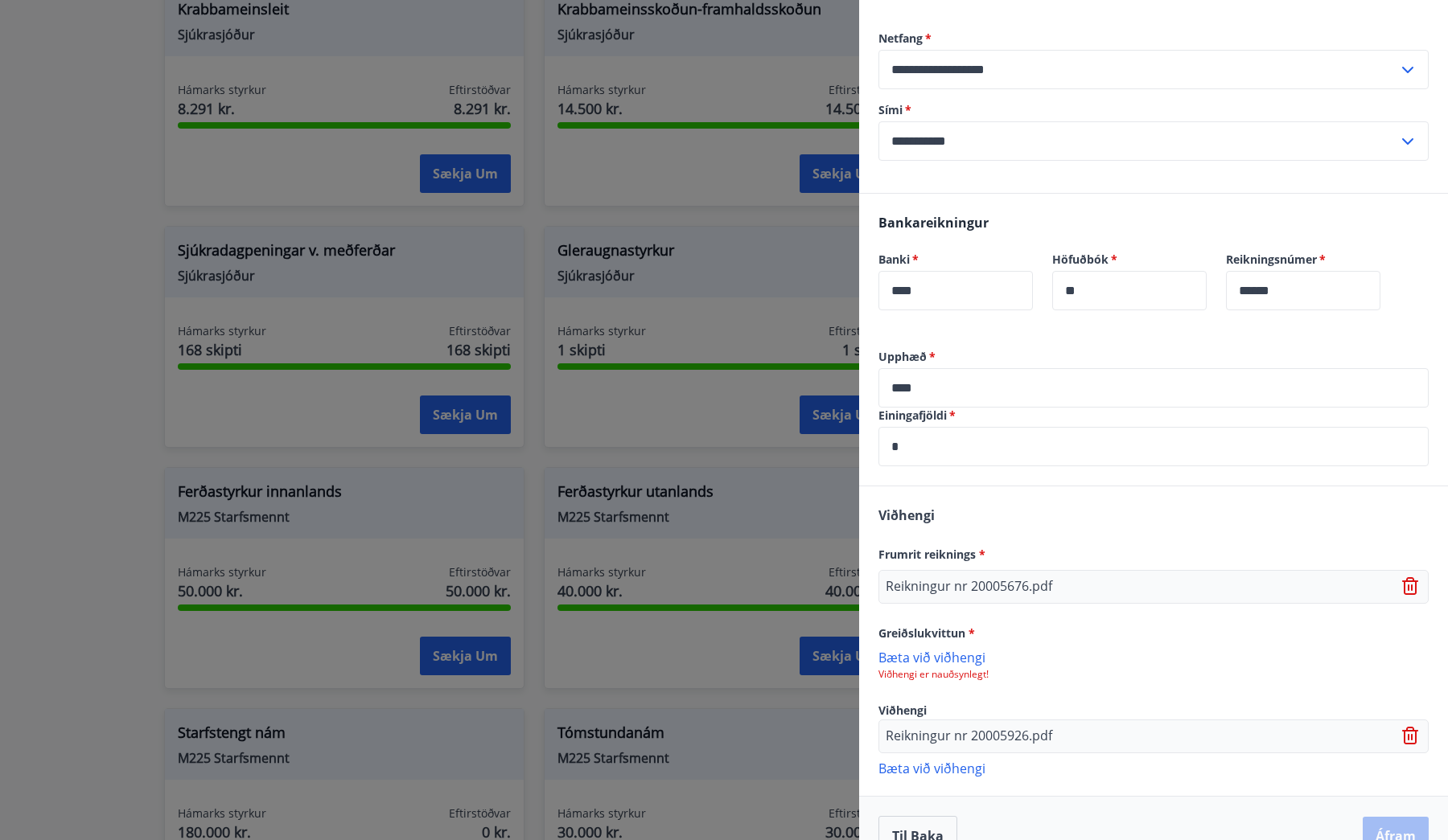
click at [975, 662] on p "Bæta við viðhengi" at bounding box center [1153, 657] width 550 height 16
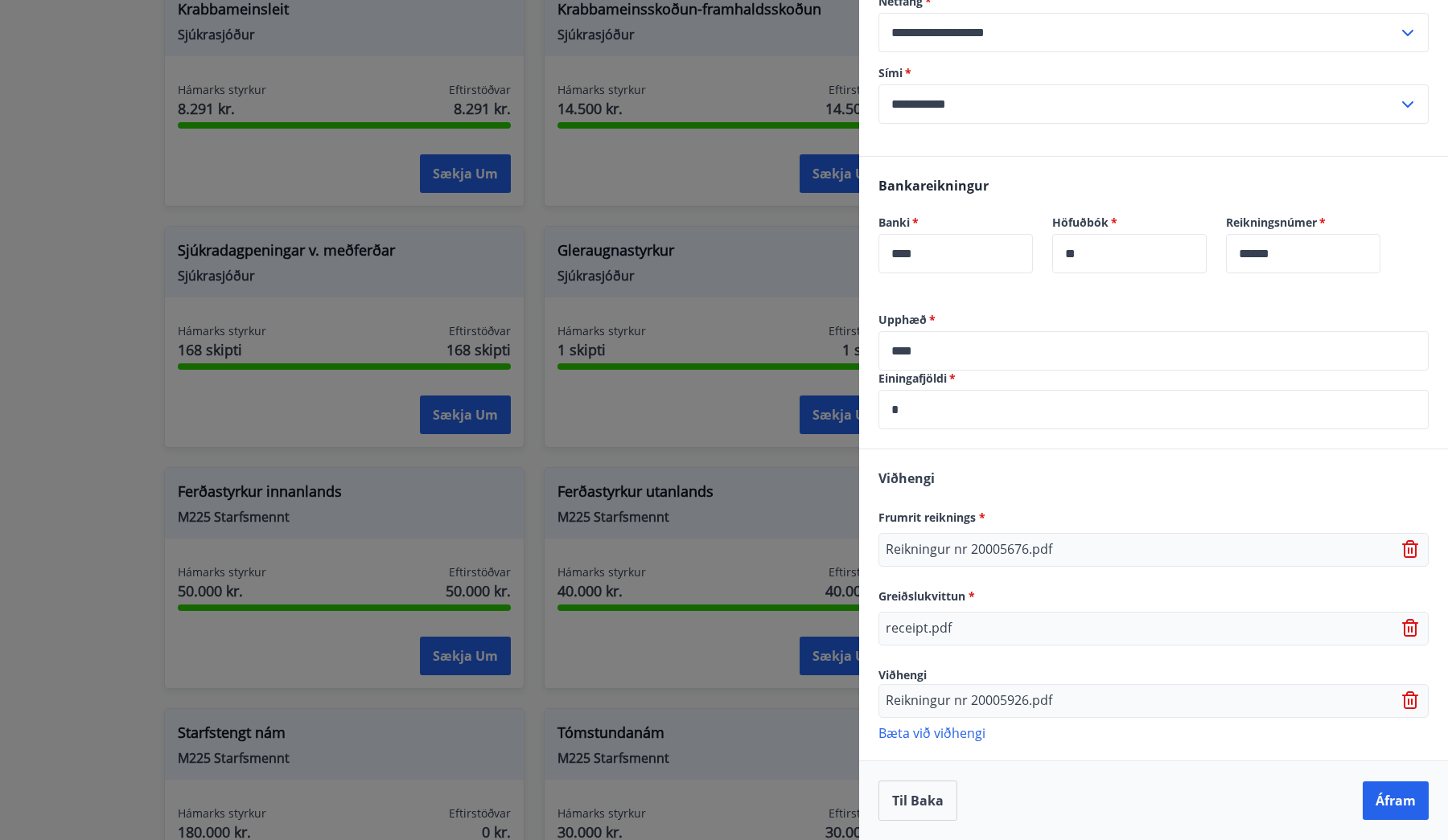
scroll to position [402, 0]
click at [1415, 805] on button "Áfram" at bounding box center [1396, 801] width 66 height 38
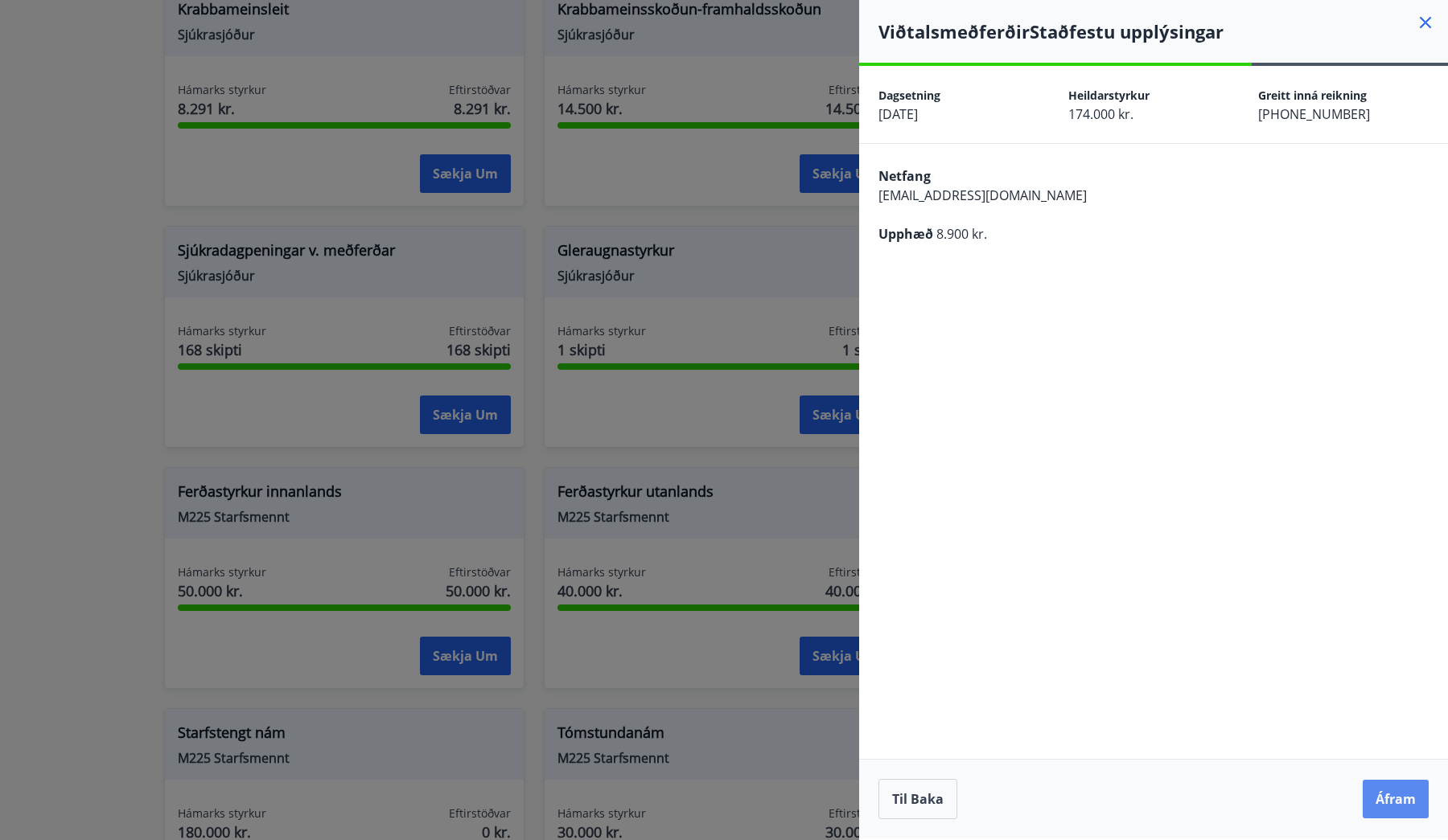
click at [1390, 805] on button "Áfram" at bounding box center [1396, 799] width 66 height 38
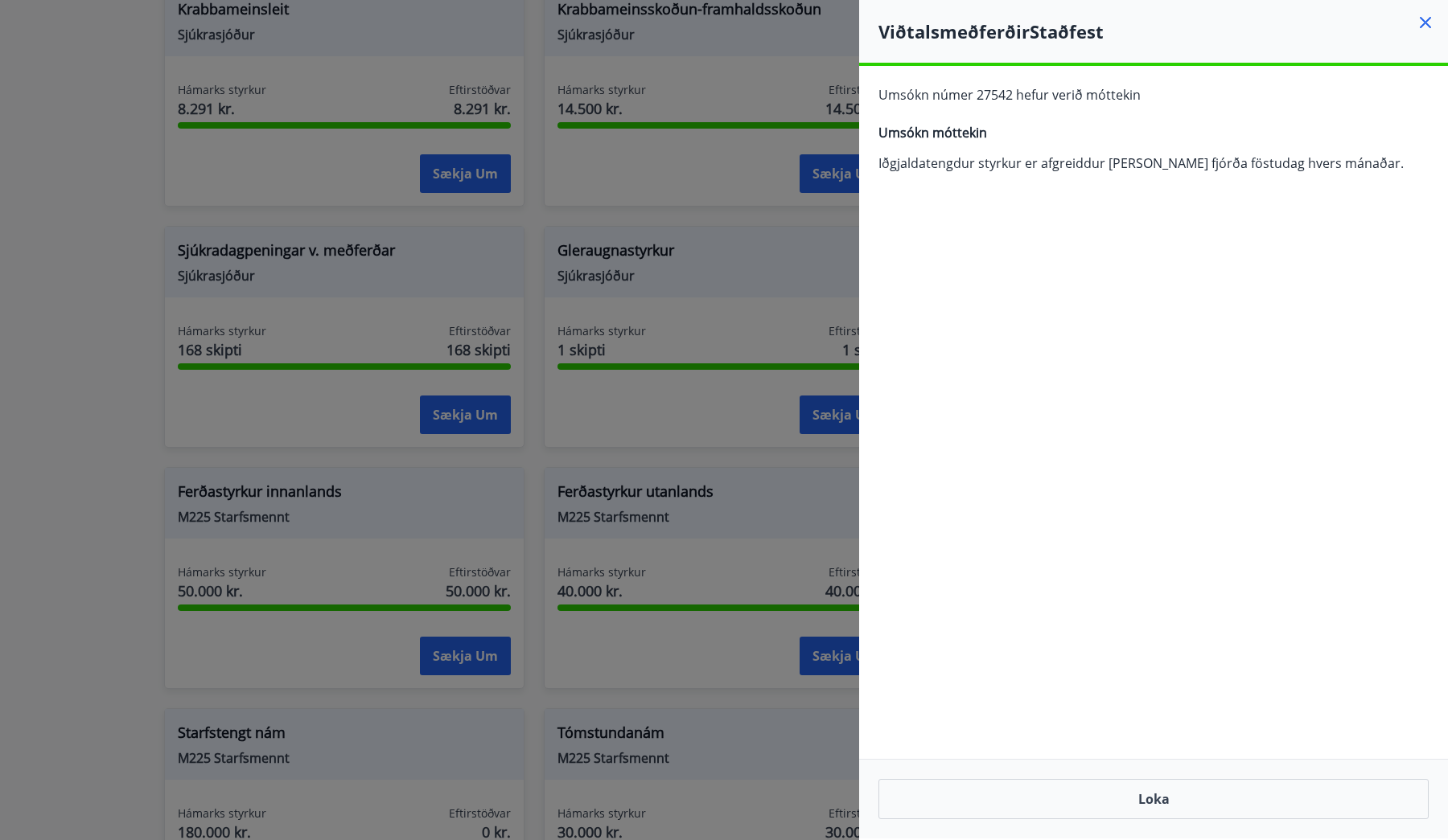
click at [1421, 12] on div "Viðtalsmeðferðir Staðfest" at bounding box center [1154, 31] width 589 height 63
click at [1424, 19] on icon at bounding box center [1425, 22] width 11 height 11
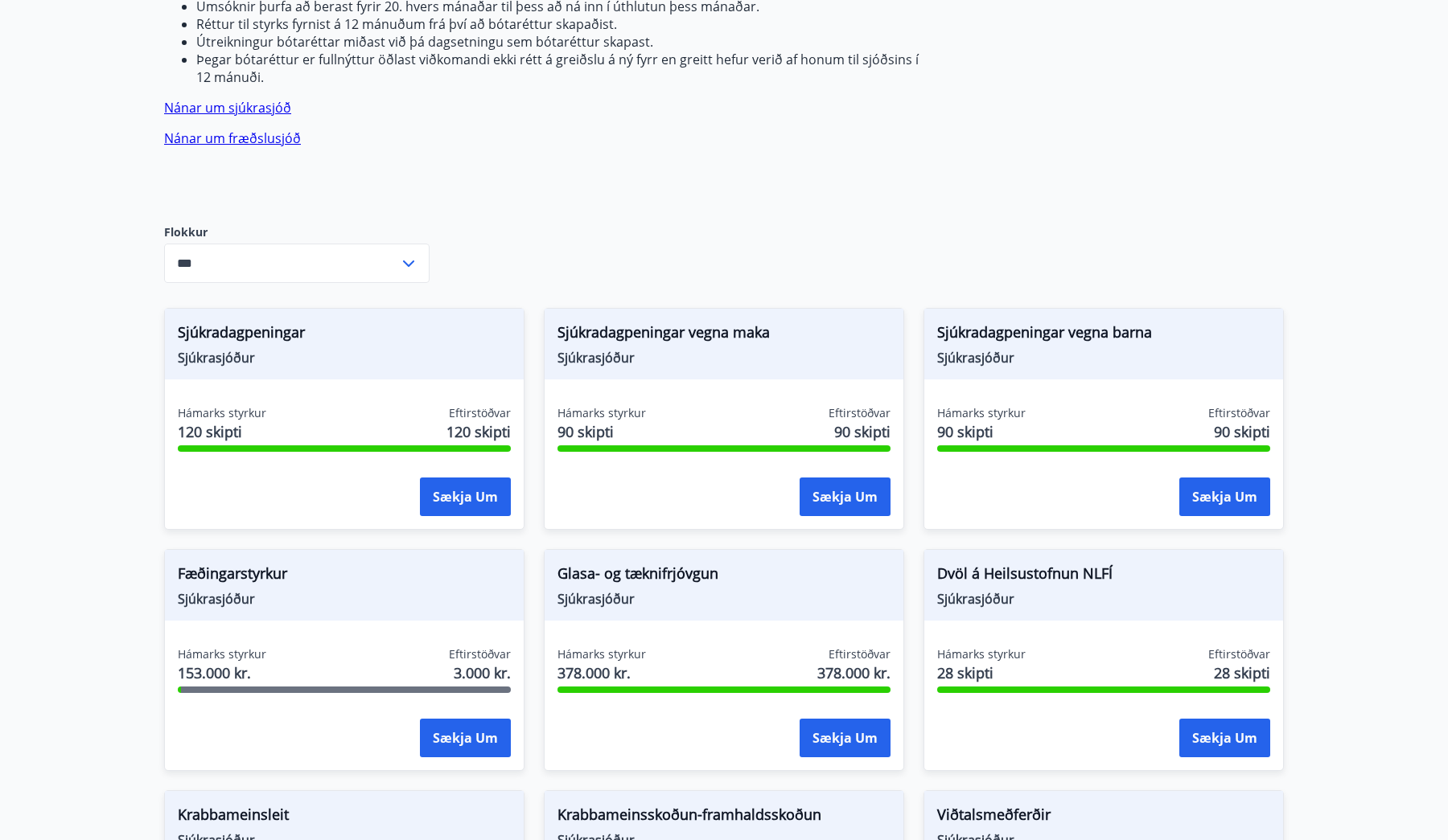
scroll to position [364, 0]
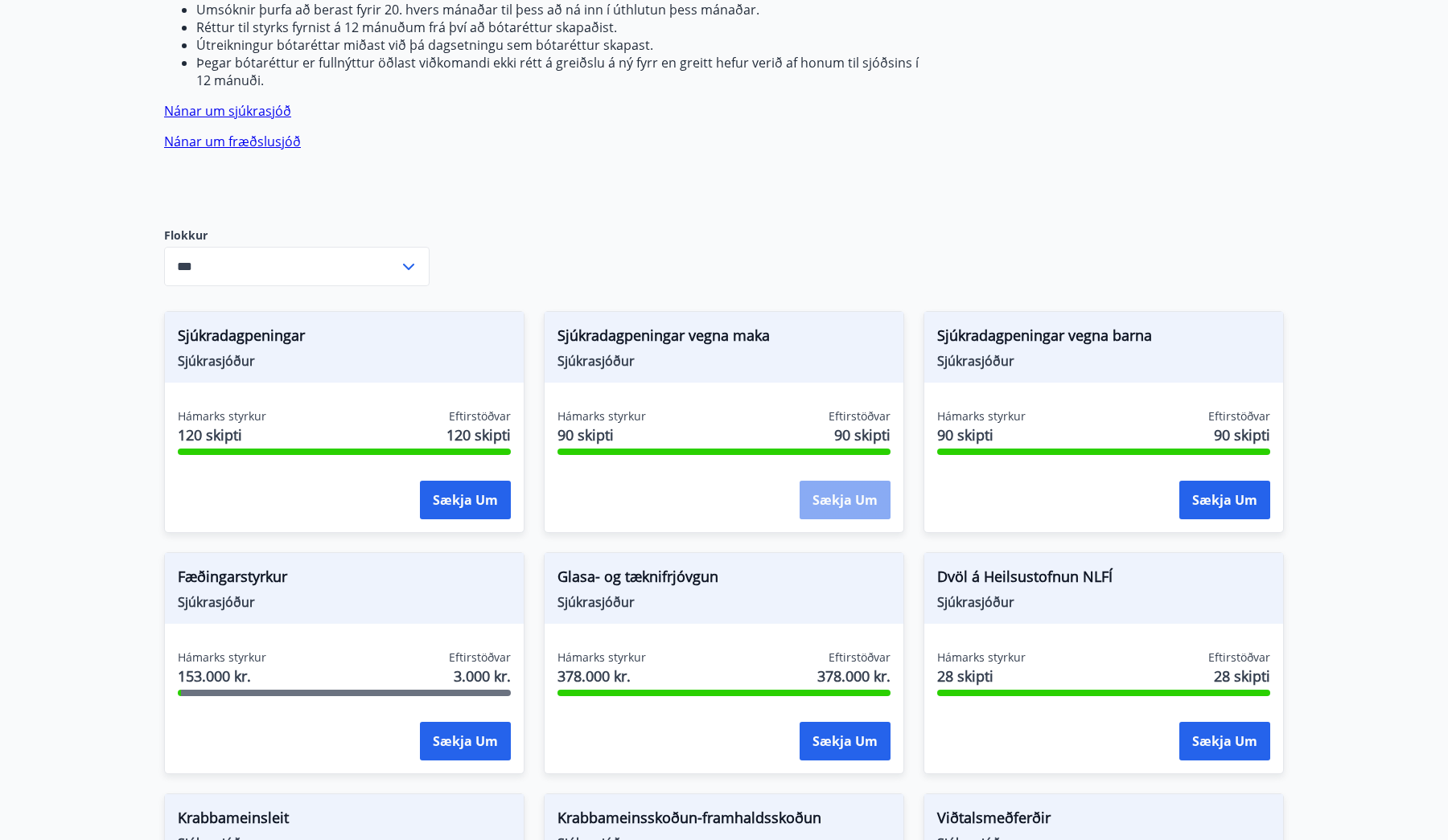
click at [881, 481] on button "Sækja um" at bounding box center [845, 500] width 91 height 38
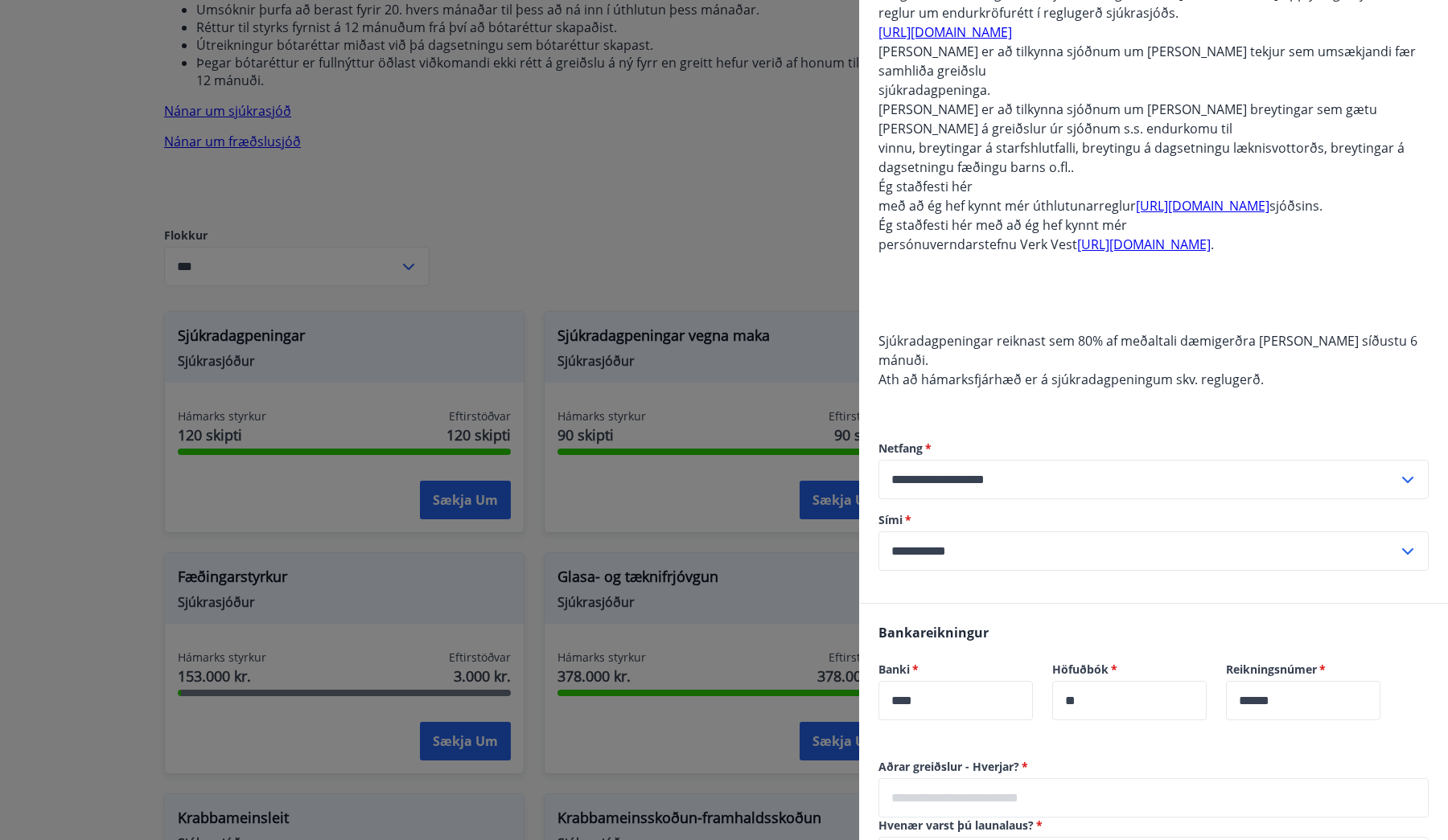
scroll to position [356, 0]
